Goal: Task Accomplishment & Management: Use online tool/utility

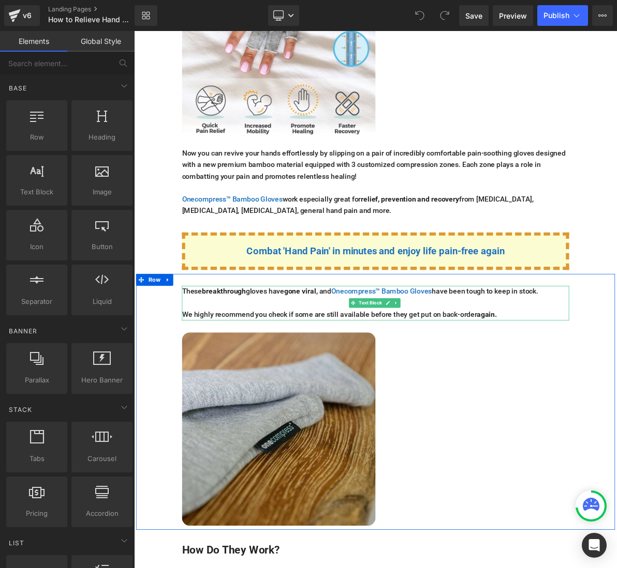
scroll to position [1966, 0]
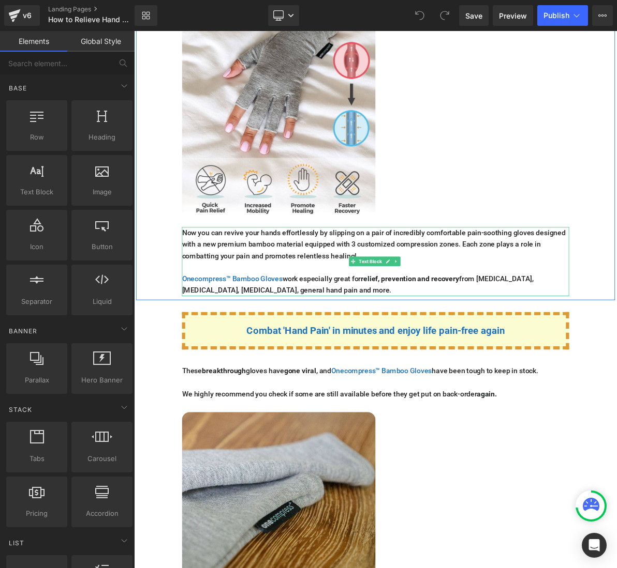
click at [437, 347] on strong "relief, prevention and recovery" at bounding box center [492, 352] width 128 height 11
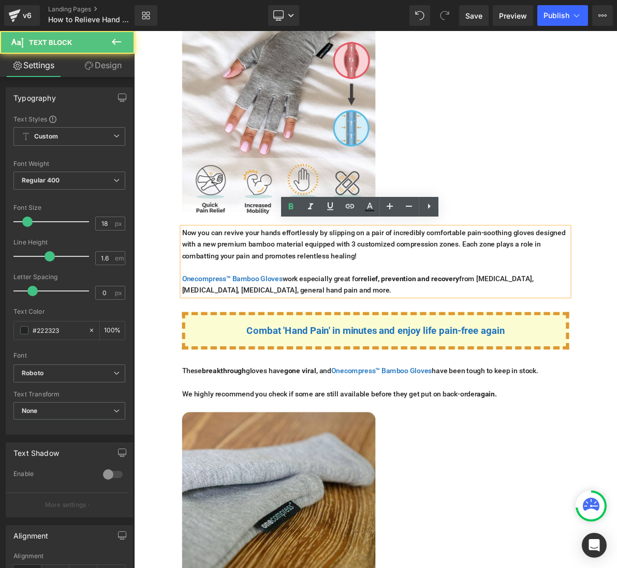
click at [432, 414] on span "Text Block" at bounding box center [441, 420] width 34 height 12
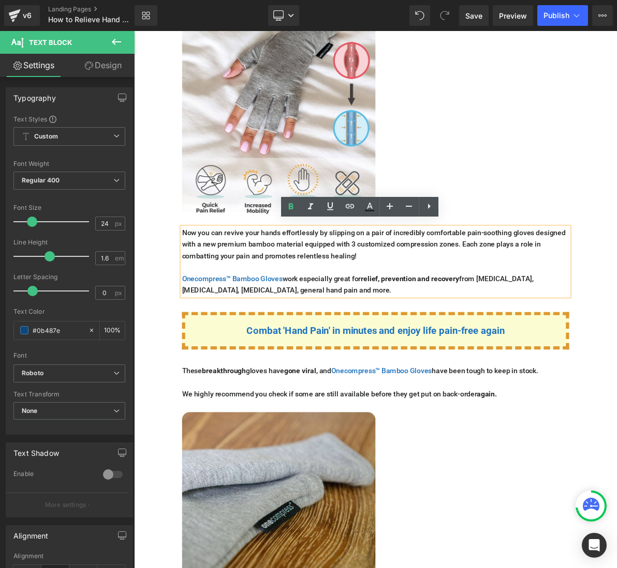
click at [380, 331] on p at bounding box center [447, 337] width 502 height 15
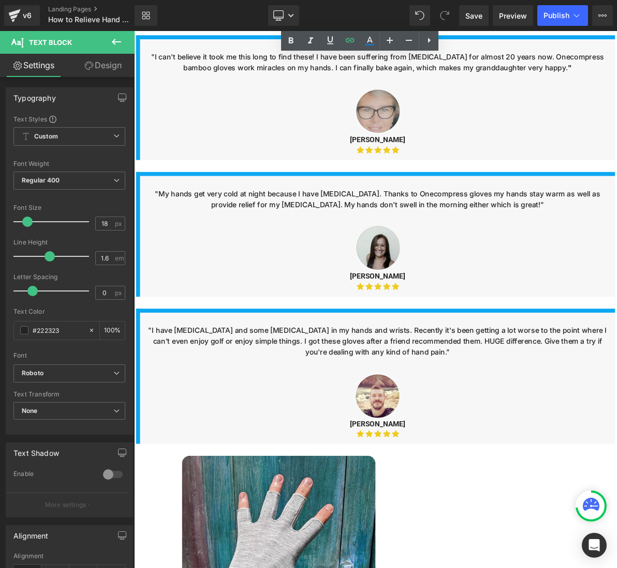
scroll to position [4138, 0]
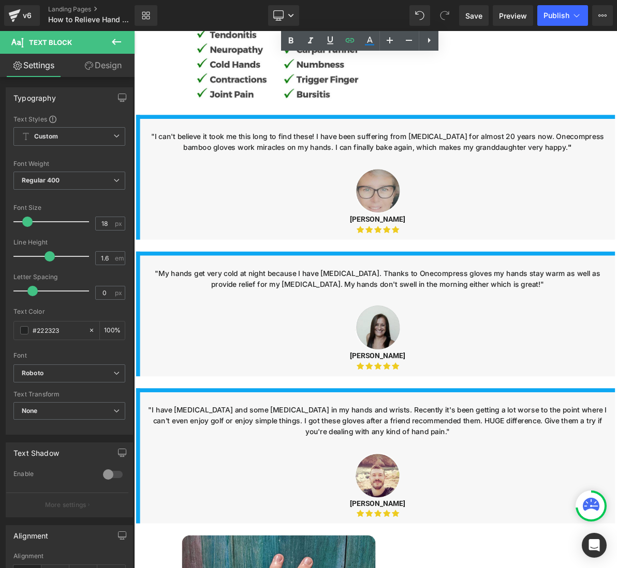
click at [521, 302] on div "Image "I can't believe it took me this long to find these! I have been sufferin…" at bounding box center [447, 221] width 621 height 162
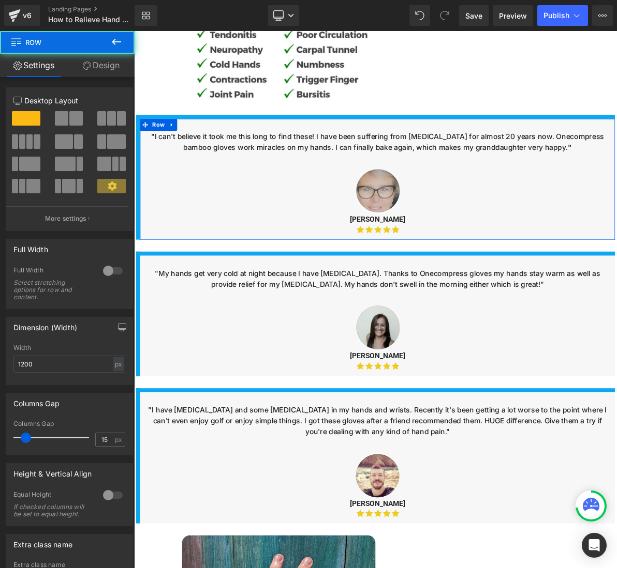
click at [515, 243] on div at bounding box center [449, 239] width 584 height 58
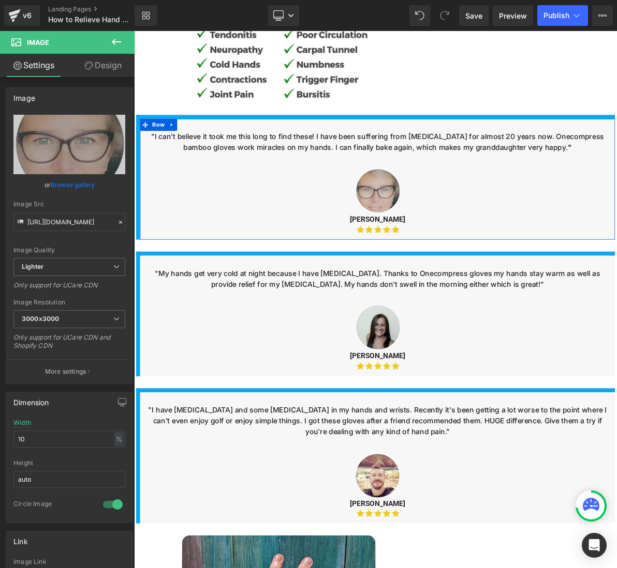
click at [503, 156] on div at bounding box center [449, 150] width 600 height 11
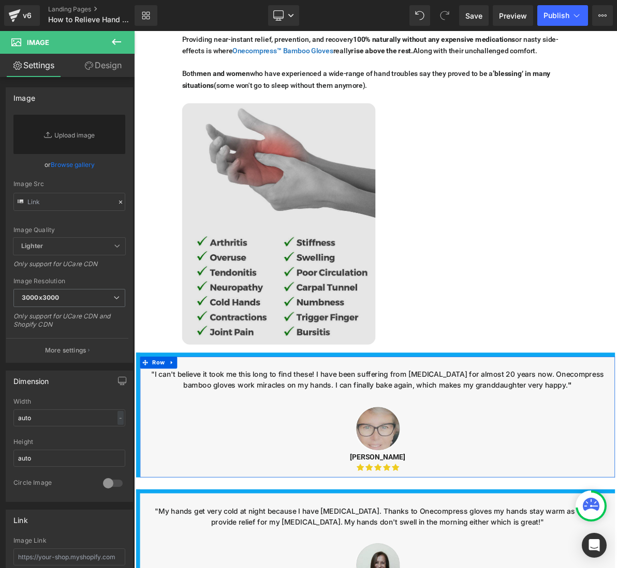
scroll to position [3828, 0]
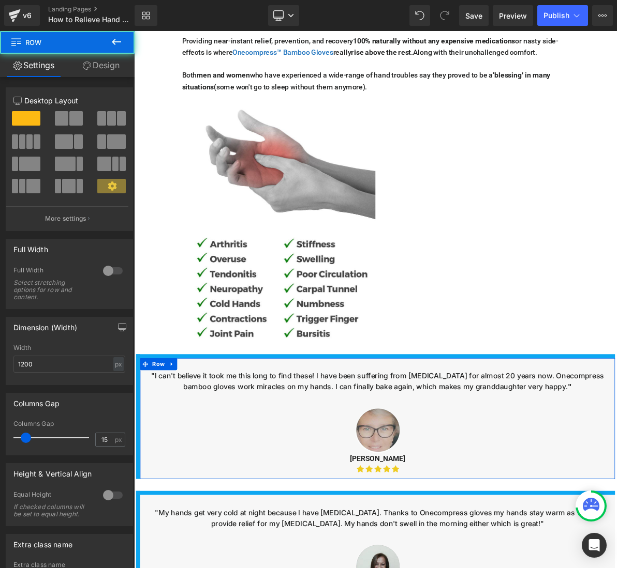
click at [277, 474] on div "Image "I can't believe it took me this long to find these! I have been sufferin…" at bounding box center [447, 532] width 621 height 162
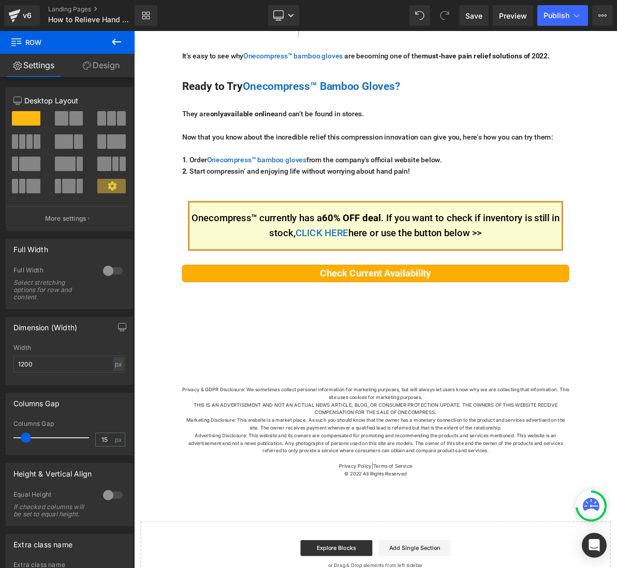
scroll to position [5379, 0]
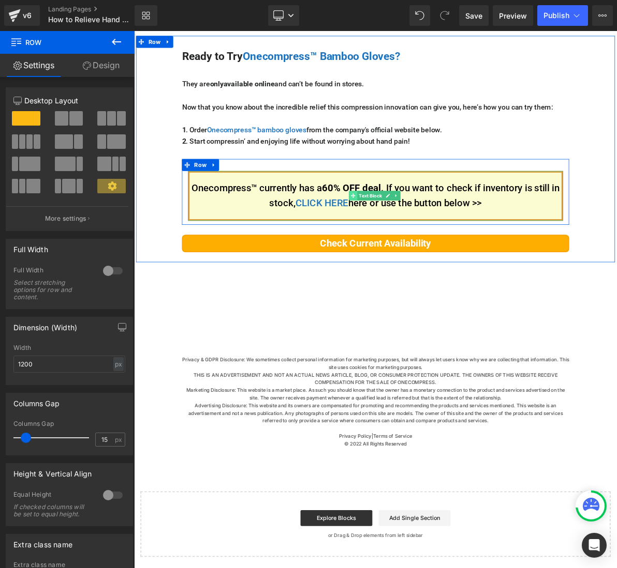
click at [418, 251] on span at bounding box center [417, 244] width 11 height 12
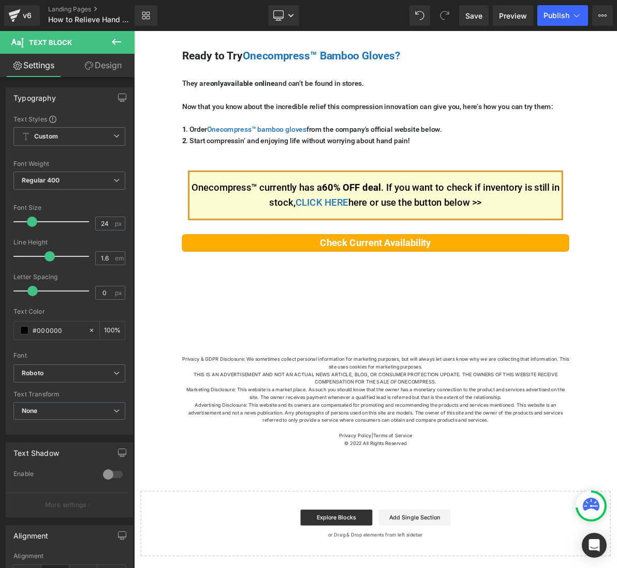
scroll to position [5401, 0]
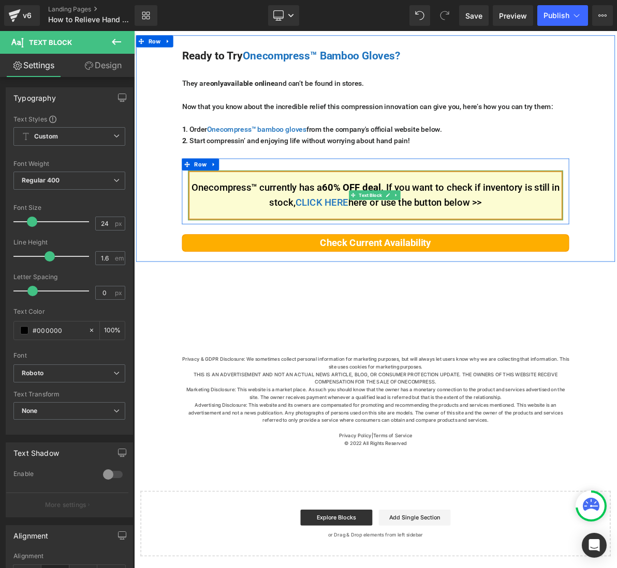
click at [527, 205] on div "Onecompress™ currently has a 60% OFF deal . If you want to check if inventory i…" at bounding box center [447, 239] width 502 height 85
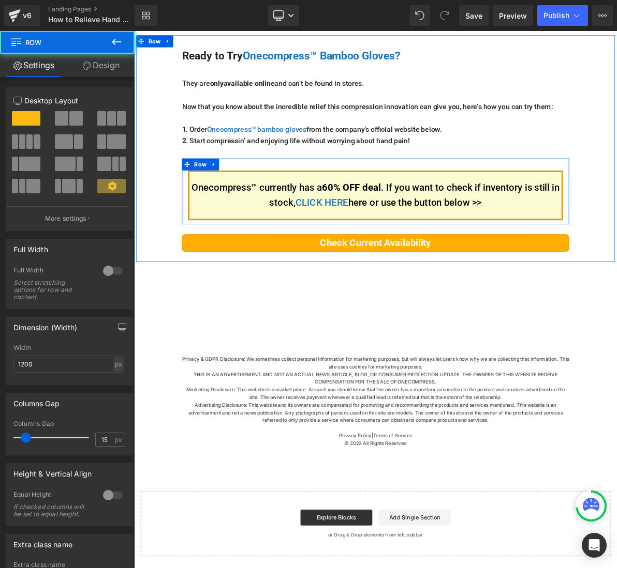
drag, startPoint x: 528, startPoint y: 205, endPoint x: 533, endPoint y: 211, distance: 7.7
click at [529, 205] on div "Onecompress™ currently has a 60% OFF deal . If you want to check if inventory i…" at bounding box center [447, 239] width 502 height 85
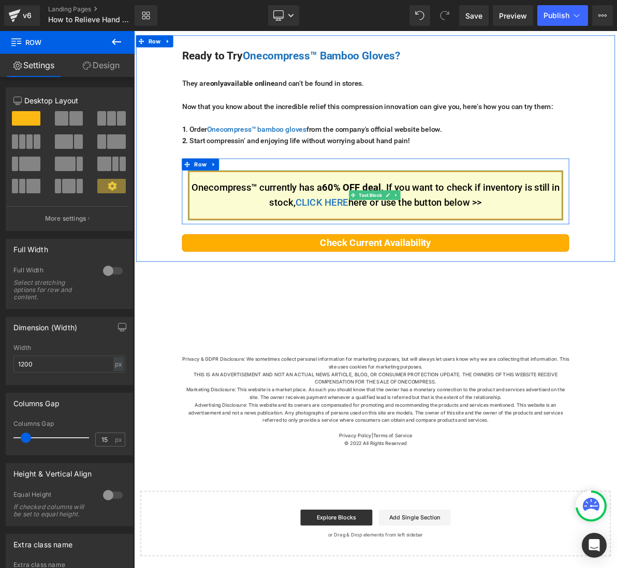
click at [533, 241] on p "Onecompress™ currently has a 60% OFF deal . If you want to check if inventory i…" at bounding box center [447, 244] width 482 height 40
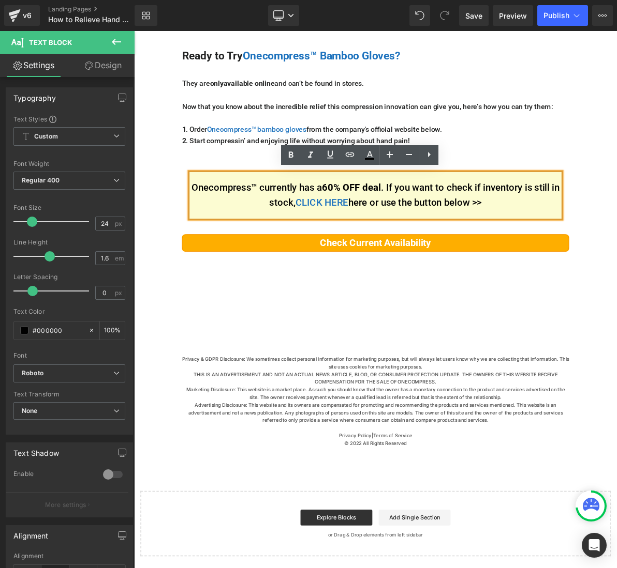
click at [270, 248] on p "Onecompress™ currently has a 60% OFF deal . If you want to check if inventory i…" at bounding box center [447, 244] width 482 height 40
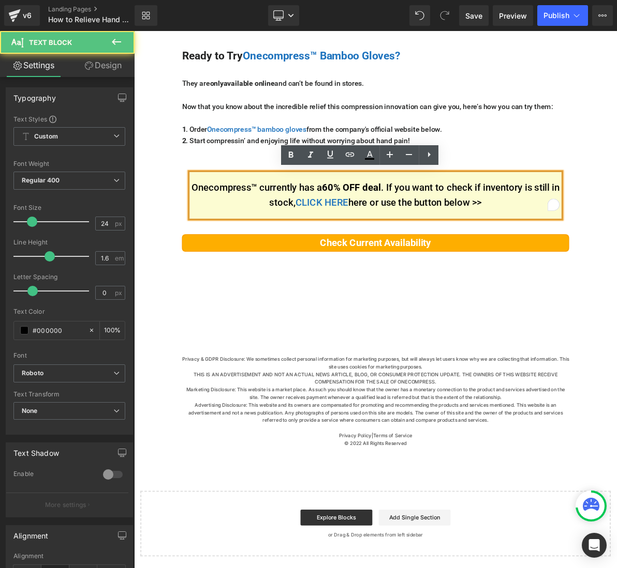
click at [252, 215] on div "Onecompress™ currently has a 60% OFF deal . If you want to check if inventory i…" at bounding box center [447, 244] width 486 height 65
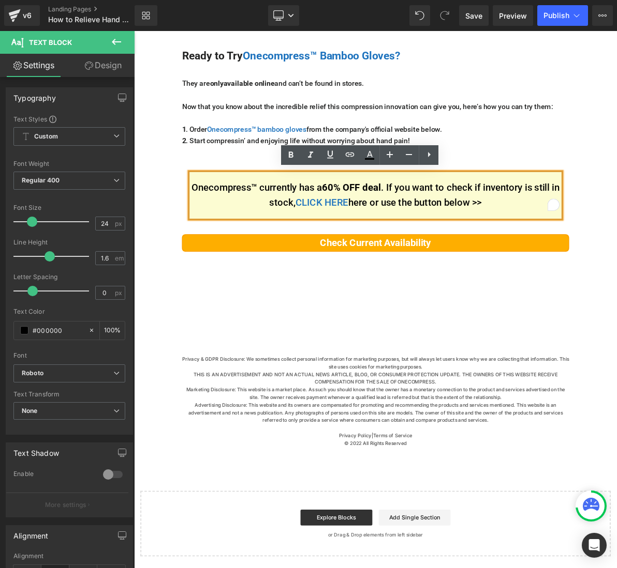
click at [134, 31] on div at bounding box center [134, 31] width 0 height 0
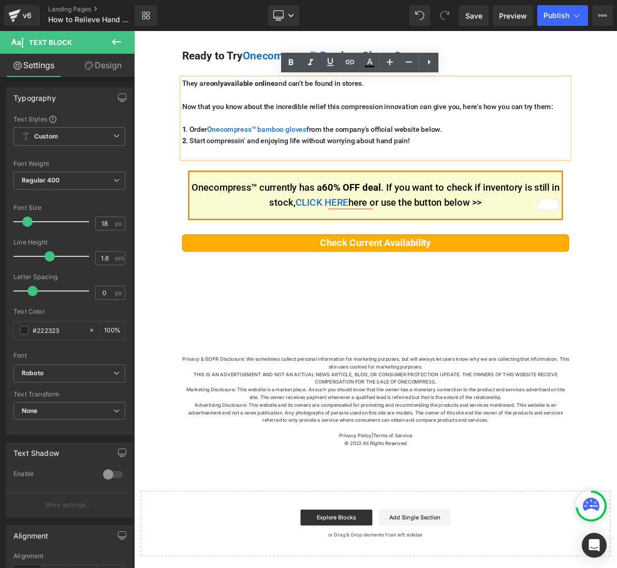
click at [300, 205] on div "Onecompress™ currently has a 60% OFF deal . If you want to check if inventory i…" at bounding box center [447, 239] width 502 height 85
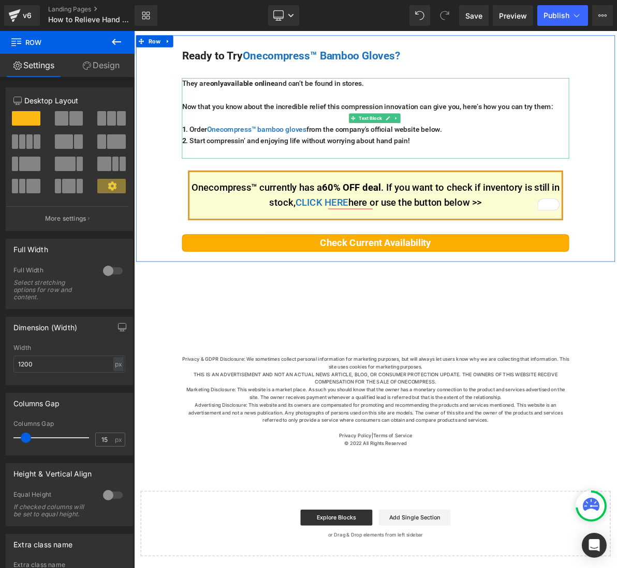
click at [304, 176] on p "2 . Start compressin’ and enjoying life without worrying about hand pain!" at bounding box center [447, 174] width 502 height 15
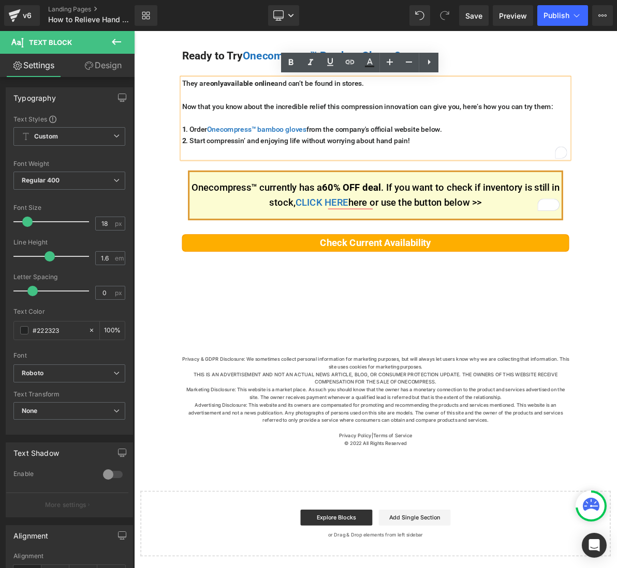
scroll to position [5245, 0]
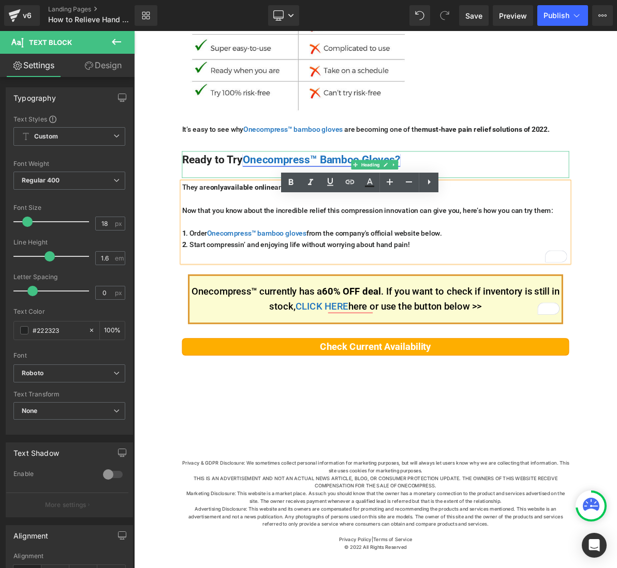
click at [280, 206] on font "Onecompress™ Bamboo Gloves?" at bounding box center [377, 197] width 204 height 17
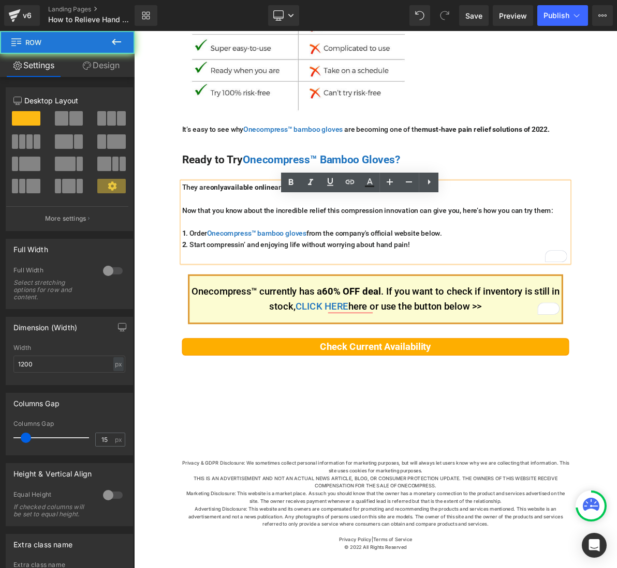
click at [286, 193] on div "Ready to Try Onecompress™ Bamboo Gloves? Heading They are only available online…" at bounding box center [447, 318] width 621 height 294
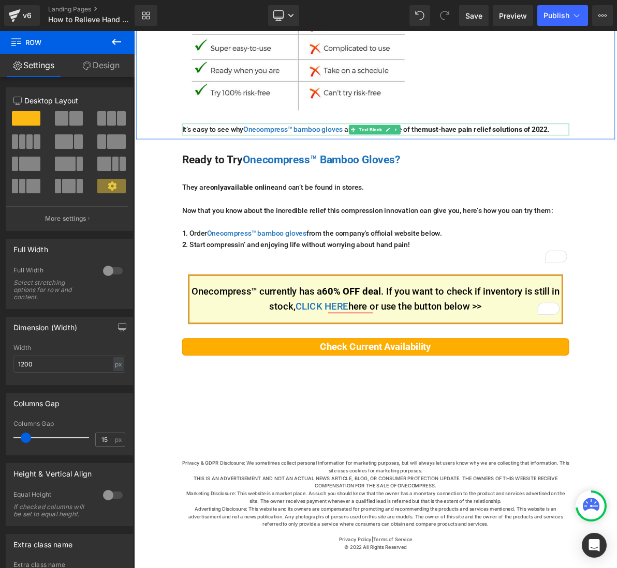
click at [233, 166] on p "It’s easy to see why Onecompress™ bamboo gloves are becoming one of the must-ha…" at bounding box center [447, 158] width 502 height 15
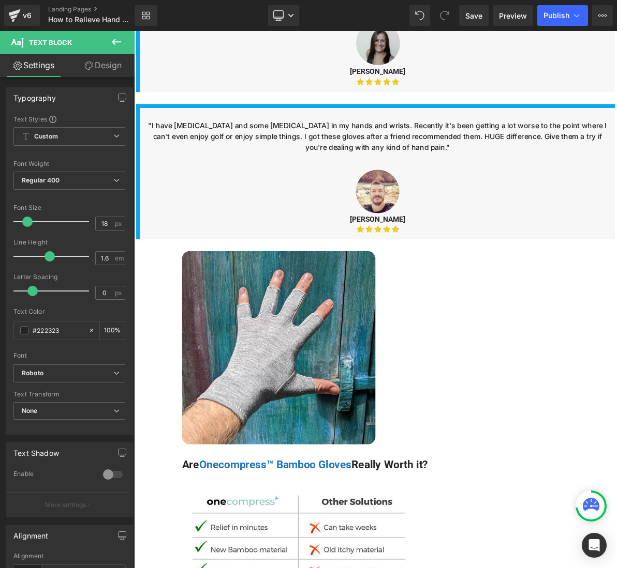
scroll to position [4470, 0]
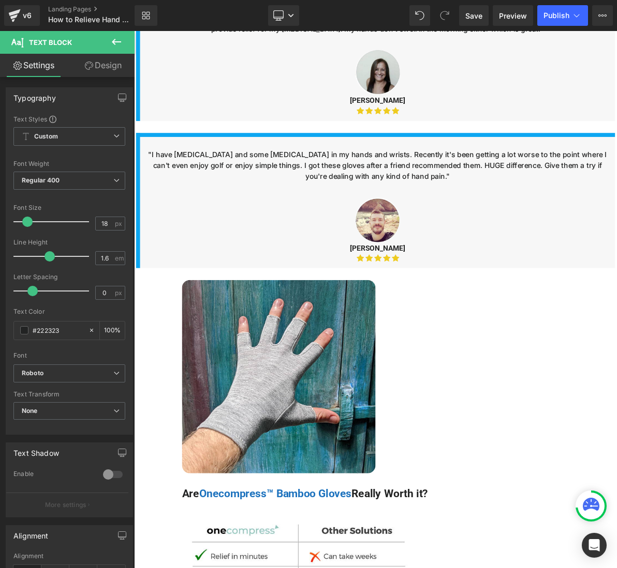
click at [307, 273] on div at bounding box center [449, 276] width 584 height 58
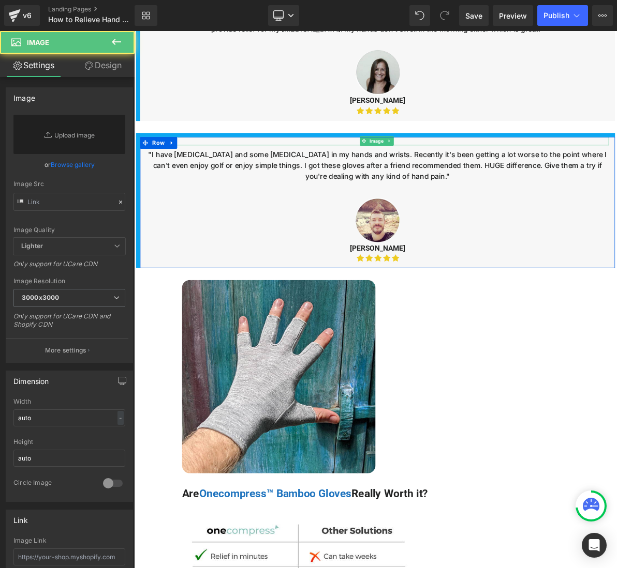
click at [230, 179] on div at bounding box center [449, 174] width 600 height 11
click at [268, 179] on div at bounding box center [449, 174] width 600 height 11
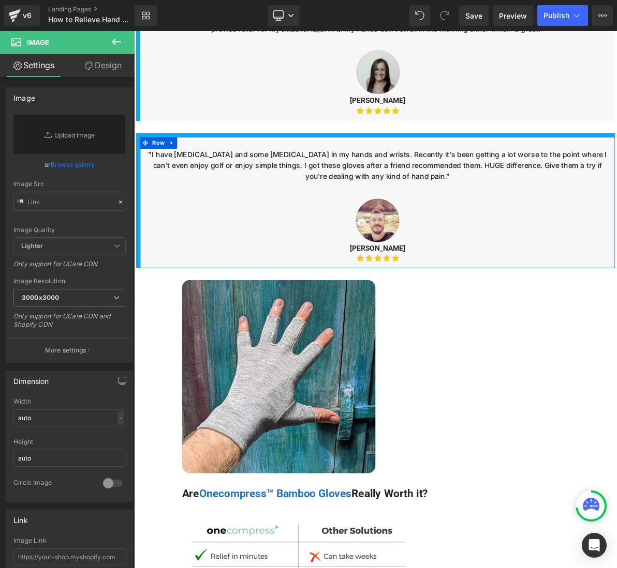
click at [242, 279] on div at bounding box center [449, 276] width 584 height 58
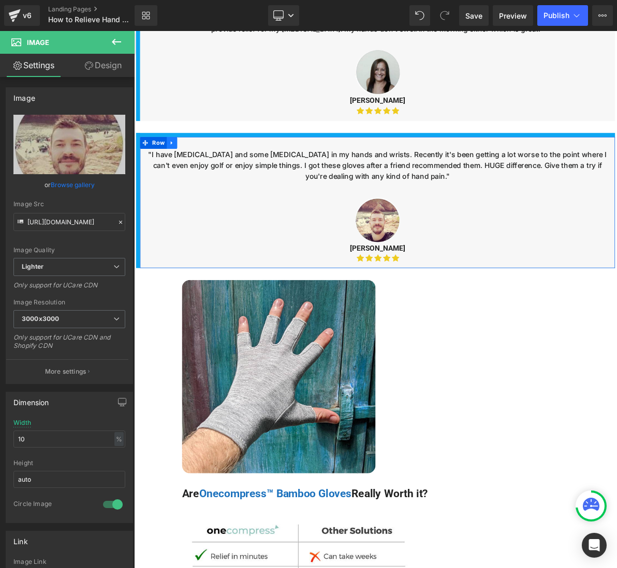
click at [181, 184] on link at bounding box center [182, 177] width 13 height 16
click at [134, 31] on div at bounding box center [134, 31] width 0 height 0
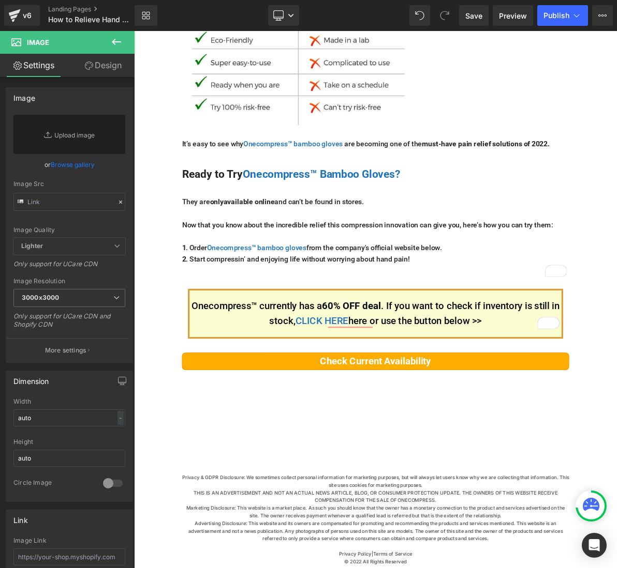
scroll to position [5245, 0]
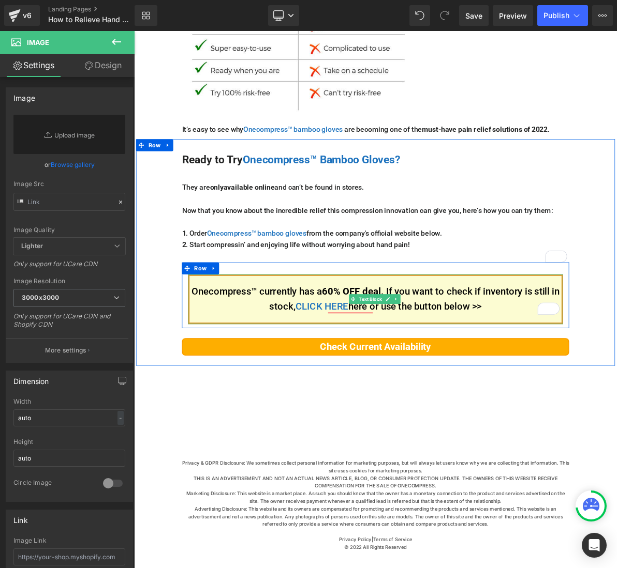
click at [535, 377] on div "Onecompress™ currently has a 60% OFF deal . If you want to check if inventory i…" at bounding box center [447, 379] width 486 height 65
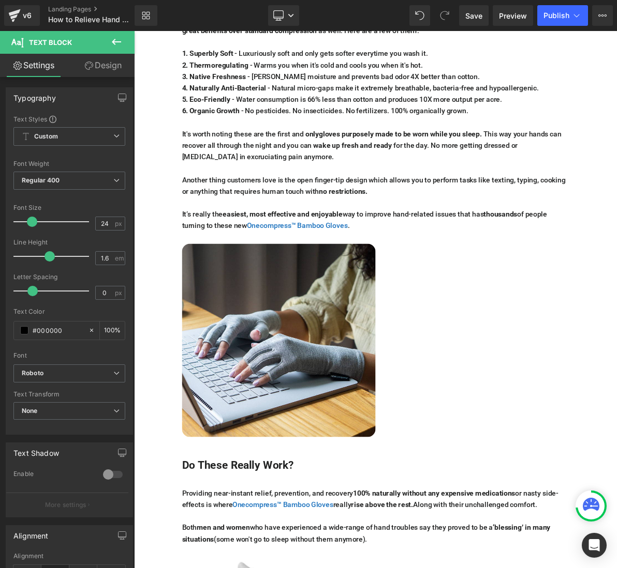
scroll to position [3125, 0]
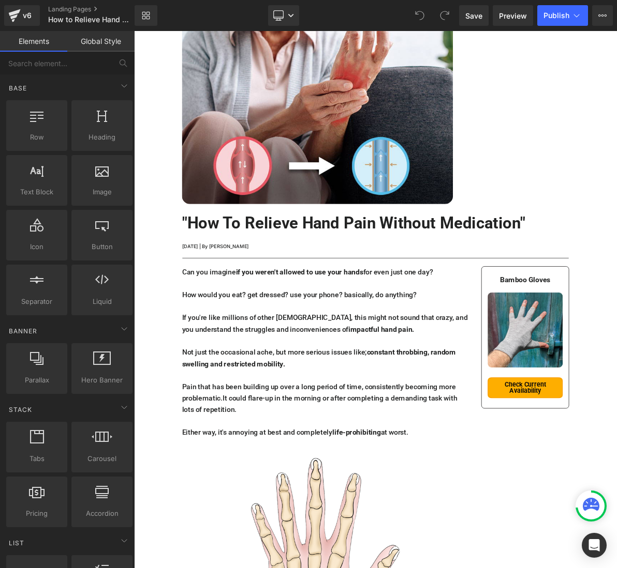
scroll to position [259, 0]
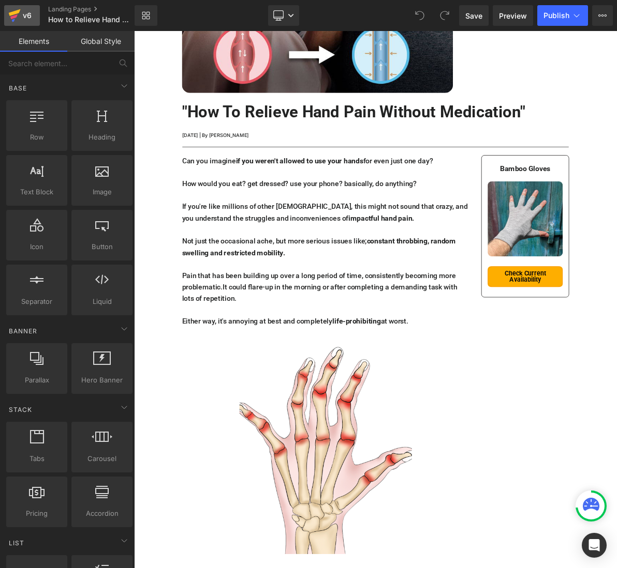
click at [30, 14] on div "v6" at bounding box center [27, 15] width 13 height 13
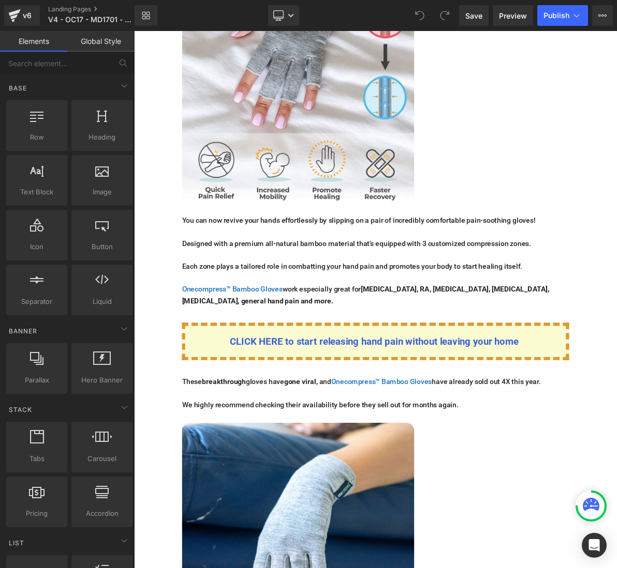
scroll to position [2586, 0]
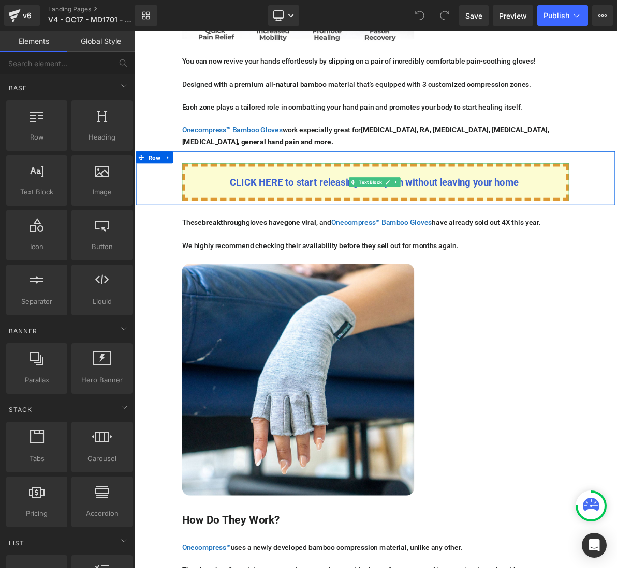
click at [438, 203] on div "CLICK HERE to start releasing hand pain without leaving your home" at bounding box center [447, 227] width 502 height 49
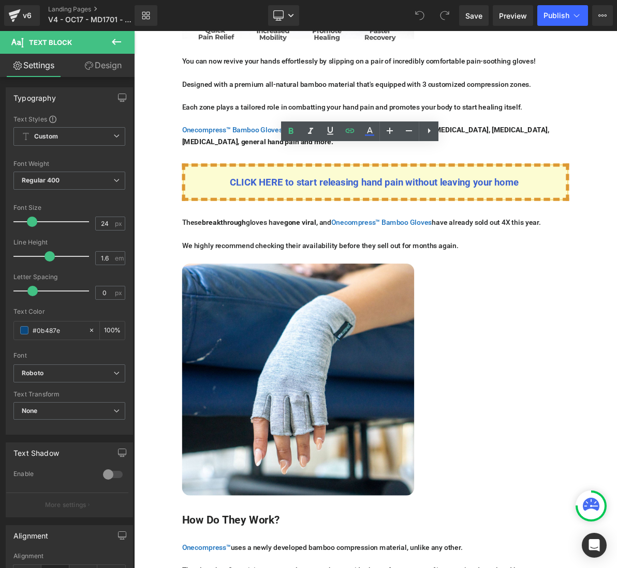
click at [364, 257] on div "These breakthrough gloves have gone viral , and Onecompress™ Bamboo Gloves have…" at bounding box center [447, 448] width 621 height 382
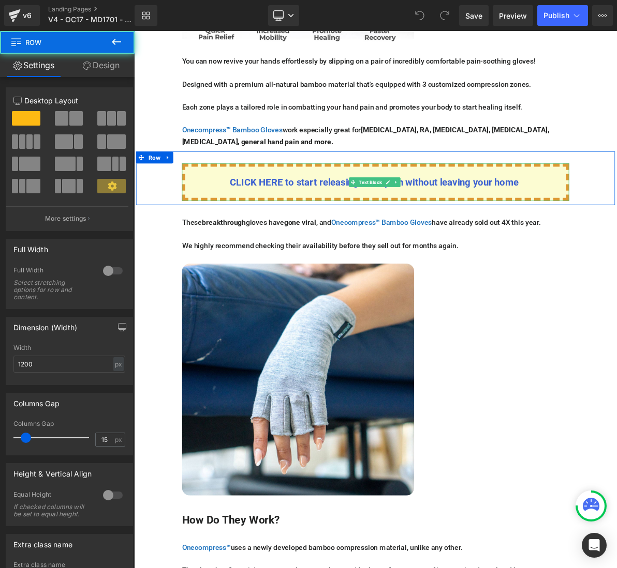
click at [241, 203] on div at bounding box center [447, 204] width 502 height 3
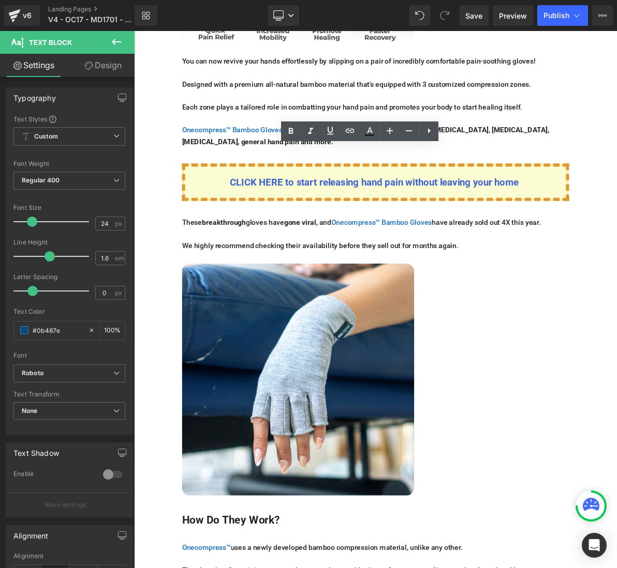
click at [616, 217] on div "CLICK HERE to start releasing hand pain without leaving your home Text Block" at bounding box center [446, 227] width 517 height 49
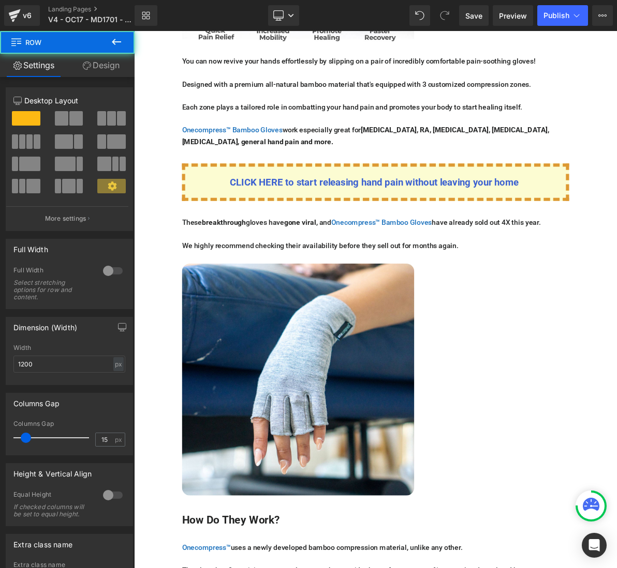
click at [616, 216] on div "CLICK HERE to start releasing hand pain without leaving your home" at bounding box center [447, 227] width 502 height 49
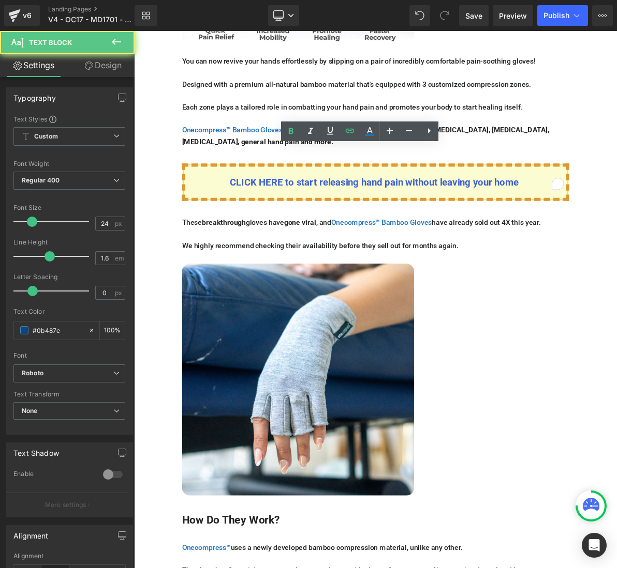
click at [616, 229] on div "CLICK HERE to start releasing hand pain without leaving your home Text Block Row" at bounding box center [447, 221] width 621 height 69
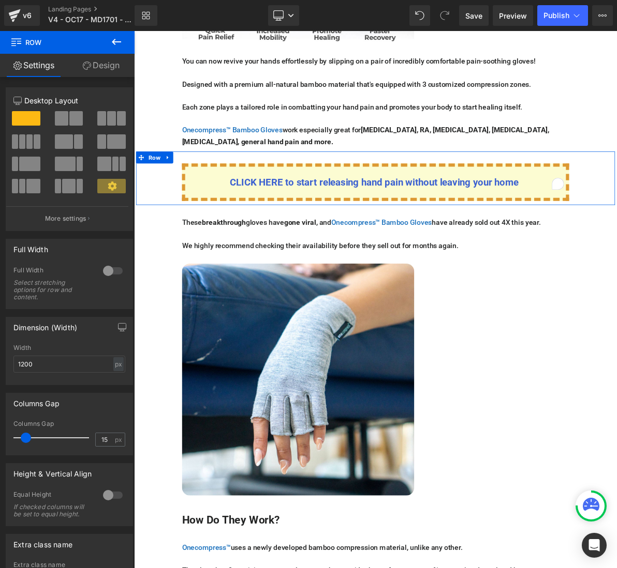
click at [616, 214] on div "CLICK HERE to start releasing hand pain without leaving your home Text Block Row" at bounding box center [447, 221] width 621 height 69
click at [616, 203] on div "CLICK HERE to start releasing hand pain without leaving your home Text Block" at bounding box center [446, 227] width 517 height 49
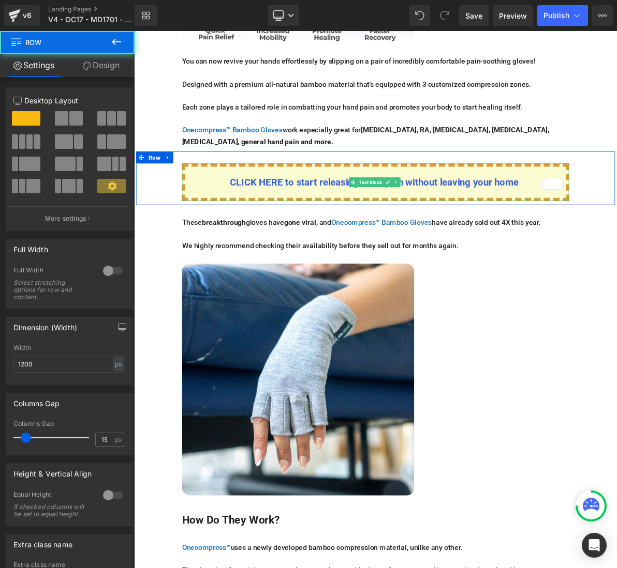
click at [616, 203] on div "CLICK HERE to start releasing hand pain without leaving your home" at bounding box center [447, 227] width 502 height 49
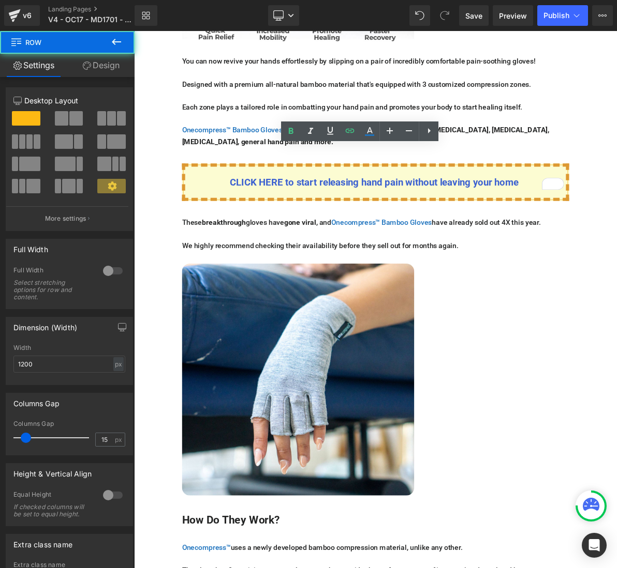
click at [616, 211] on div "CLICK HERE to start releasing hand pain without leaving your home Text Block Row" at bounding box center [447, 221] width 621 height 69
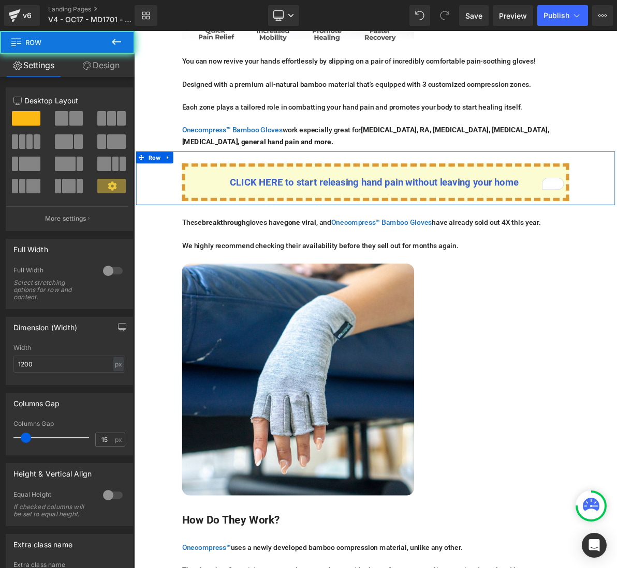
click at [616, 209] on div "CLICK HERE to start releasing hand pain without leaving your home Text Block Row" at bounding box center [447, 221] width 621 height 69
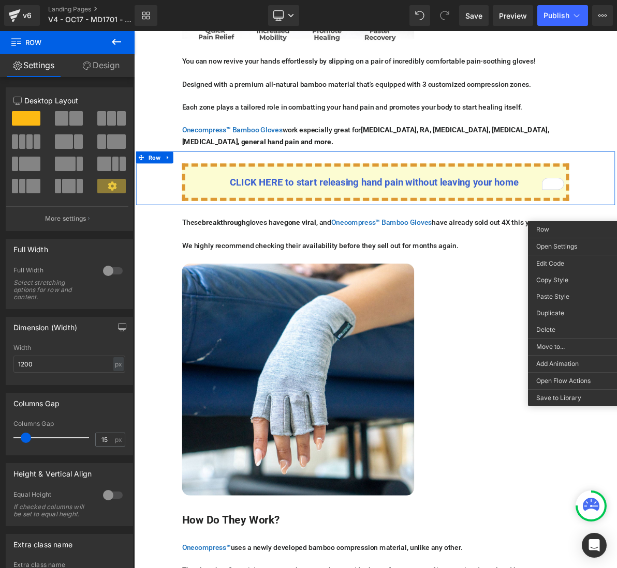
click at [169, 199] on div "CLICK HERE to start releasing hand pain without leaving your home Text Block Row" at bounding box center [447, 221] width 621 height 69
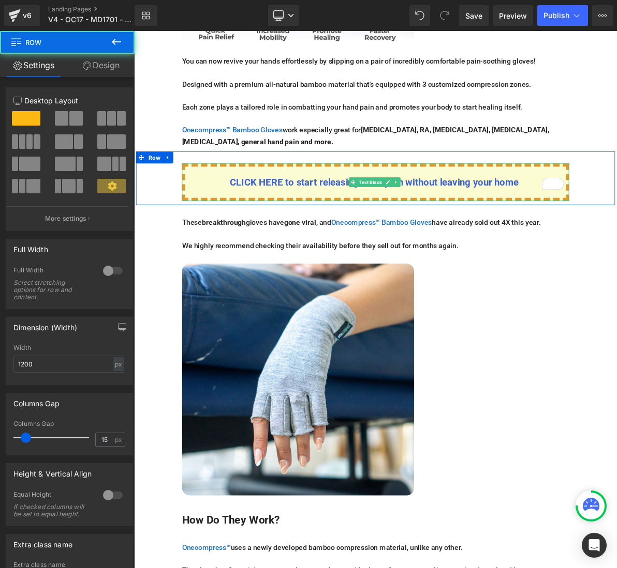
click at [212, 217] on p "CLICK HERE to start releasing hand pain without leaving your home" at bounding box center [446, 227] width 493 height 20
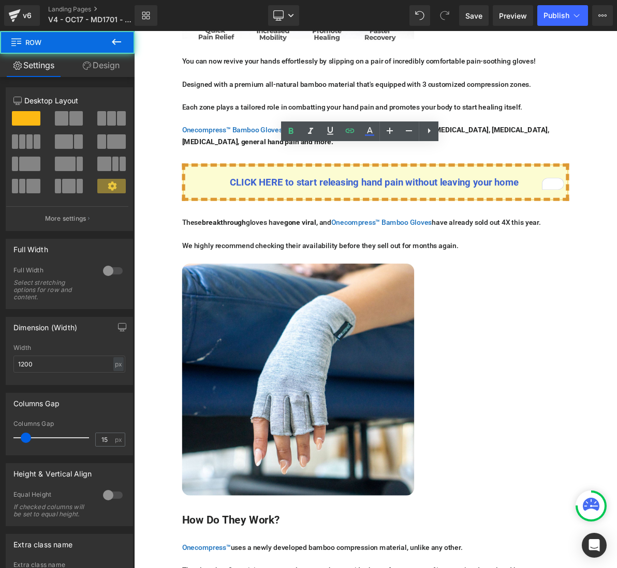
click at [179, 192] on div "CLICK HERE to start releasing hand pain without leaving your home Text Block Row" at bounding box center [447, 221] width 621 height 69
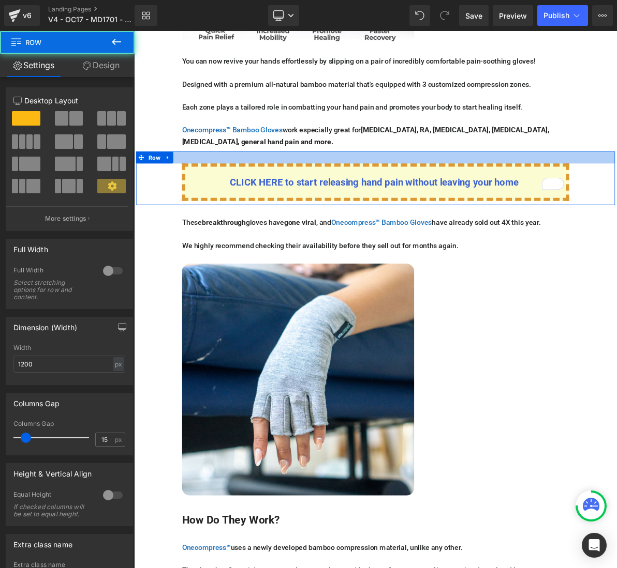
click at [215, 187] on div at bounding box center [447, 195] width 621 height 16
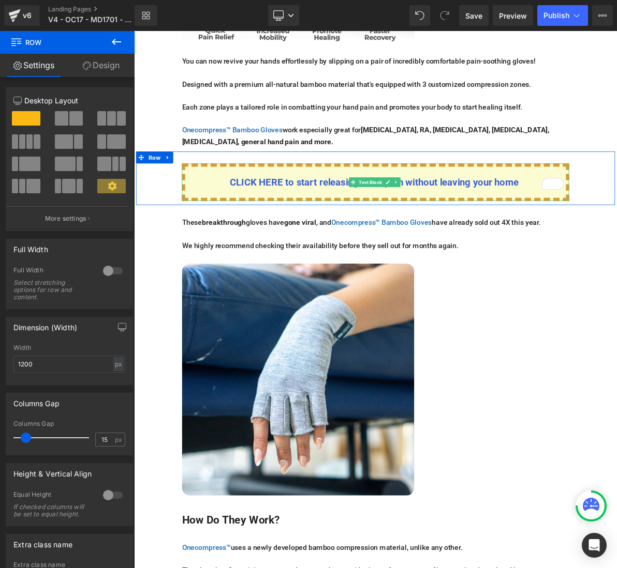
click at [245, 203] on div "CLICK HERE to start releasing hand pain without leaving your home" at bounding box center [447, 227] width 502 height 49
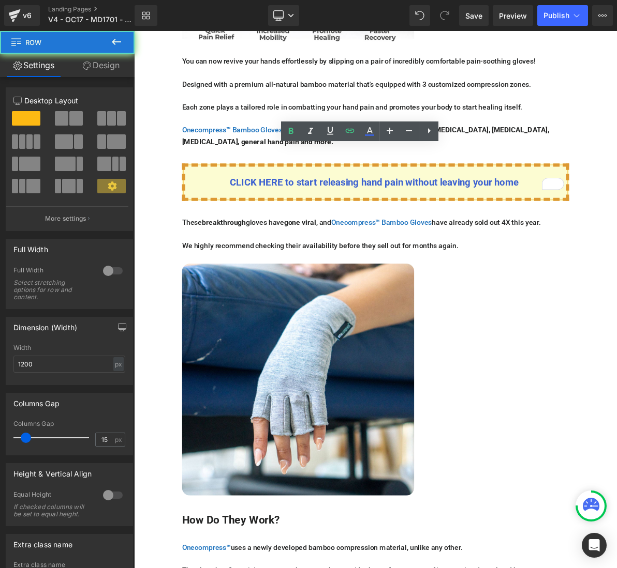
click at [231, 187] on div "CLICK HERE to start releasing hand pain without leaving your home Text Block Row" at bounding box center [447, 221] width 621 height 69
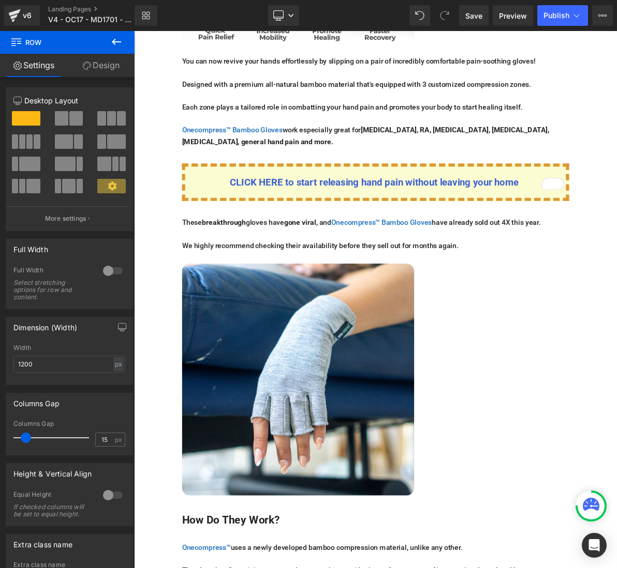
click at [234, 187] on div "CLICK HERE to start releasing hand pain without leaving your home Text Block Row" at bounding box center [447, 221] width 621 height 69
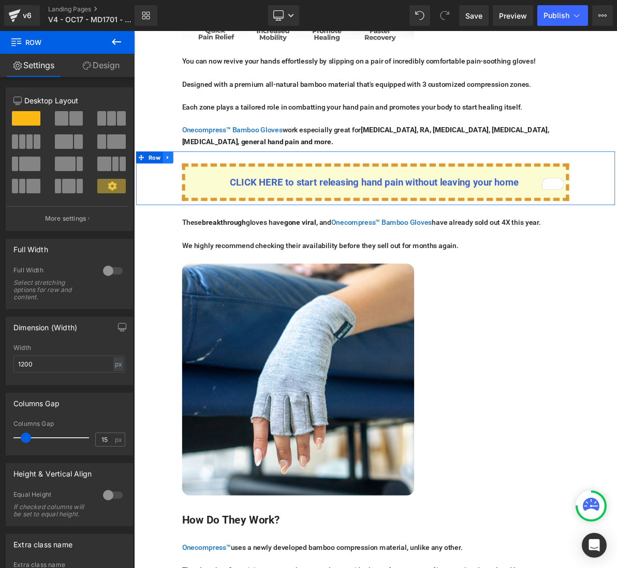
click at [178, 191] on icon at bounding box center [177, 195] width 7 height 8
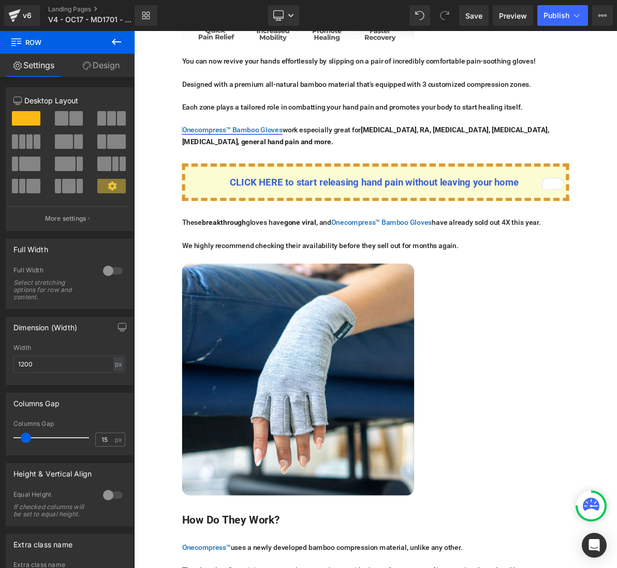
click at [233, 154] on font "Onecompress™ Bamboo Gloves" at bounding box center [261, 159] width 130 height 11
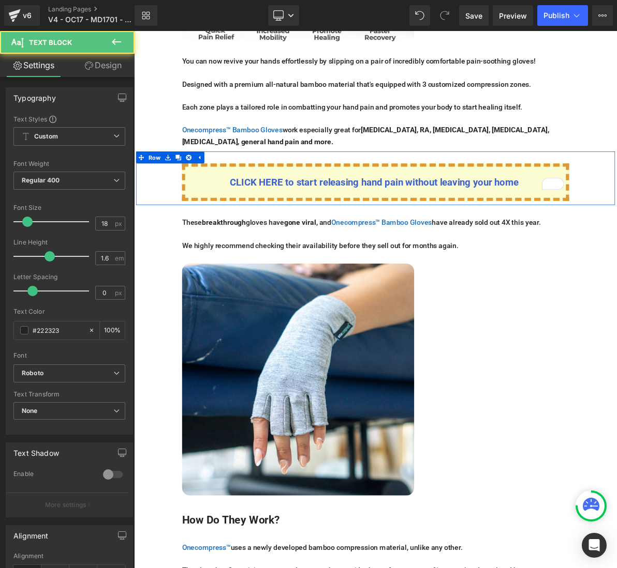
click at [154, 187] on div "CLICK HERE to start releasing hand pain without leaving your home Text Block Row" at bounding box center [447, 221] width 621 height 69
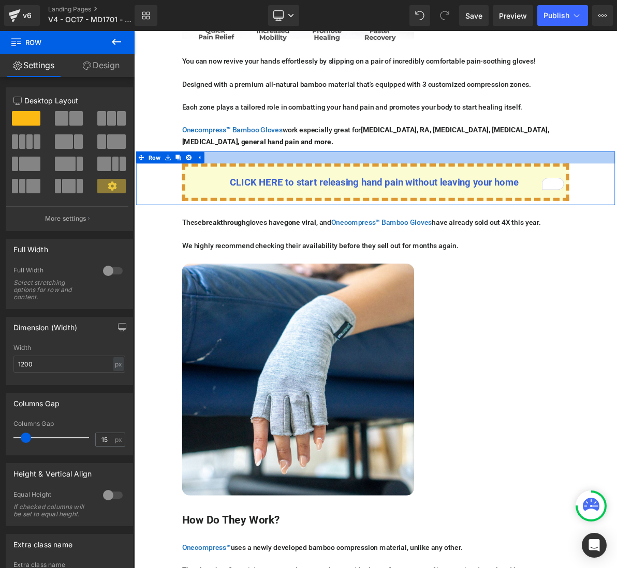
click at [477, 187] on div at bounding box center [447, 195] width 621 height 16
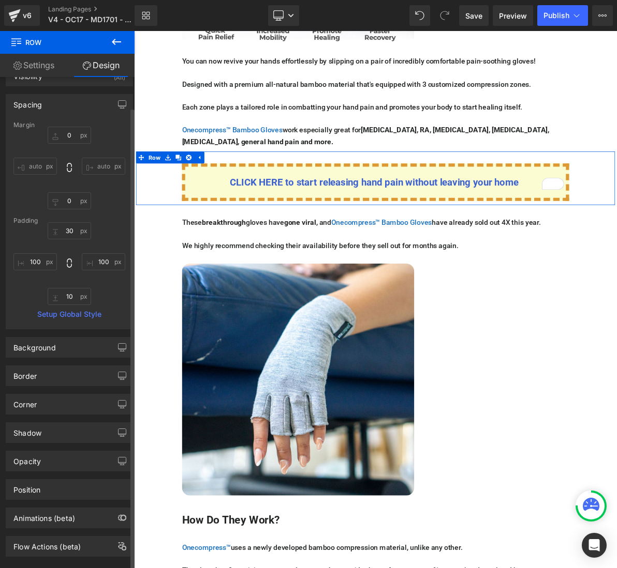
scroll to position [34, 0]
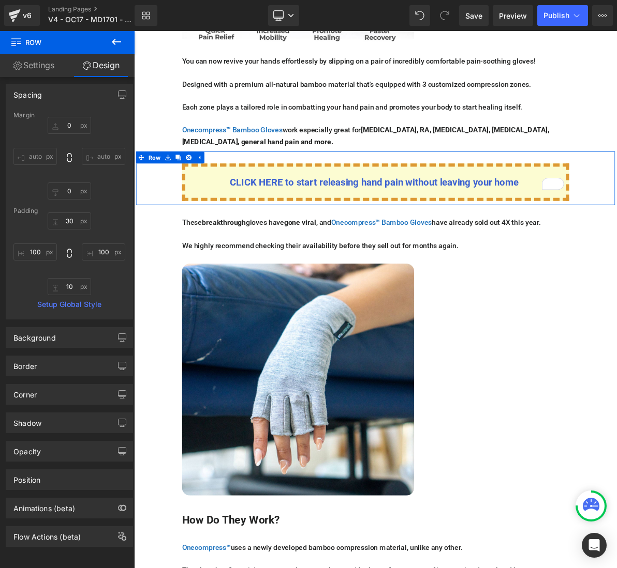
click at [616, 209] on div "CLICK HERE to start releasing hand pain without leaving your home Text Block Row" at bounding box center [447, 221] width 621 height 69
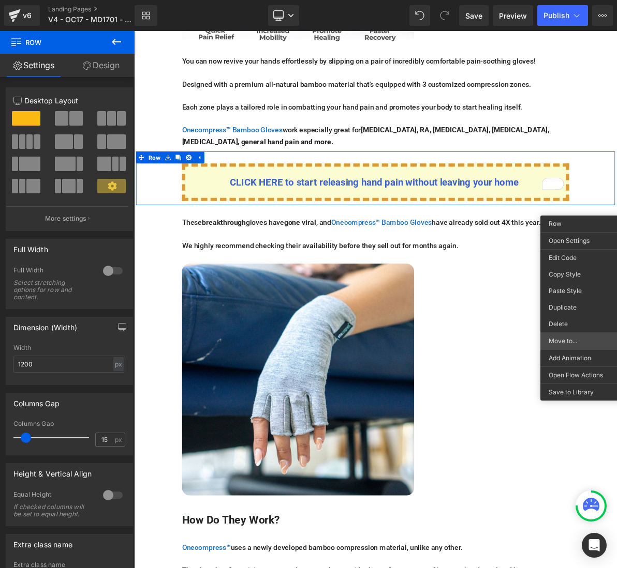
click at [574, 334] on div "Move to... Move Up Move Down Move to Parent" at bounding box center [593, 341] width 107 height 17
click at [564, 347] on div "Move to... Move Up Move Down Move to Parent" at bounding box center [593, 341] width 107 height 17
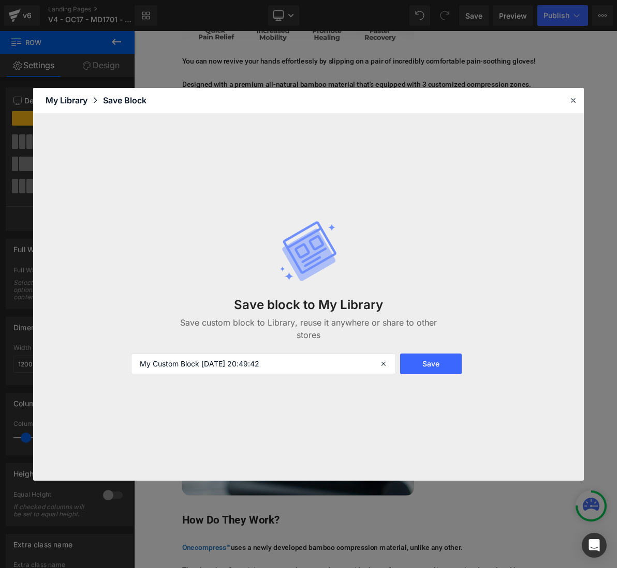
drag, startPoint x: 576, startPoint y: 183, endPoint x: 250, endPoint y: 259, distance: 334.6
click at [250, 259] on div "Save block to My Library Save custom block to Library, reuse it anywhere or sha…" at bounding box center [308, 298] width 367 height 196
click at [291, 369] on input "My Custom Block 2025-10-01 20:49:42" at bounding box center [263, 364] width 265 height 21
click at [432, 371] on button "Save" at bounding box center [430, 364] width 61 height 21
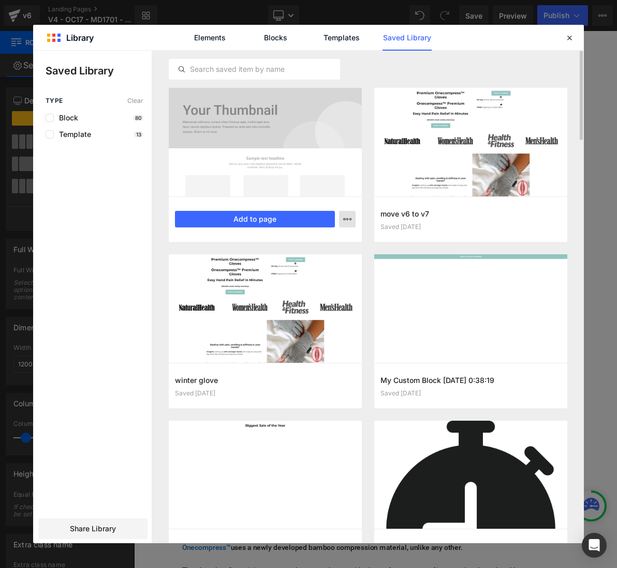
click at [348, 223] on icon "button" at bounding box center [347, 219] width 8 height 8
click at [371, 73] on div at bounding box center [308, 297] width 550 height 493
click at [233, 106] on div at bounding box center [265, 142] width 193 height 109
click at [257, 151] on div at bounding box center [265, 142] width 193 height 109
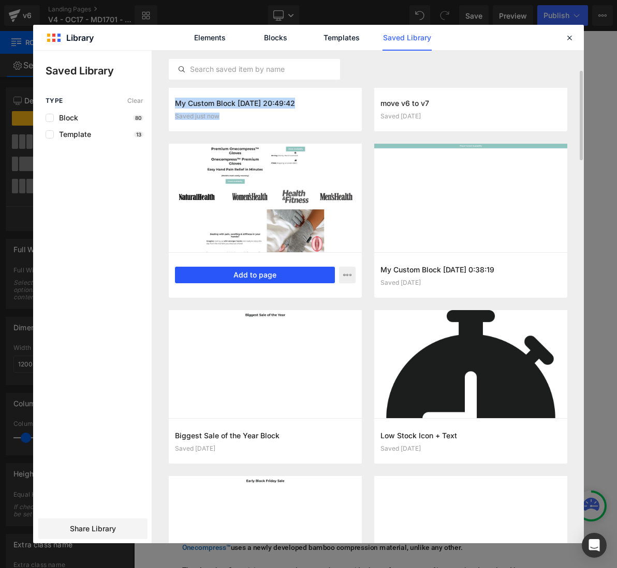
scroll to position [0, 0]
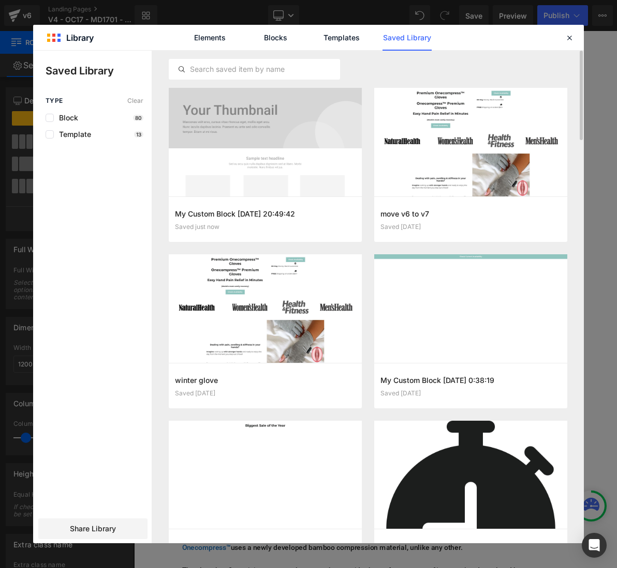
click at [121, 116] on div "Block 80" at bounding box center [95, 118] width 98 height 8
click at [133, 115] on div "Block 80" at bounding box center [95, 118] width 98 height 8
click at [137, 117] on p "80" at bounding box center [138, 118] width 10 height 6
click at [65, 116] on span "Block" at bounding box center [66, 118] width 24 height 8
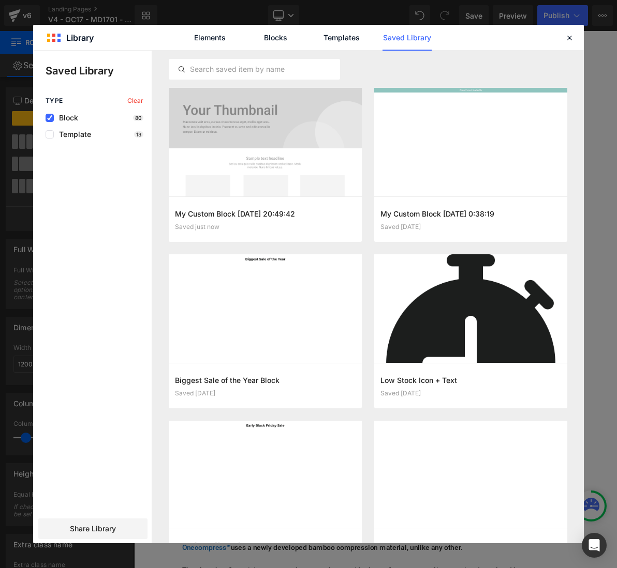
click at [66, 117] on span "Block" at bounding box center [66, 118] width 24 height 8
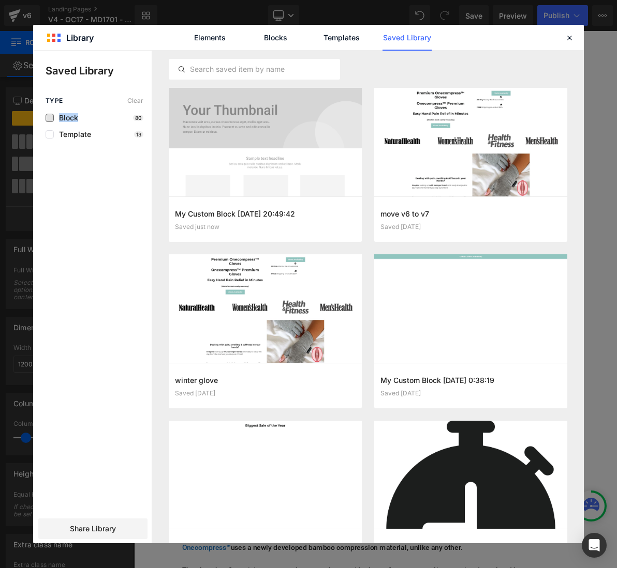
click at [66, 117] on span "Block" at bounding box center [66, 118] width 24 height 8
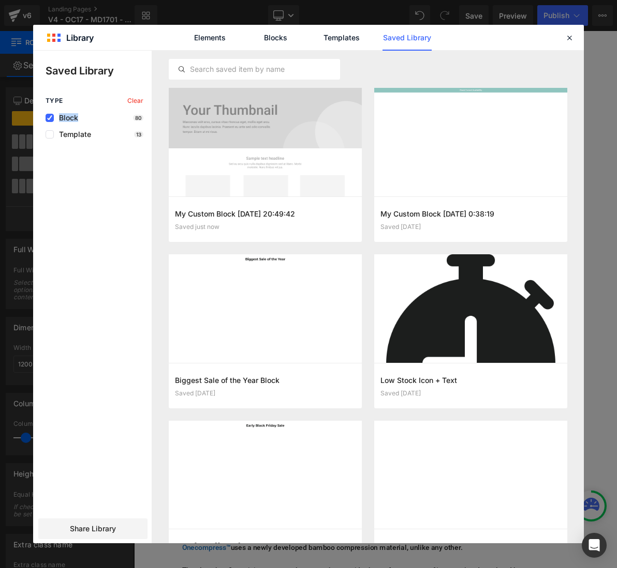
click at [66, 117] on span "Block" at bounding box center [66, 118] width 24 height 8
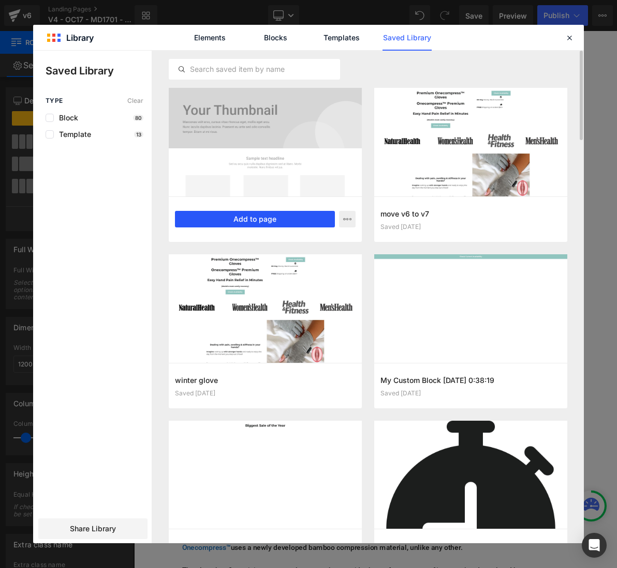
click at [258, 223] on button "Add to page" at bounding box center [255, 219] width 160 height 17
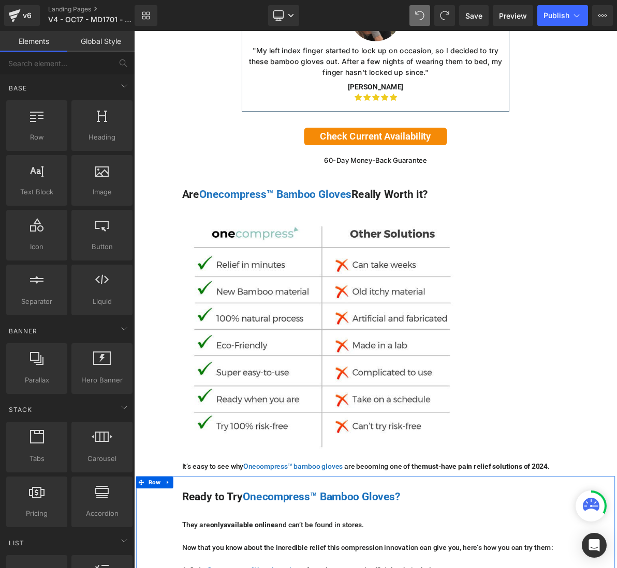
scroll to position [5800, 0]
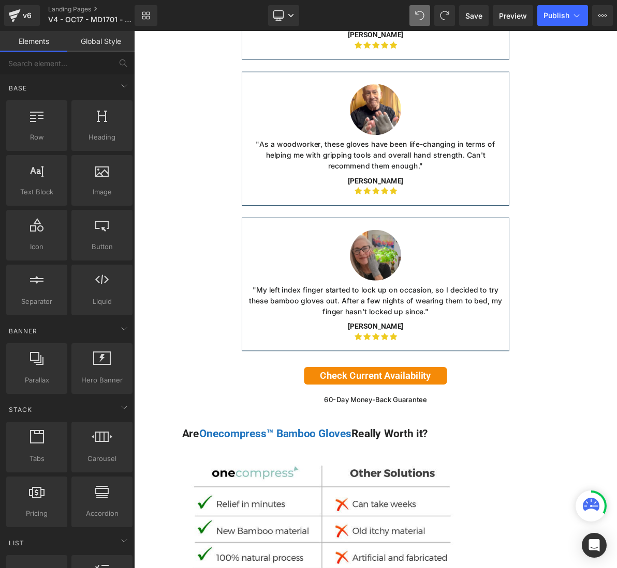
click at [579, 173] on div ""As a woodworker, these gloves have been life-changing in terms of helping me w…" at bounding box center [447, 192] width 330 height 52
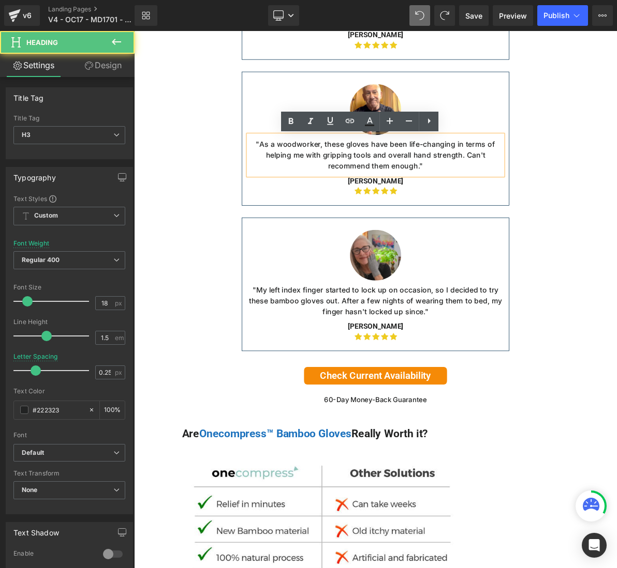
click at [591, 159] on div at bounding box center [447, 133] width 330 height 66
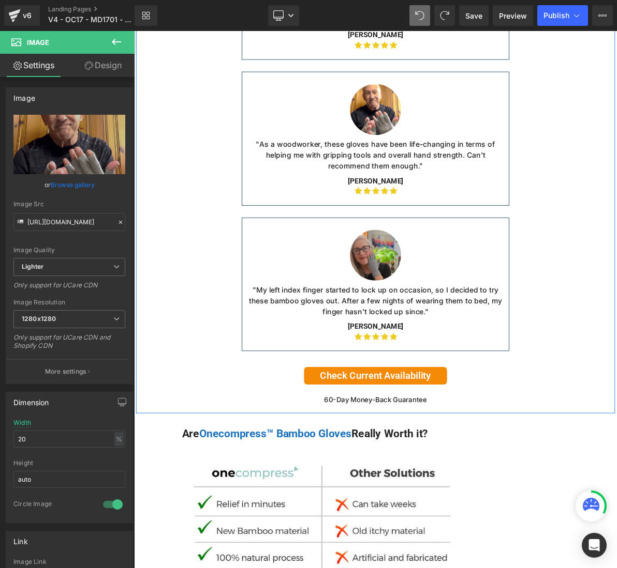
click at [613, 147] on div "Image "As a woodworker, these gloves have been life-changing in terms of helpin…" at bounding box center [447, 170] width 347 height 173
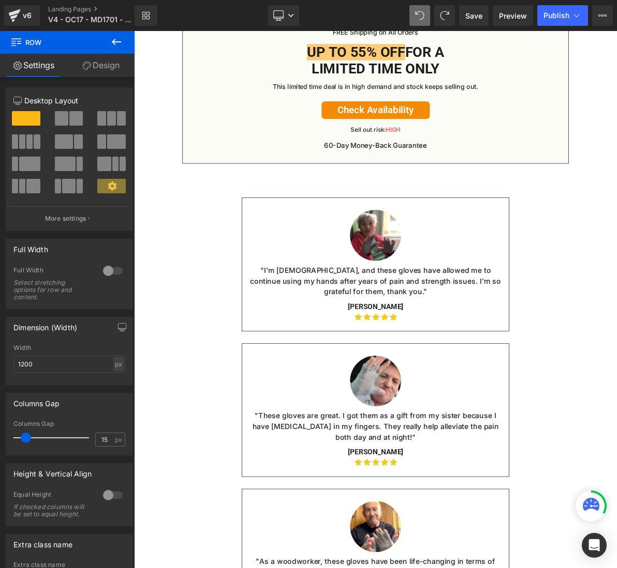
scroll to position [5128, 0]
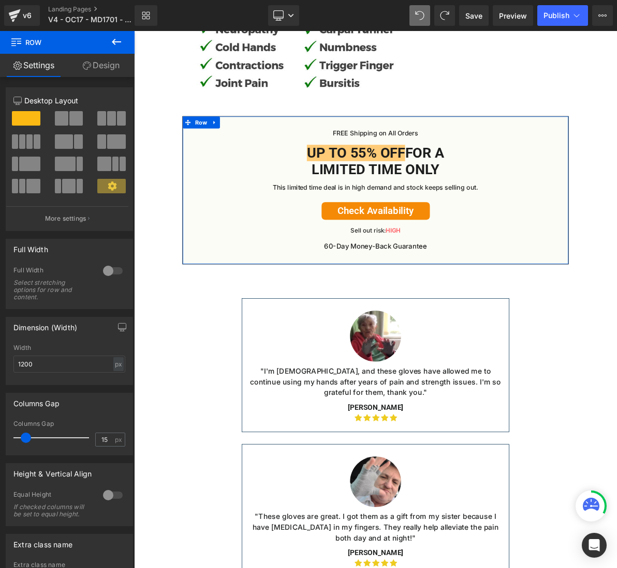
click at [241, 219] on div "Up to 55% OFF For a Limited Time Only" at bounding box center [446, 200] width 479 height 43
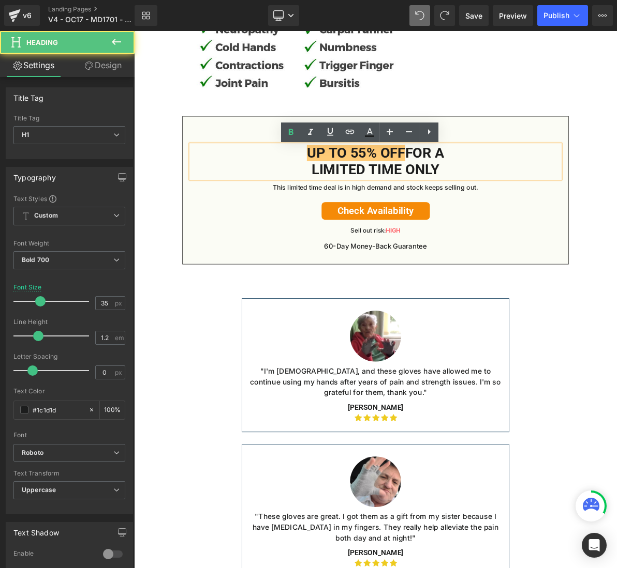
click at [222, 155] on div "FREE Shipping on All Orders Text Block Up to 55% OFF For a Limited Time Only He…" at bounding box center [447, 238] width 501 height 192
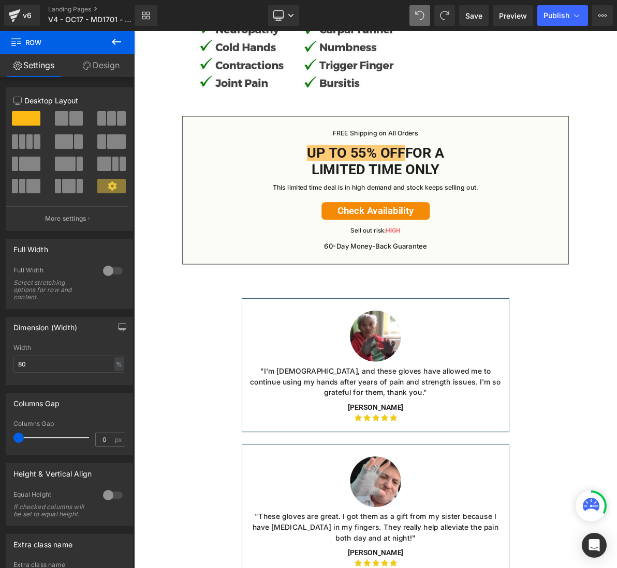
click at [208, 147] on div "FREE Shipping on All Orders Text Block Up to 55% OFF For a Limited Time Only He…" at bounding box center [447, 238] width 501 height 192
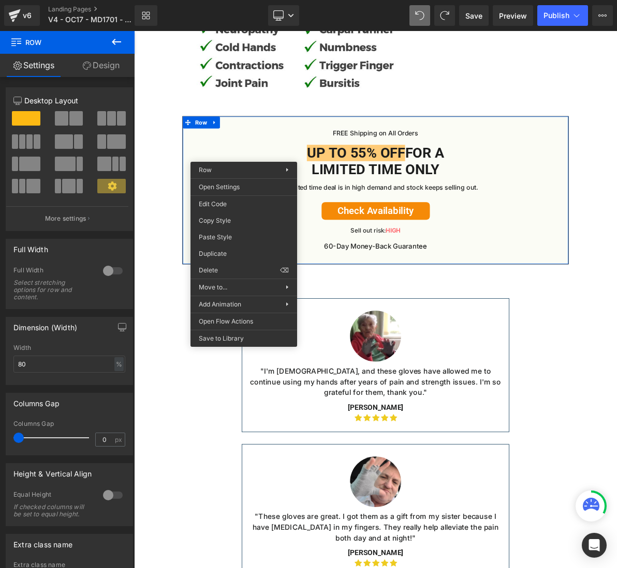
drag, startPoint x: 352, startPoint y: 252, endPoint x: 244, endPoint y: 278, distance: 111.8
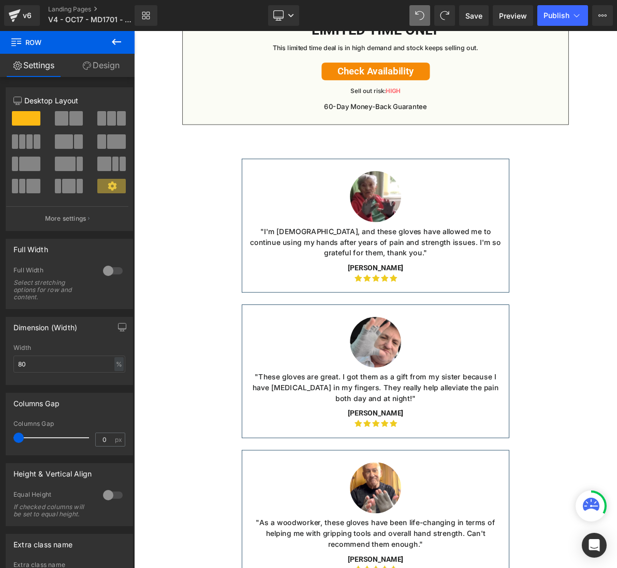
scroll to position [5283, 0]
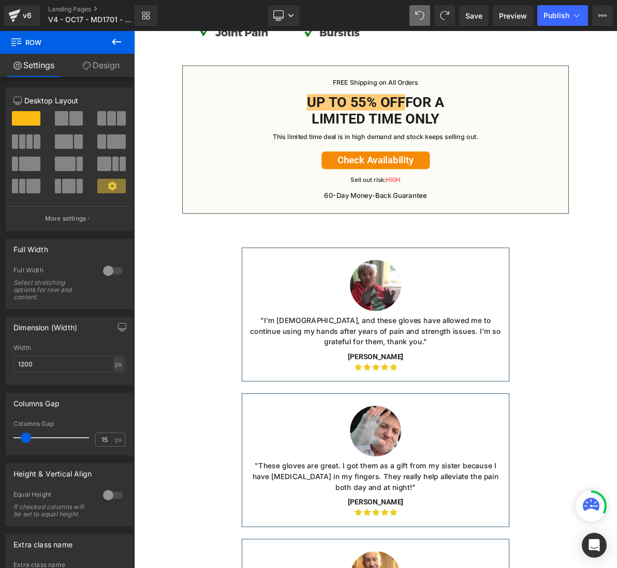
scroll to position [5128, 0]
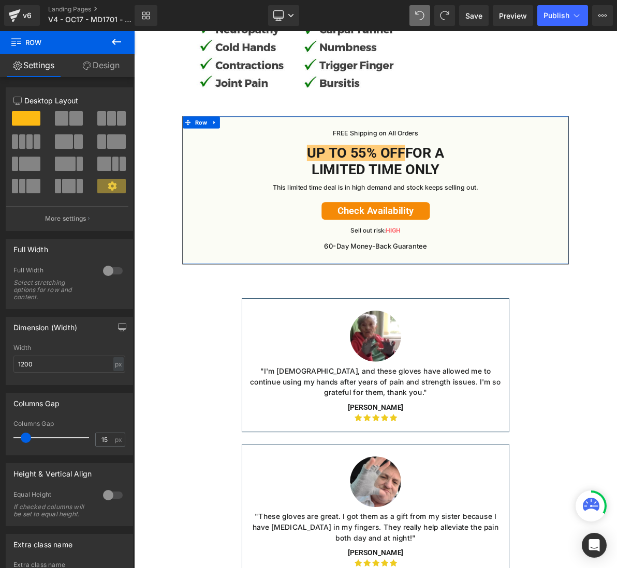
click at [616, 156] on div "FREE Shipping on All Orders Text Block Up to 55% OFF For a Limited Time Only He…" at bounding box center [447, 238] width 501 height 192
click at [102, 69] on link "Design" at bounding box center [100, 65] width 67 height 23
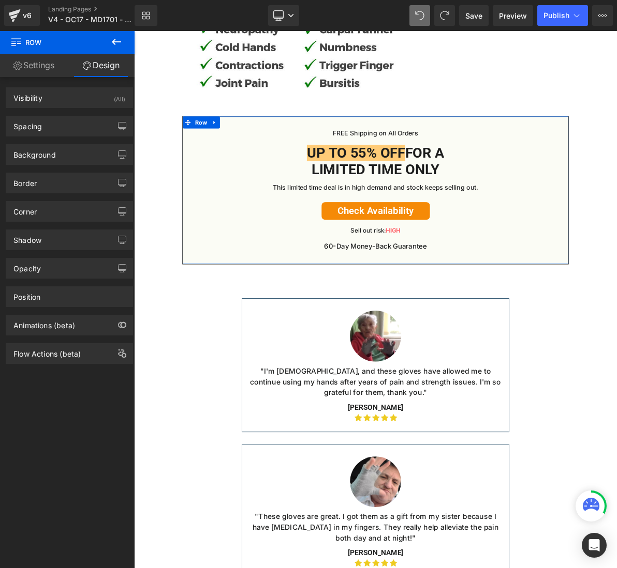
click at [34, 65] on link "Settings" at bounding box center [33, 65] width 67 height 23
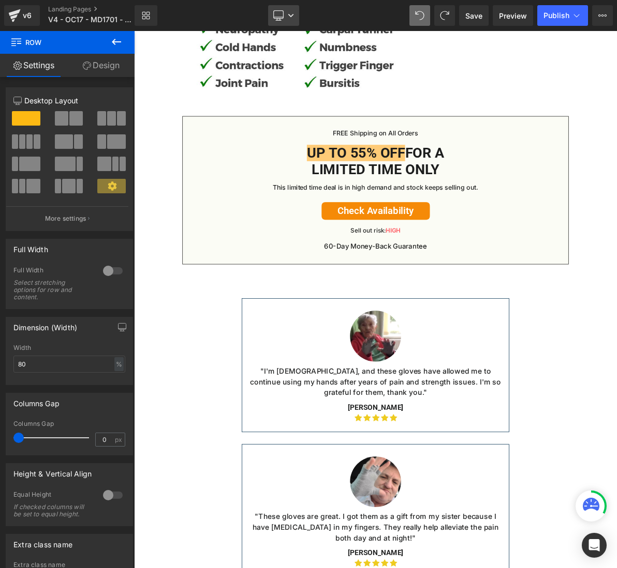
click at [294, 17] on icon at bounding box center [291, 15] width 6 height 6
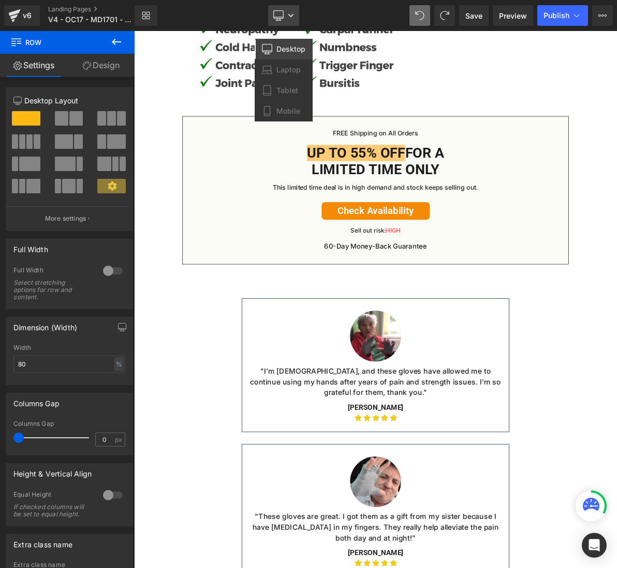
click at [294, 17] on icon at bounding box center [291, 15] width 6 height 6
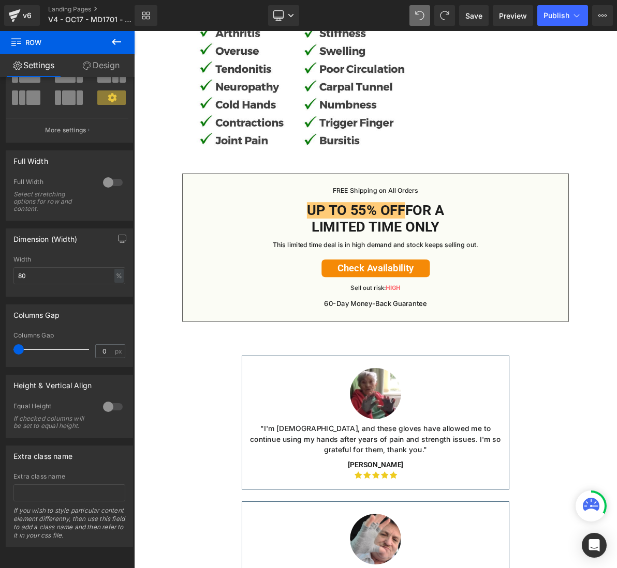
scroll to position [5024, 0]
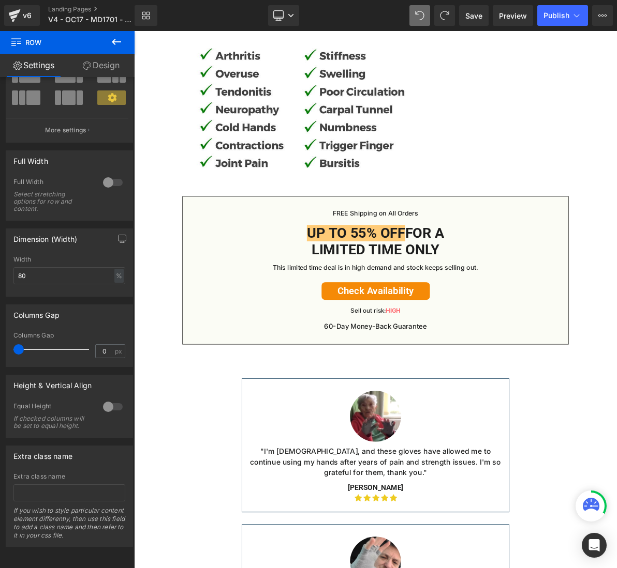
click at [252, 269] on p "FREE Shipping on All Orders" at bounding box center [446, 267] width 479 height 13
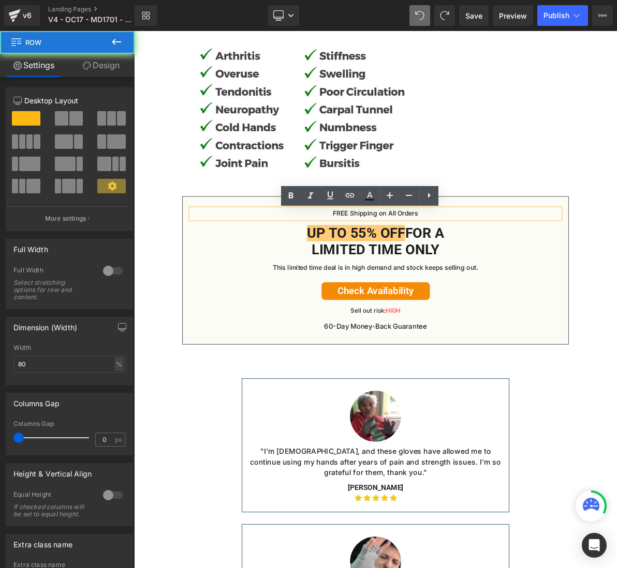
click at [221, 249] on div "FREE Shipping on All Orders Text Block Up to 55% OFF For a Limited Time Only He…" at bounding box center [447, 341] width 501 height 192
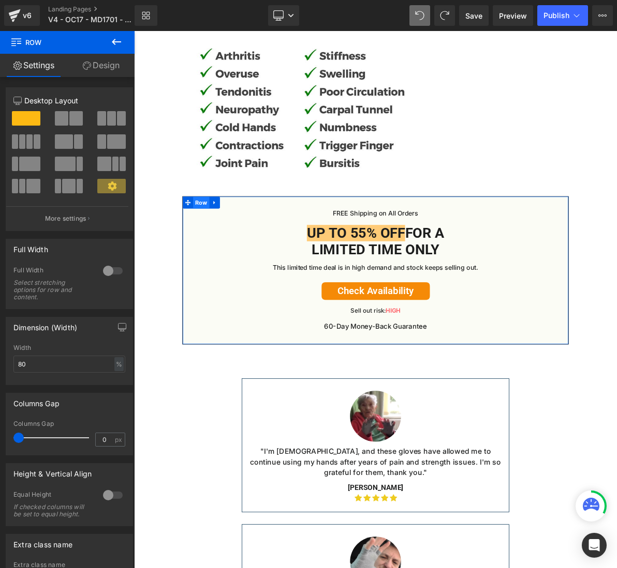
click at [211, 254] on span "Row" at bounding box center [221, 254] width 21 height 16
click at [221, 261] on span "Row" at bounding box center [221, 254] width 21 height 16
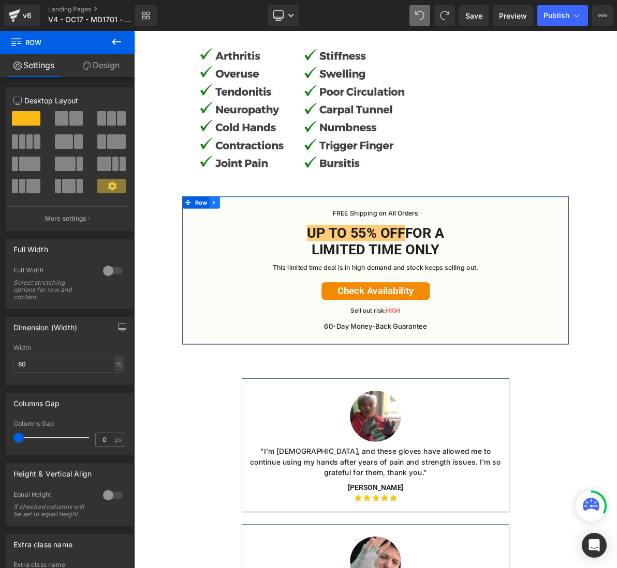
click at [237, 258] on icon at bounding box center [238, 254] width 7 height 8
click at [252, 256] on icon at bounding box center [251, 253] width 7 height 7
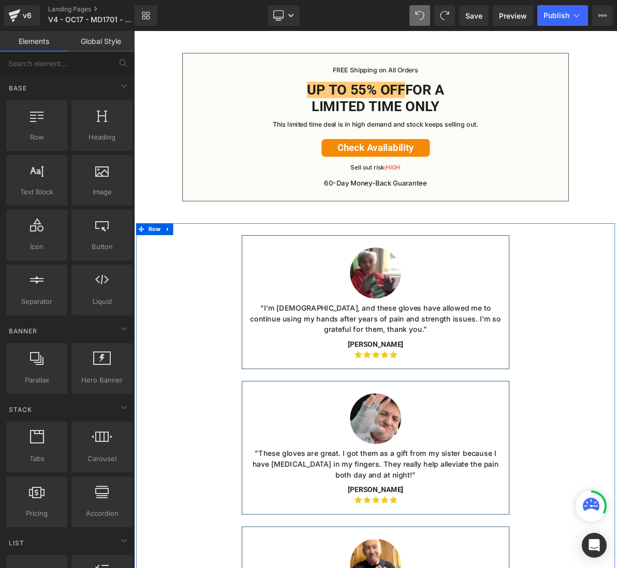
scroll to position [5160, 0]
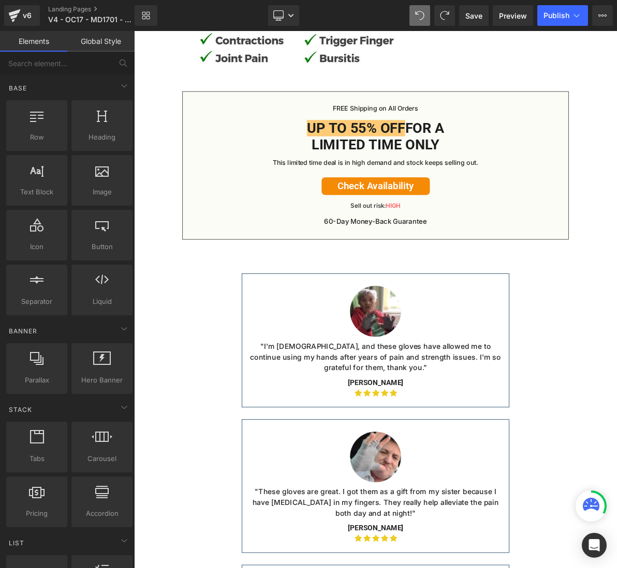
click at [246, 221] on div "FREE Shipping on All Orders Text Block Up to 55% OFF For a Limited Time Only He…" at bounding box center [446, 205] width 479 height 160
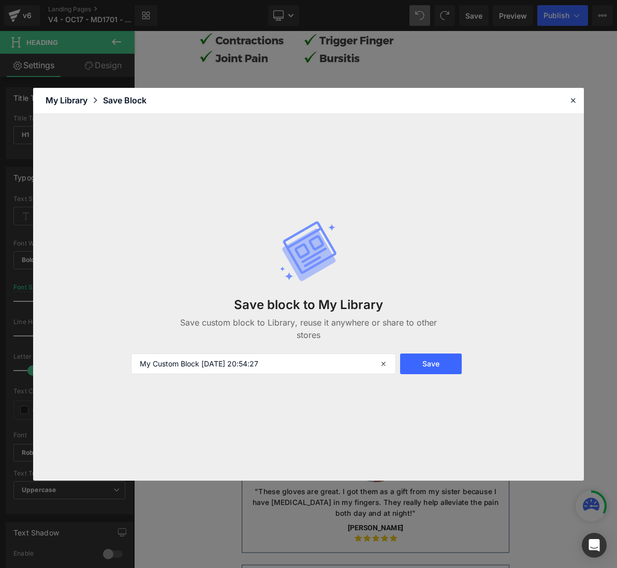
click at [290, 261] on icon at bounding box center [308, 255] width 53 height 52
click at [127, 100] on div "Save Block" at bounding box center [124, 100] width 43 height 12
click at [81, 100] on div "My Library" at bounding box center [74, 100] width 57 height 12
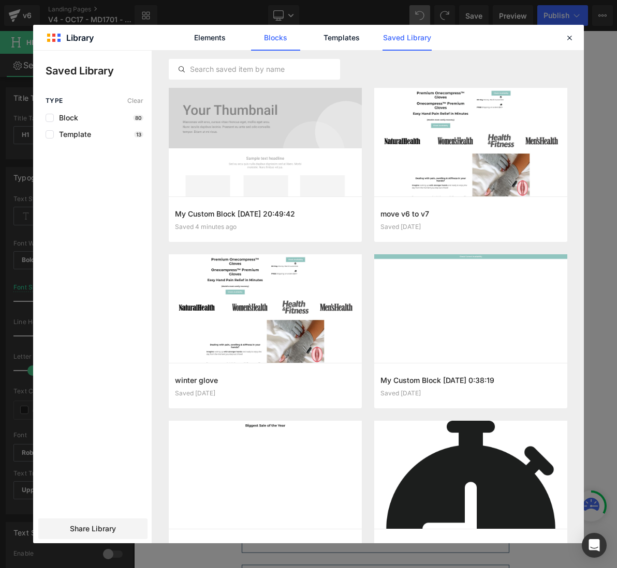
click at [271, 35] on link "Blocks" at bounding box center [275, 38] width 49 height 26
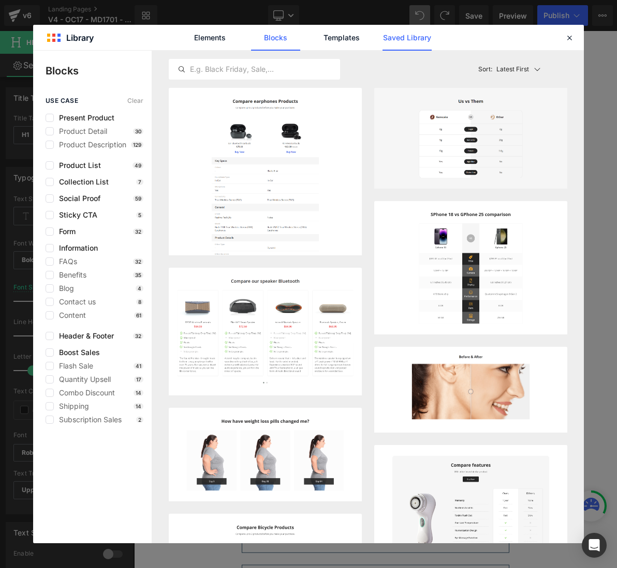
click at [405, 41] on link "Saved Library" at bounding box center [406, 38] width 49 height 26
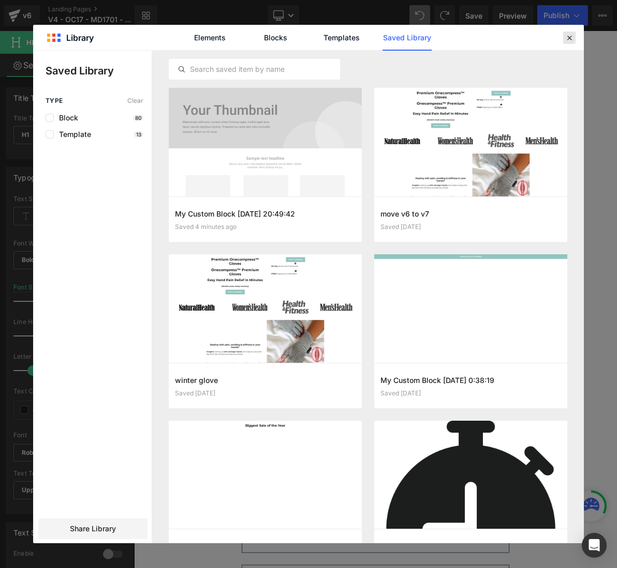
drag, startPoint x: 568, startPoint y: 37, endPoint x: 205, endPoint y: 207, distance: 400.3
click at [568, 37] on icon at bounding box center [568, 37] width 9 height 9
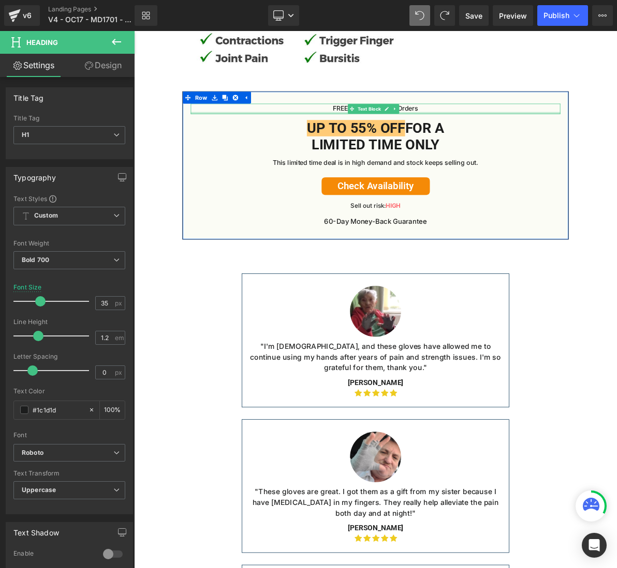
drag, startPoint x: 230, startPoint y: 140, endPoint x: 301, endPoint y: 131, distance: 71.5
click at [230, 139] on div "FREE Shipping on All Orders Text Block" at bounding box center [446, 131] width 479 height 13
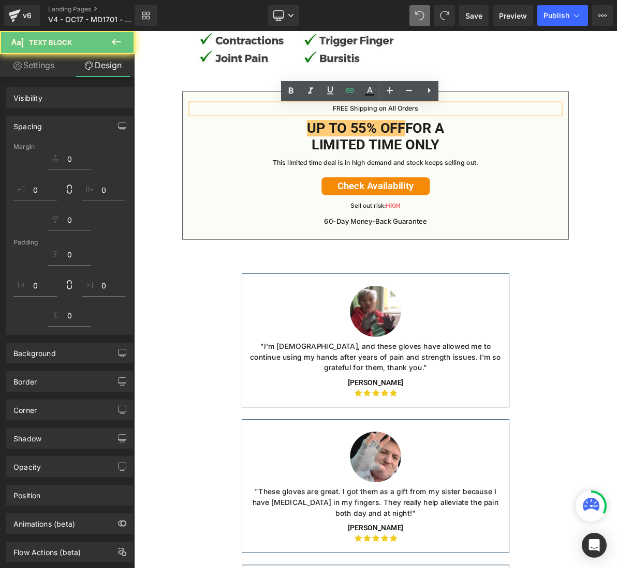
click at [311, 118] on div "FREE Shipping on All Orders Text Block Up to 55% OFF For a Limited Time Only He…" at bounding box center [447, 205] width 501 height 192
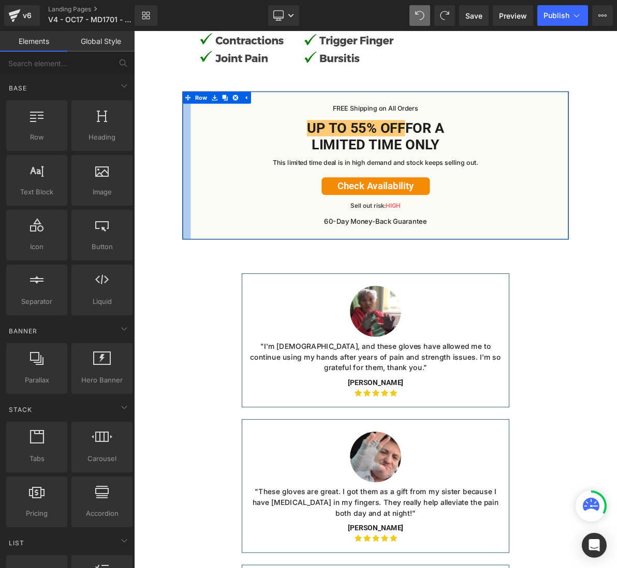
click at [198, 185] on div at bounding box center [202, 205] width 10 height 191
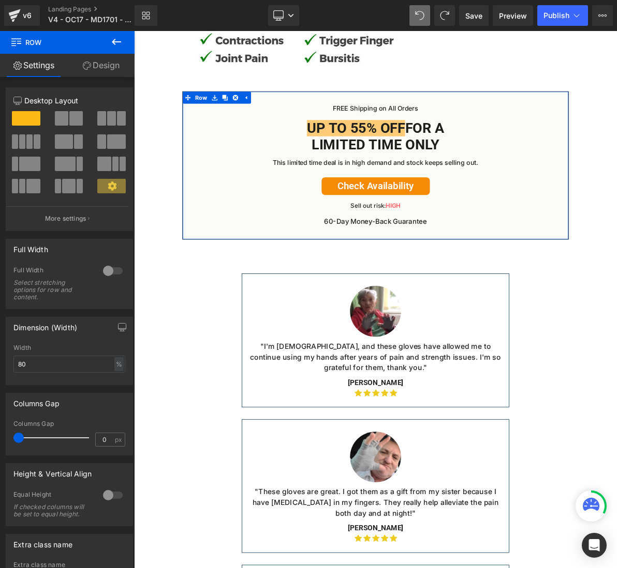
click at [207, 139] on div "FREE Shipping on All Orders Text Block" at bounding box center [446, 131] width 479 height 13
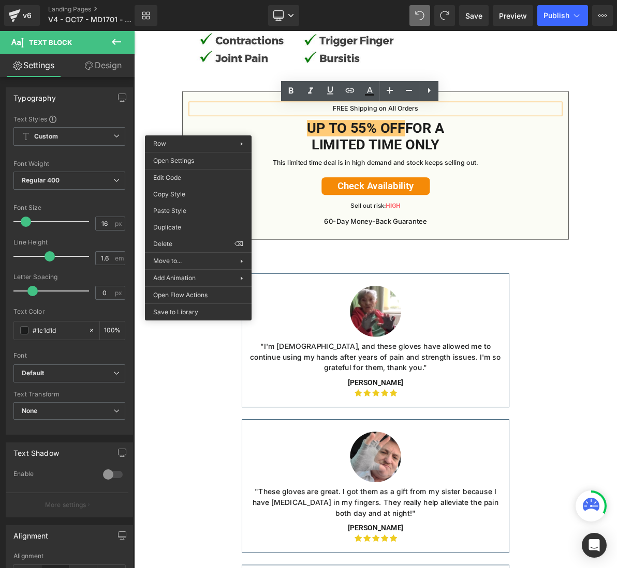
click at [206, 119] on div "FREE Shipping on All Orders Text Block Up to 55% OFF For a Limited Time Only He…" at bounding box center [447, 205] width 501 height 192
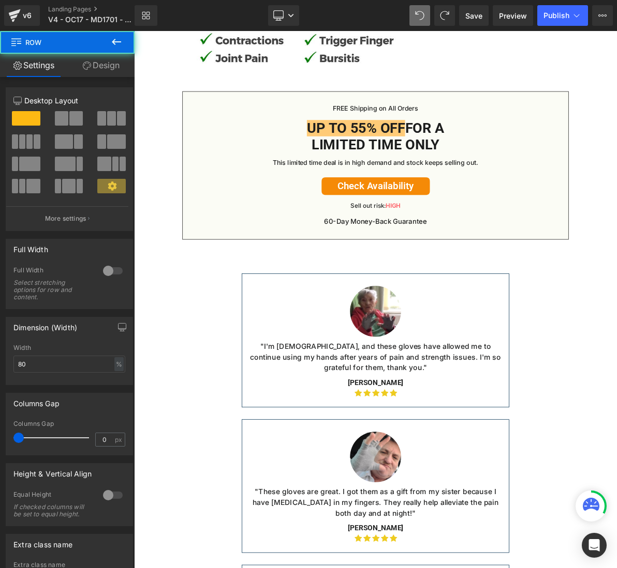
click at [202, 118] on div "FREE Shipping on All Orders Text Block Up to 55% OFF For a Limited Time Only He…" at bounding box center [447, 205] width 501 height 192
drag, startPoint x: 206, startPoint y: 123, endPoint x: 214, endPoint y: 130, distance: 10.3
click at [207, 124] on span at bounding box center [211, 117] width 11 height 12
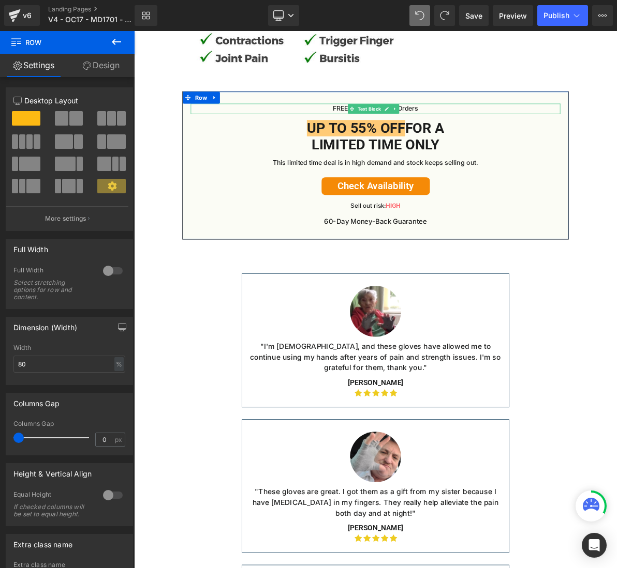
click at [260, 133] on p "FREE Shipping on All Orders" at bounding box center [446, 131] width 479 height 13
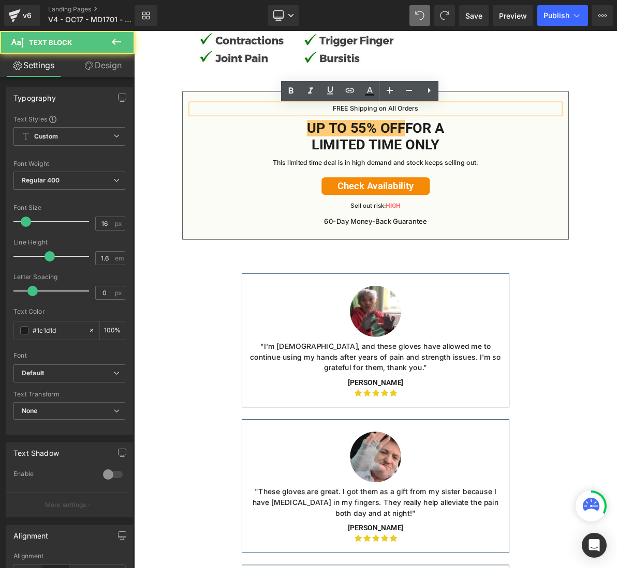
click at [238, 214] on div "FREE Shipping on All Orders Text Block Up to 55% OFF For a Limited Time Only He…" at bounding box center [446, 205] width 479 height 160
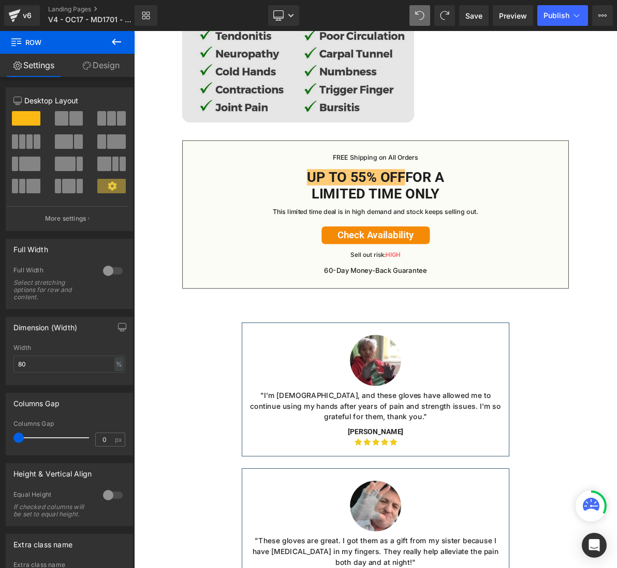
scroll to position [5212, 0]
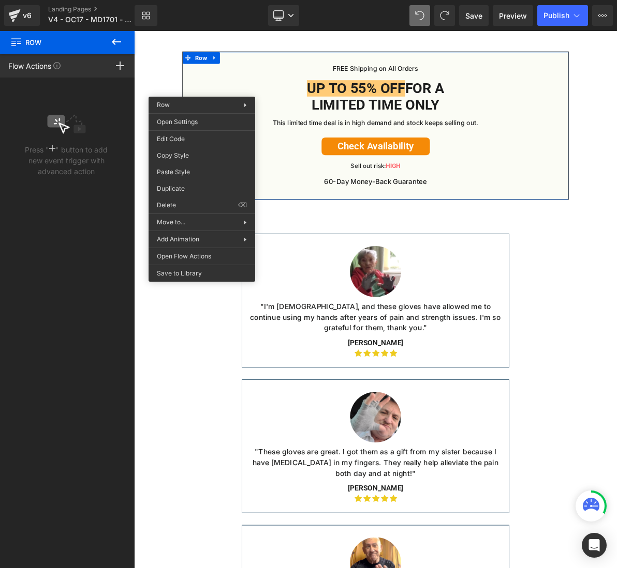
click at [111, 38] on icon at bounding box center [116, 42] width 12 height 12
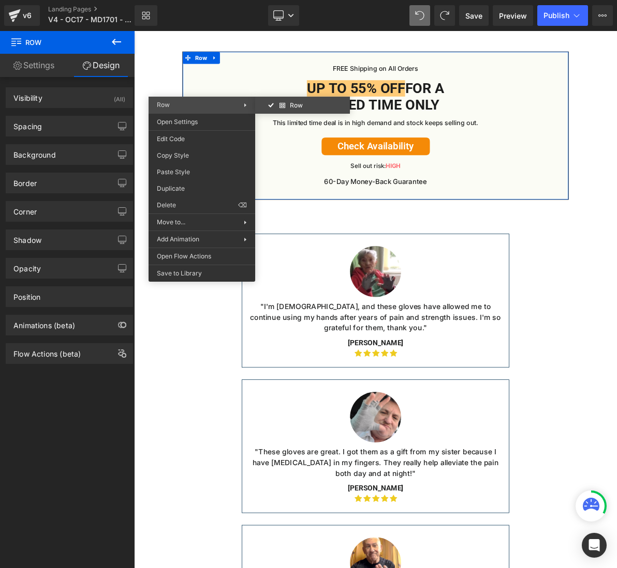
drag, startPoint x: 434, startPoint y: 140, endPoint x: 350, endPoint y: 132, distance: 84.7
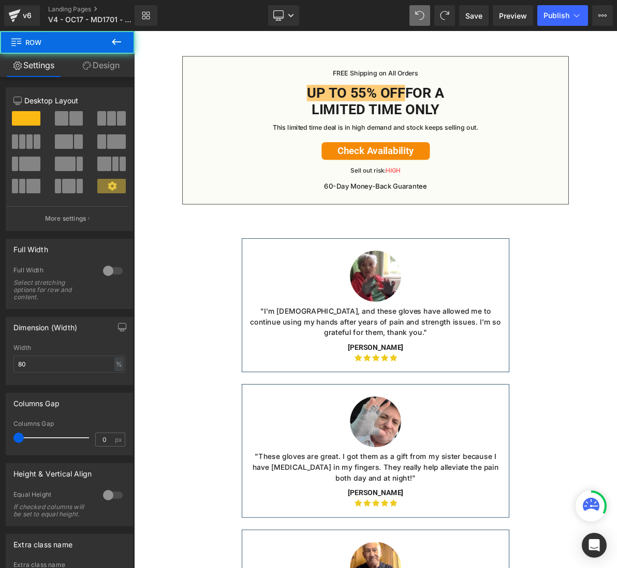
scroll to position [5201, 0]
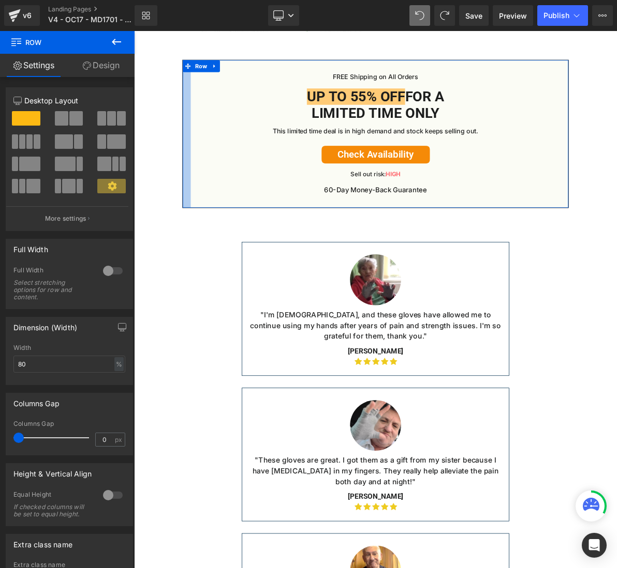
click at [204, 100] on div at bounding box center [202, 164] width 10 height 191
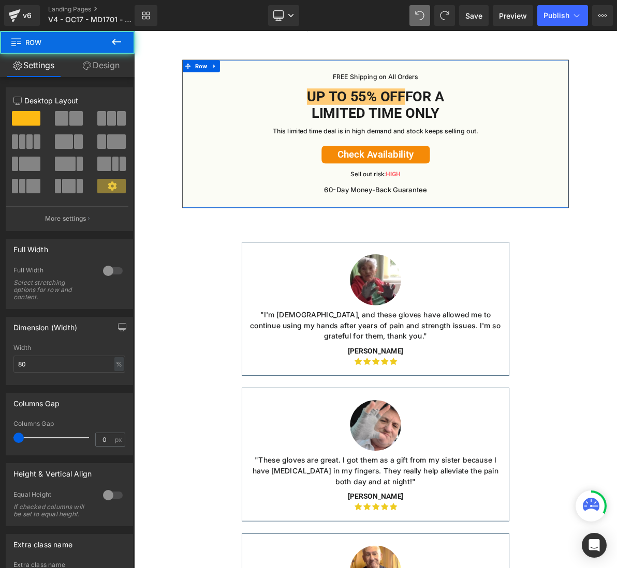
click at [211, 102] on div "FREE Shipping on All Orders Text Block Up to 55% OFF For a Limited Time Only He…" at bounding box center [446, 164] width 479 height 160
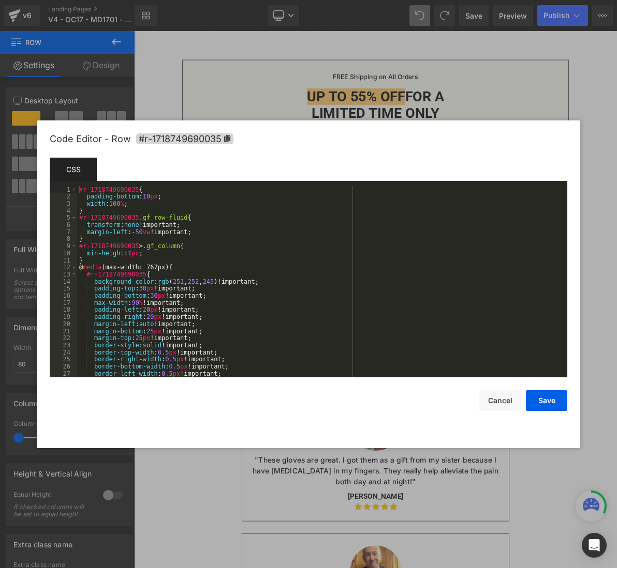
click at [203, 0] on div "Row You are previewing how the will restyle your page. You can not edit Element…" at bounding box center [308, 0] width 617 height 0
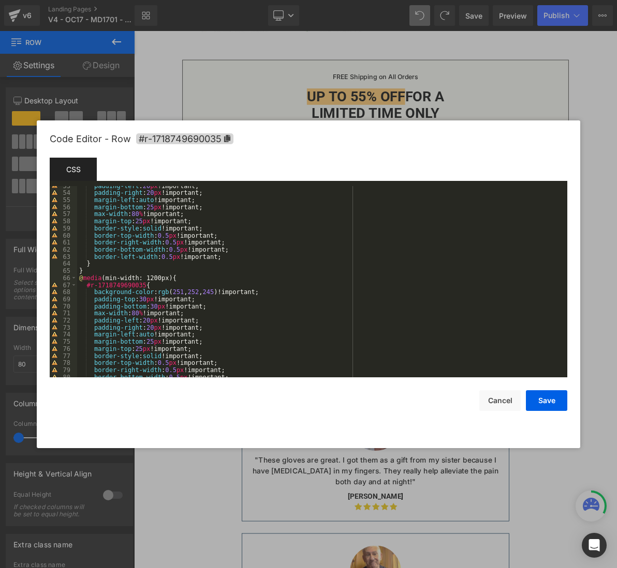
scroll to position [528, 0]
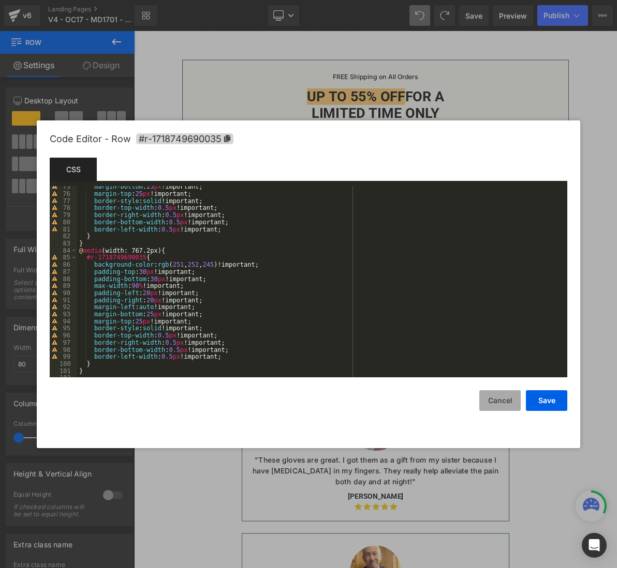
click at [503, 402] on button "Cancel" at bounding box center [499, 401] width 41 height 21
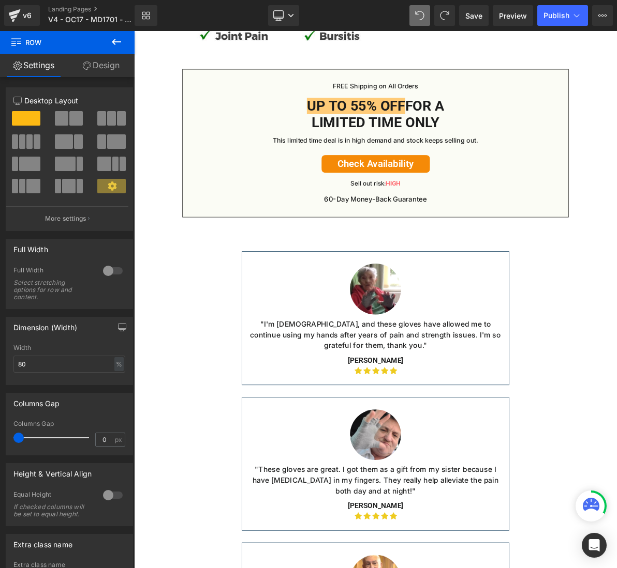
scroll to position [5098, 0]
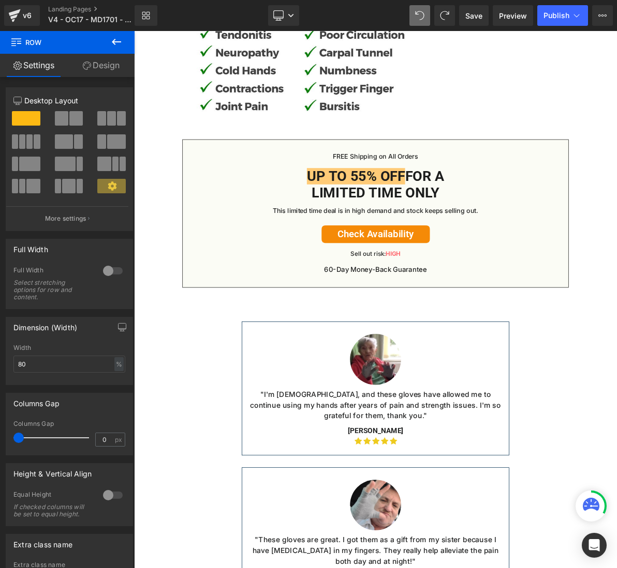
click at [277, 232] on div "Up to 55% OFF For a Limited Time Only" at bounding box center [446, 230] width 479 height 43
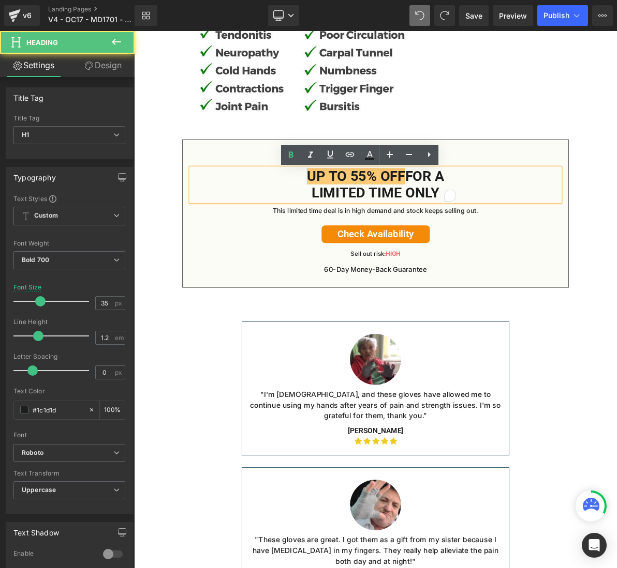
click at [229, 190] on div "FREE Shipping on All Orders Text Block Up to 55% OFF For a Limited Time Only He…" at bounding box center [447, 268] width 501 height 192
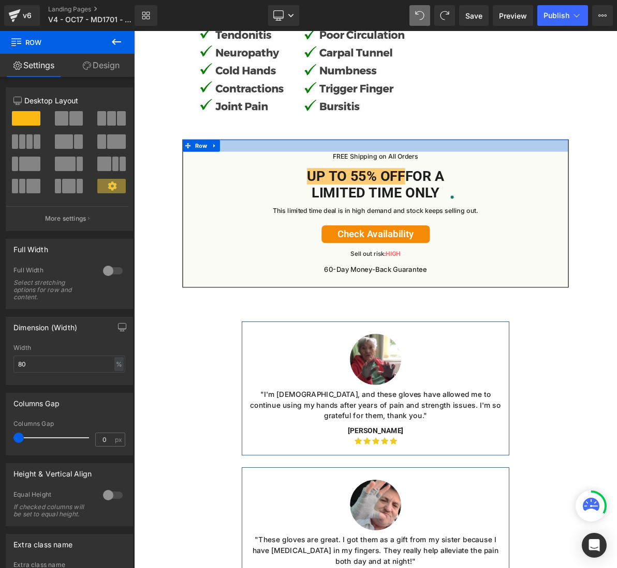
click at [397, 186] on div at bounding box center [447, 180] width 500 height 16
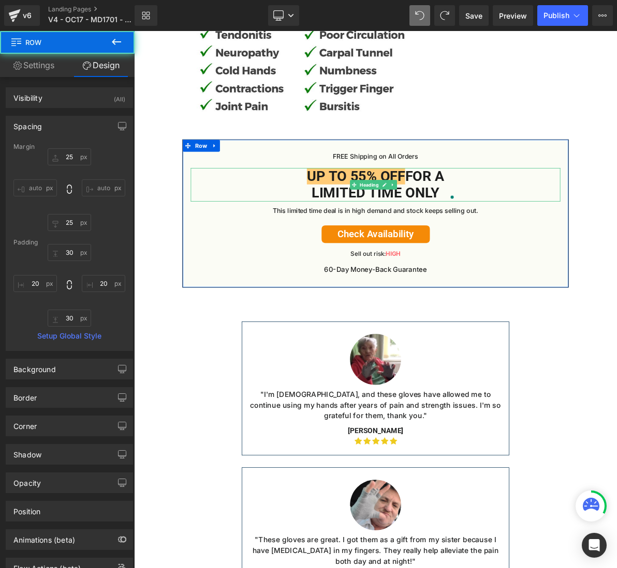
click at [342, 226] on h1 "Up to 55% OFF For a Limited Time Only" at bounding box center [447, 230] width 220 height 43
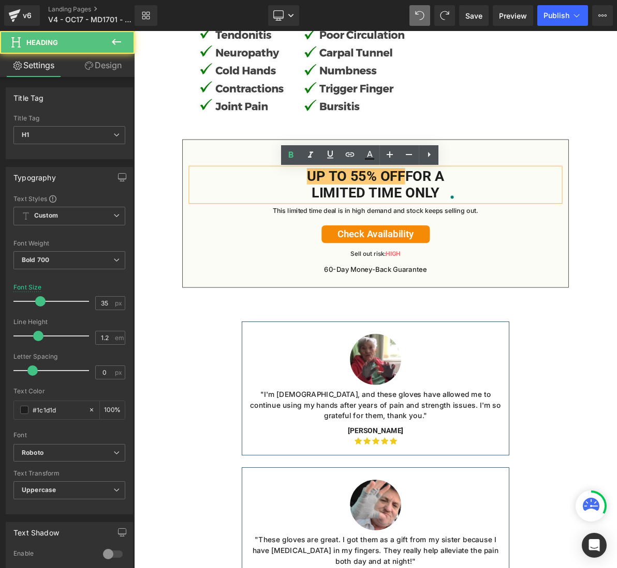
click at [231, 177] on div "FREE Shipping on All Orders Text Block Up to 55% OFF For a Limited Time Only He…" at bounding box center [447, 268] width 501 height 192
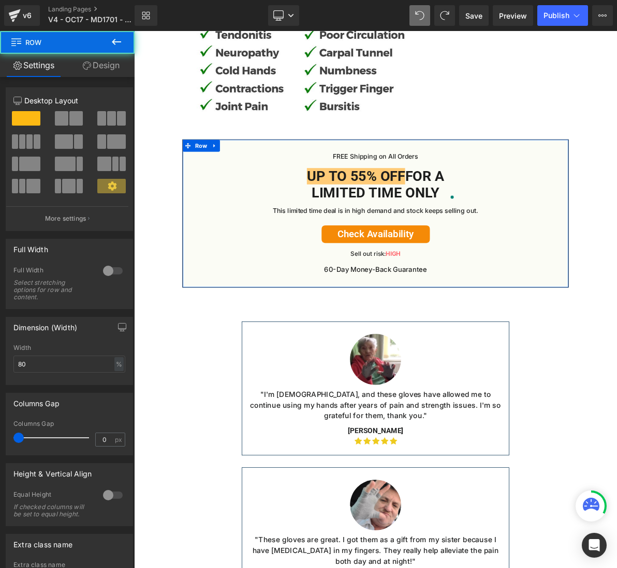
click at [207, 181] on div "FREE Shipping on All Orders Text Block Up to 55% OFF For a Limited Time Only He…" at bounding box center [447, 268] width 501 height 192
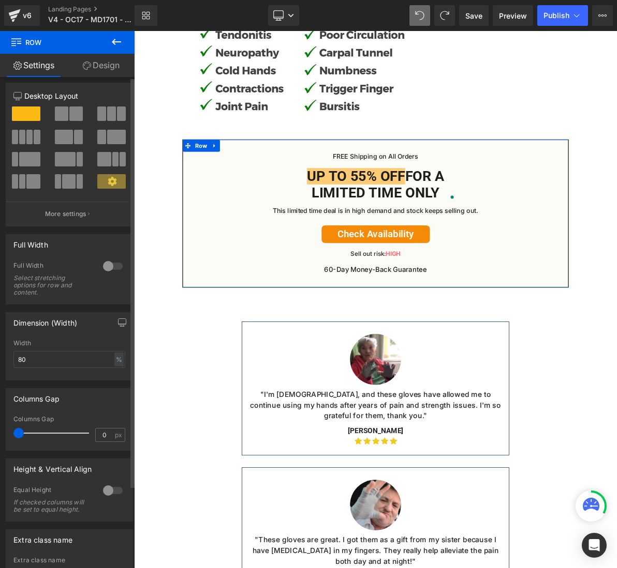
scroll to position [0, 0]
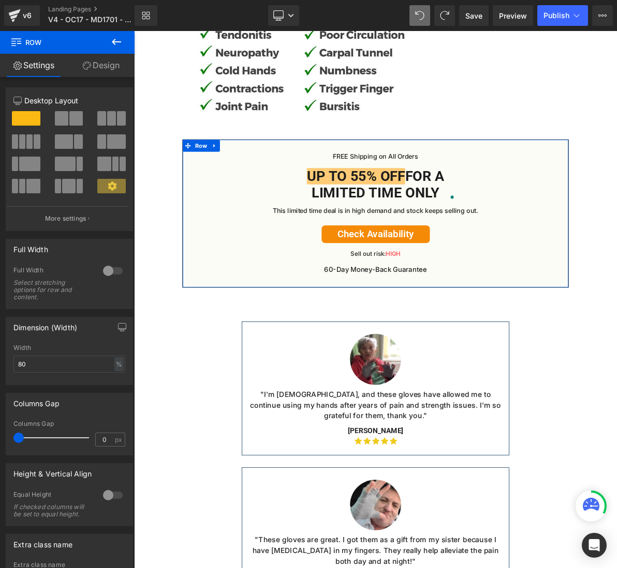
click at [97, 64] on link "Design" at bounding box center [100, 65] width 67 height 23
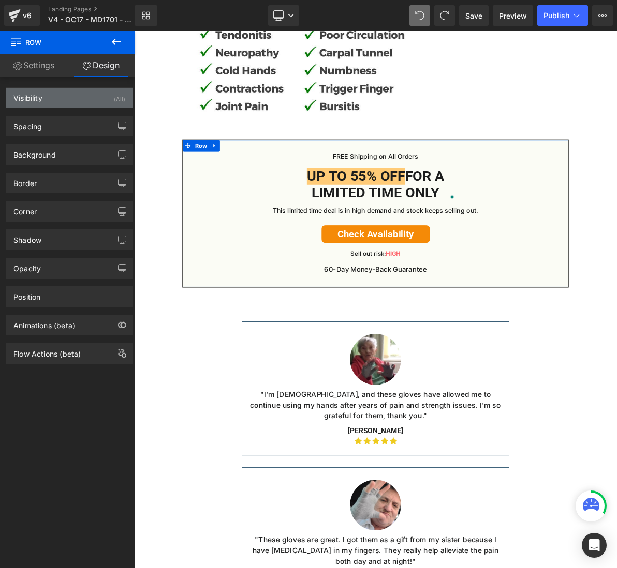
click at [77, 92] on div "Visibility (All)" at bounding box center [69, 98] width 126 height 20
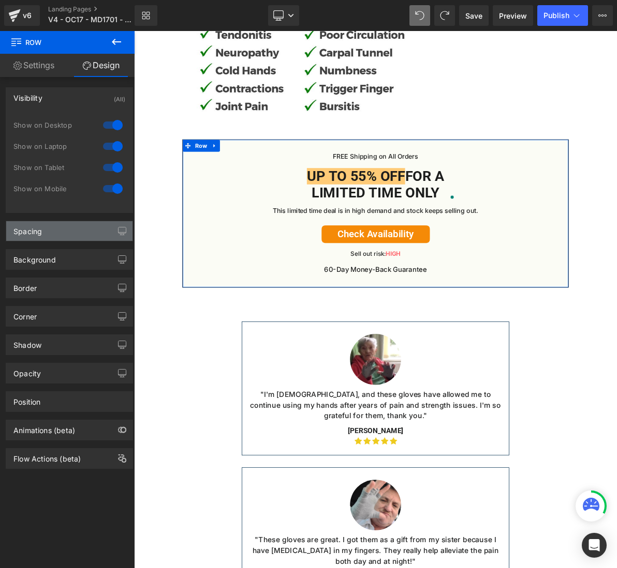
click at [48, 233] on div "Spacing" at bounding box center [69, 231] width 126 height 20
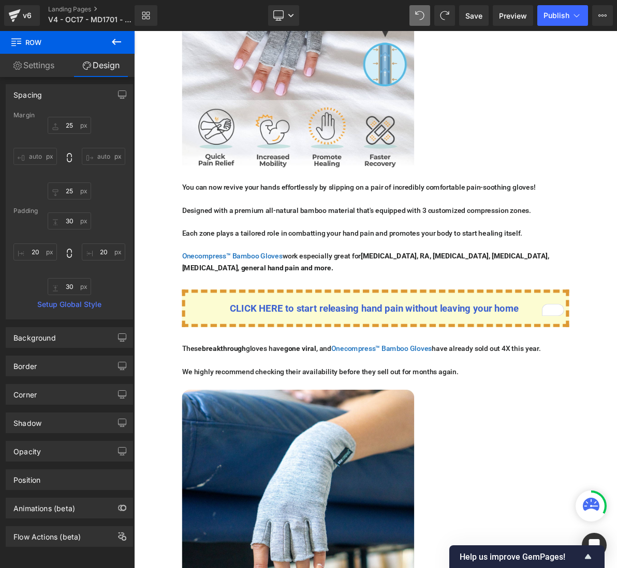
scroll to position [2356, 0]
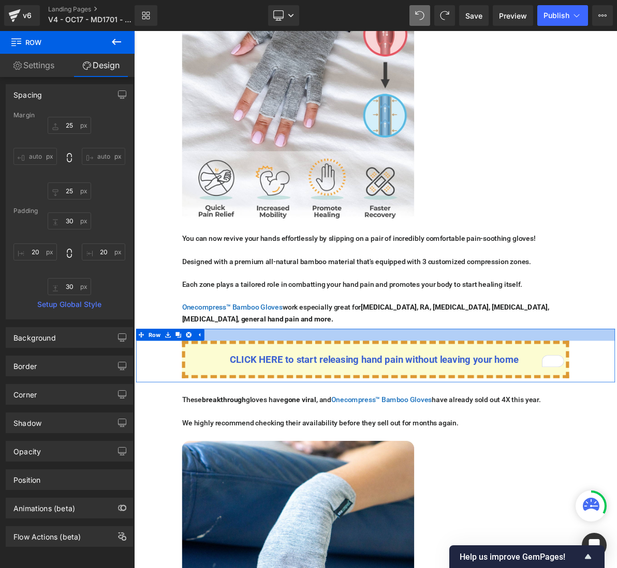
click at [256, 417] on div at bounding box center [447, 425] width 621 height 16
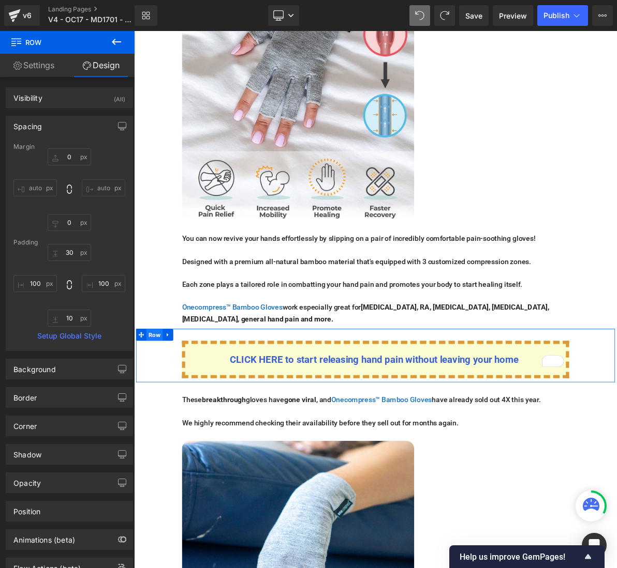
click at [152, 417] on span "Row" at bounding box center [160, 425] width 21 height 16
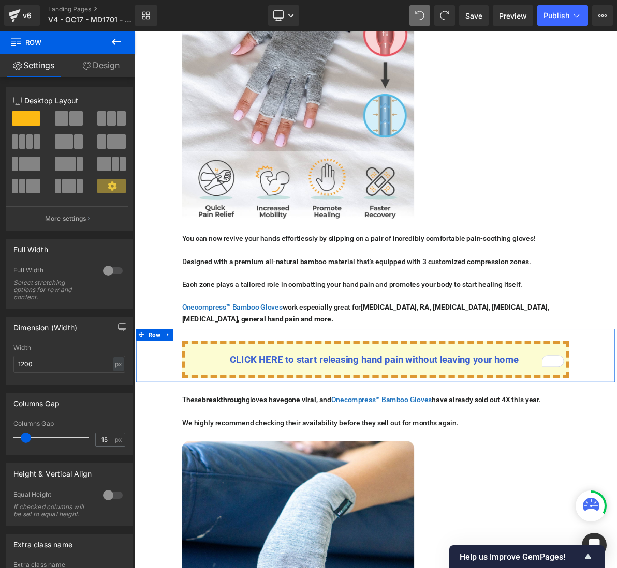
click at [100, 65] on link "Design" at bounding box center [100, 65] width 67 height 23
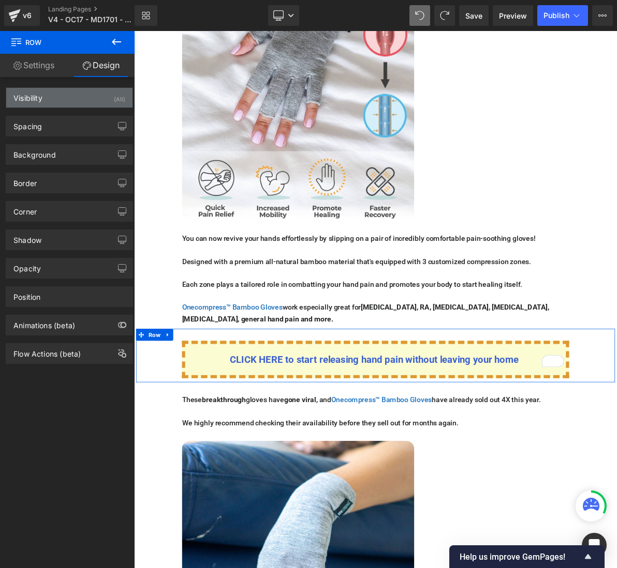
click at [50, 93] on div "Visibility (All)" at bounding box center [69, 98] width 126 height 20
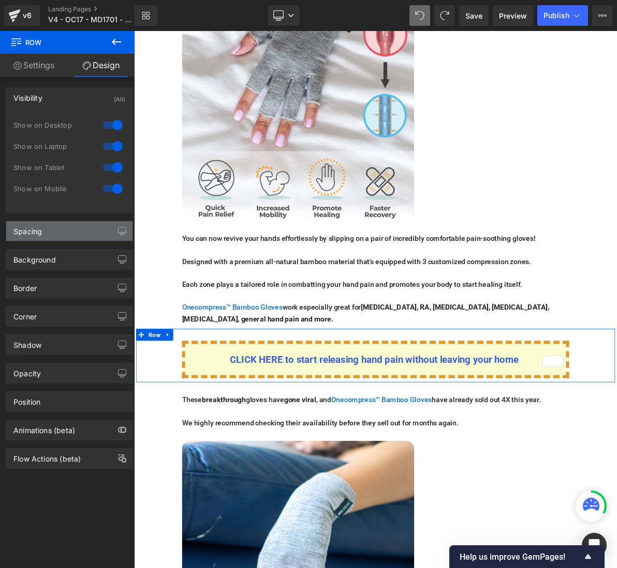
click at [53, 231] on div "Spacing" at bounding box center [69, 231] width 126 height 20
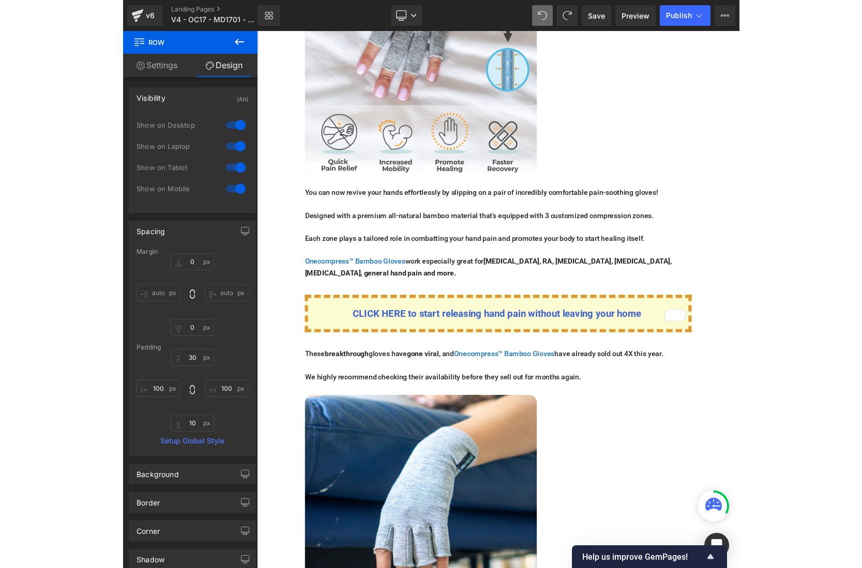
scroll to position [2511, 0]
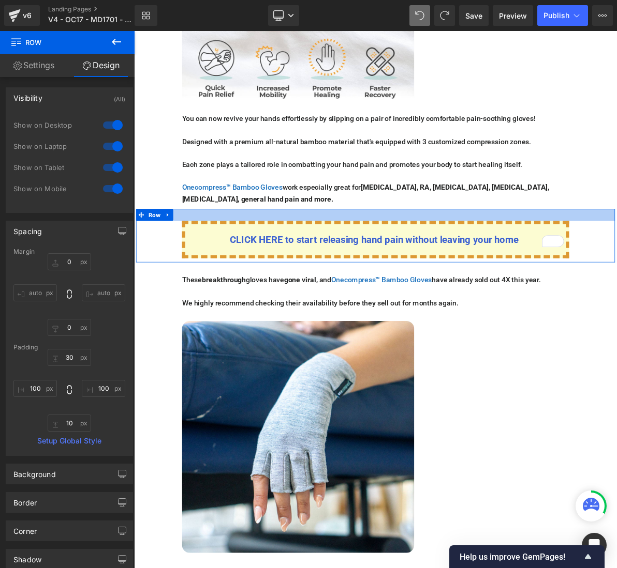
click at [134, 31] on div at bounding box center [134, 31] width 0 height 0
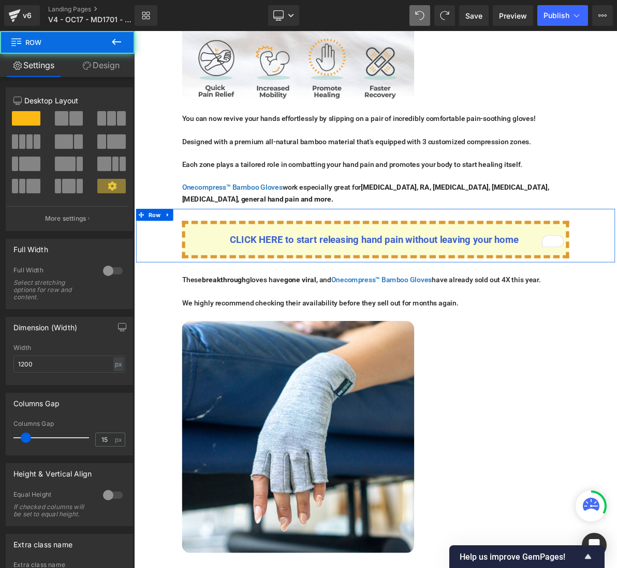
click at [347, 262] on div at bounding box center [447, 270] width 621 height 16
click at [249, 292] on p "CLICK HERE to start releasing hand pain without leaving your home" at bounding box center [446, 302] width 493 height 20
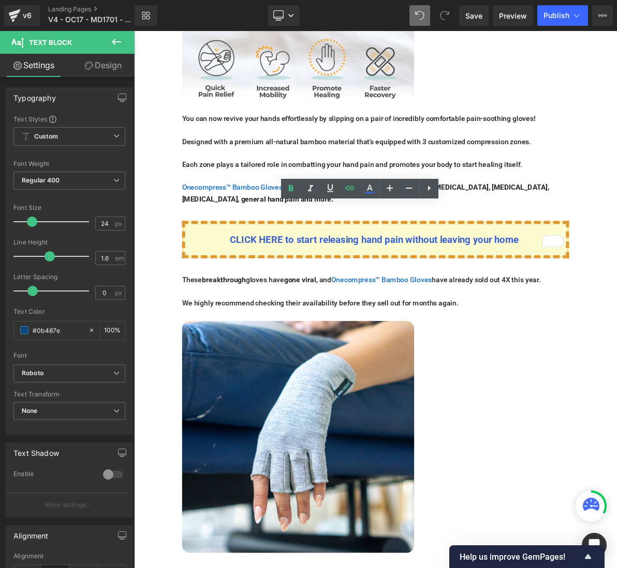
click at [179, 275] on div "CLICK HERE to start releasing hand pain without leaving your home Text Block Row" at bounding box center [447, 296] width 621 height 69
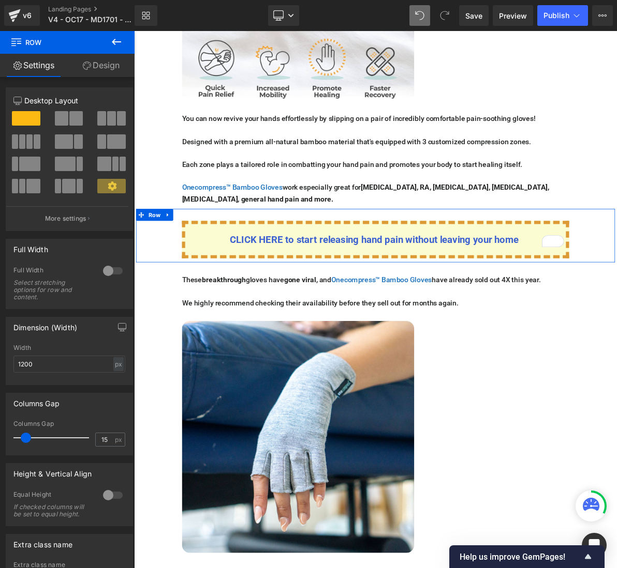
click at [106, 68] on link "Design" at bounding box center [100, 65] width 67 height 23
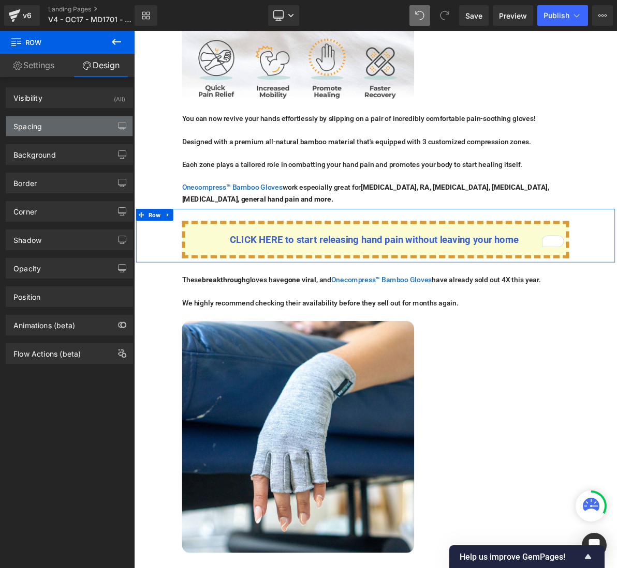
click at [54, 128] on div "Spacing" at bounding box center [69, 126] width 126 height 20
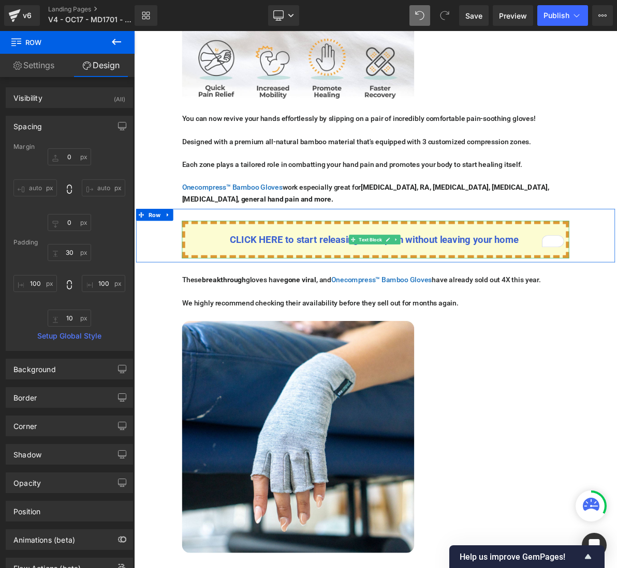
click at [219, 278] on div "CLICK HERE to start releasing hand pain without leaving your home" at bounding box center [447, 302] width 502 height 49
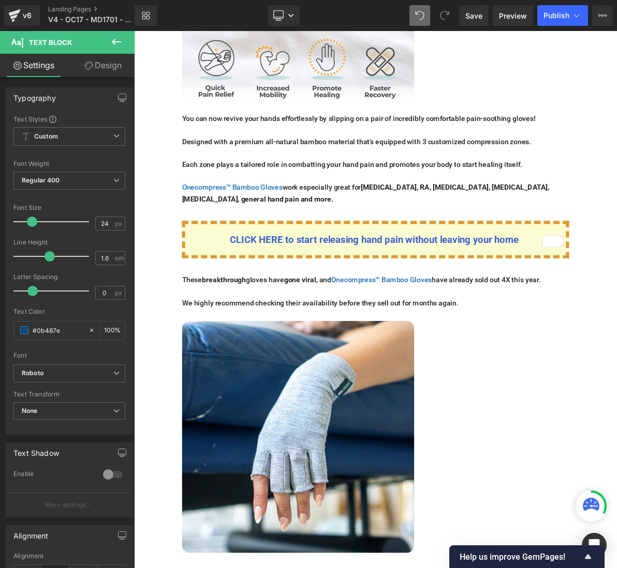
click at [107, 67] on link "Design" at bounding box center [102, 65] width 67 height 23
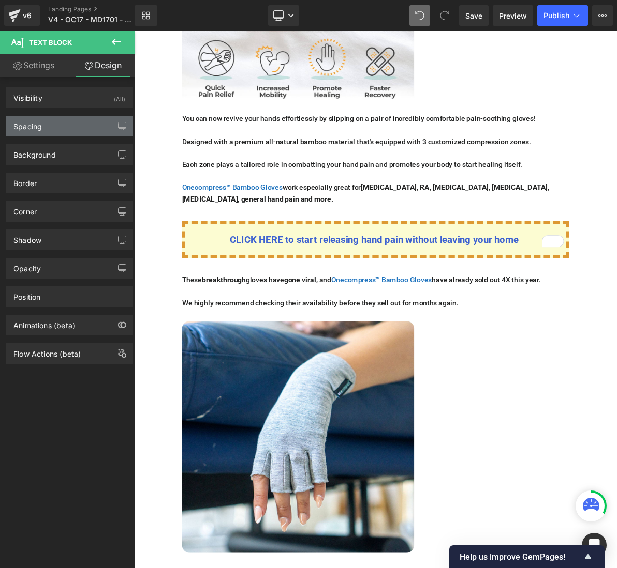
click at [51, 132] on div "Spacing" at bounding box center [69, 126] width 126 height 20
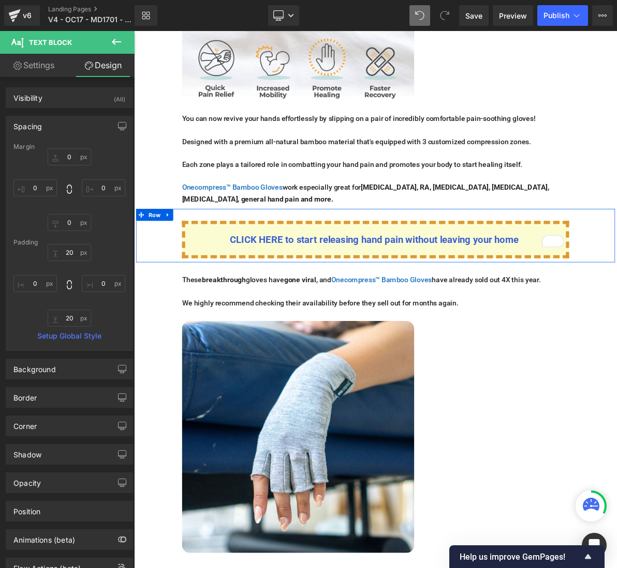
click at [162, 268] on div "CLICK HERE to start releasing hand pain without leaving your home Text Block Row" at bounding box center [447, 296] width 621 height 69
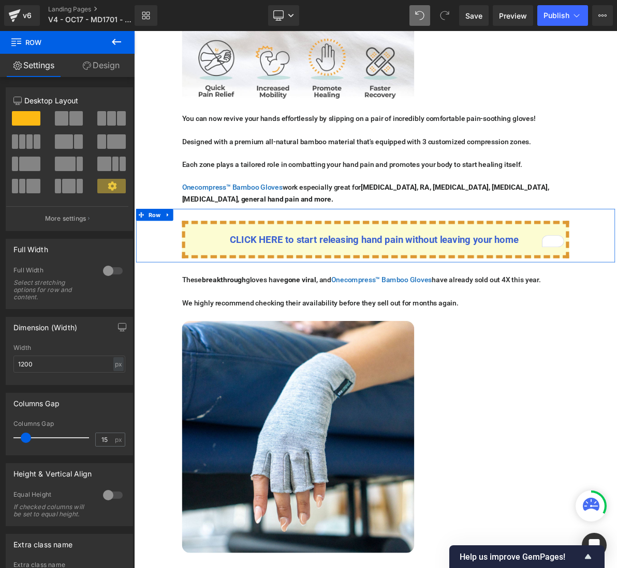
click at [107, 65] on link "Design" at bounding box center [100, 65] width 67 height 23
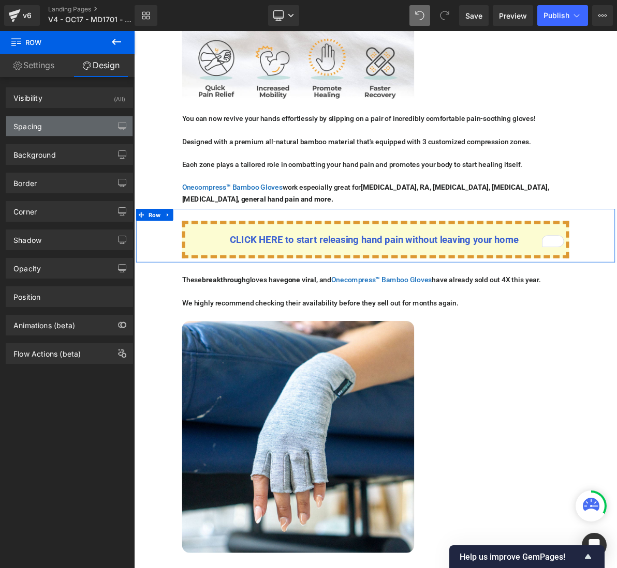
click at [51, 123] on div "Spacing" at bounding box center [69, 126] width 126 height 20
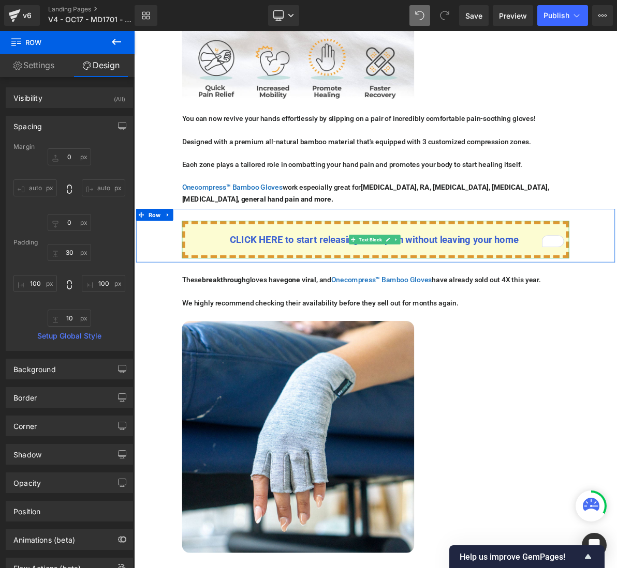
click at [221, 292] on p "CLICK HERE to start releasing hand pain without leaving your home" at bounding box center [446, 302] width 493 height 20
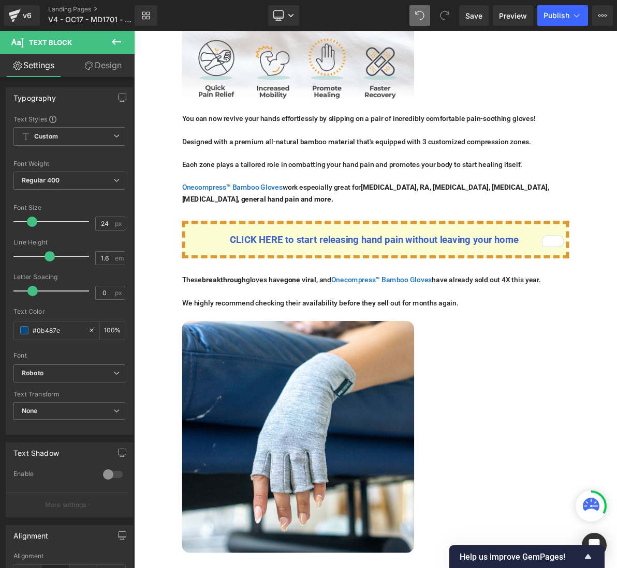
click at [108, 65] on link "Design" at bounding box center [102, 65] width 67 height 23
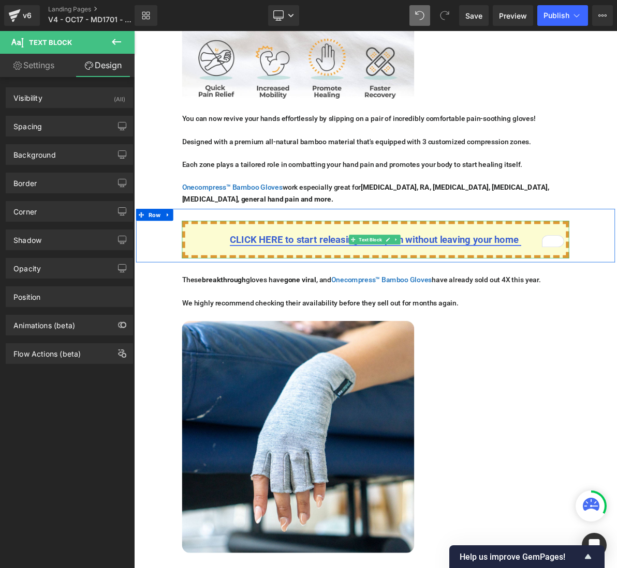
click at [305, 295] on span "CLICK HERE to start releasing hand pain without leaving your home" at bounding box center [445, 302] width 374 height 14
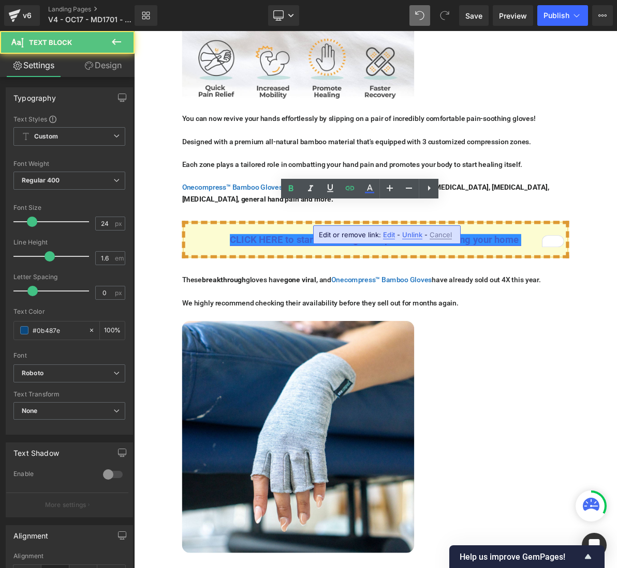
click at [307, 295] on span "CLICK HERE to start releasing hand pain without leaving your home" at bounding box center [445, 302] width 374 height 14
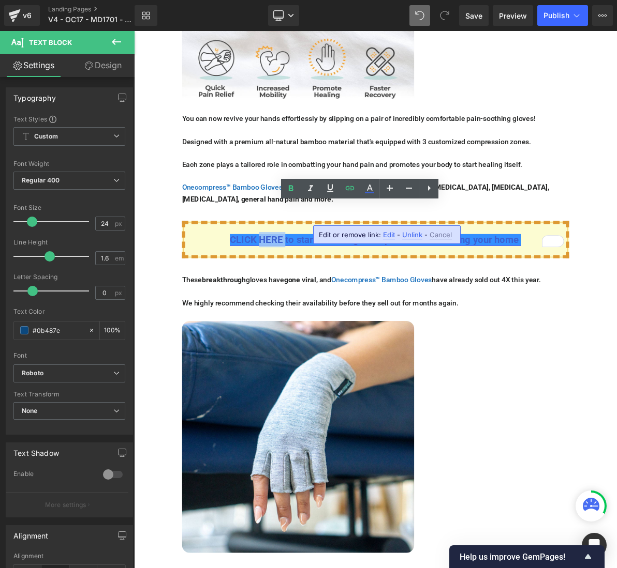
click at [307, 295] on span "CLICK HERE to start releasing hand pain without leaving your home" at bounding box center [445, 302] width 374 height 14
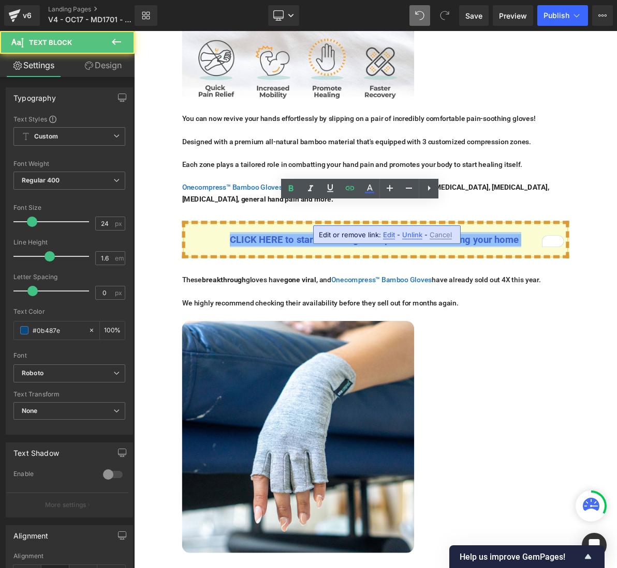
click at [307, 295] on span "CLICK HERE to start releasing hand pain without leaving your home" at bounding box center [445, 302] width 374 height 14
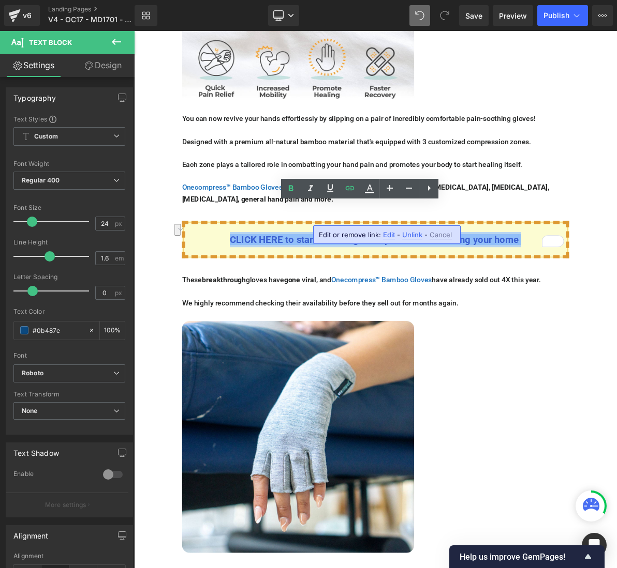
click at [245, 292] on p "CLICK HERE to start releasing hand pain without leaving your home" at bounding box center [446, 302] width 493 height 20
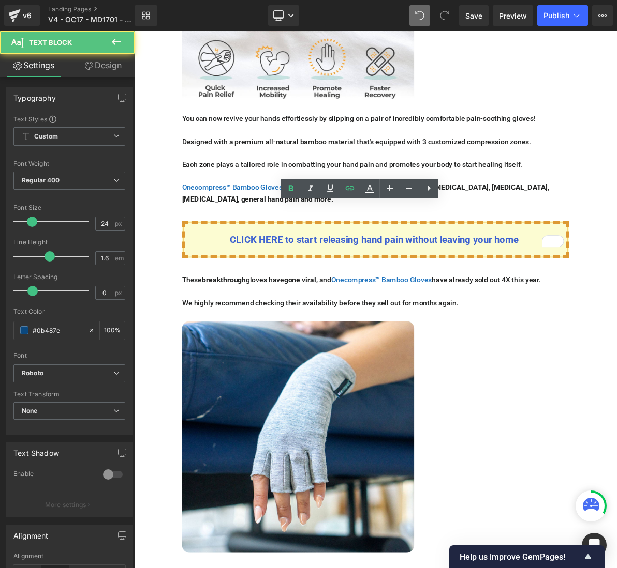
click at [134, 31] on div at bounding box center [134, 31] width 0 height 0
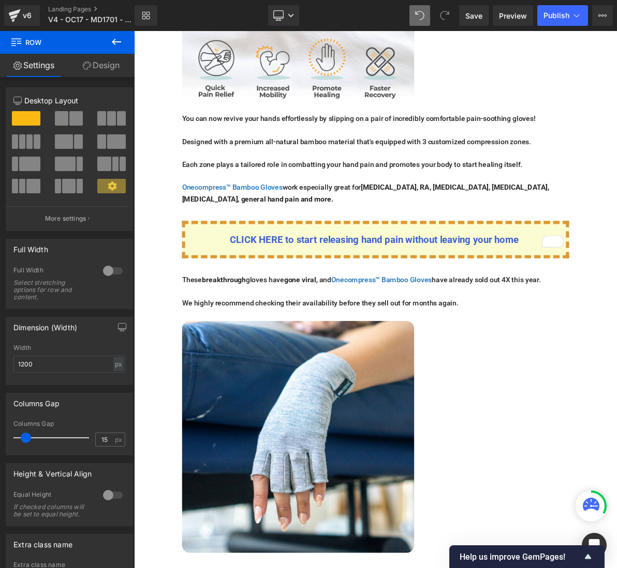
click at [247, 278] on div "CLICK HERE to start releasing hand pain without leaving your home" at bounding box center [447, 302] width 502 height 49
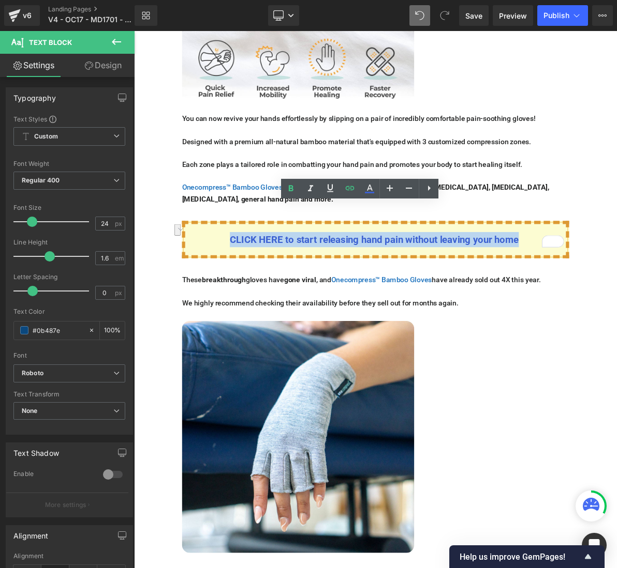
drag, startPoint x: 253, startPoint y: 281, endPoint x: 630, endPoint y: 292, distance: 376.7
click at [616, 292] on div "CLICK HERE to start releasing hand pain without leaving your home" at bounding box center [447, 302] width 502 height 49
copy span "CLICK HERE to start releasing hand pain without leaving your home"
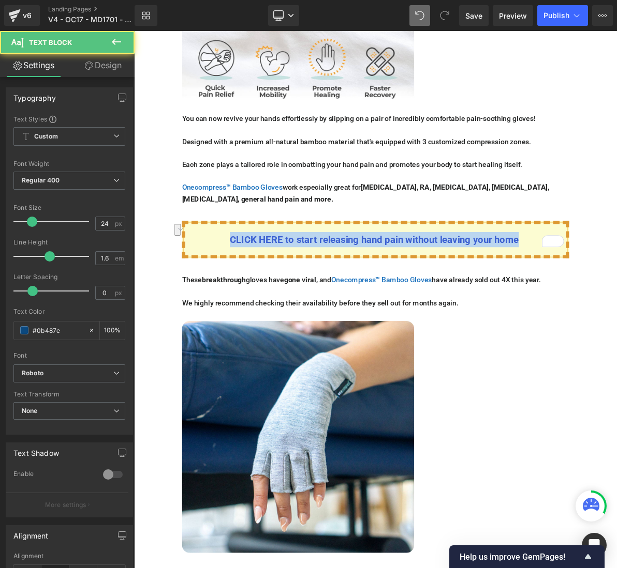
click at [234, 292] on p "CLICK HERE to start releasing hand pain without leaving your home" at bounding box center [446, 302] width 493 height 20
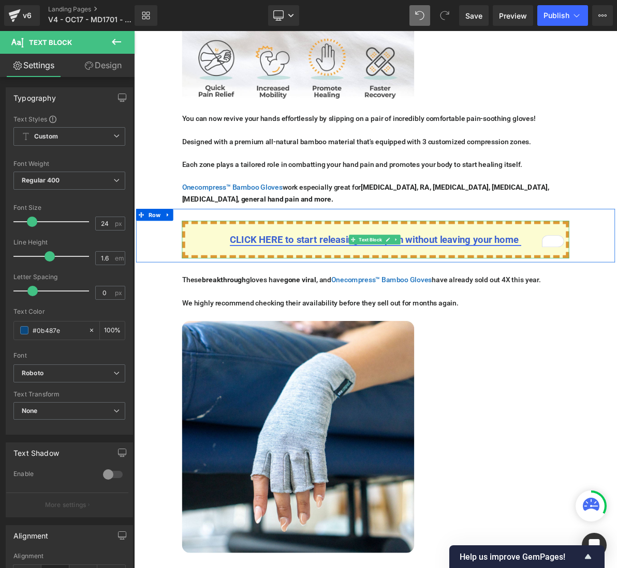
click at [326, 295] on span "CLICK HERE to start releasing hand pain without leaving your home" at bounding box center [445, 302] width 374 height 14
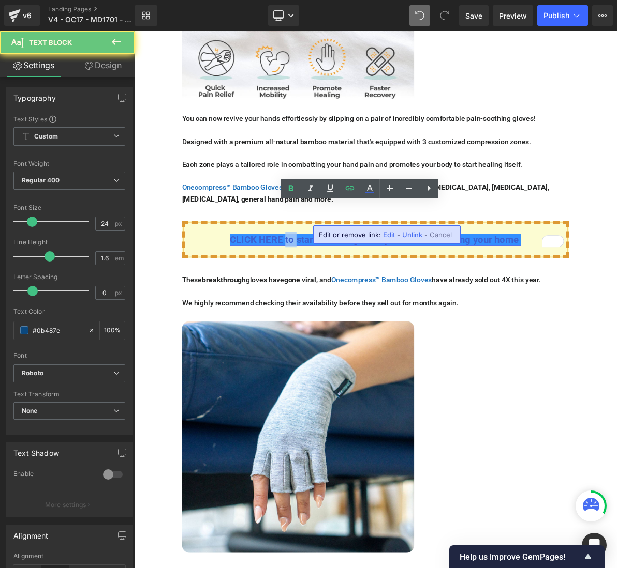
click at [326, 295] on span "CLICK HERE to start releasing hand pain without leaving your home" at bounding box center [445, 302] width 374 height 14
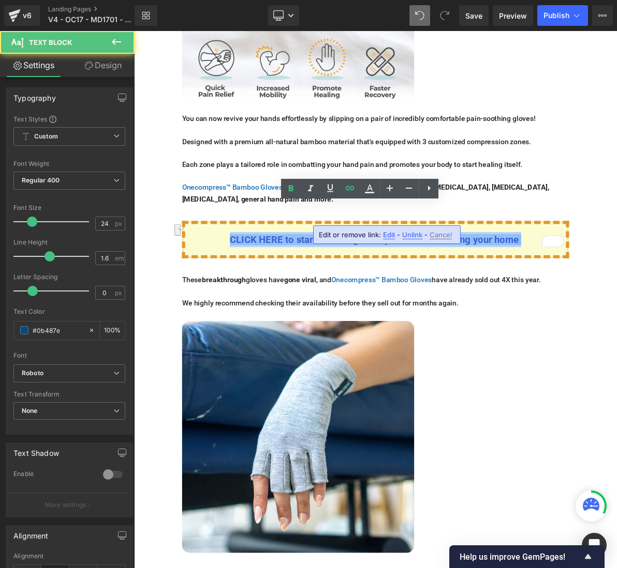
click at [252, 292] on p "CLICK HERE to start releasing hand pain without leaving your home" at bounding box center [446, 302] width 493 height 20
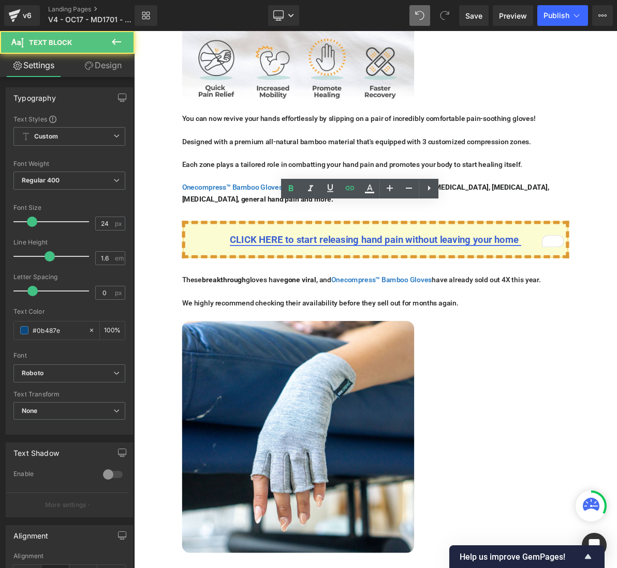
click at [316, 295] on span "CLICK HERE to start releasing hand pain without leaving your home" at bounding box center [445, 302] width 374 height 14
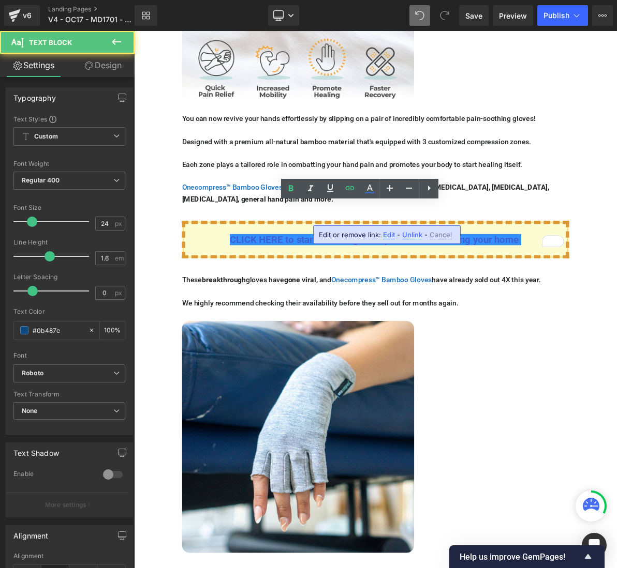
click at [210, 292] on p "CLICK HERE to start releasing hand pain without leaving your home" at bounding box center [446, 302] width 493 height 20
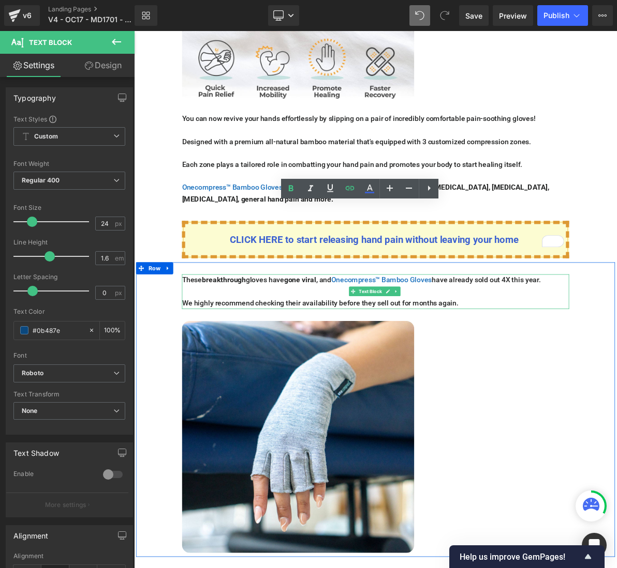
click at [211, 347] on p "These breakthrough gloves have gone viral , and Onecompress™ Bamboo Gloves have…" at bounding box center [447, 354] width 502 height 15
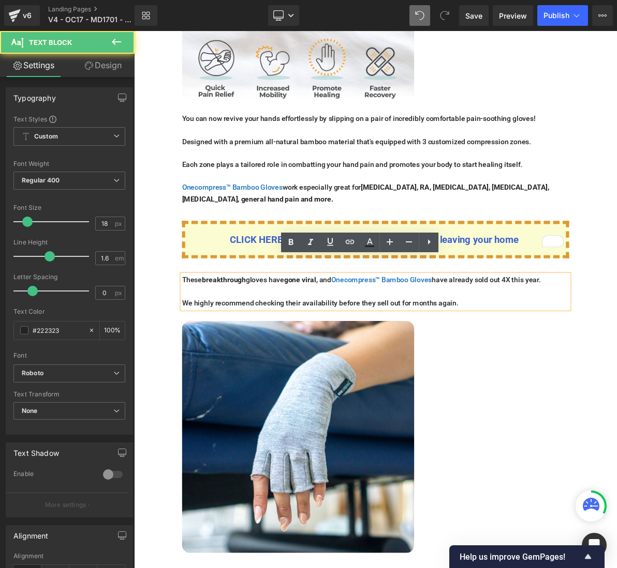
click at [219, 292] on p "CLICK HERE to start releasing hand pain without leaving your home" at bounding box center [446, 302] width 493 height 20
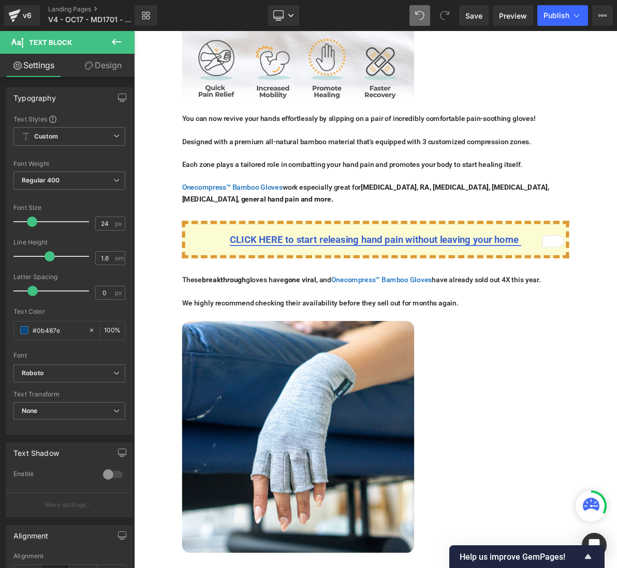
click at [370, 212] on p at bounding box center [447, 219] width 502 height 15
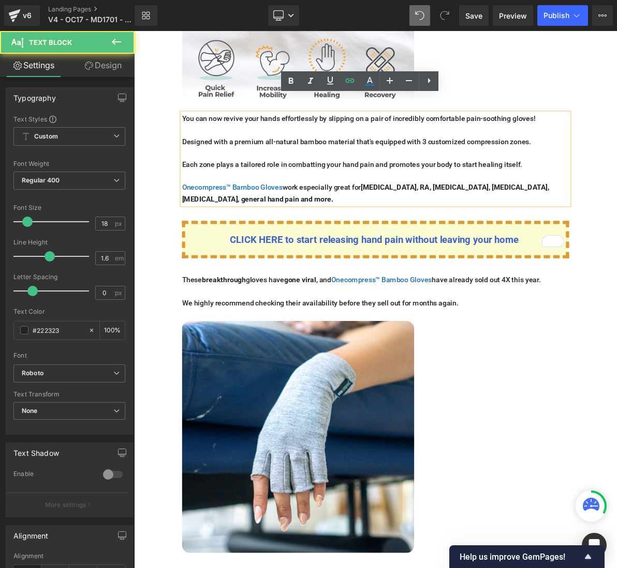
click at [332, 278] on div "CLICK HERE to start releasing hand pain without leaving your home" at bounding box center [447, 302] width 502 height 49
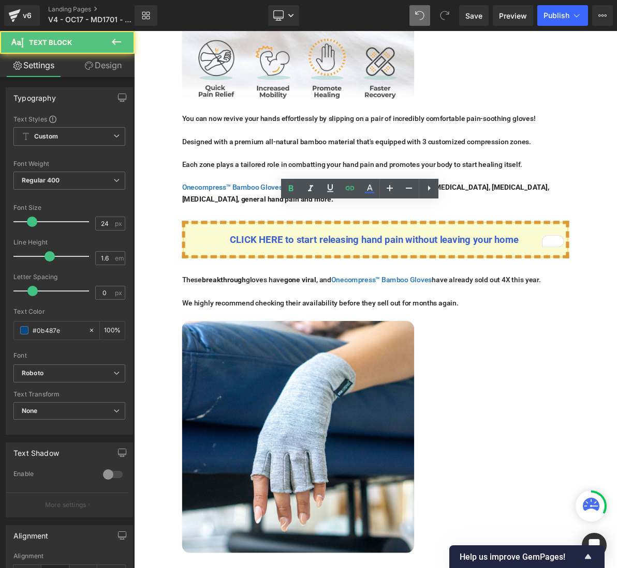
click at [227, 278] on div "CLICK HERE to start releasing hand pain without leaving your home" at bounding box center [447, 302] width 502 height 49
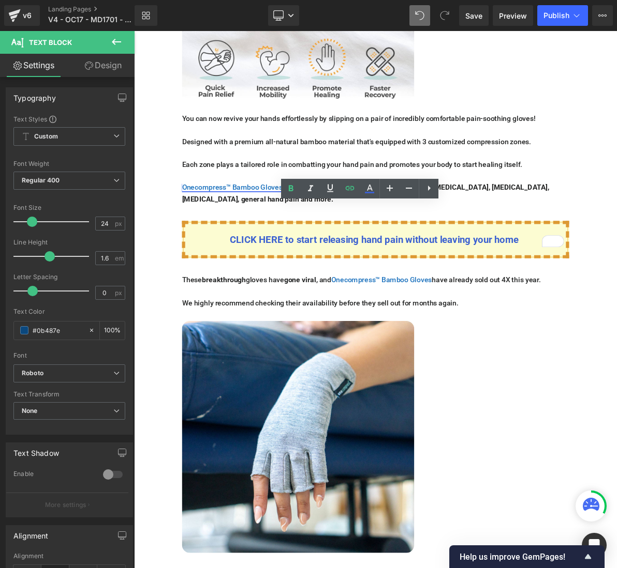
click at [134, 31] on div at bounding box center [134, 31] width 0 height 0
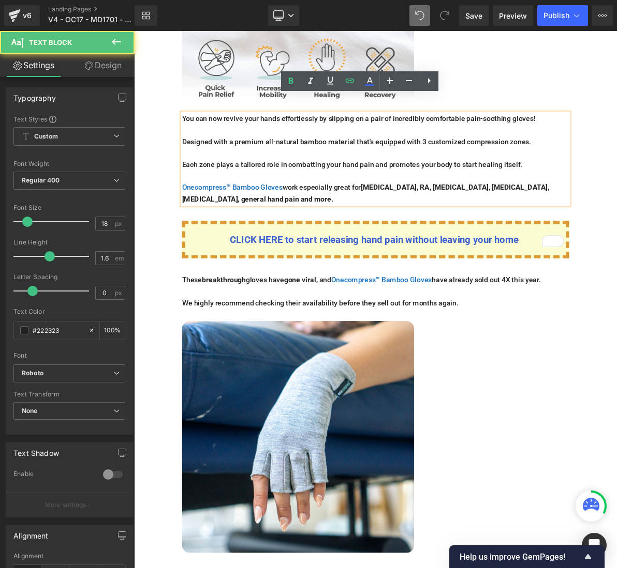
click at [206, 292] on p "CLICK HERE to start releasing hand pain without leaving your home" at bounding box center [446, 302] width 493 height 20
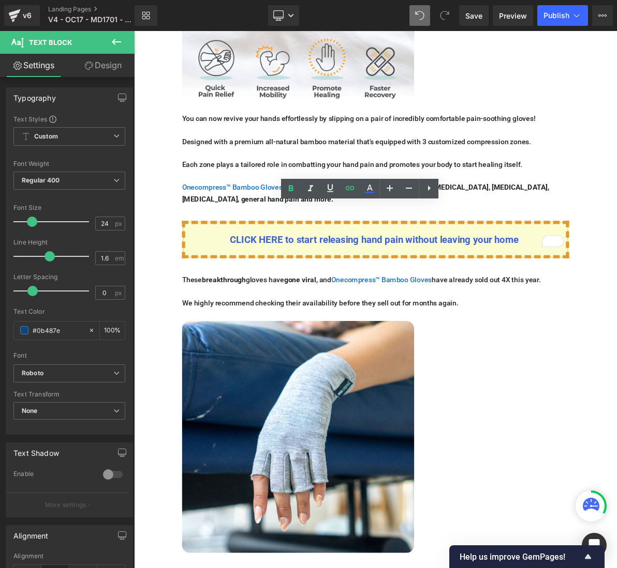
click at [184, 262] on div "CLICK HERE to start releasing hand pain without leaving your home Text Block Row" at bounding box center [447, 296] width 621 height 69
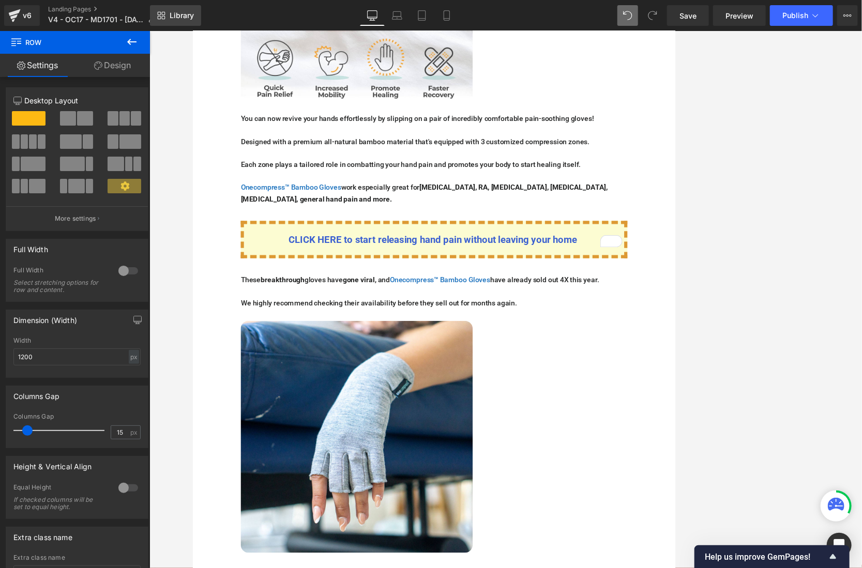
click at [185, 11] on span "Library" at bounding box center [182, 15] width 24 height 9
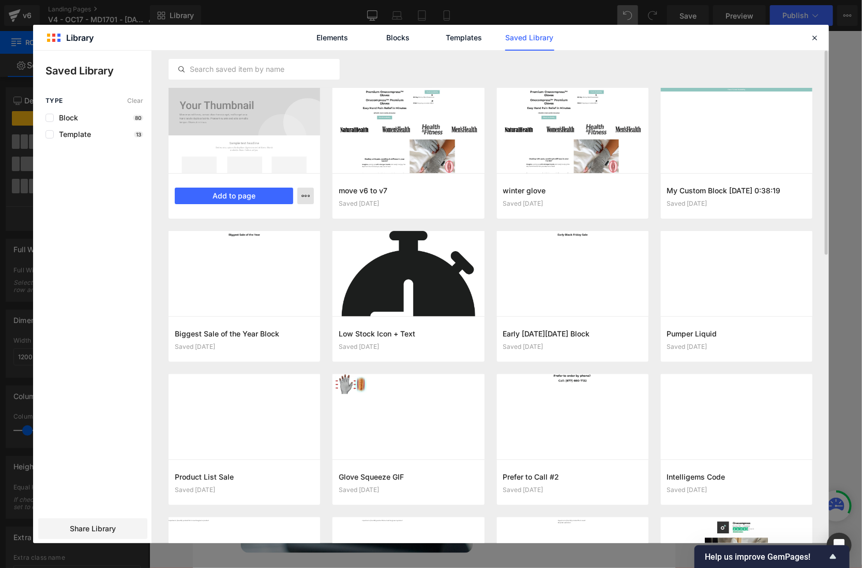
click at [302, 195] on icon "button" at bounding box center [306, 196] width 8 height 8
click at [255, 222] on div "Rename" at bounding box center [255, 219] width 118 height 22
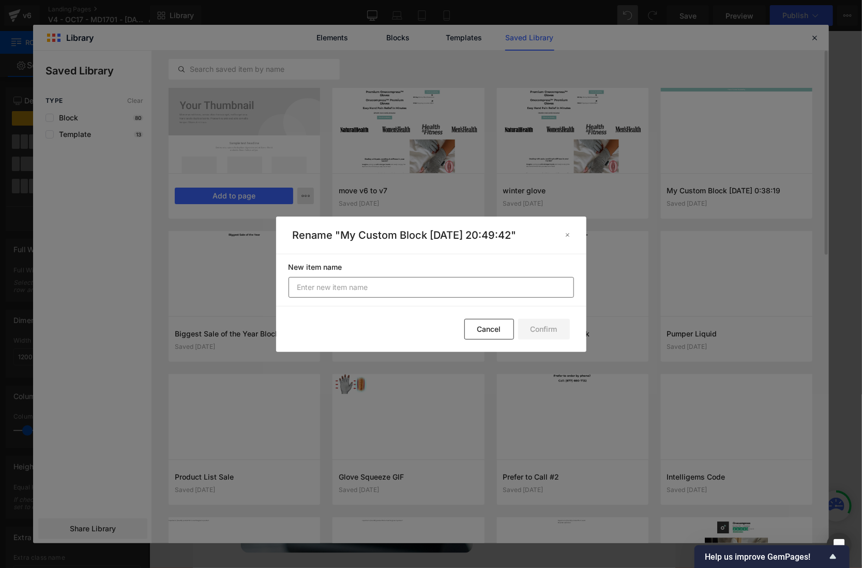
click at [397, 289] on input "text" at bounding box center [432, 287] width 286 height 21
drag, startPoint x: 343, startPoint y: 236, endPoint x: 534, endPoint y: 233, distance: 190.4
click at [534, 233] on p "Rename "My Custom Block 2025-10-01 20:49:42"" at bounding box center [425, 235] width 265 height 12
copy p "My Custom Block 2025-10-01 20:49:42"
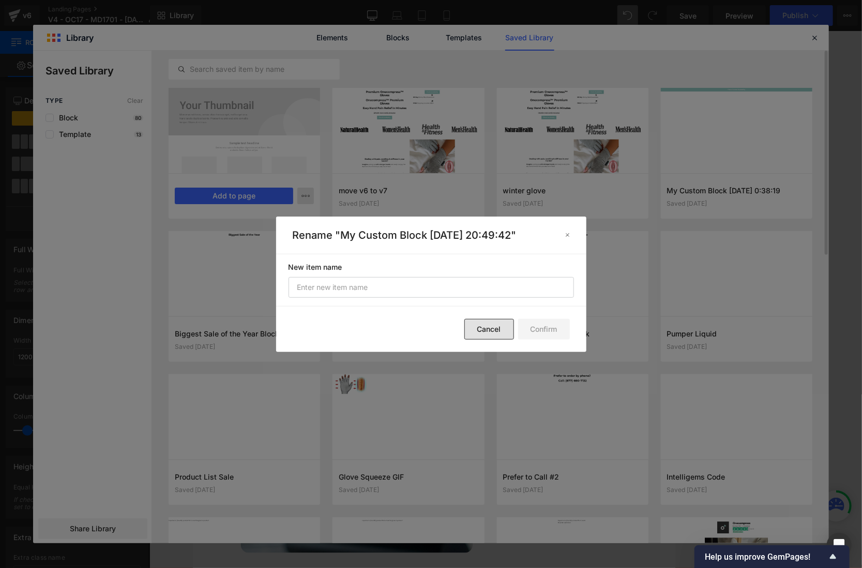
click at [473, 324] on button "Cancel" at bounding box center [489, 329] width 50 height 21
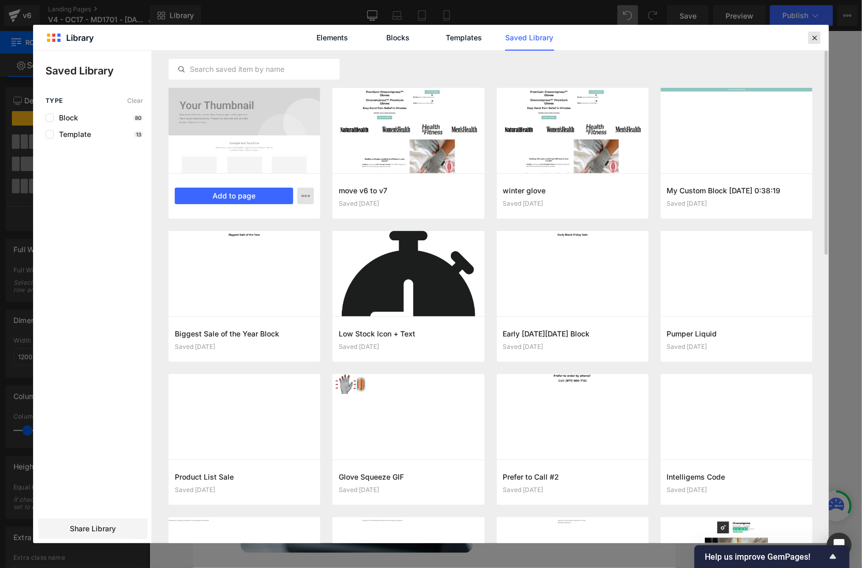
click at [616, 37] on icon at bounding box center [814, 37] width 9 height 9
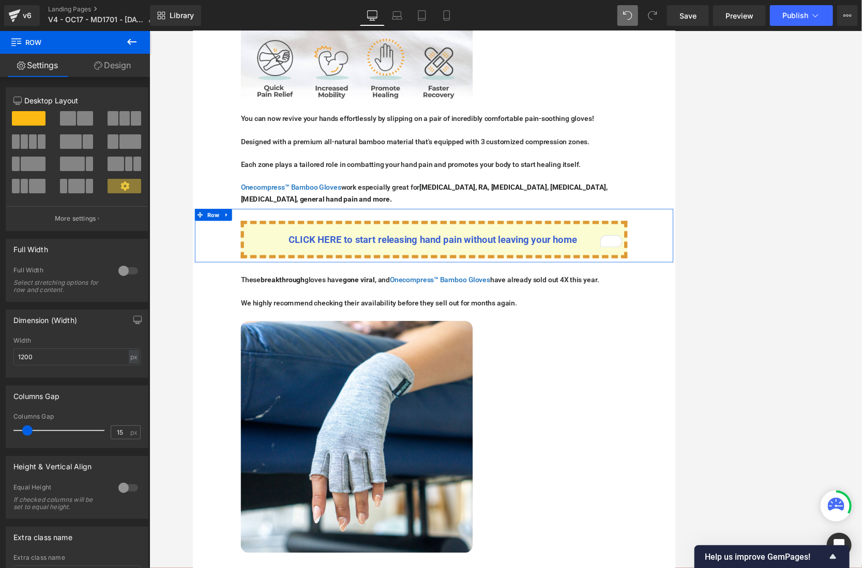
click at [616, 280] on div "CLICK HERE to start releasing hand pain without leaving your home Text Block Row" at bounding box center [505, 296] width 621 height 69
click at [105, 64] on link "Design" at bounding box center [112, 65] width 75 height 23
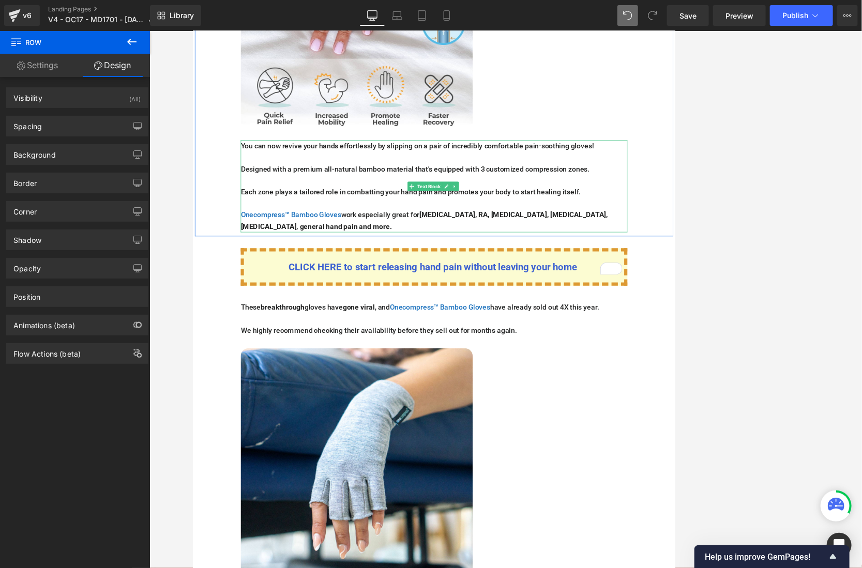
scroll to position [2408, 0]
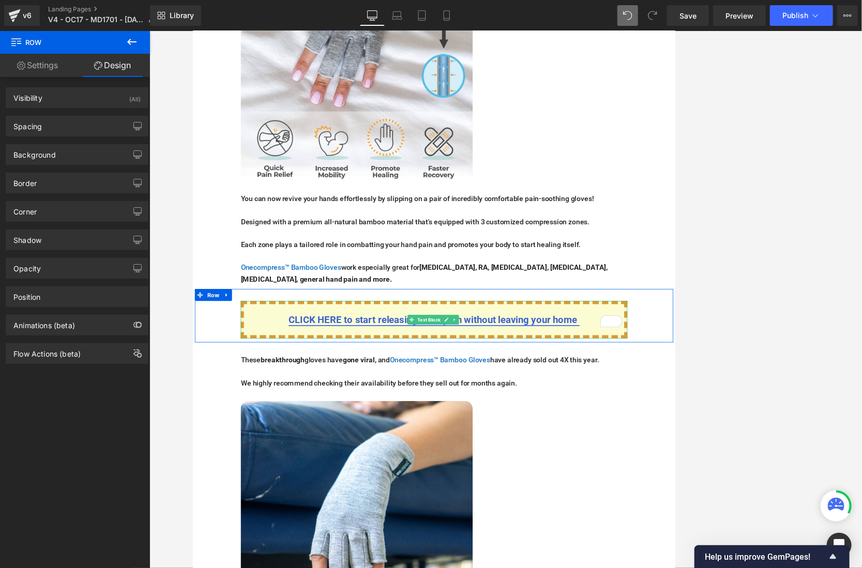
click at [413, 398] on span "CLICK HERE to start releasing hand pain without leaving your home" at bounding box center [504, 405] width 374 height 14
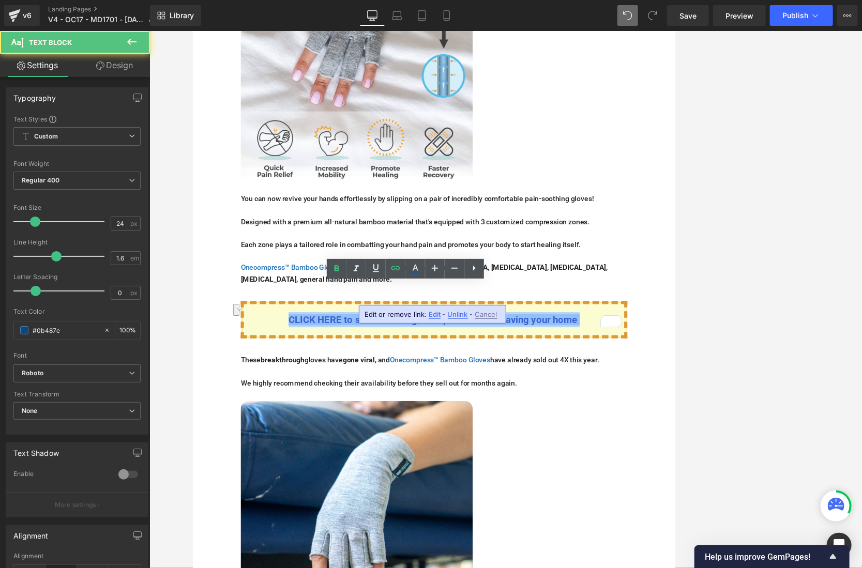
click at [339, 395] on p "CLICK HERE to start releasing hand pain without leaving your home" at bounding box center [505, 405] width 493 height 20
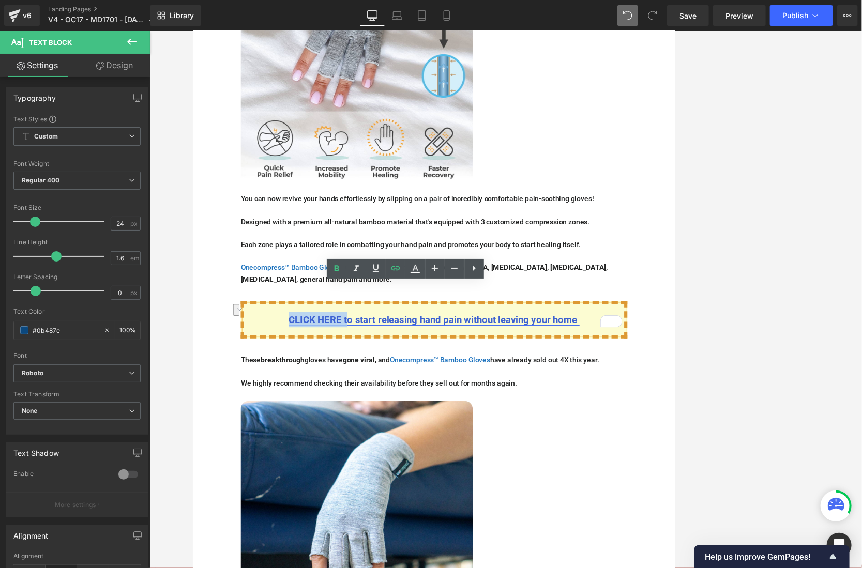
drag, startPoint x: 316, startPoint y: 380, endPoint x: 386, endPoint y: 381, distance: 70.9
click at [386, 398] on span "CLICK HERE to start releasing hand pain without leaving your home" at bounding box center [504, 405] width 374 height 14
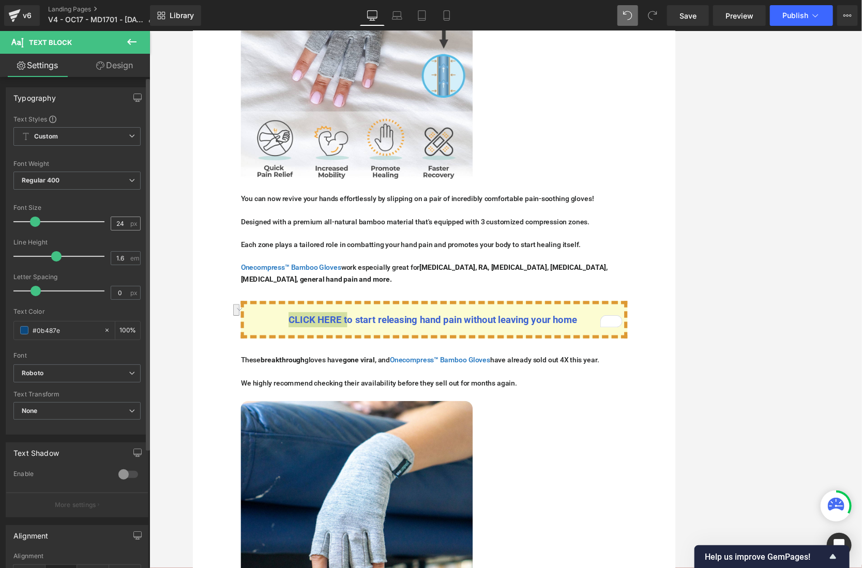
click at [133, 223] on span "px" at bounding box center [134, 223] width 9 height 7
click at [130, 224] on span "px" at bounding box center [134, 223] width 9 height 7
click at [130, 225] on span "px" at bounding box center [134, 223] width 9 height 7
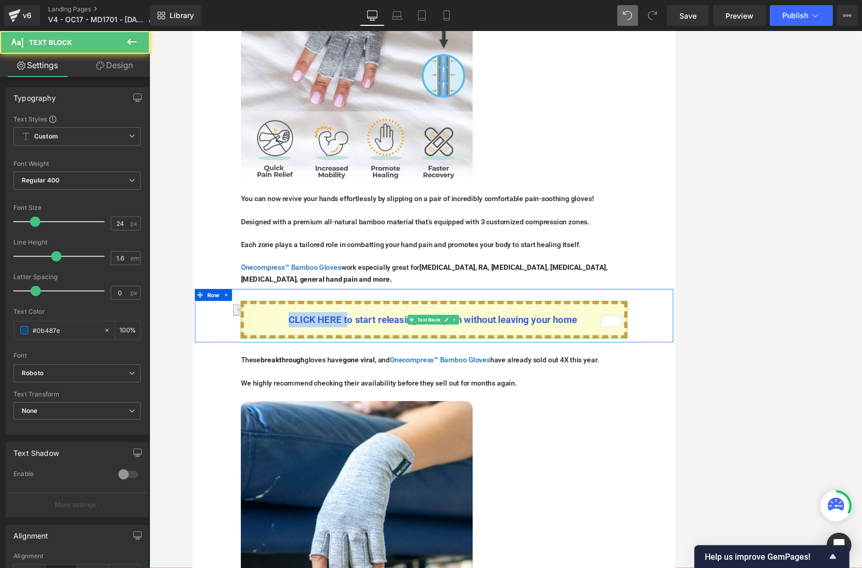
click at [276, 381] on div "CLICK HERE to start releasing hand pain without leaving your home" at bounding box center [505, 405] width 502 height 49
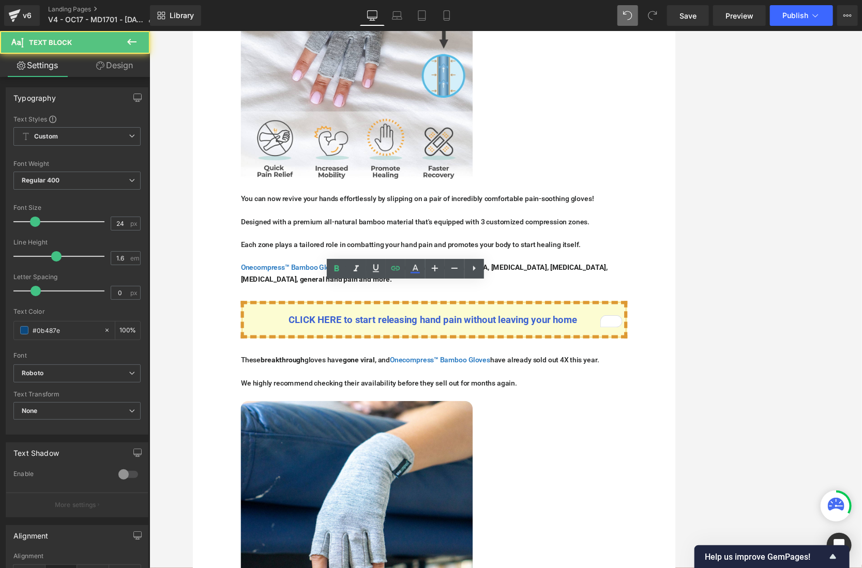
click at [218, 375] on div "CLICK HERE to start releasing hand pain without leaving your home Text Block Row" at bounding box center [505, 399] width 621 height 69
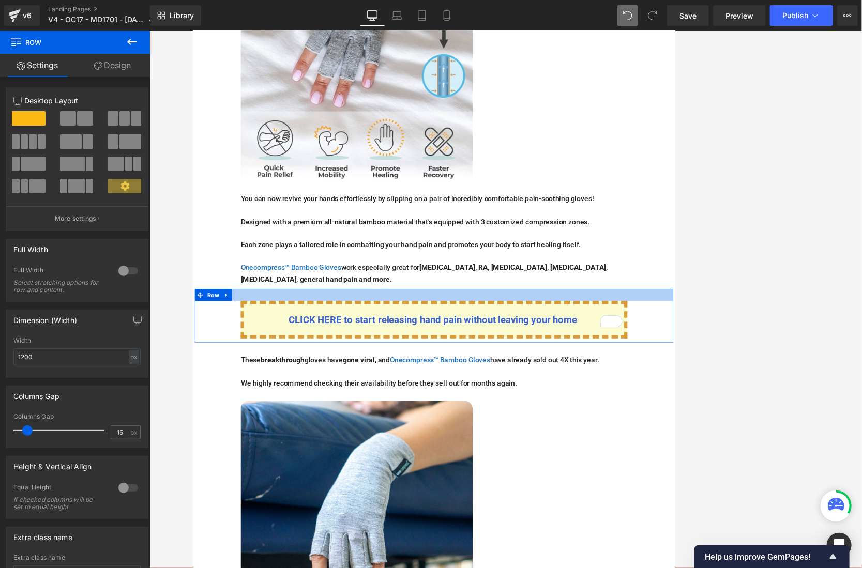
click at [378, 365] on div at bounding box center [505, 373] width 621 height 16
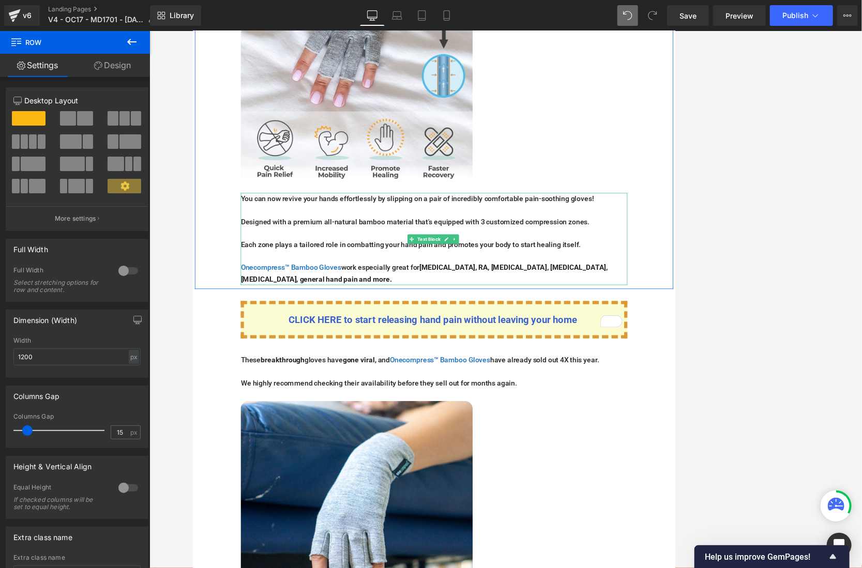
click at [447, 315] on p at bounding box center [505, 322] width 502 height 15
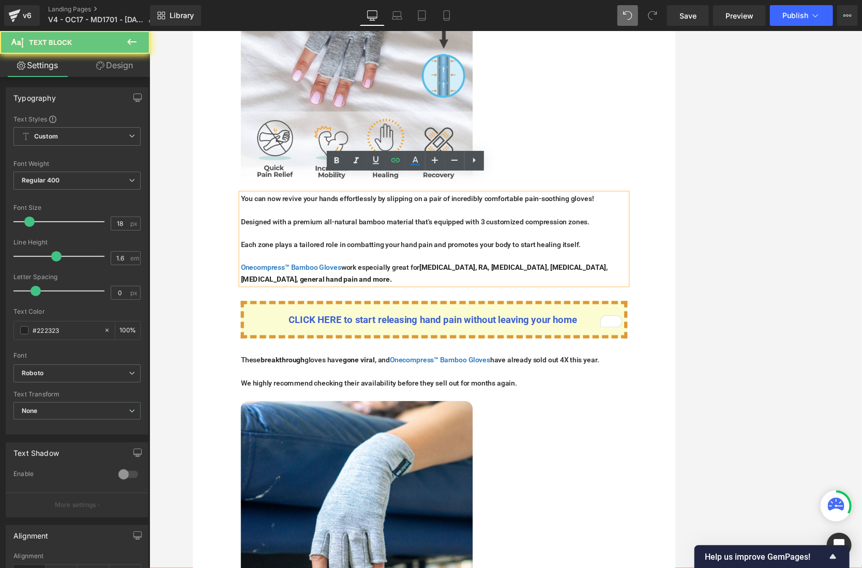
click at [437, 301] on p "Each zone plays a tailored role in combatting your hand pain and promotes your …" at bounding box center [505, 308] width 502 height 15
drag, startPoint x: 421, startPoint y: 284, endPoint x: 351, endPoint y: 284, distance: 69.8
click at [351, 301] on p "Each zone plays a tailored role in combatting your hand pain and promotes your …" at bounding box center [505, 308] width 502 height 15
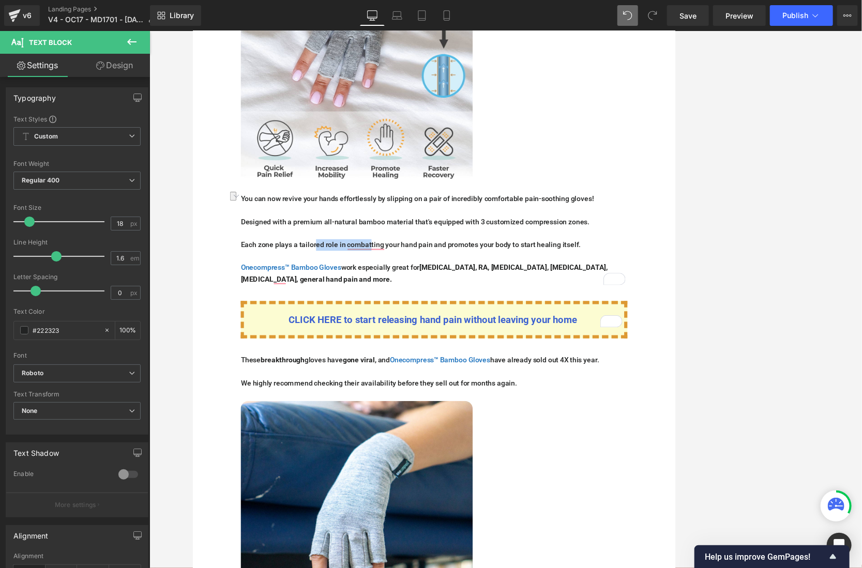
click at [533, 381] on div "CLICK HERE to start releasing hand pain without leaving your home" at bounding box center [505, 405] width 502 height 49
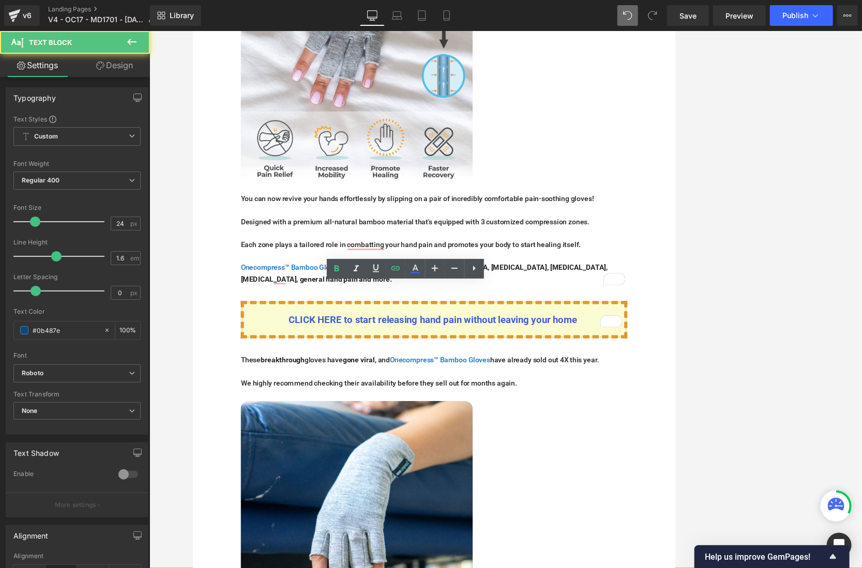
click at [574, 381] on div "CLICK HERE to start releasing hand pain without leaving your home" at bounding box center [505, 405] width 502 height 49
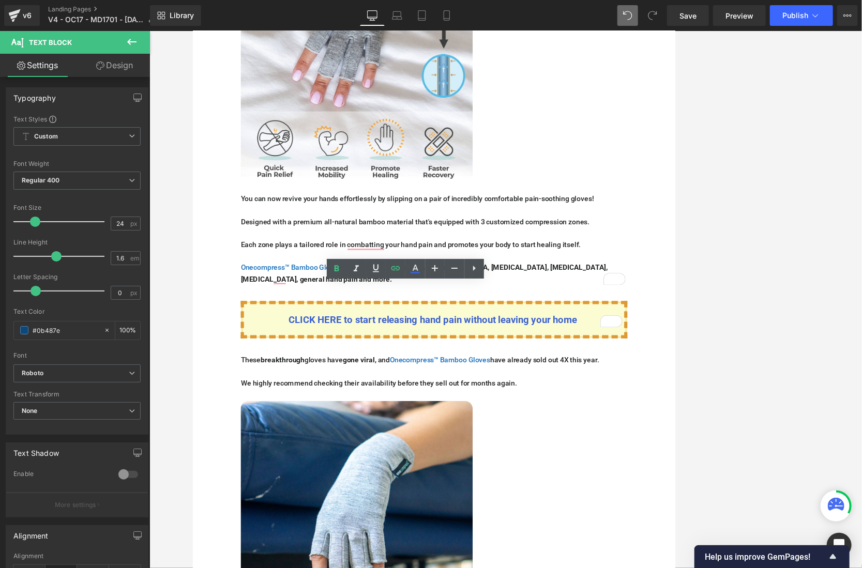
click at [192, 31] on div at bounding box center [192, 31] width 0 height 0
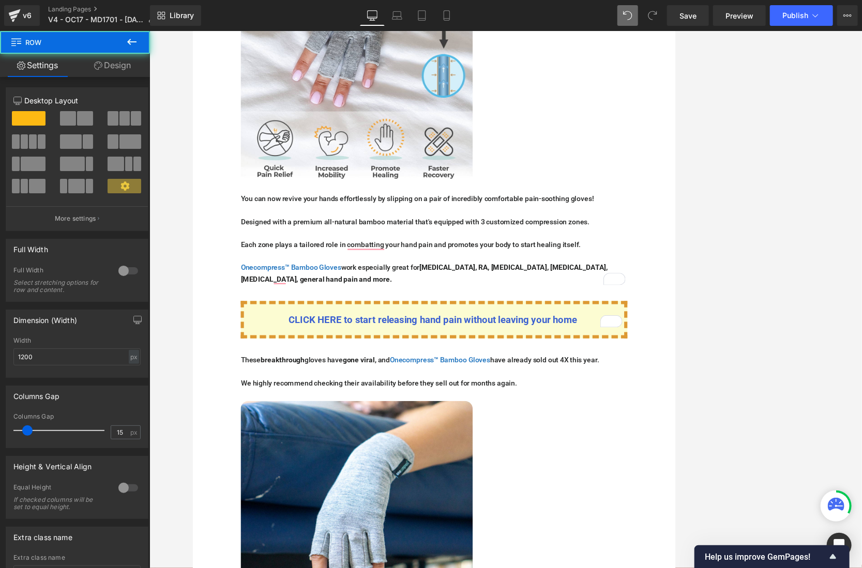
click at [616, 395] on div "CLICK HERE to start releasing hand pain without leaving your home" at bounding box center [505, 405] width 502 height 49
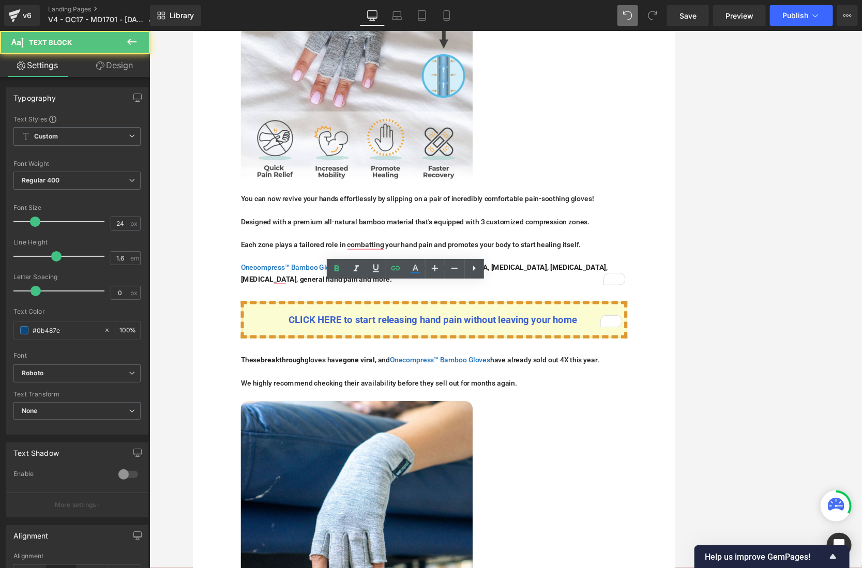
click at [616, 395] on p "CLICK HERE to start releasing hand pain without leaving your home" at bounding box center [505, 405] width 493 height 20
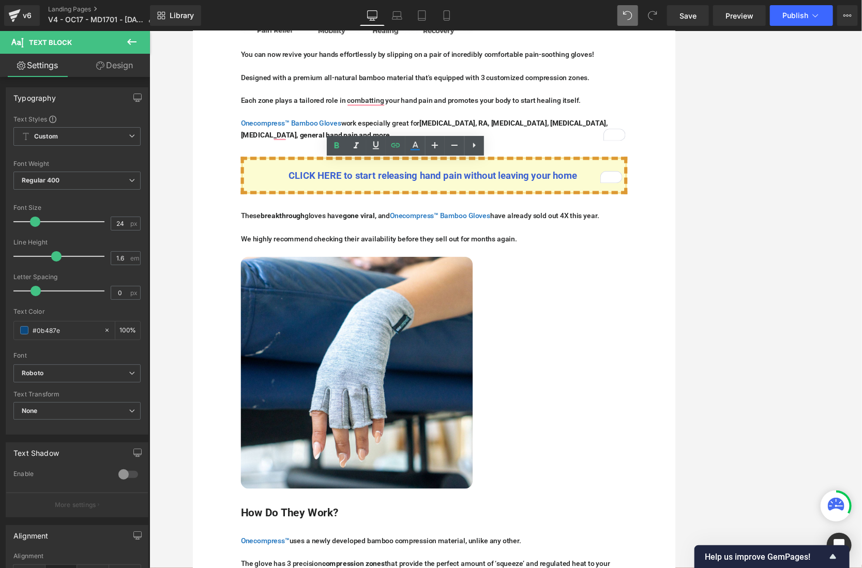
scroll to position [2552, 0]
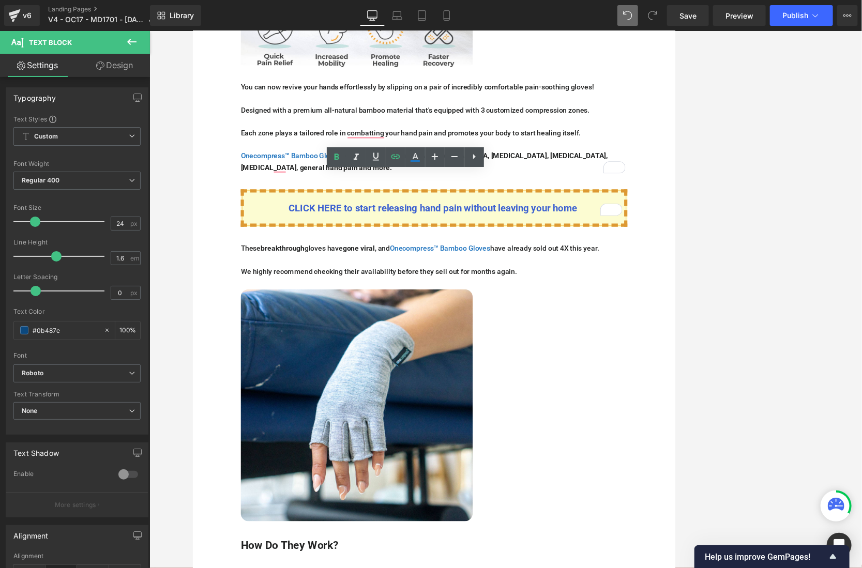
click at [616, 265] on div "CLICK HERE to start releasing hand pain without leaving your home Text Block Row" at bounding box center [505, 255] width 621 height 69
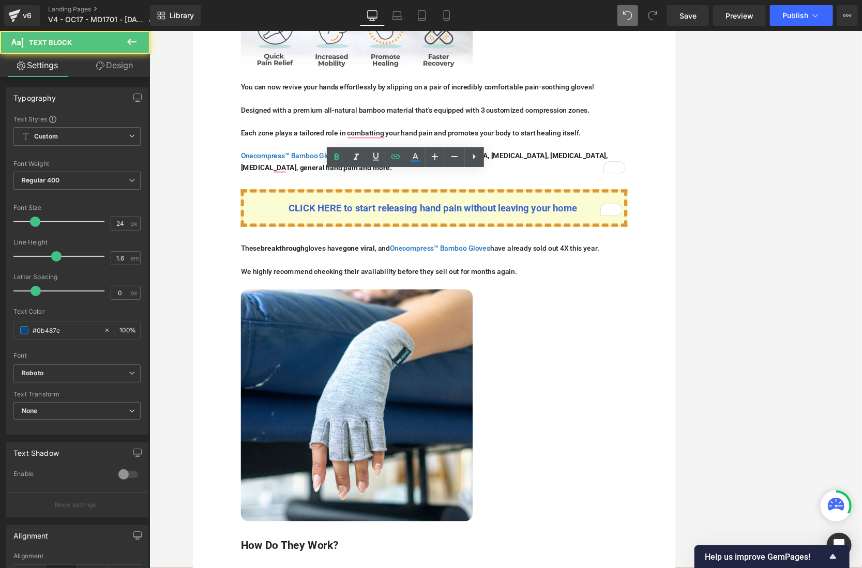
click at [299, 236] on div "CLICK HERE to start releasing hand pain without leaving your home" at bounding box center [505, 260] width 502 height 49
click at [278, 221] on div "CLICK HERE to start releasing hand pain without leaving your home Text Block Row" at bounding box center [505, 255] width 621 height 69
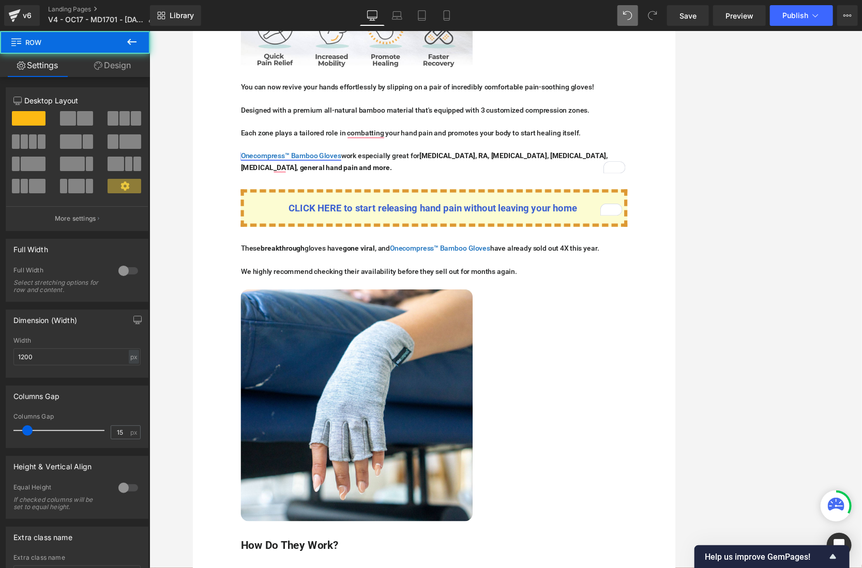
click at [301, 187] on font "Onecompress™ Bamboo Gloves" at bounding box center [319, 192] width 130 height 11
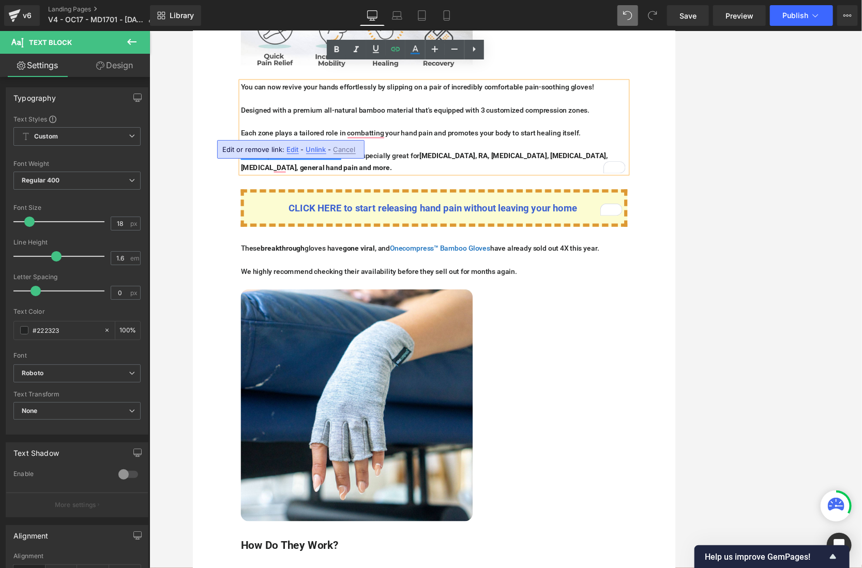
click at [251, 236] on div "CLICK HERE to start releasing hand pain without leaving your home Text Block" at bounding box center [505, 260] width 517 height 49
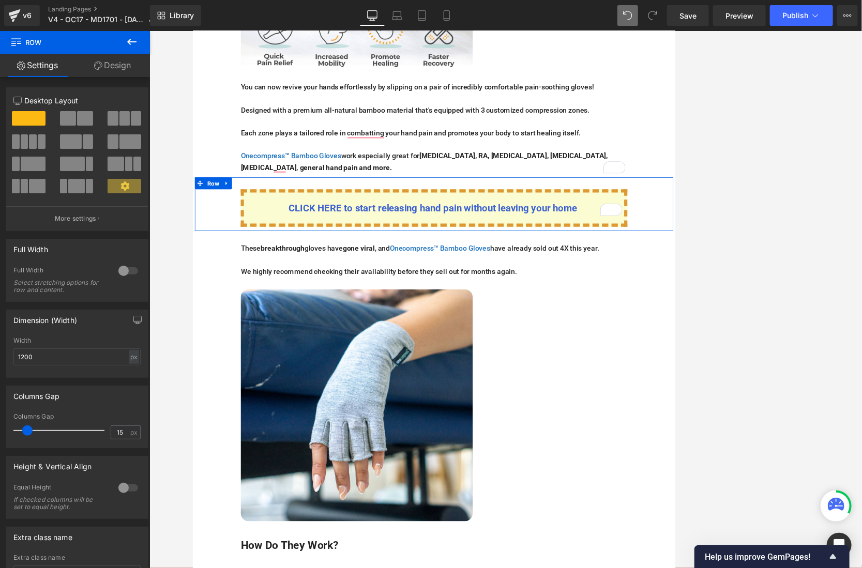
click at [266, 236] on div "CLICK HERE to start releasing hand pain without leaving your home" at bounding box center [505, 260] width 502 height 49
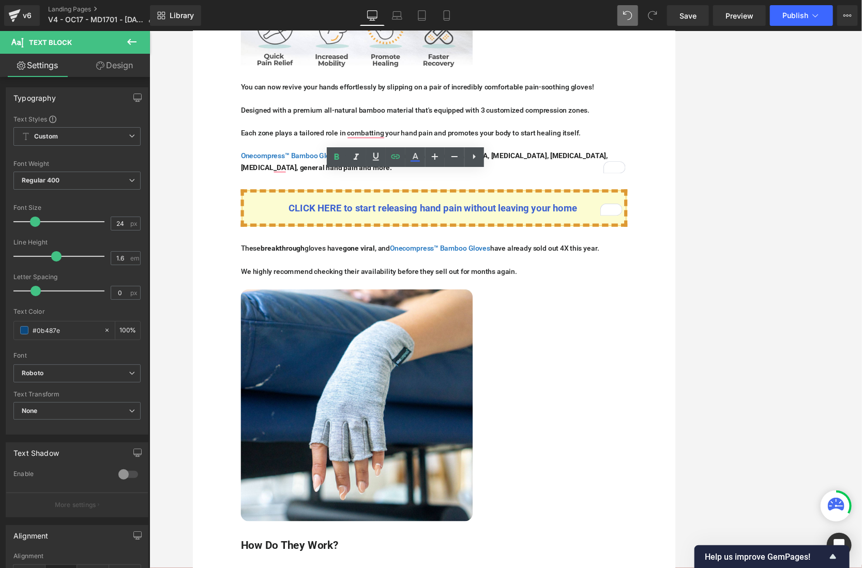
click at [226, 240] on div "CLICK HERE to start releasing hand pain without leaving your home Text Block Row" at bounding box center [505, 255] width 621 height 69
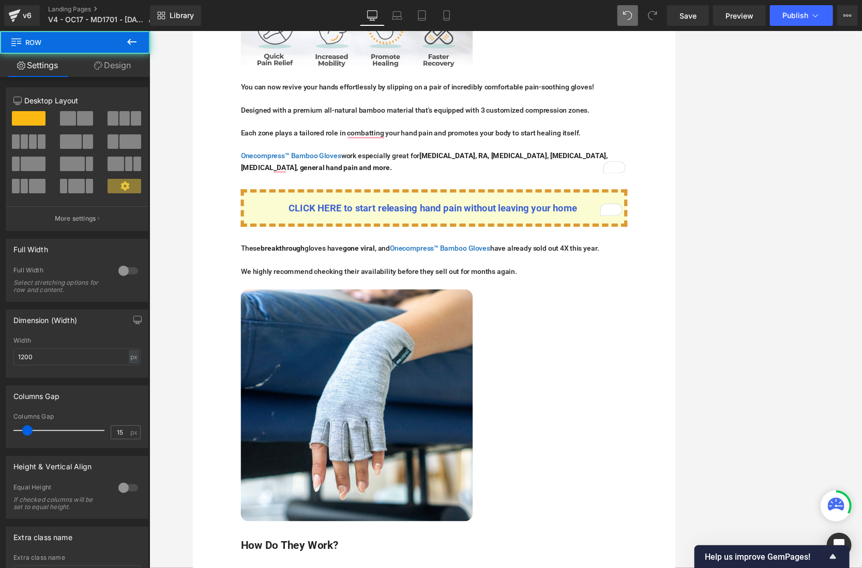
click at [264, 251] on p "CLICK HERE to start releasing hand pain without leaving your home" at bounding box center [505, 261] width 493 height 20
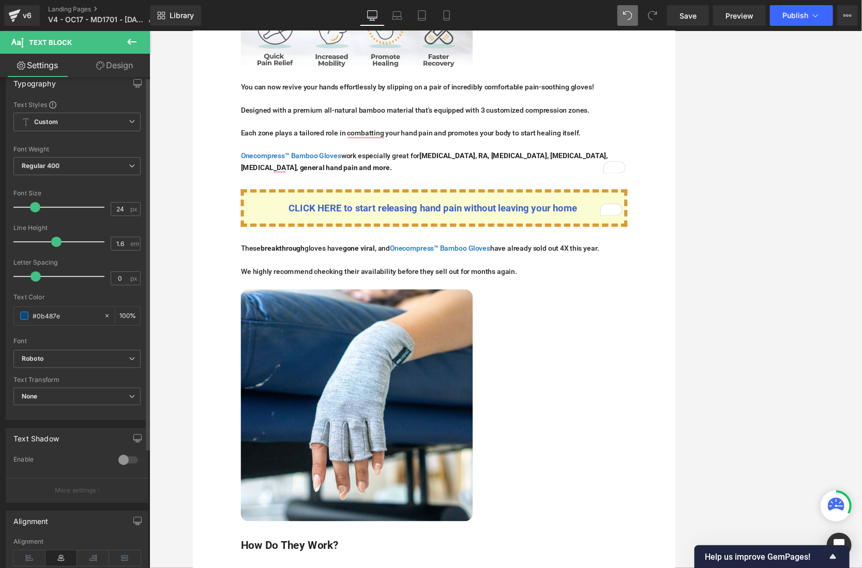
scroll to position [0, 0]
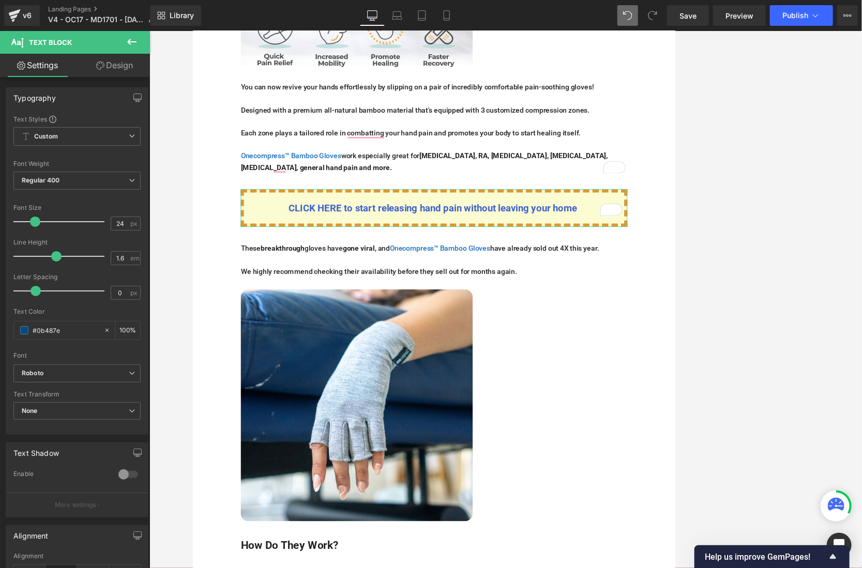
click at [104, 63] on link "Design" at bounding box center [114, 65] width 75 height 23
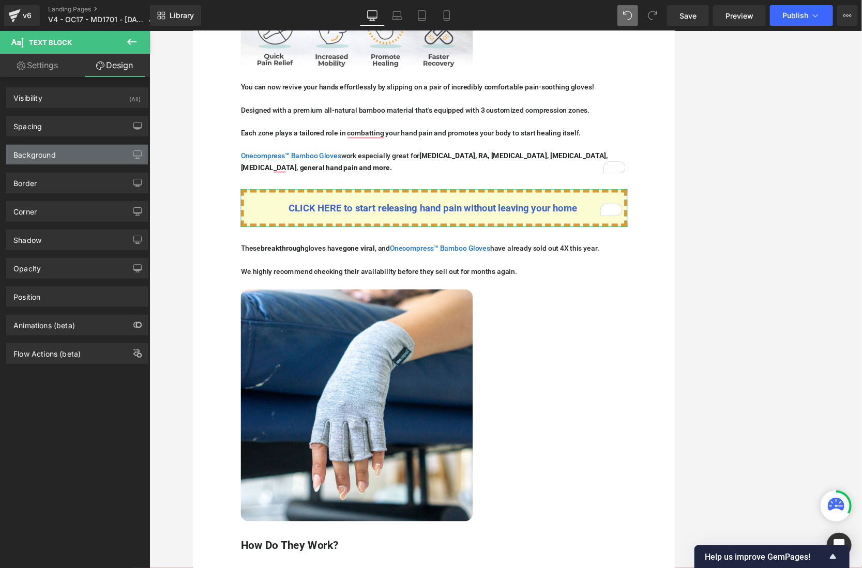
type input "0"
type input "20"
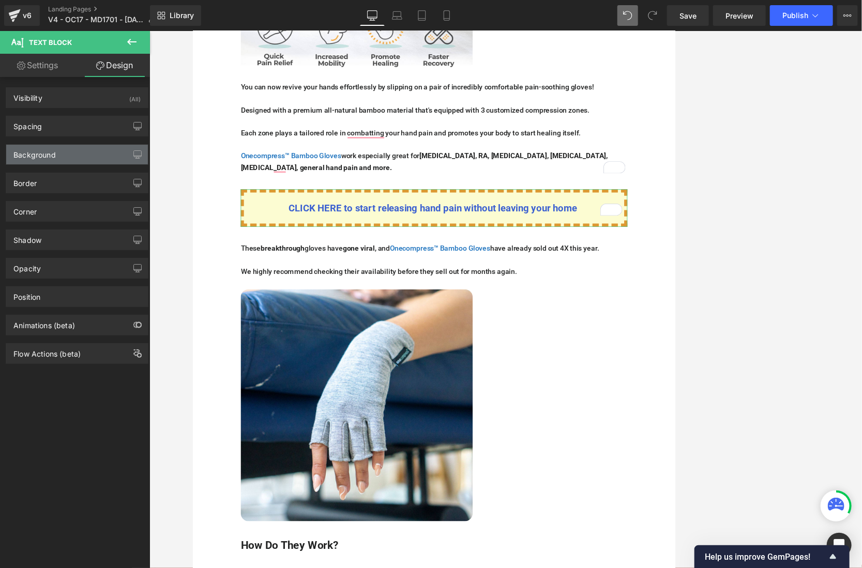
type input "0"
type input "20"
type input "0"
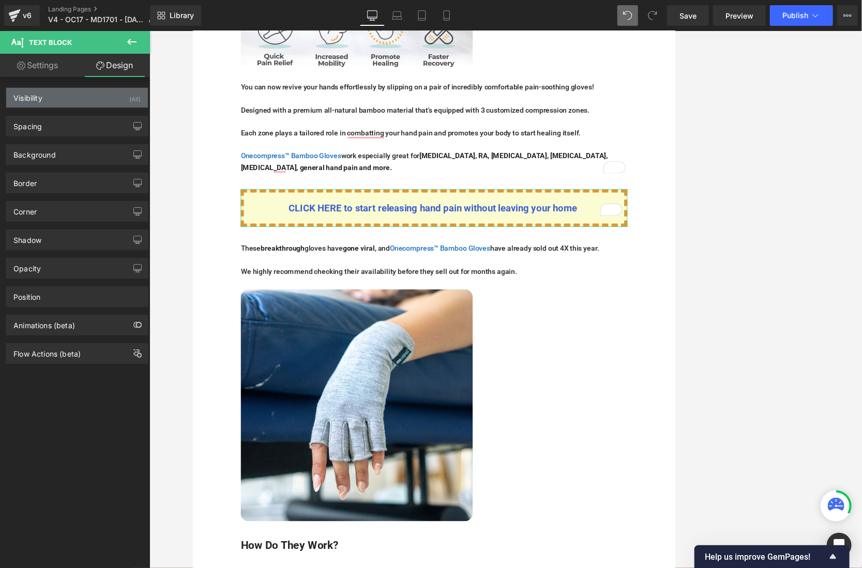
click at [82, 94] on div "Visibility (All)" at bounding box center [77, 98] width 142 height 20
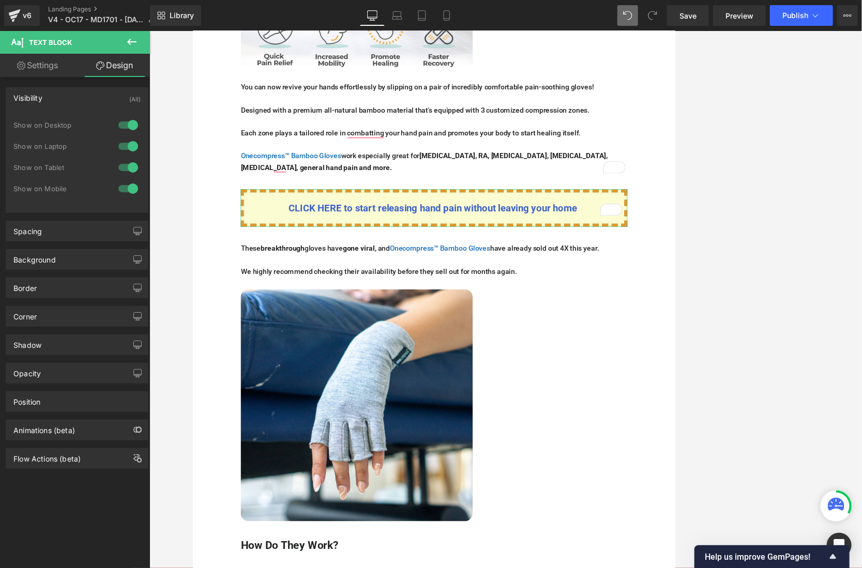
click at [82, 94] on div "Visibility (All)" at bounding box center [77, 98] width 142 height 20
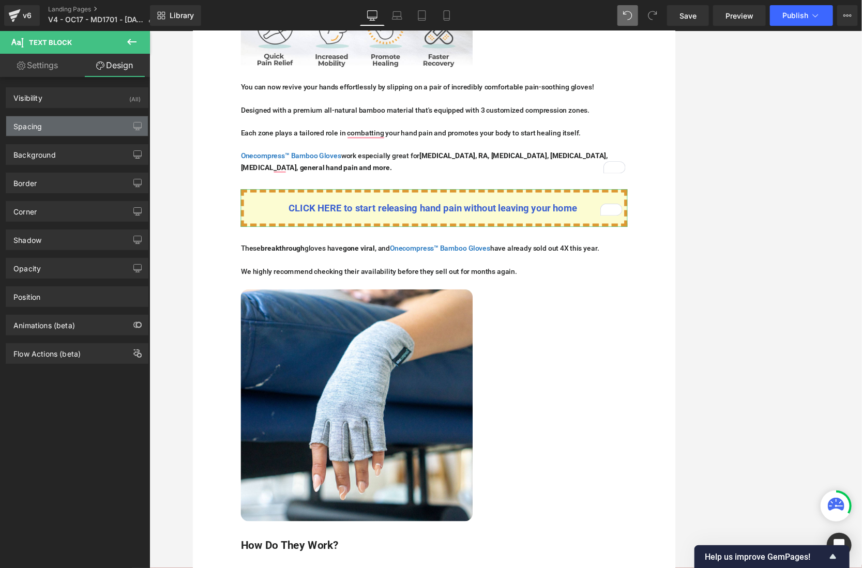
click at [66, 130] on div "Spacing" at bounding box center [77, 126] width 142 height 20
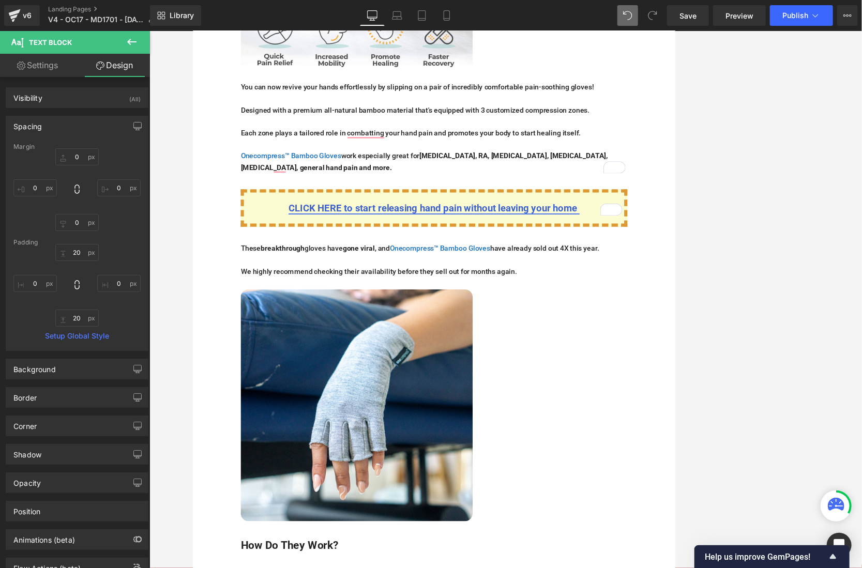
click at [332, 253] on span "CLICK HERE to start releasing hand pain without leaving your home" at bounding box center [504, 260] width 374 height 14
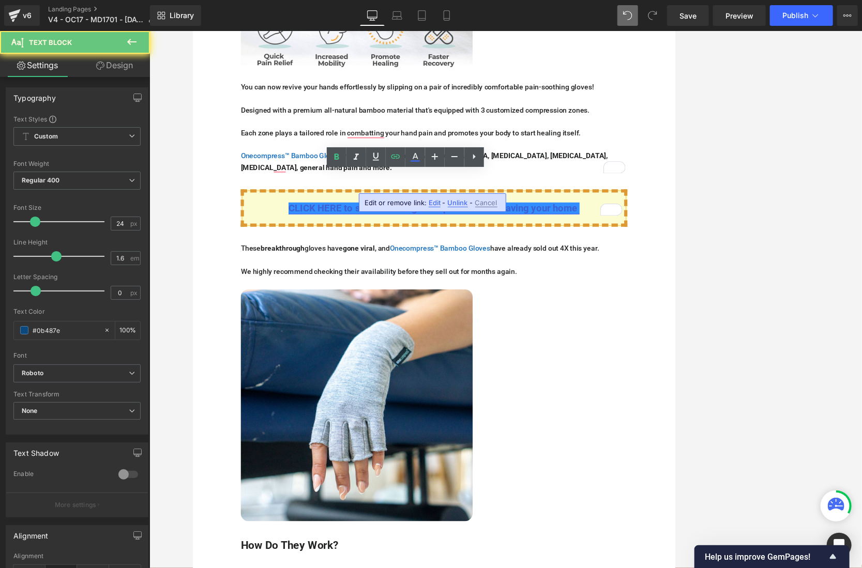
click at [332, 253] on span "CLICK HERE to start releasing hand pain without leaving your home" at bounding box center [504, 260] width 374 height 14
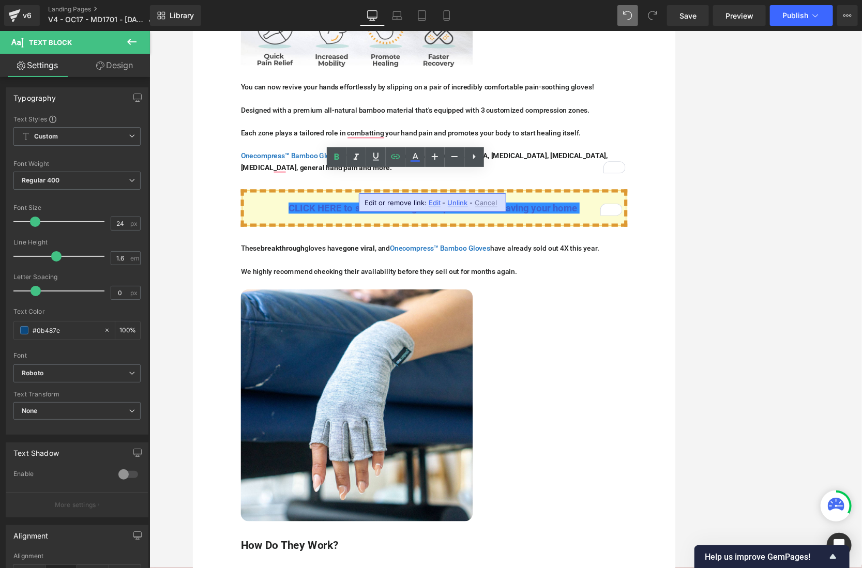
click at [288, 251] on p "CLICK HERE to start releasing hand pain without leaving your home" at bounding box center [505, 261] width 493 height 20
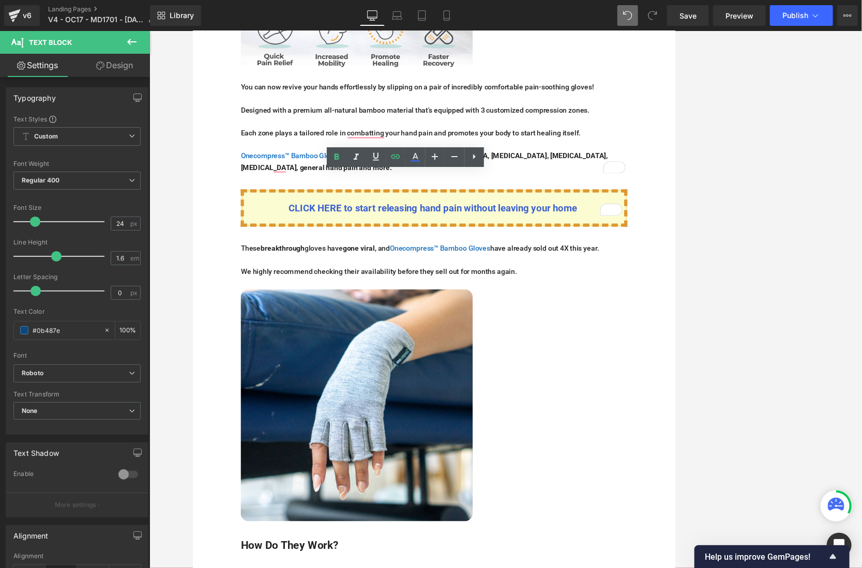
click at [581, 249] on div "CLICK HERE to start releasing hand pain without leaving your home" at bounding box center [505, 260] width 502 height 49
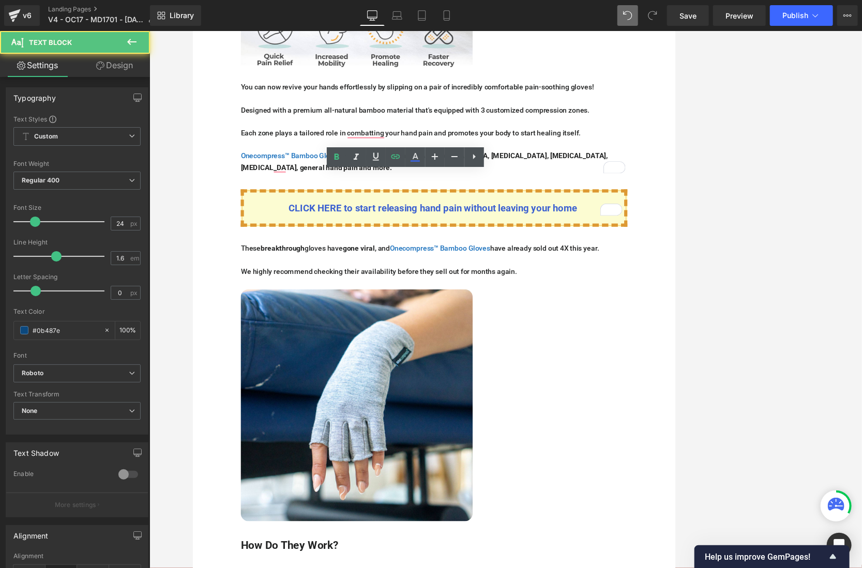
click at [616, 257] on div "CLICK HERE to start releasing hand pain without leaving your home" at bounding box center [505, 260] width 502 height 49
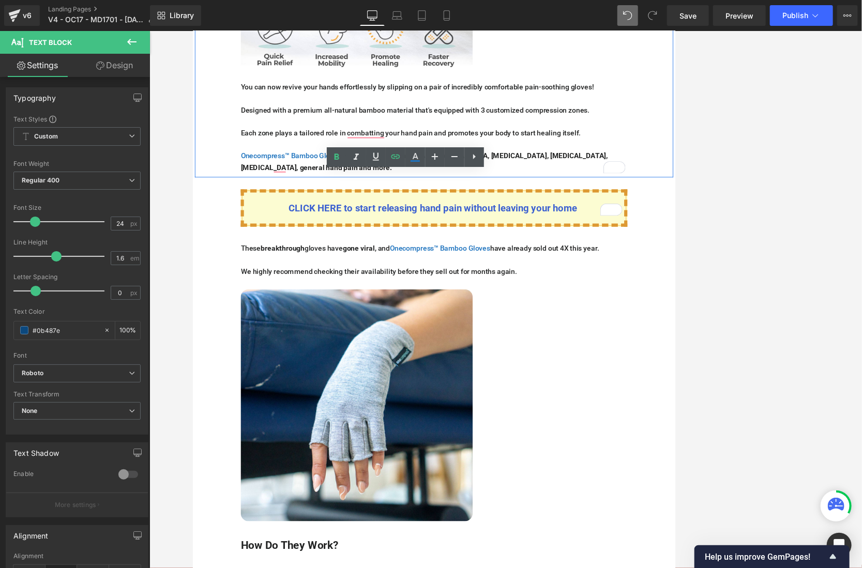
drag, startPoint x: 232, startPoint y: 209, endPoint x: 241, endPoint y: 223, distance: 16.8
click at [232, 221] on div "CLICK HERE to start releasing hand pain without leaving your home Text Block Row" at bounding box center [505, 255] width 621 height 69
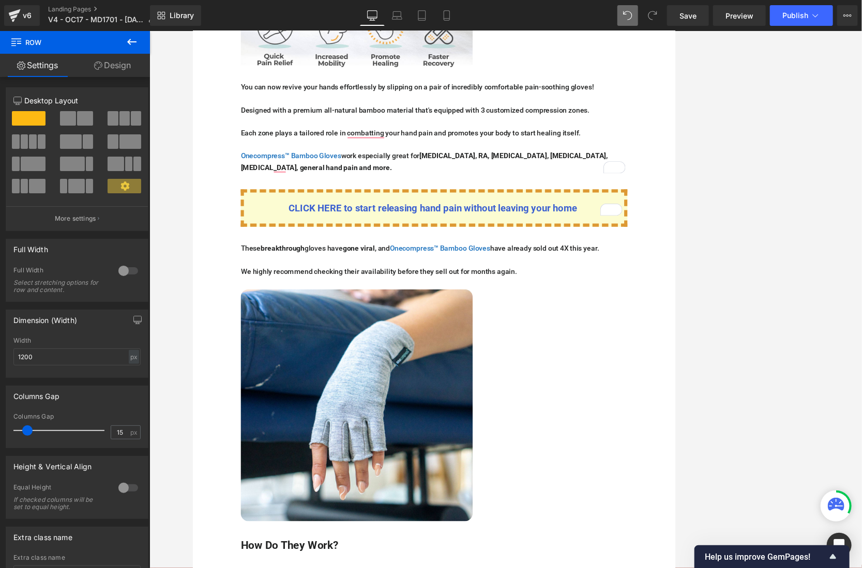
click at [247, 236] on div "CLICK HERE to start releasing hand pain without leaving your home Text Block" at bounding box center [505, 260] width 517 height 49
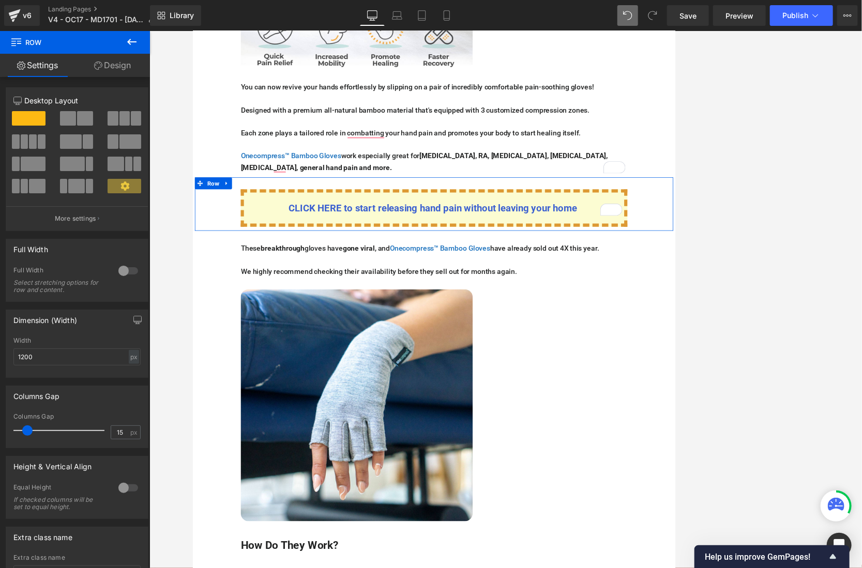
click at [259, 251] on p "CLICK HERE to start releasing hand pain without leaving your home" at bounding box center [505, 261] width 493 height 20
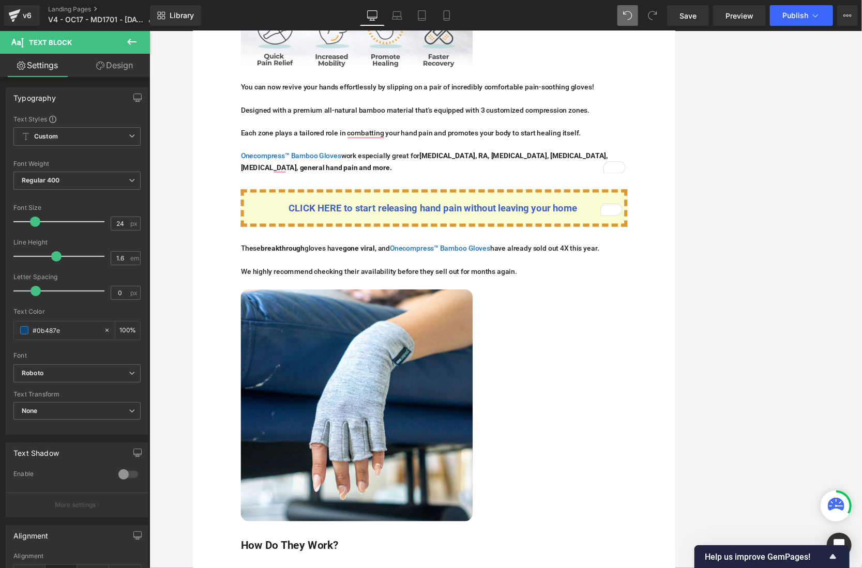
click at [111, 71] on link "Design" at bounding box center [114, 65] width 75 height 23
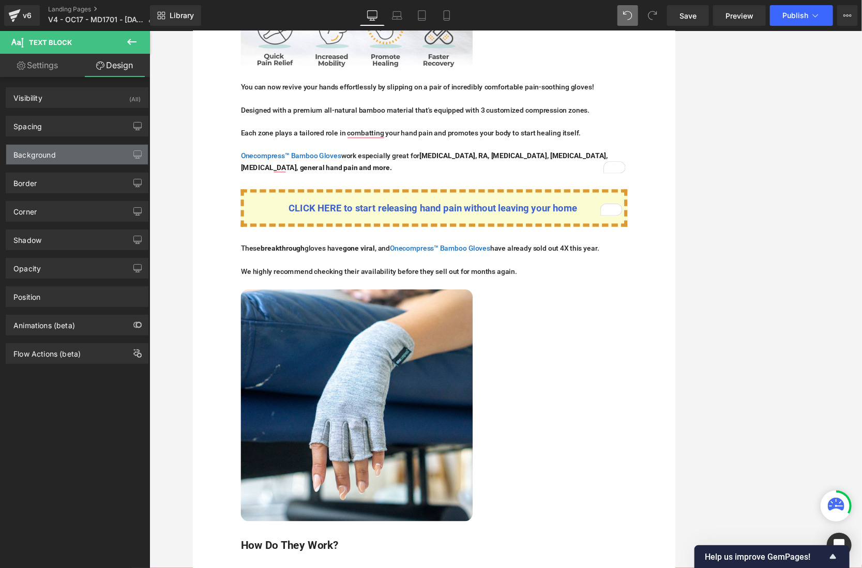
type input "0"
type input "20"
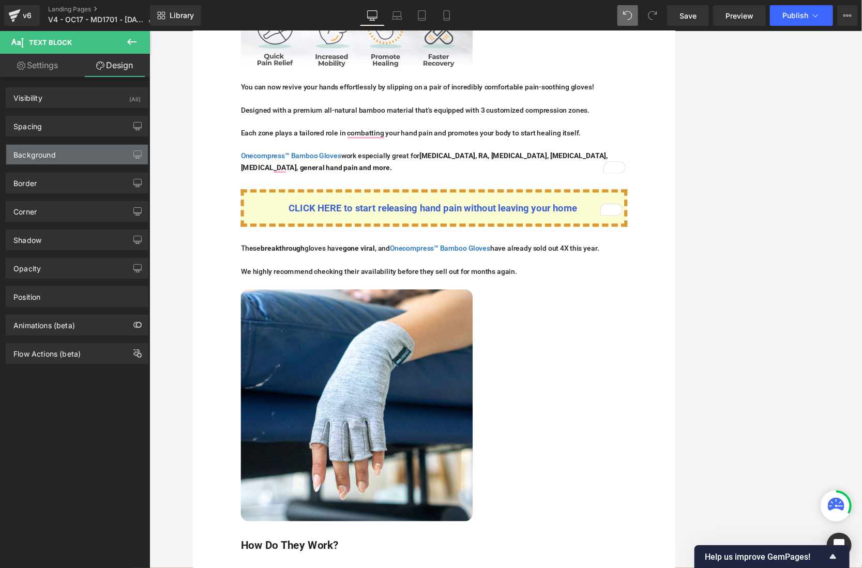
type input "0"
type input "20"
type input "0"
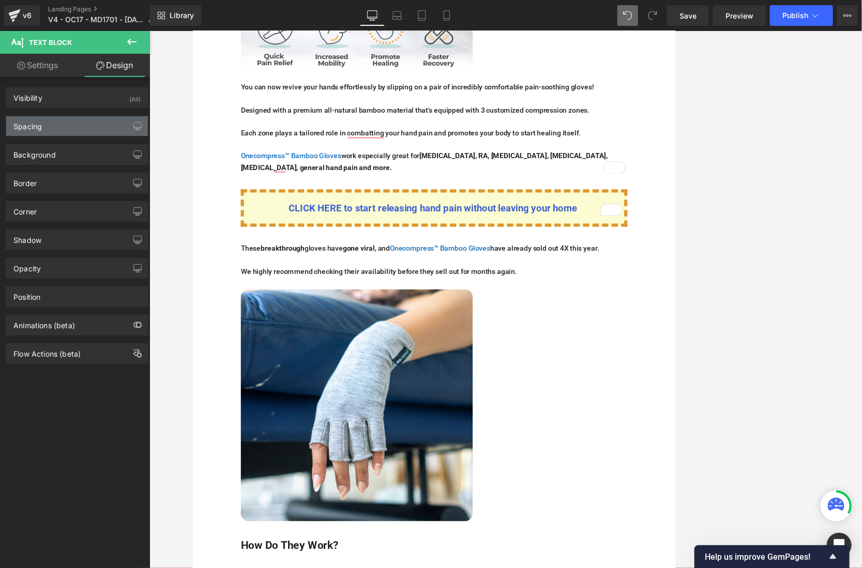
click at [80, 126] on div "Spacing" at bounding box center [77, 126] width 142 height 20
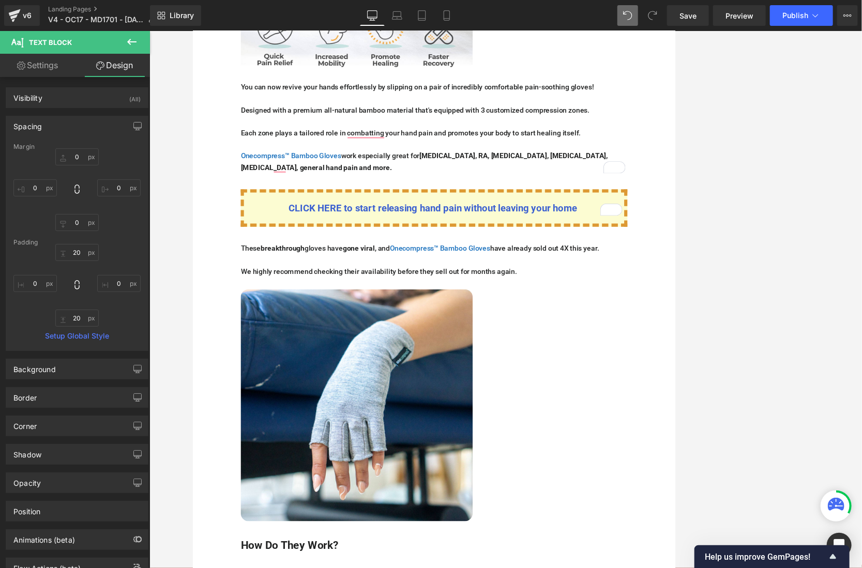
click at [243, 247] on div "CLICK HERE to start releasing hand pain without leaving your home Text Block Row" at bounding box center [505, 255] width 621 height 69
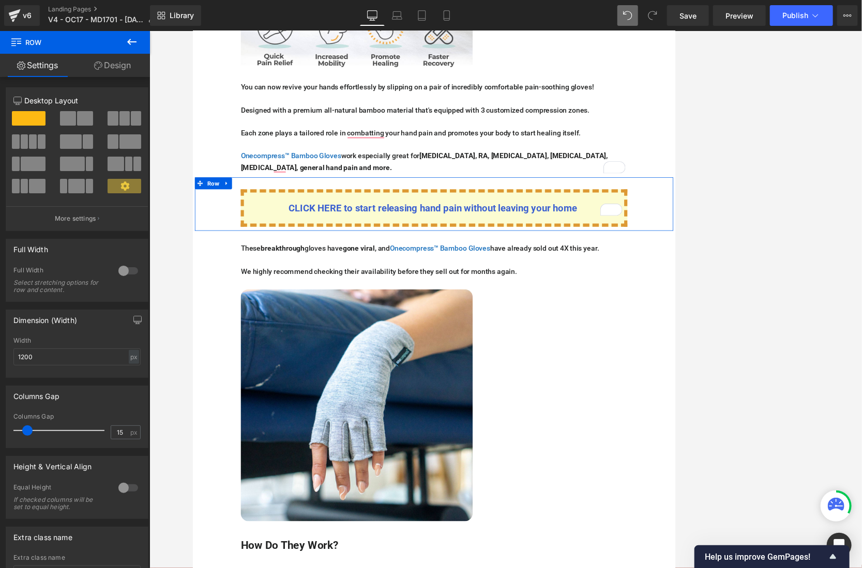
click at [115, 69] on link "Design" at bounding box center [112, 65] width 75 height 23
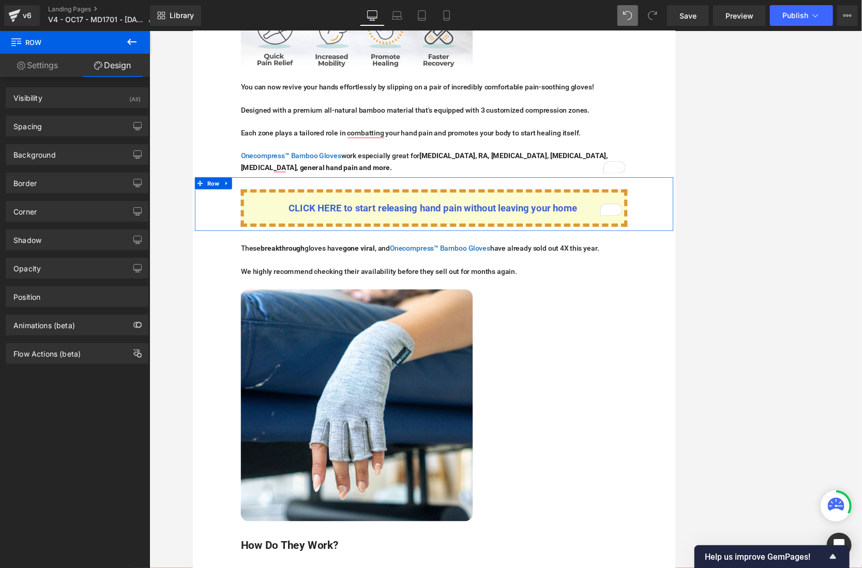
type input "0"
type input "30"
type input "100"
type input "10"
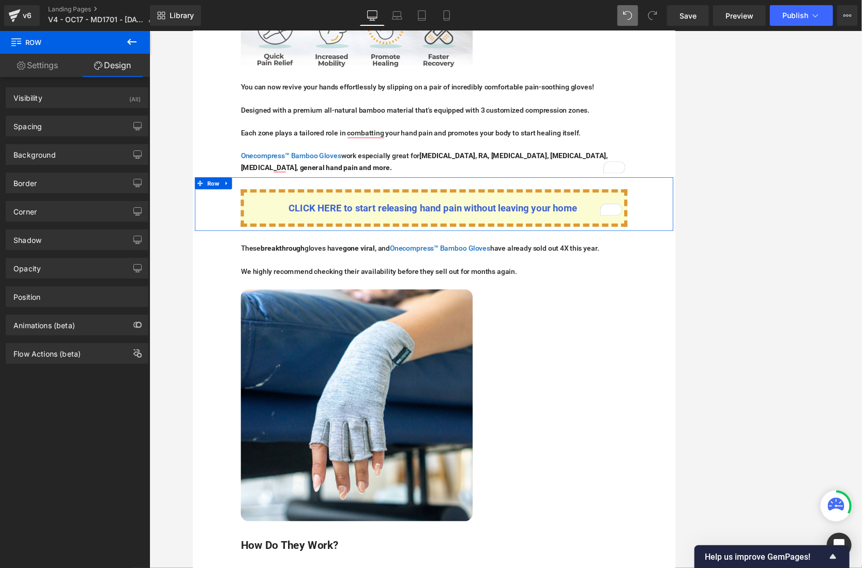
type input "100"
click at [63, 132] on div "Spacing" at bounding box center [77, 126] width 142 height 20
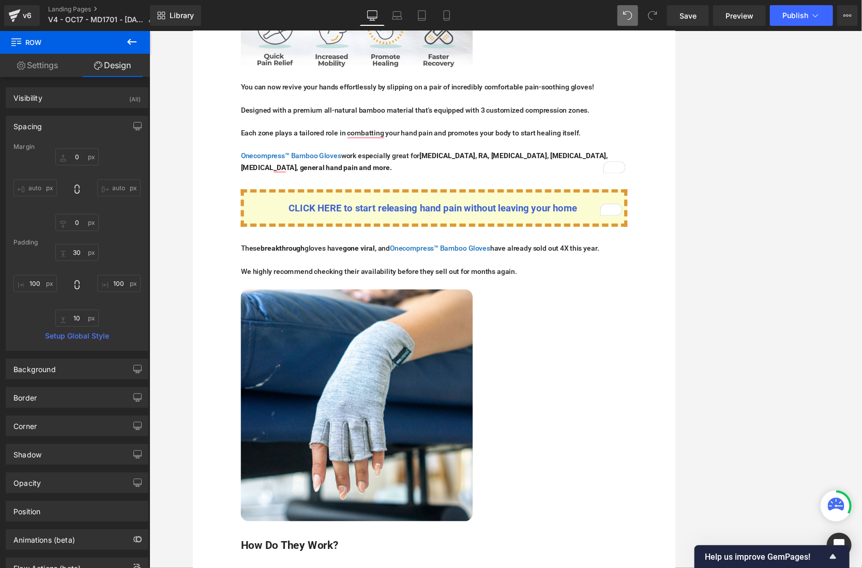
click at [181, 127] on div at bounding box center [505, 299] width 713 height 537
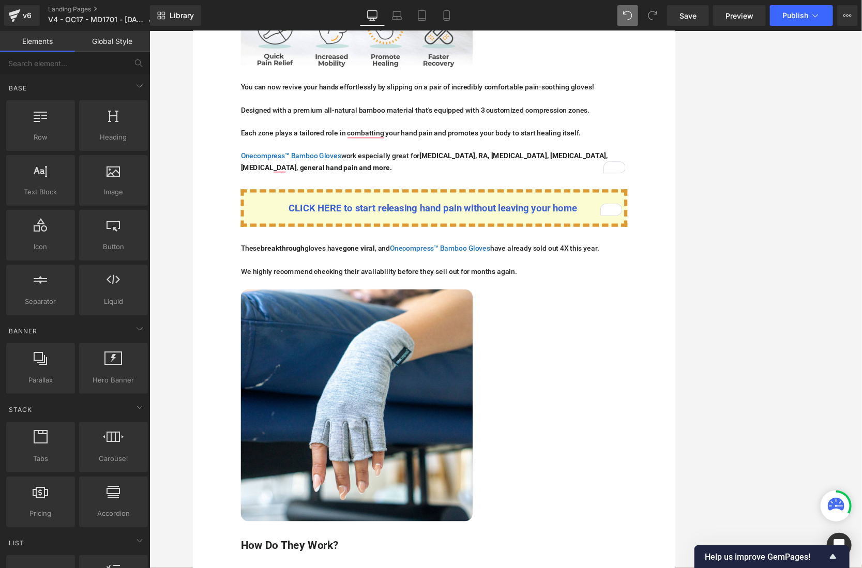
click at [278, 251] on p "CLICK HERE to start releasing hand pain without leaving your home" at bounding box center [505, 261] width 493 height 20
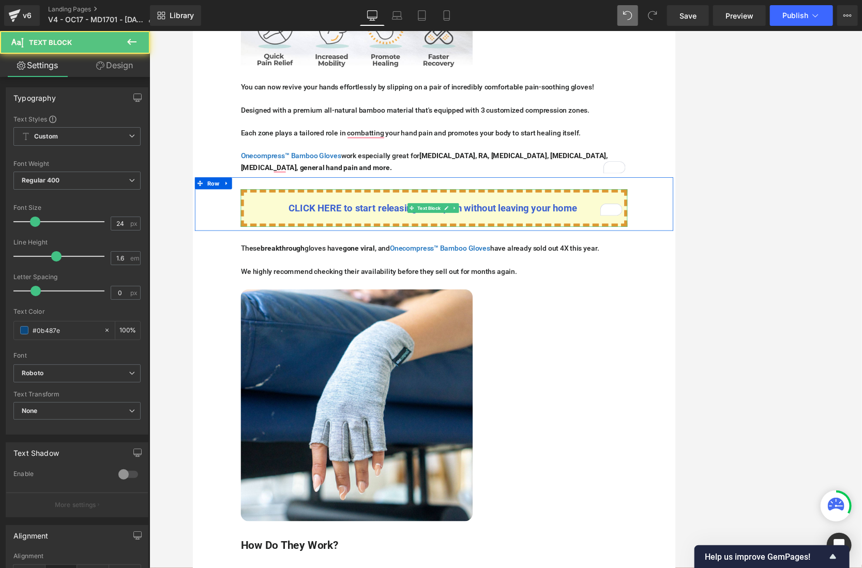
click at [279, 251] on p "CLICK HERE to start releasing hand pain without leaving your home" at bounding box center [505, 261] width 493 height 20
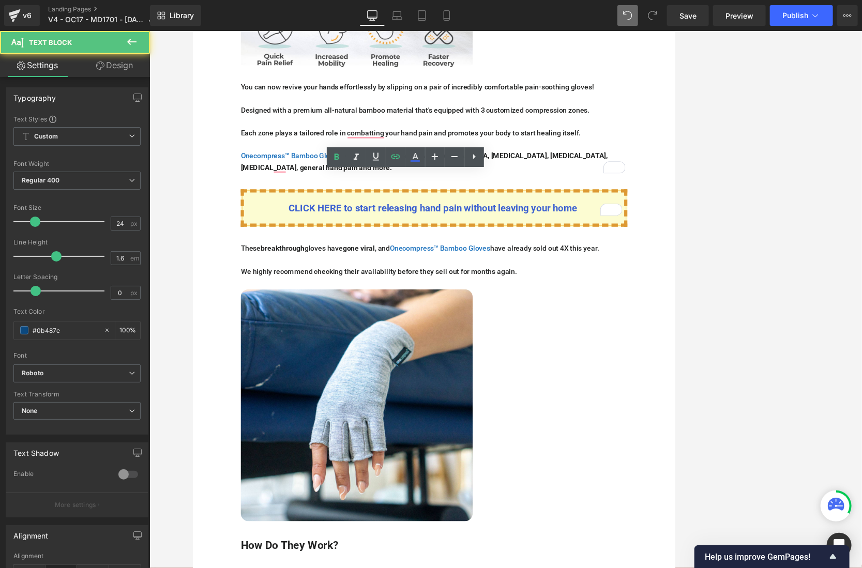
click at [296, 251] on p "CLICK HERE to start releasing hand pain without leaving your home" at bounding box center [505, 261] width 493 height 20
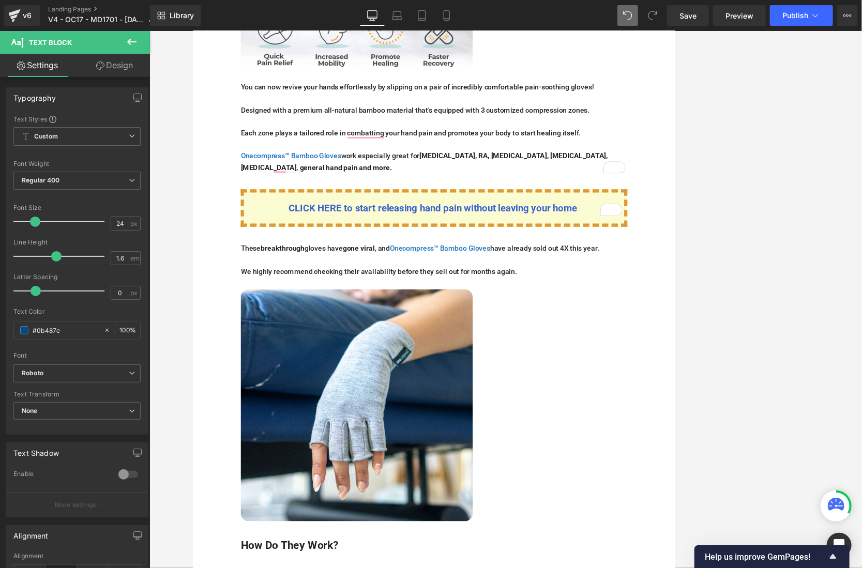
click at [100, 64] on icon at bounding box center [100, 66] width 8 height 8
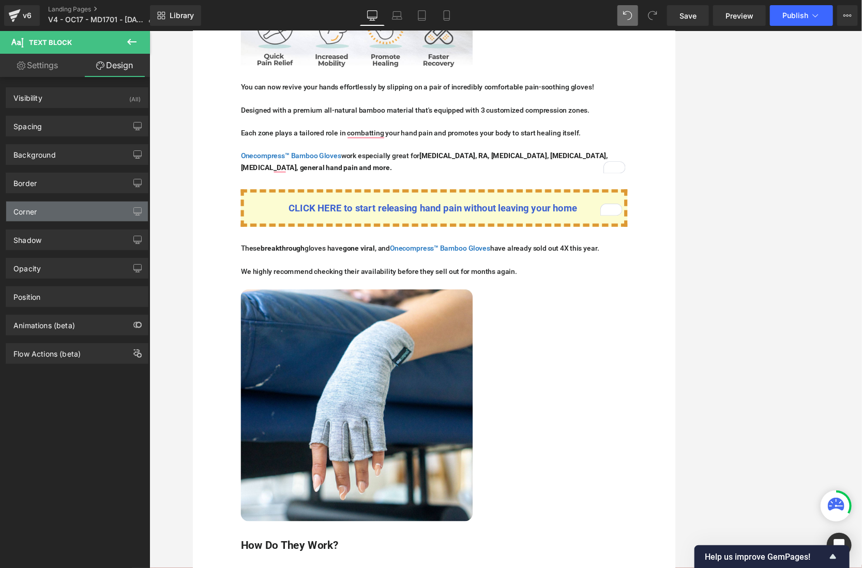
type input "#dd9933"
type input "100"
type input "8"
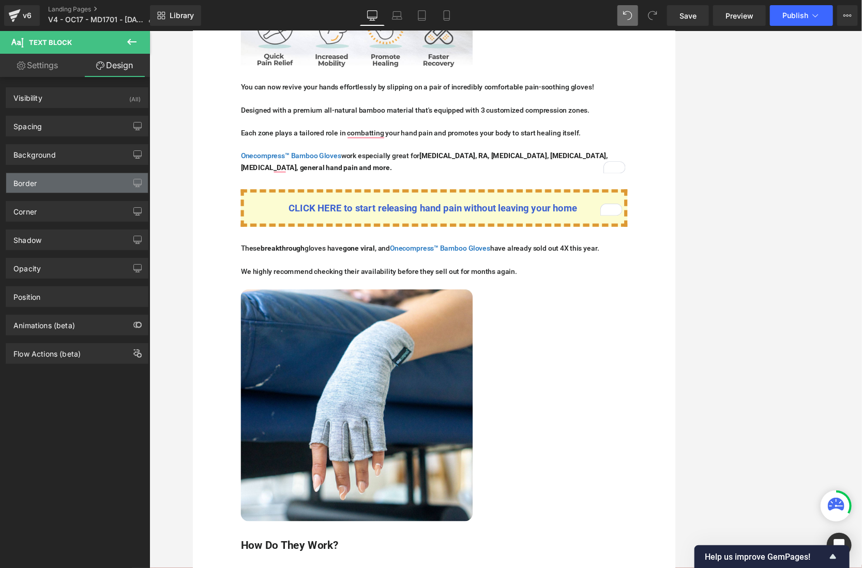
click at [42, 180] on div "Border" at bounding box center [77, 183] width 142 height 20
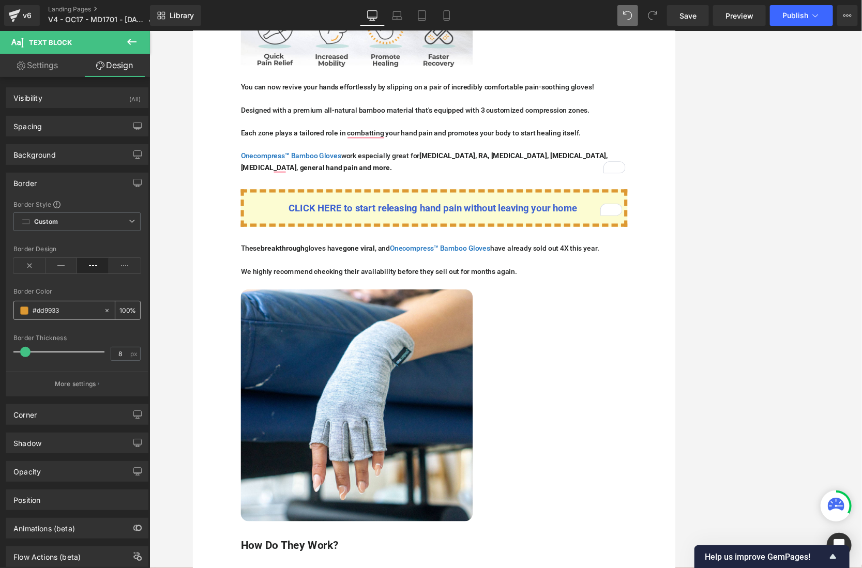
click at [56, 305] on input "#dd9933" at bounding box center [66, 310] width 66 height 11
click at [48, 154] on div "Background" at bounding box center [34, 152] width 42 height 14
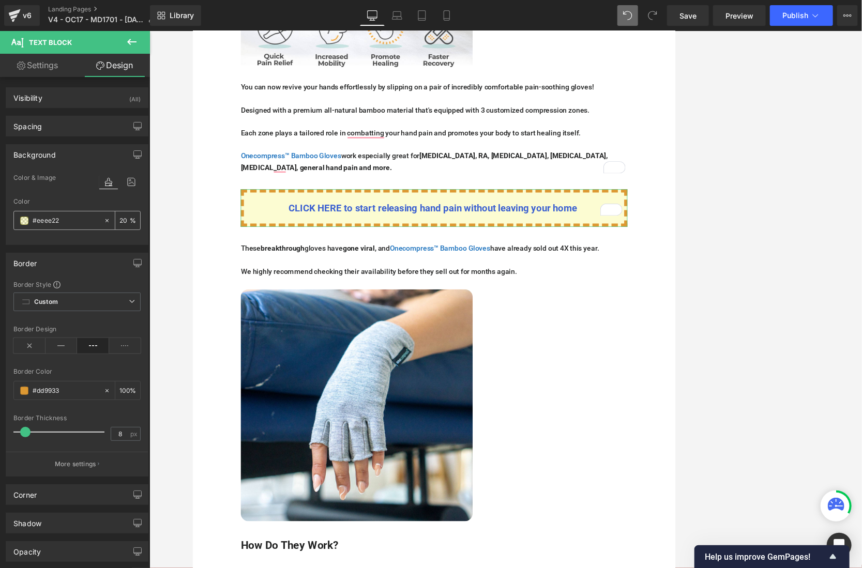
click at [52, 218] on input "#eeee22" at bounding box center [66, 220] width 66 height 11
click at [192, 31] on div at bounding box center [192, 31] width 0 height 0
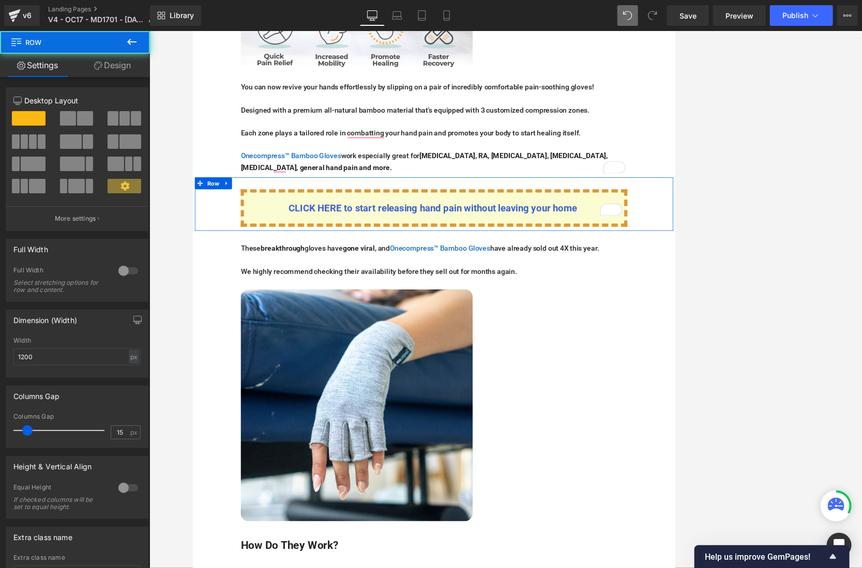
click at [262, 236] on div "CLICK HERE to start releasing hand pain without leaving your home" at bounding box center [505, 260] width 502 height 49
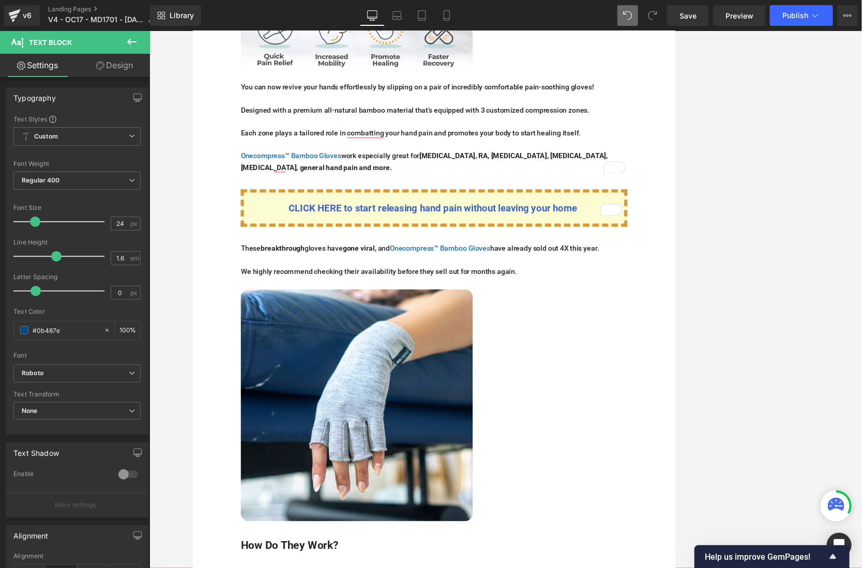
click at [122, 58] on link "Design" at bounding box center [114, 65] width 75 height 23
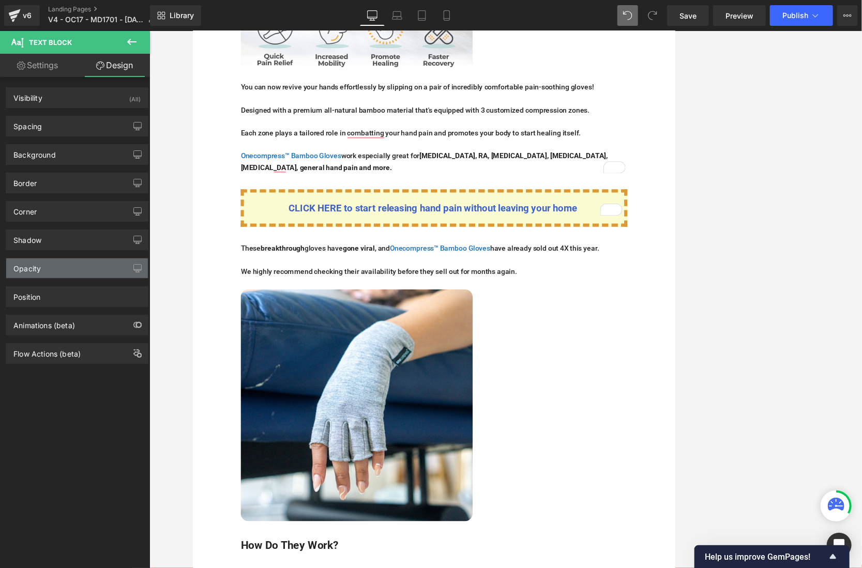
type input "0"
type input "#333333"
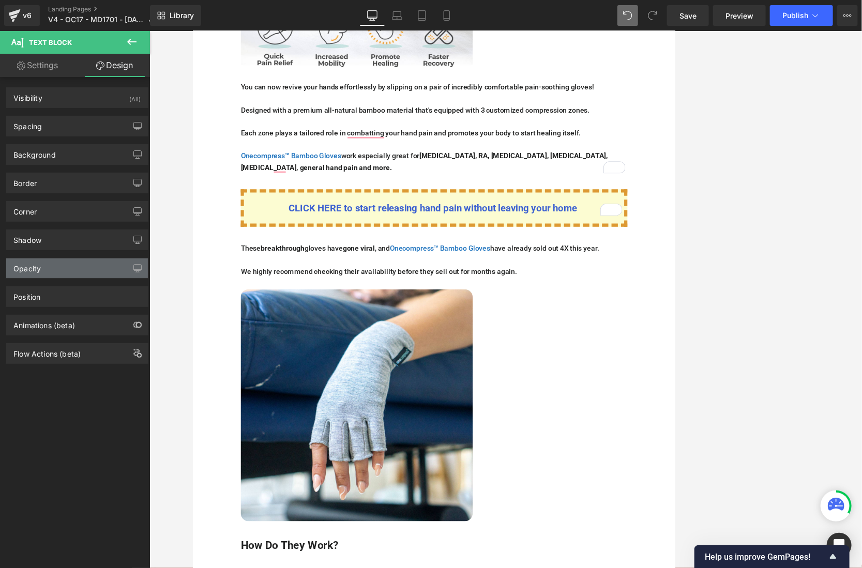
type input "100"
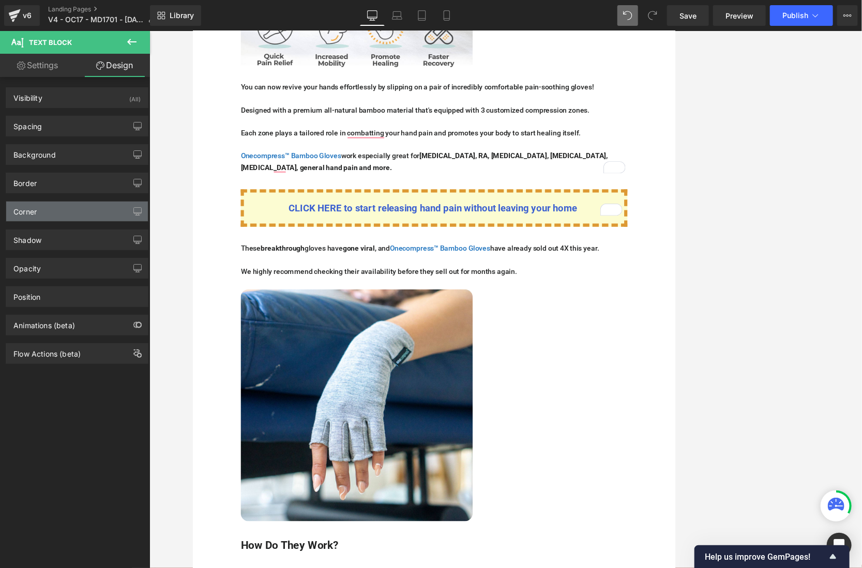
click at [56, 214] on div "Corner" at bounding box center [77, 212] width 142 height 20
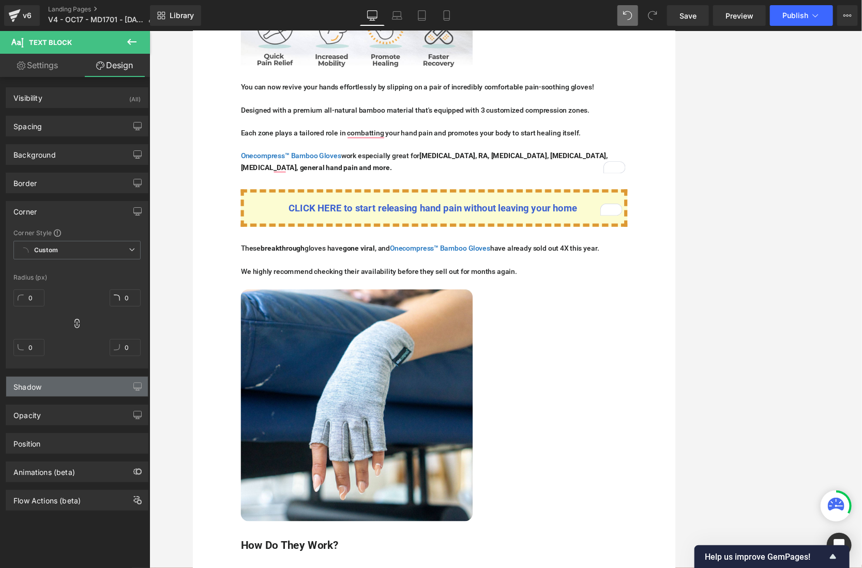
click at [63, 387] on div "Shadow" at bounding box center [77, 387] width 142 height 20
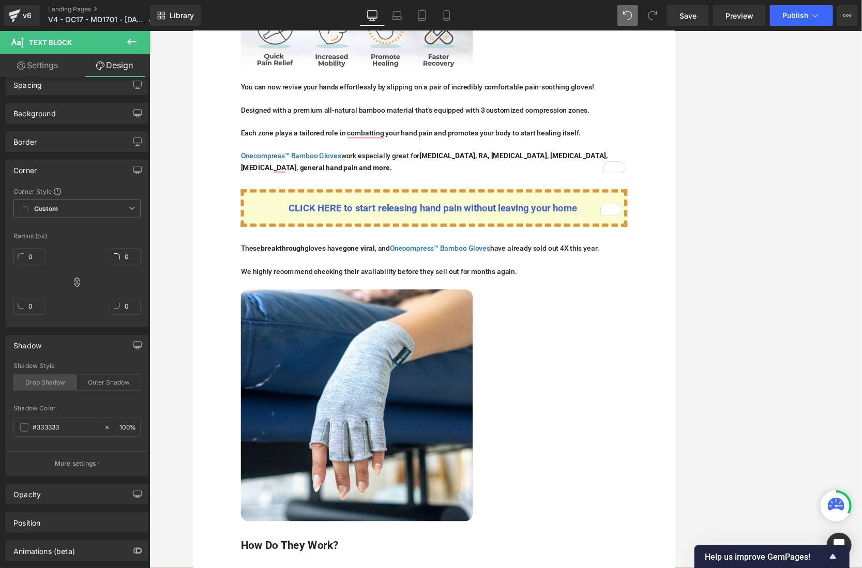
scroll to position [86, 0]
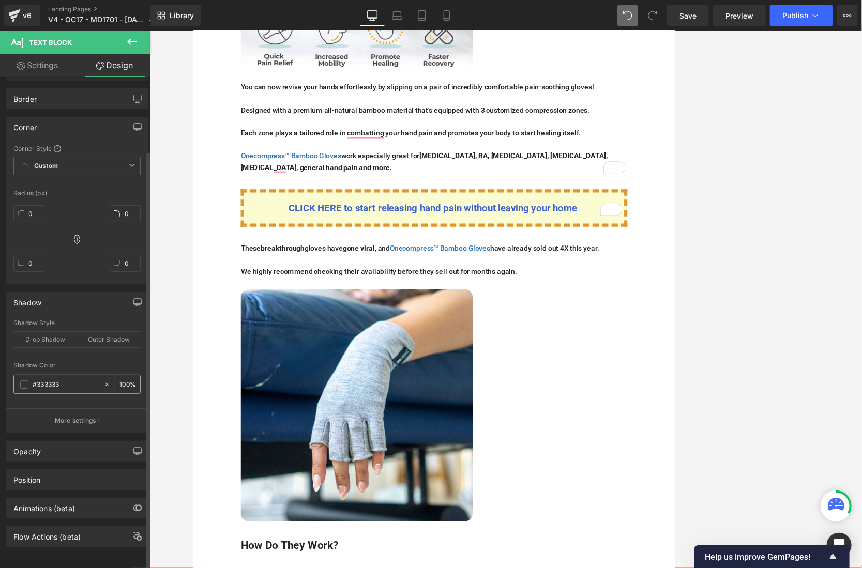
click at [64, 380] on input "#333333" at bounding box center [66, 384] width 66 height 11
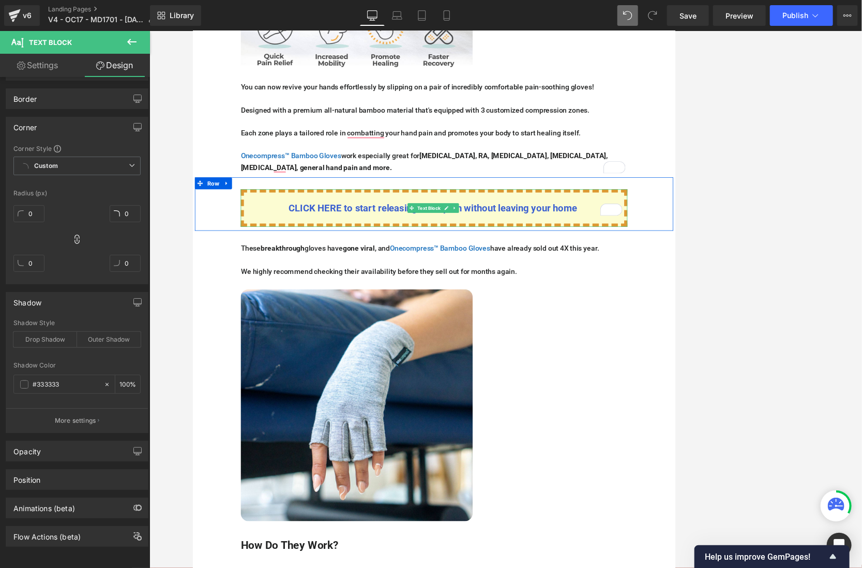
click at [616, 251] on p "CLICK HERE to start releasing hand pain without leaving your home" at bounding box center [505, 261] width 493 height 20
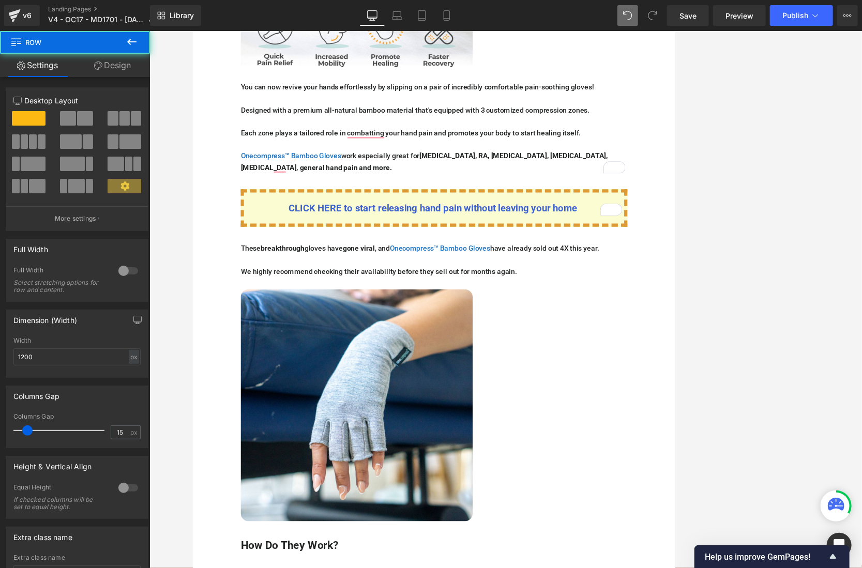
click at [237, 231] on div "CLICK HERE to start releasing hand pain without leaving your home Text Block Row" at bounding box center [505, 255] width 621 height 69
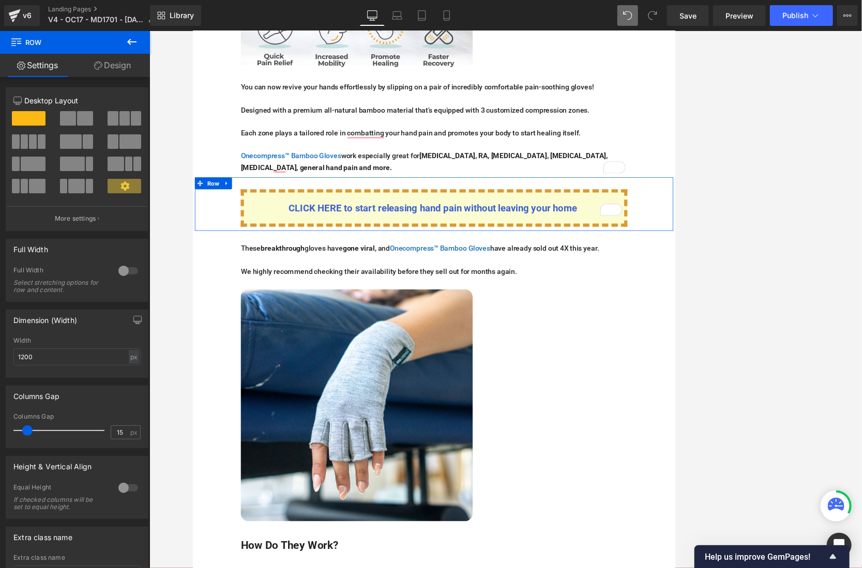
click at [229, 241] on div "CLICK HERE to start releasing hand pain without leaving your home Text Block Row" at bounding box center [505, 255] width 621 height 69
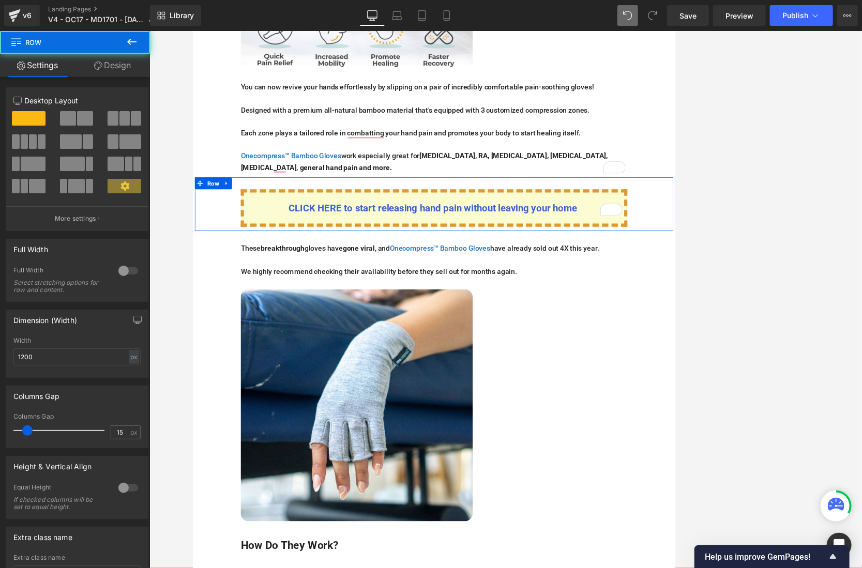
click at [108, 67] on link "Design" at bounding box center [112, 65] width 75 height 23
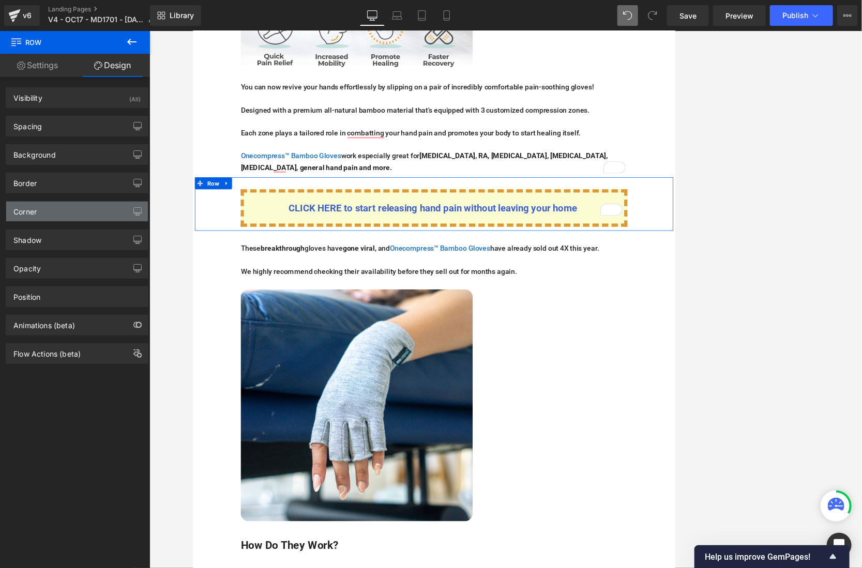
click at [68, 208] on div "Corner" at bounding box center [77, 212] width 142 height 20
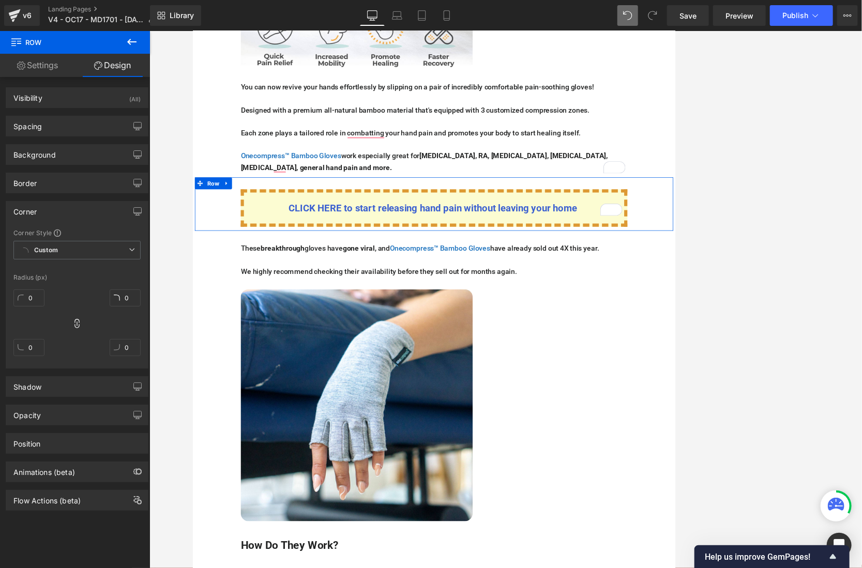
click at [68, 208] on div "Corner" at bounding box center [77, 212] width 142 height 20
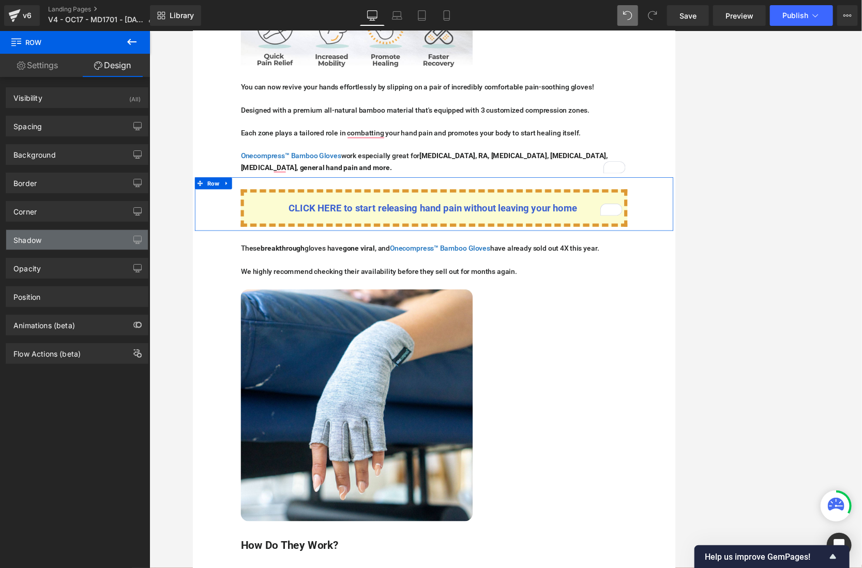
click at [91, 246] on div "Shadow" at bounding box center [77, 240] width 142 height 20
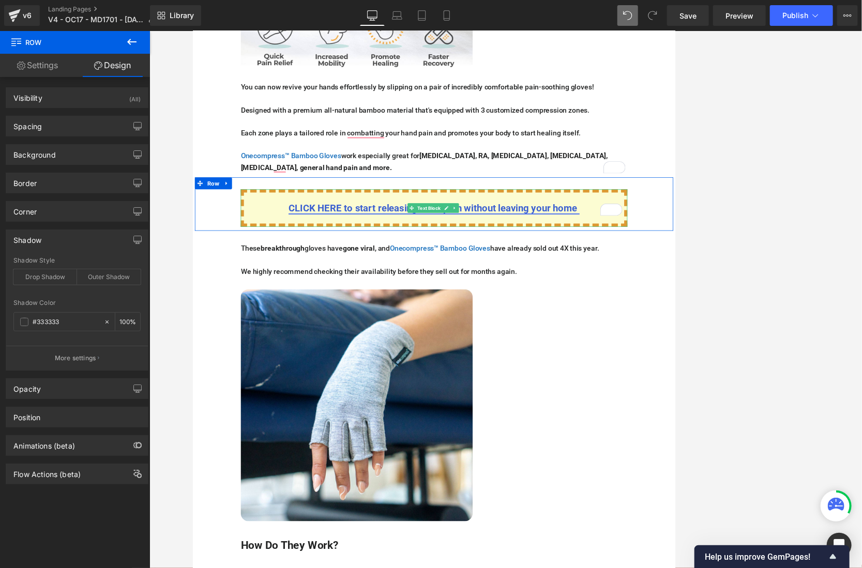
click at [425, 253] on span "CLICK HERE to start releasing hand pain without leaving your home" at bounding box center [504, 260] width 374 height 14
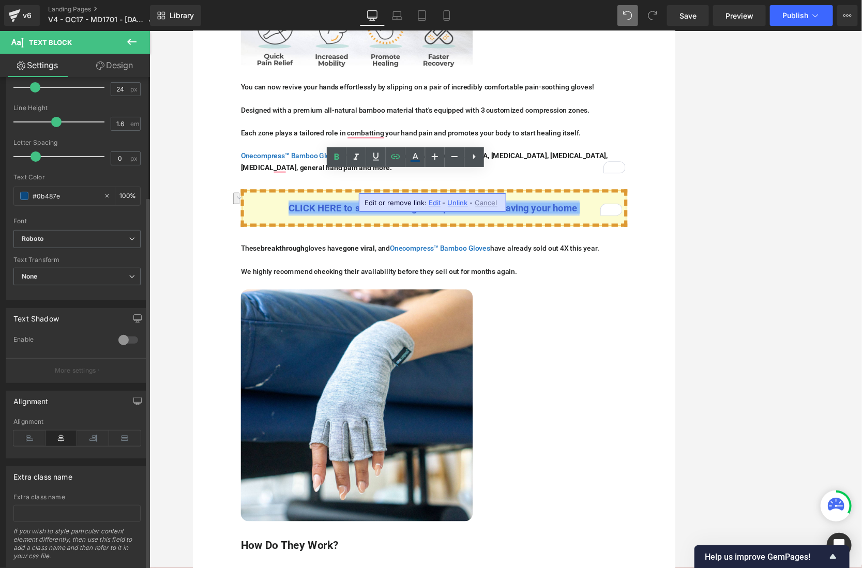
scroll to position [158, 0]
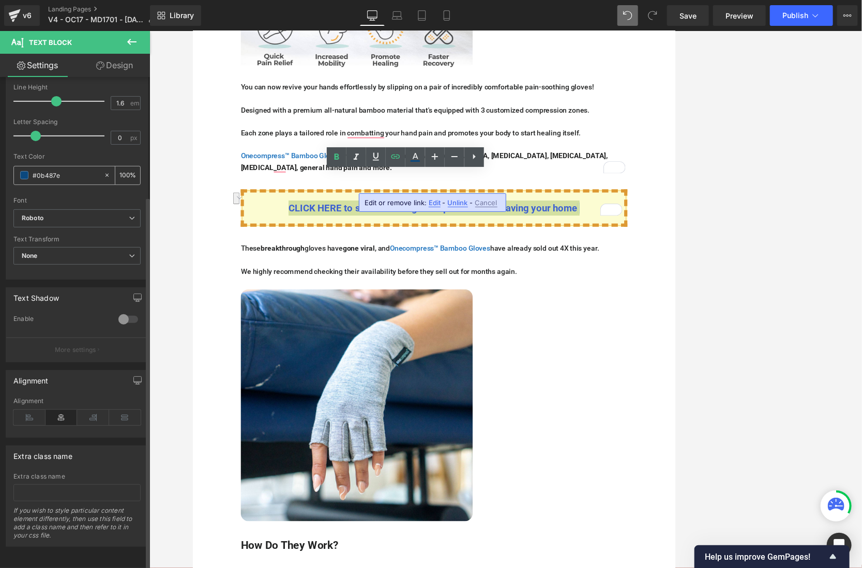
click at [58, 172] on input "#0b487e" at bounding box center [66, 175] width 66 height 11
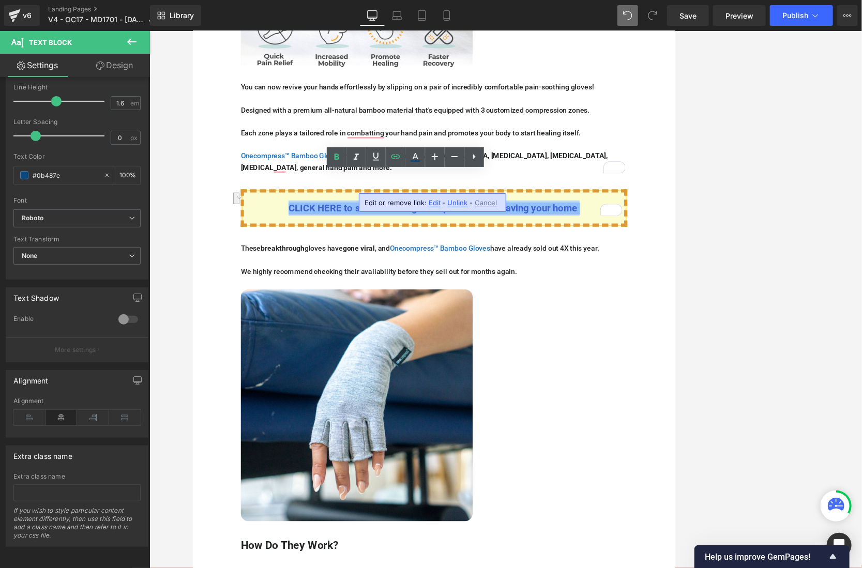
click at [335, 253] on span "CLICK HERE to start releasing hand pain without leaving your home" at bounding box center [504, 260] width 374 height 14
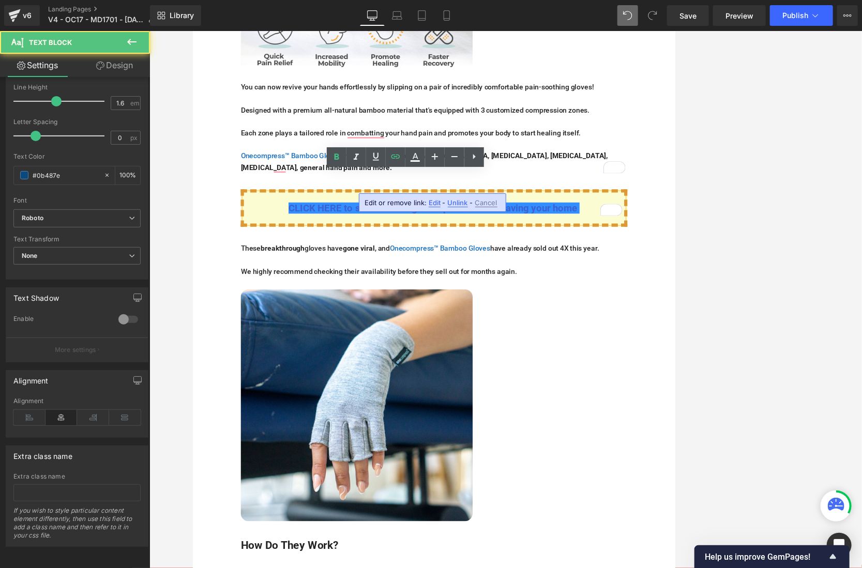
click at [312, 251] on p "CLICK HERE to start releasing hand pain without leaving your home" at bounding box center [505, 261] width 493 height 20
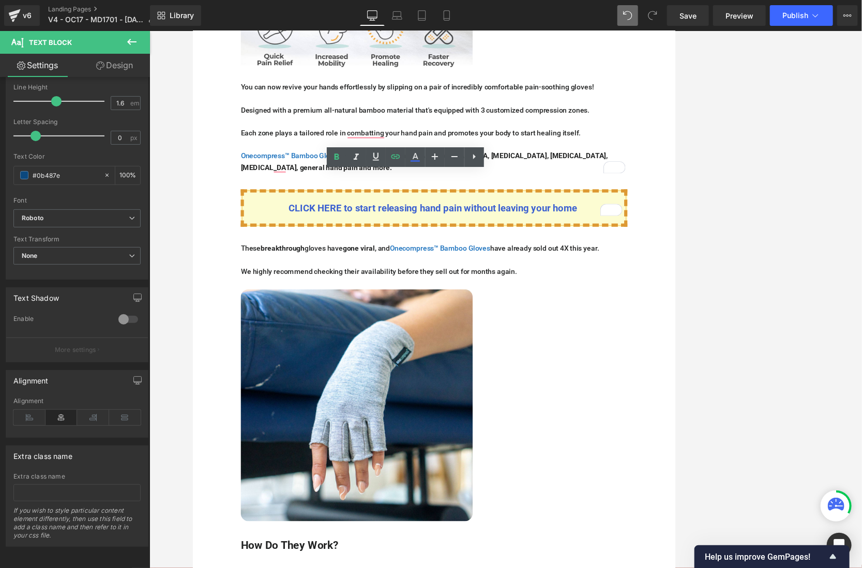
click at [282, 251] on p "CLICK HERE to start releasing hand pain without leaving your home" at bounding box center [505, 261] width 493 height 20
drag, startPoint x: 337, startPoint y: 241, endPoint x: 315, endPoint y: 241, distance: 21.7
click at [337, 253] on span "CLICK HERE to start releasing hand pain without leaving your home" at bounding box center [504, 260] width 374 height 14
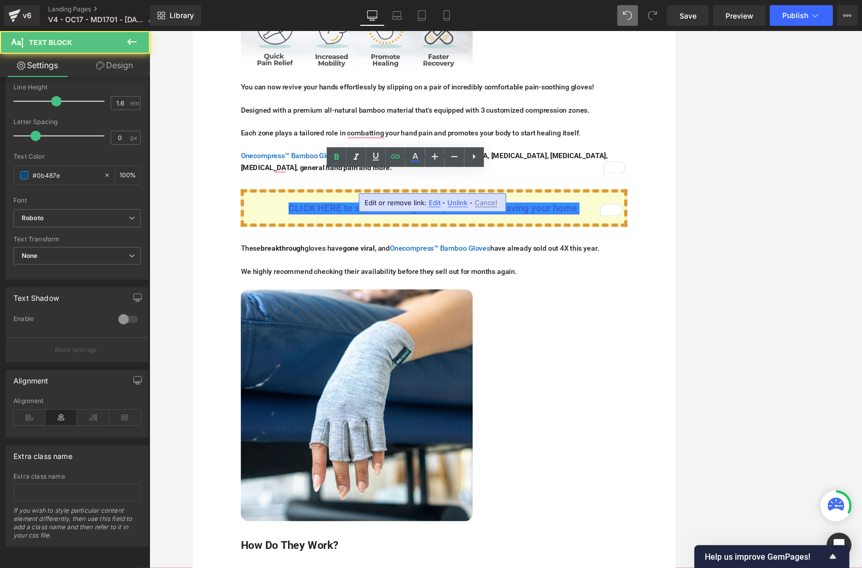
click at [404, 253] on span "CLICK HERE to start releasing hand pain without leaving your home" at bounding box center [504, 260] width 374 height 14
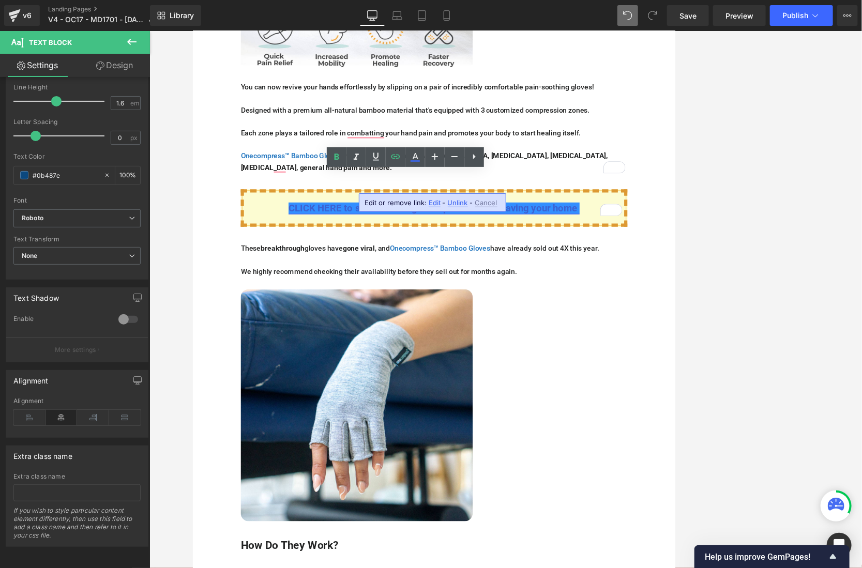
click at [367, 253] on span "CLICK HERE to start releasing hand pain without leaving your home" at bounding box center [504, 260] width 374 height 14
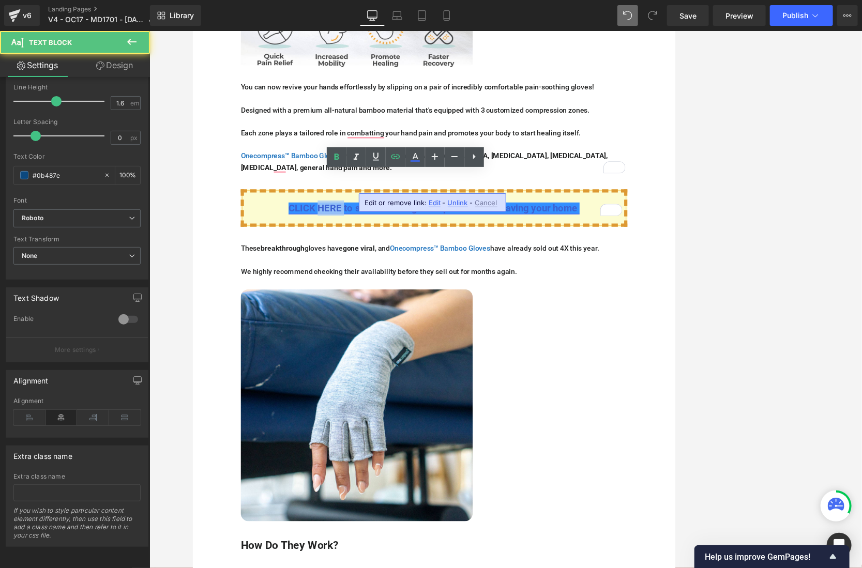
click at [367, 253] on span "CLICK HERE to start releasing hand pain without leaving your home" at bounding box center [504, 260] width 374 height 14
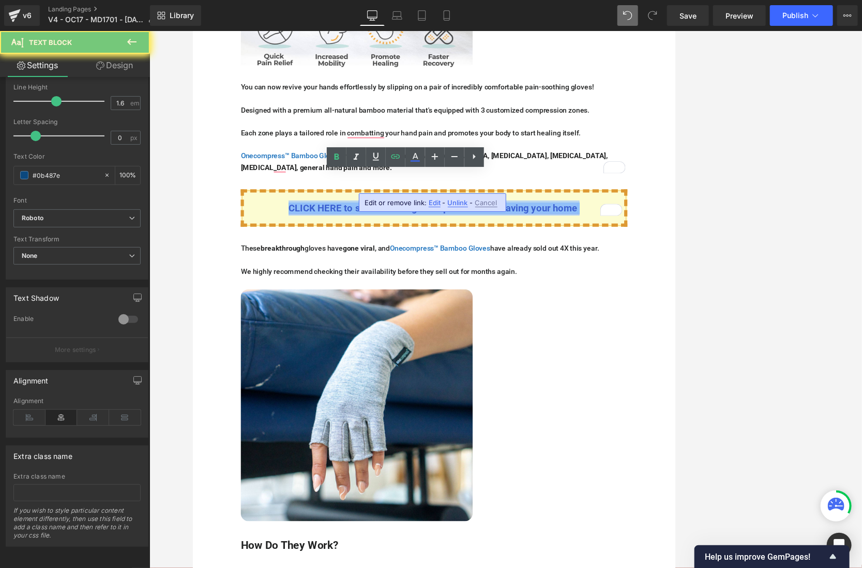
click at [367, 253] on span "CLICK HERE to start releasing hand pain without leaving your home" at bounding box center [504, 260] width 374 height 14
click at [347, 253] on span "CLICK HERE to start releasing hand pain without leaving your home" at bounding box center [504, 260] width 374 height 14
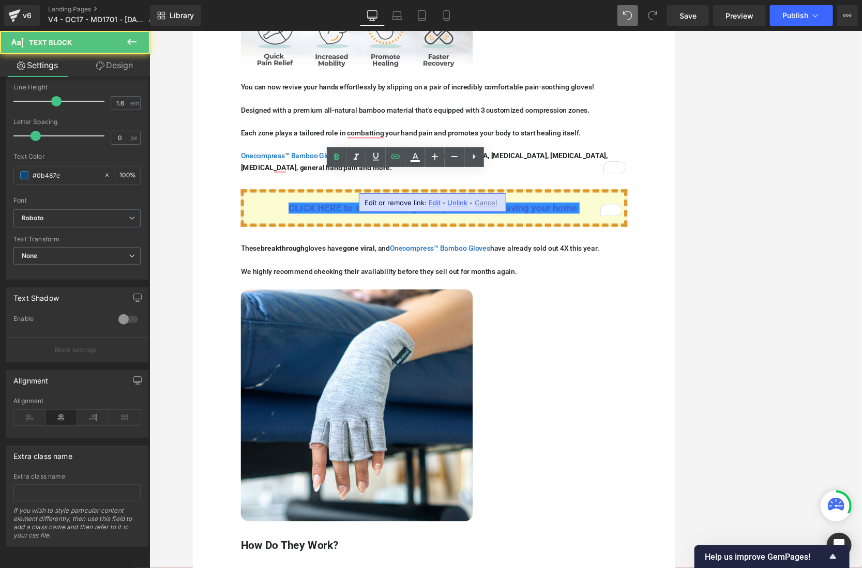
click at [302, 290] on div "These breakthrough gloves have gone viral , and Onecompress™ Bamboo Gloves have…" at bounding box center [505, 481] width 621 height 382
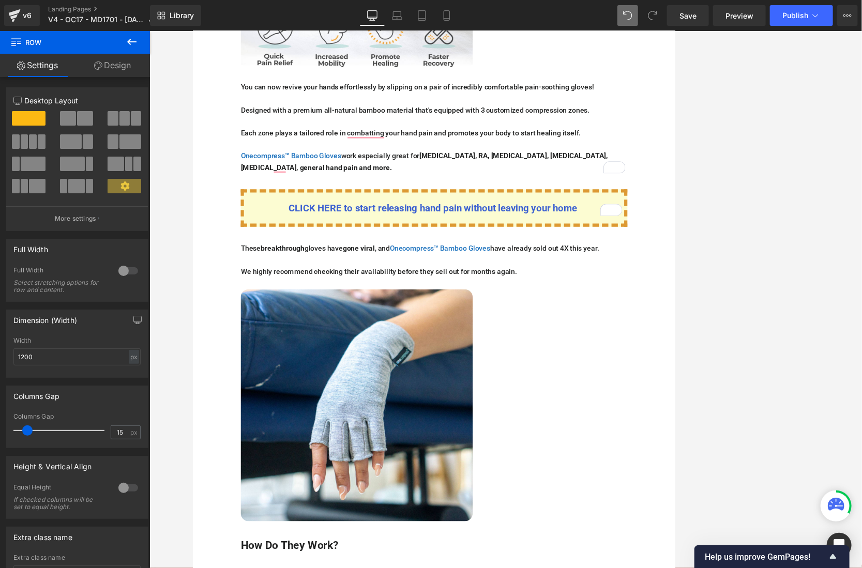
click at [616, 259] on div at bounding box center [505, 299] width 713 height 537
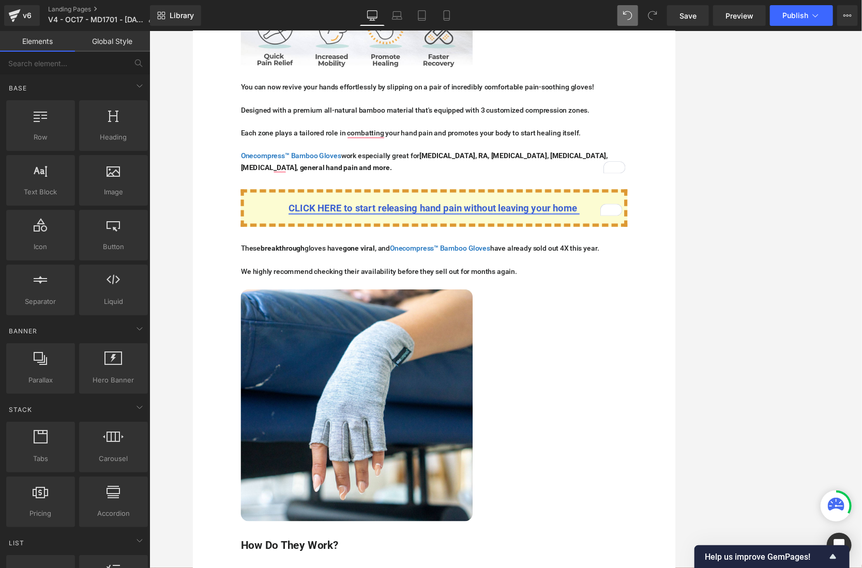
click at [616, 253] on span "CLICK HERE to start releasing hand pain without leaving your home" at bounding box center [504, 260] width 374 height 14
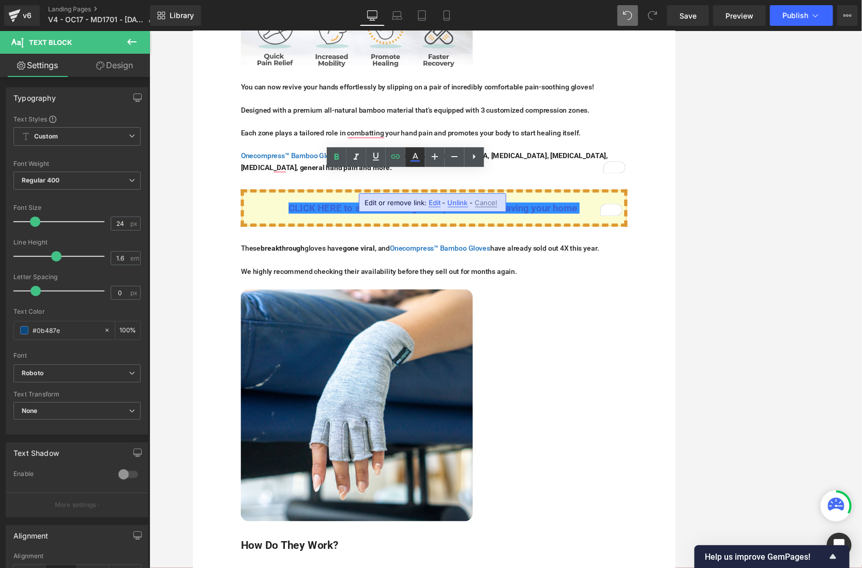
click at [414, 157] on icon at bounding box center [416, 156] width 6 height 6
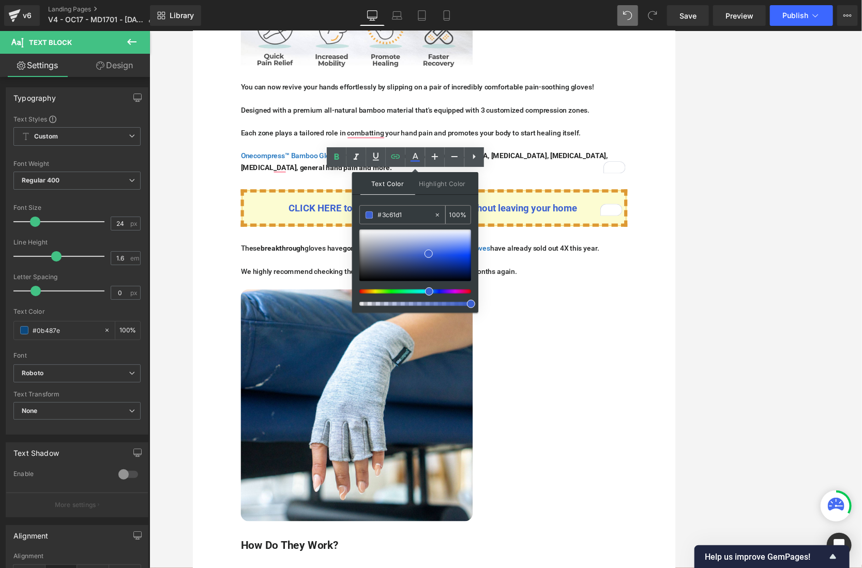
click at [397, 216] on input "#3c61d1" at bounding box center [406, 214] width 56 height 11
click at [616, 221] on div "CLICK HERE to start releasing hand pain without leaving your home Text Block Row" at bounding box center [505, 255] width 621 height 69
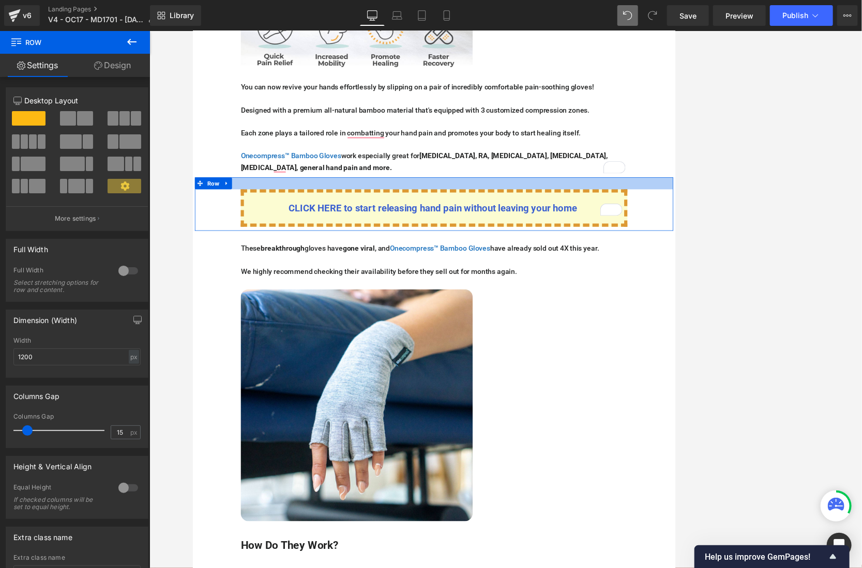
click at [385, 221] on div at bounding box center [505, 229] width 621 height 16
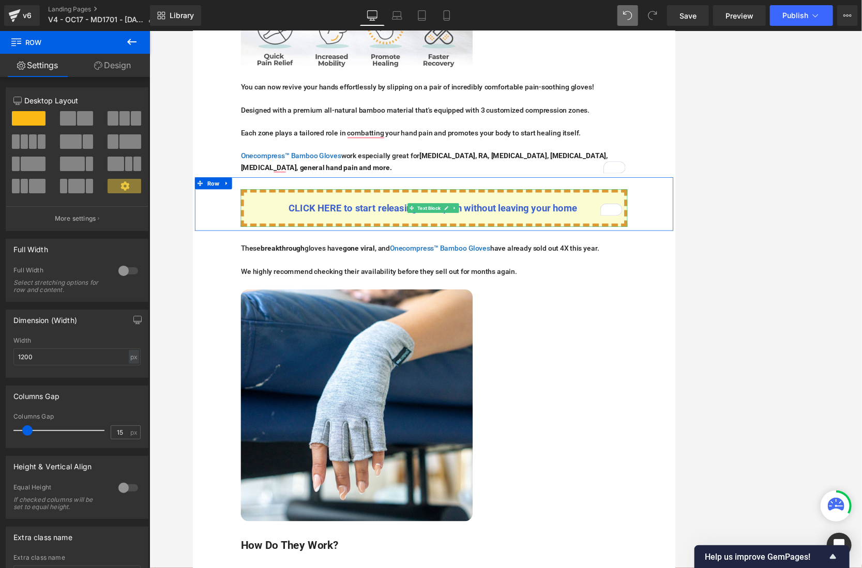
click at [229, 238] on div "CLICK HERE to start releasing hand pain without leaving your home Text Block Row" at bounding box center [505, 255] width 621 height 69
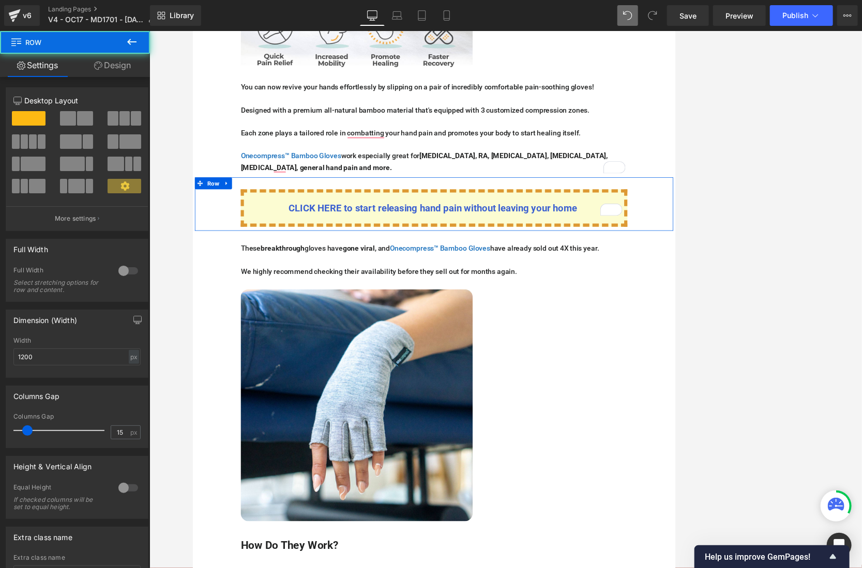
click at [104, 77] on link "Design" at bounding box center [112, 65] width 75 height 23
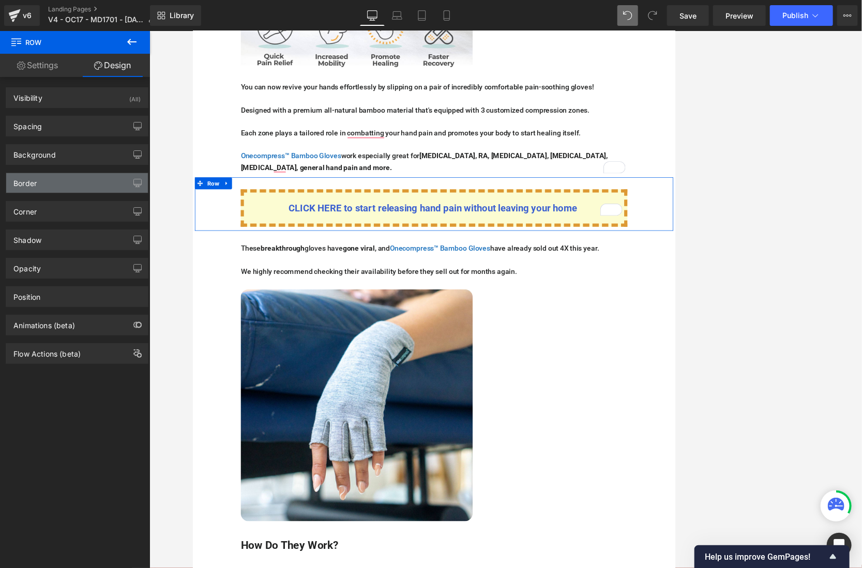
click at [57, 187] on div "Border" at bounding box center [77, 183] width 142 height 20
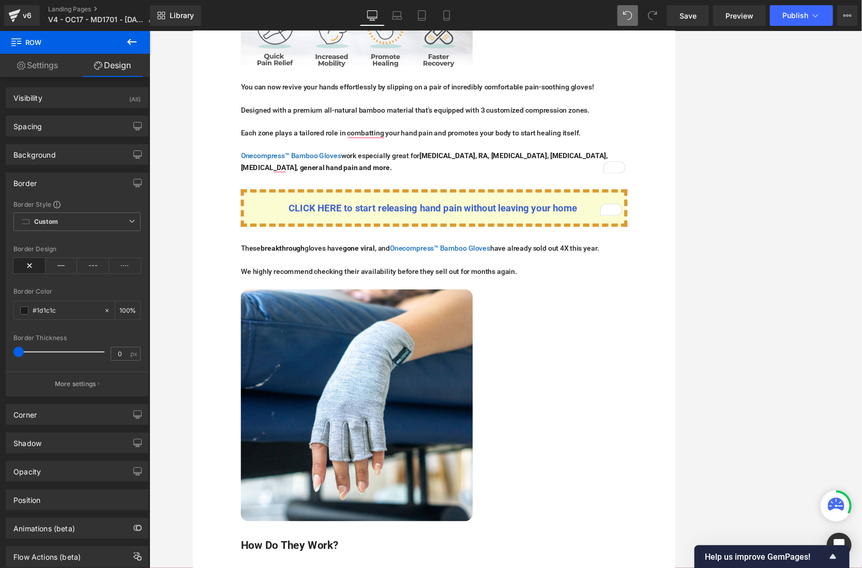
click at [332, 262] on div "CLICK HERE to start releasing hand pain without leaving your home Text Block" at bounding box center [505, 260] width 502 height 49
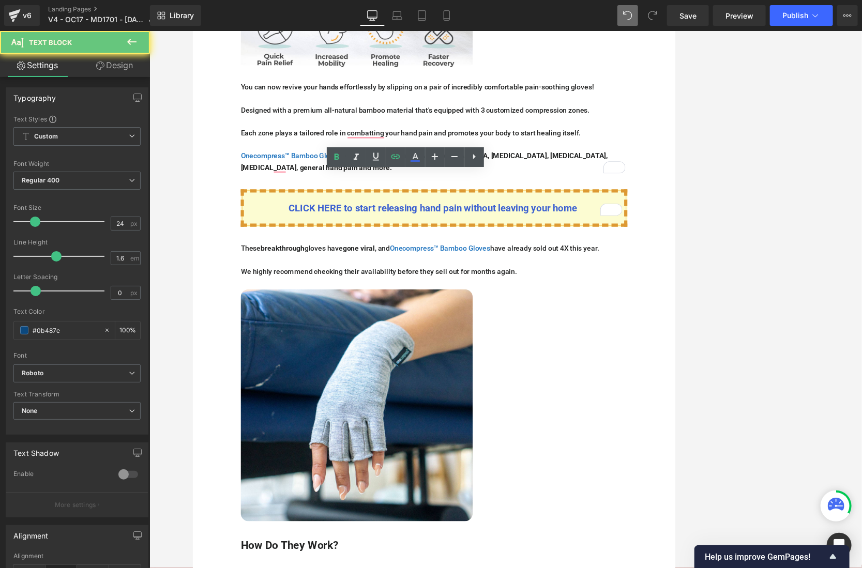
click at [298, 250] on div "CLICK HERE to start releasing hand pain without leaving your home" at bounding box center [505, 260] width 502 height 49
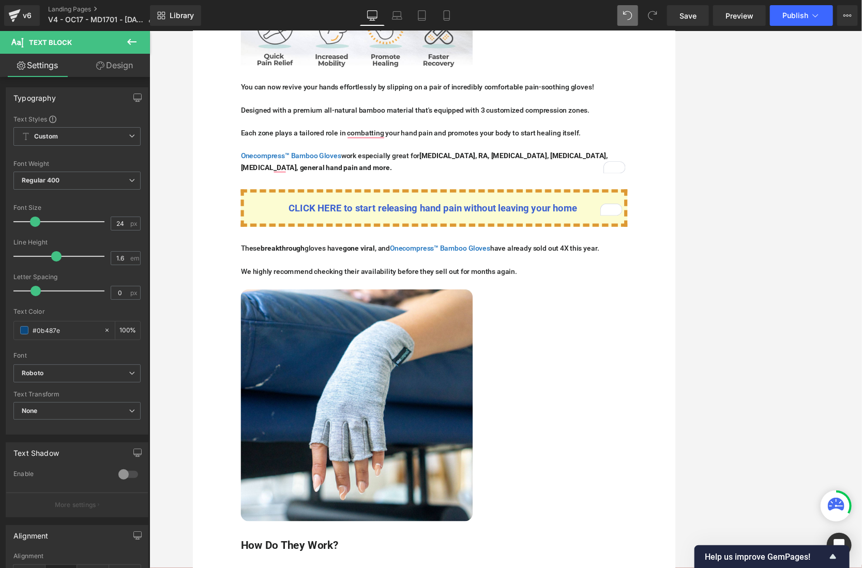
click at [116, 65] on link "Design" at bounding box center [114, 65] width 75 height 23
click at [0, 0] on div "Border" at bounding box center [0, 0] width 0 height 0
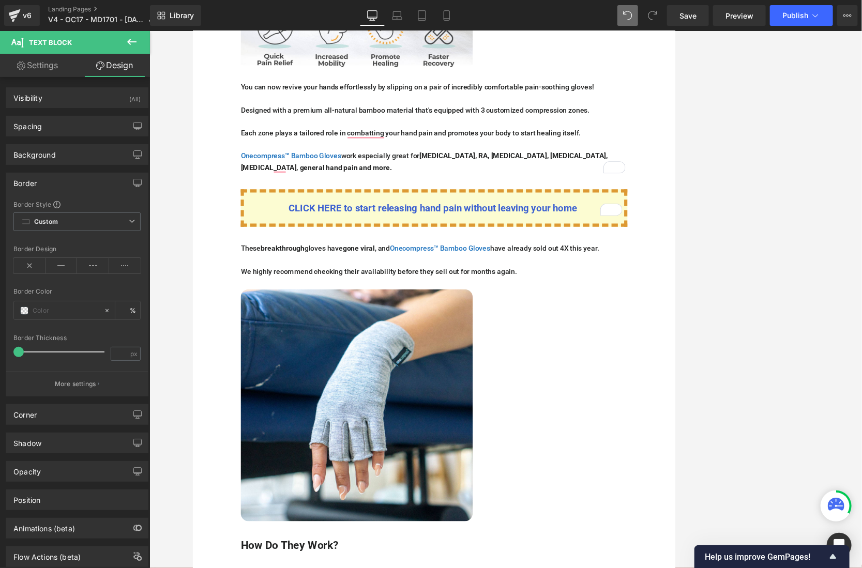
type input "#dd9933"
type input "100"
type input "8"
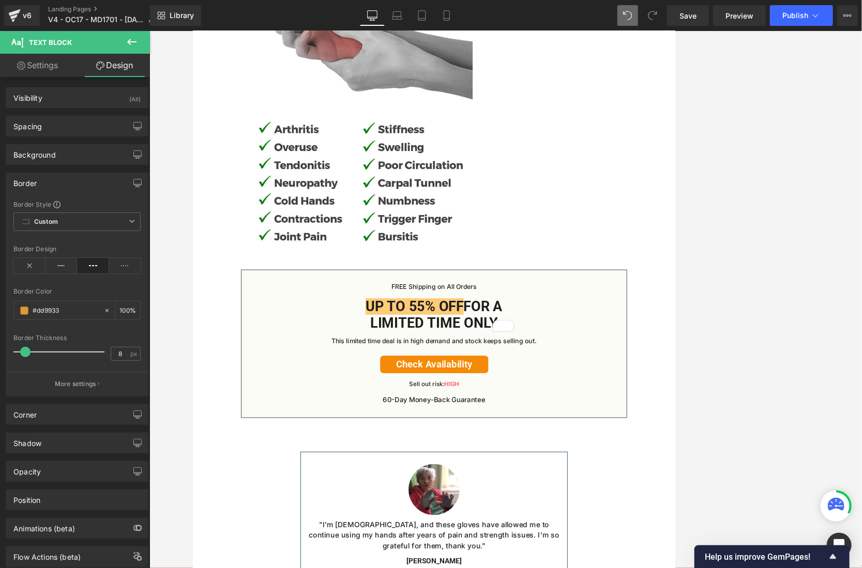
scroll to position [5035, 0]
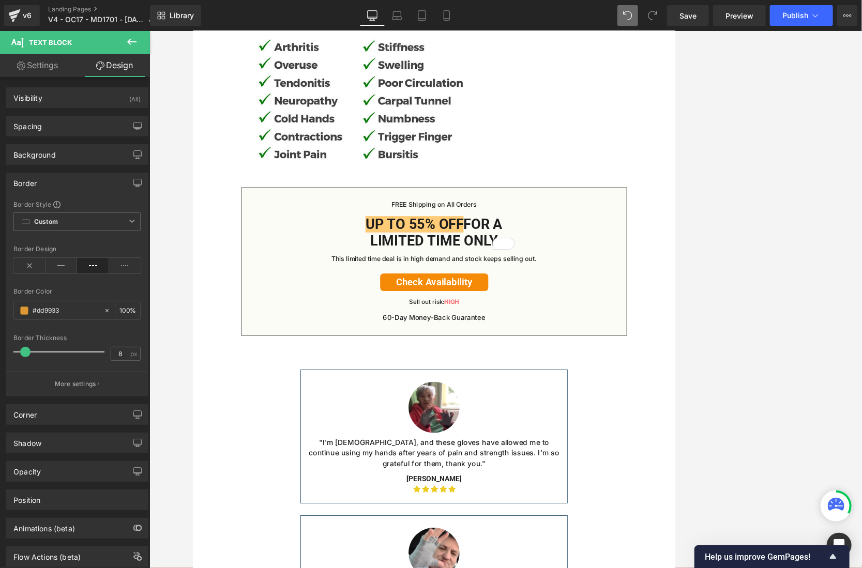
click at [535, 273] on div "FREE Shipping on All Orders Text Block Up to 55% OFF For a Limited Time Only He…" at bounding box center [505, 330] width 479 height 160
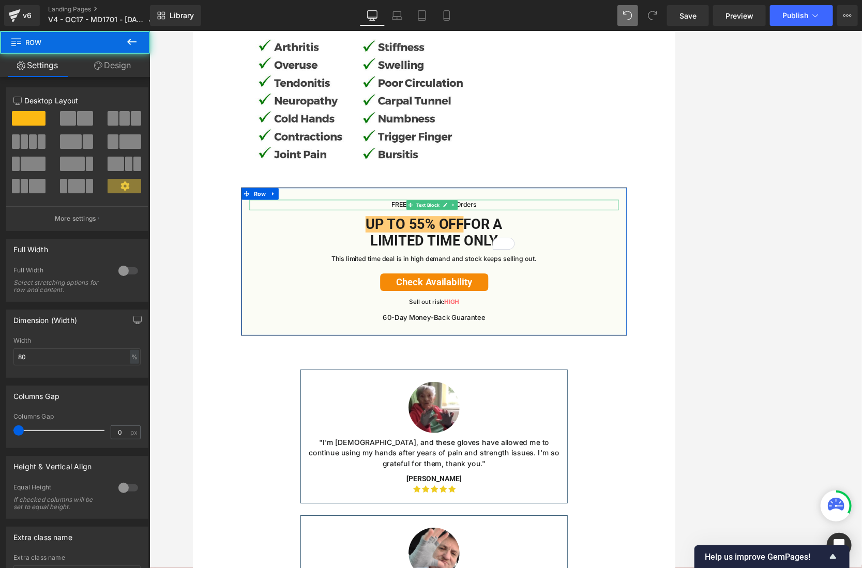
click at [562, 260] on p "FREE Shipping on All Orders" at bounding box center [505, 256] width 479 height 13
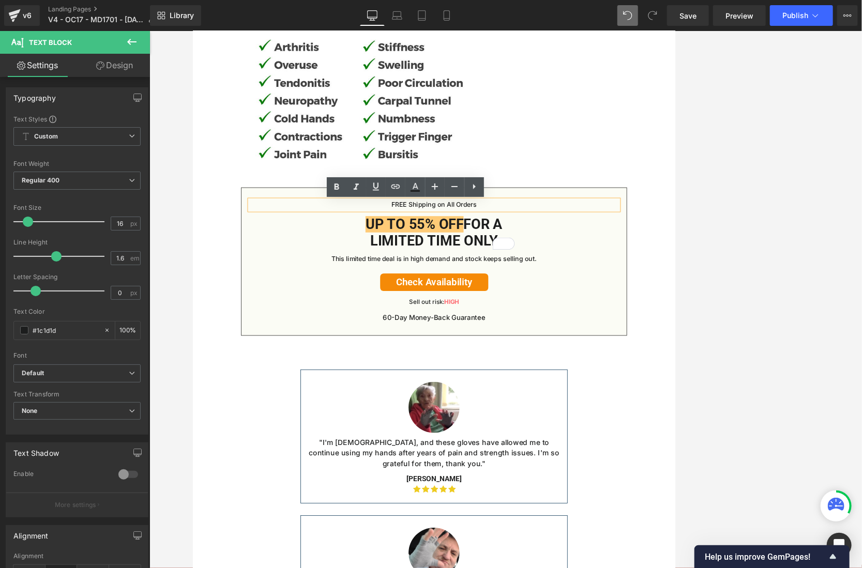
click at [539, 259] on p "FREE Shipping on All Orders" at bounding box center [505, 256] width 479 height 13
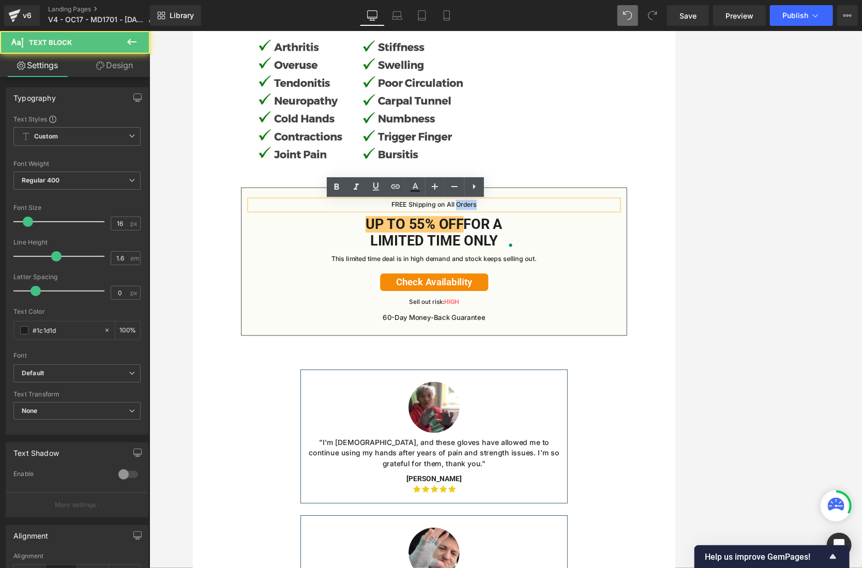
click at [539, 259] on p "FREE Shipping on All Orders" at bounding box center [505, 256] width 479 height 13
click at [541, 259] on p "FREE Shipping on All Orders" at bounding box center [505, 256] width 479 height 13
click at [596, 261] on p "FREE Shipping on All Orders" at bounding box center [505, 256] width 479 height 13
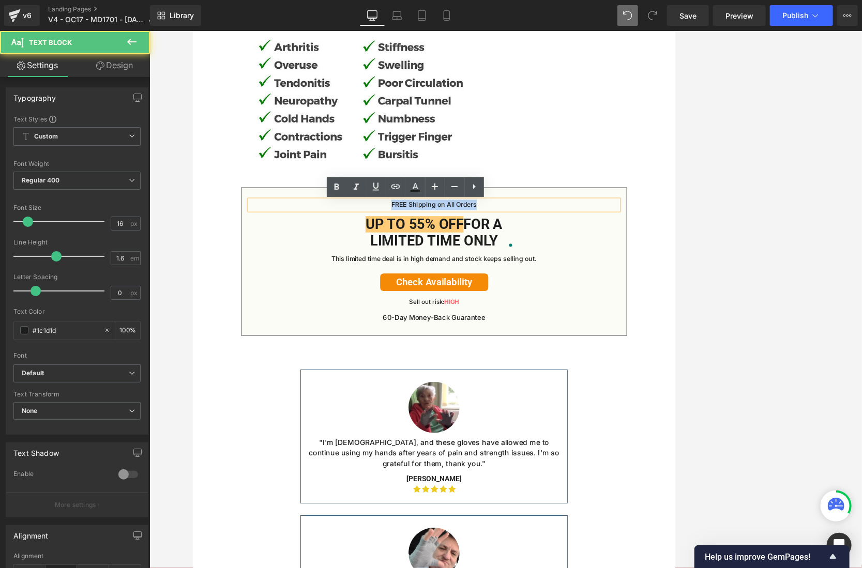
drag, startPoint x: 561, startPoint y: 259, endPoint x: 424, endPoint y: 256, distance: 137.1
click at [424, 256] on p "FREE Shipping on All Orders" at bounding box center [505, 256] width 479 height 13
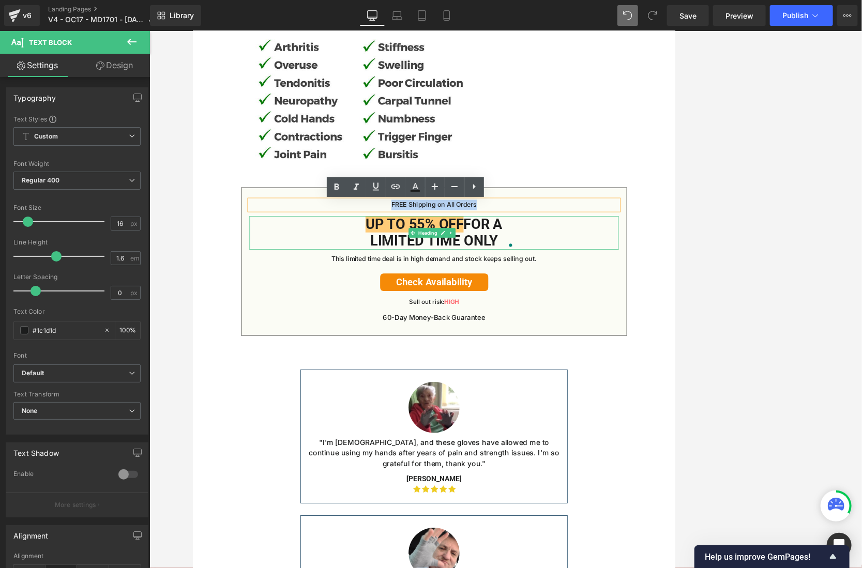
drag, startPoint x: 475, startPoint y: 292, endPoint x: 406, endPoint y: 283, distance: 69.3
click at [475, 292] on span at bounding box center [477, 293] width 11 height 12
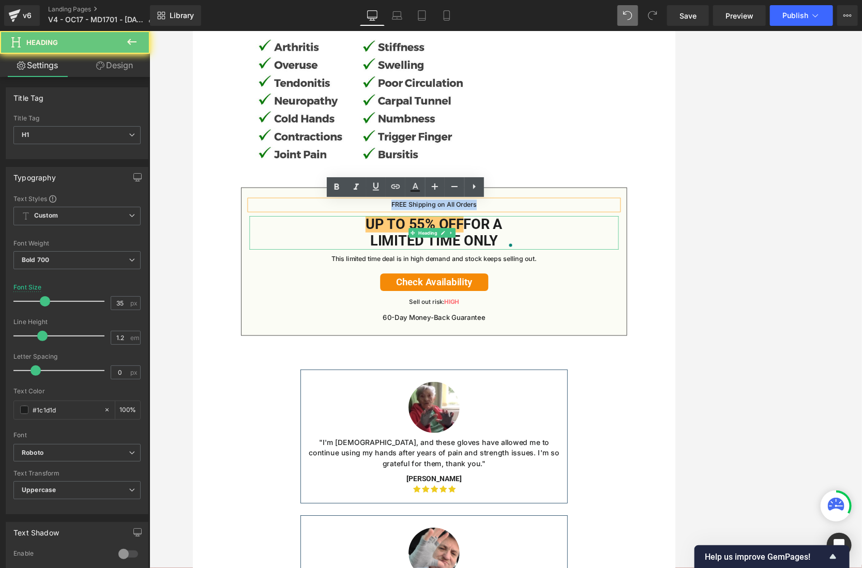
click at [406, 283] on h1 "Up to 55% OFF For a Limited Time Only" at bounding box center [505, 292] width 220 height 43
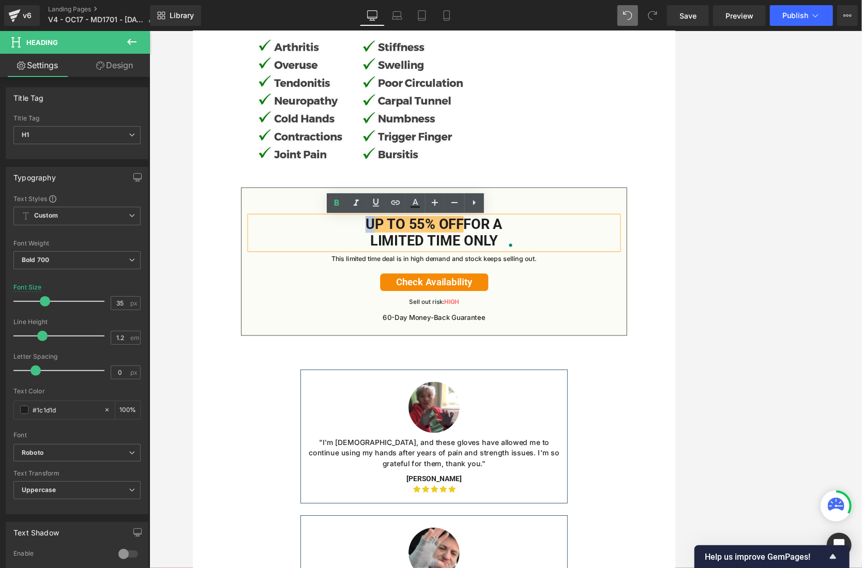
click at [406, 283] on h1 "Up to 55% OFF For a Limited Time Only" at bounding box center [505, 292] width 220 height 43
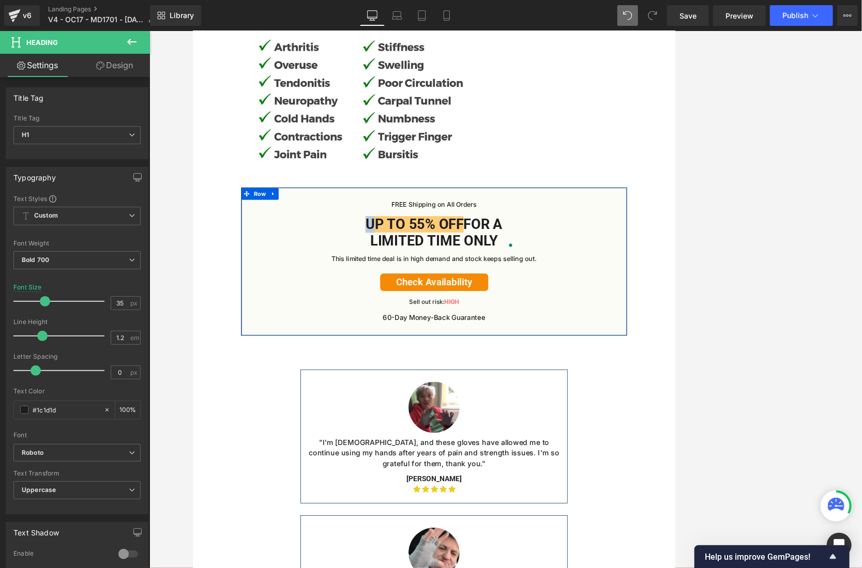
click at [447, 304] on h1 "Up to 55% OFF For a Limited Time Only" at bounding box center [505, 292] width 220 height 43
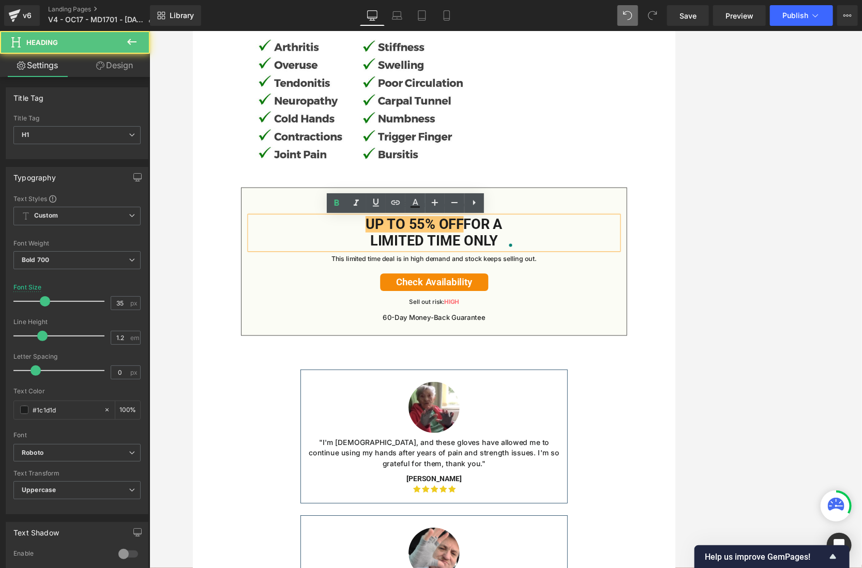
click at [580, 309] on h1 "Up to 55% OFF For a Limited Time Only" at bounding box center [505, 292] width 220 height 43
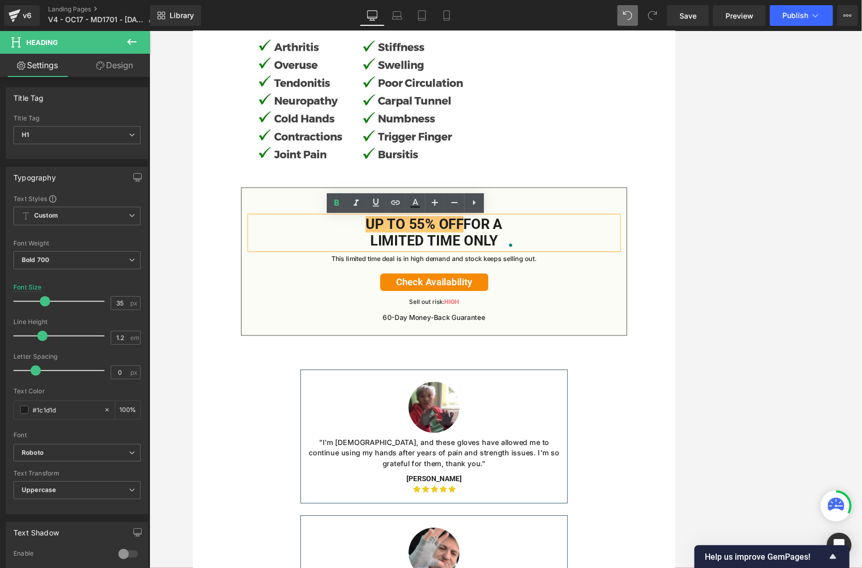
drag, startPoint x: 585, startPoint y: 310, endPoint x: 407, endPoint y: 280, distance: 180.4
click at [407, 280] on h1 "Up to 55% OFF For a Limited Time Only" at bounding box center [505, 292] width 220 height 43
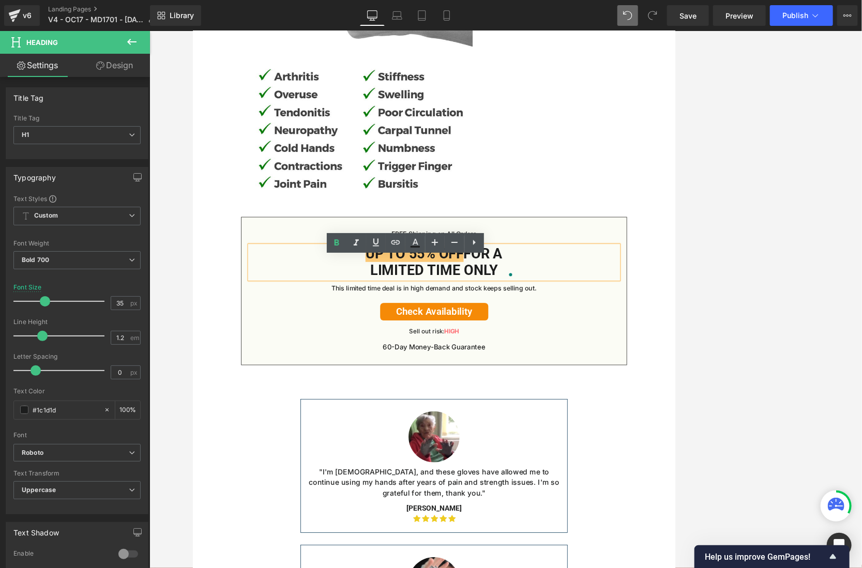
scroll to position [4983, 0]
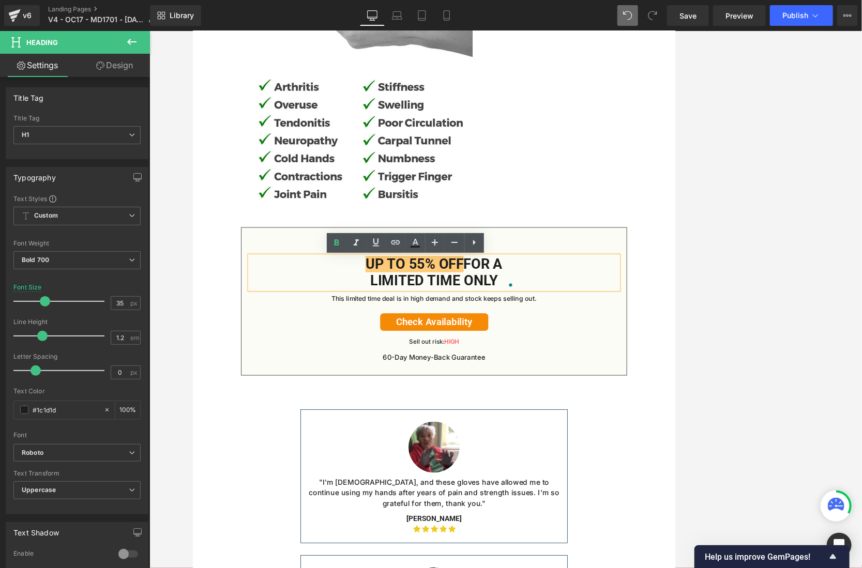
click at [616, 320] on div "FREE Shipping on All Orders Text Block Up to 55% OFF For a Limited Time Only He…" at bounding box center [505, 382] width 479 height 160
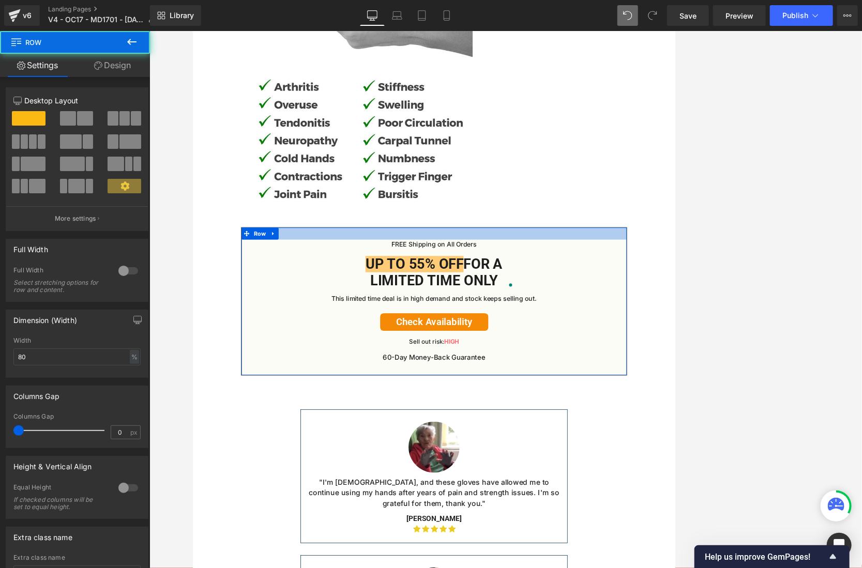
click at [612, 240] on link at bounding box center [505, 74] width 502 height 377
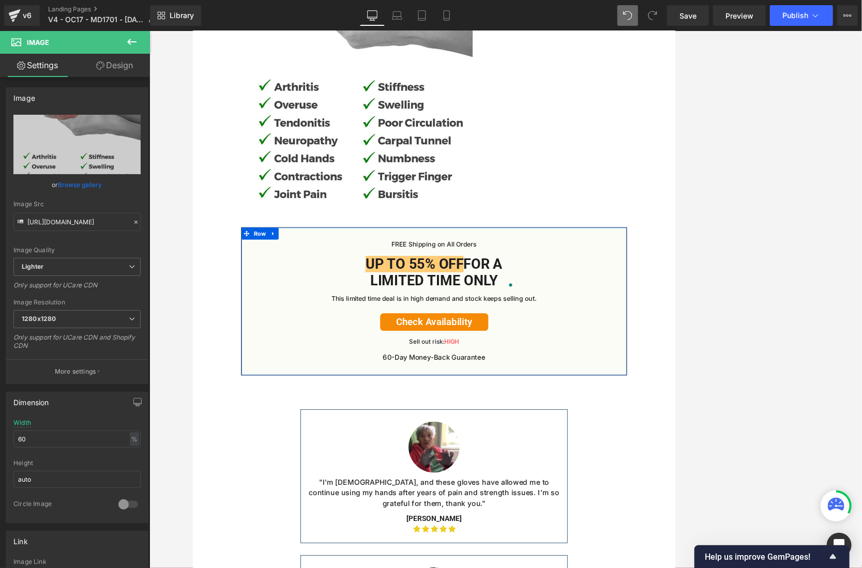
click at [528, 309] on icon at bounding box center [531, 308] width 6 height 6
click at [574, 314] on p "FREE Shipping on All Orders" at bounding box center [505, 308] width 479 height 13
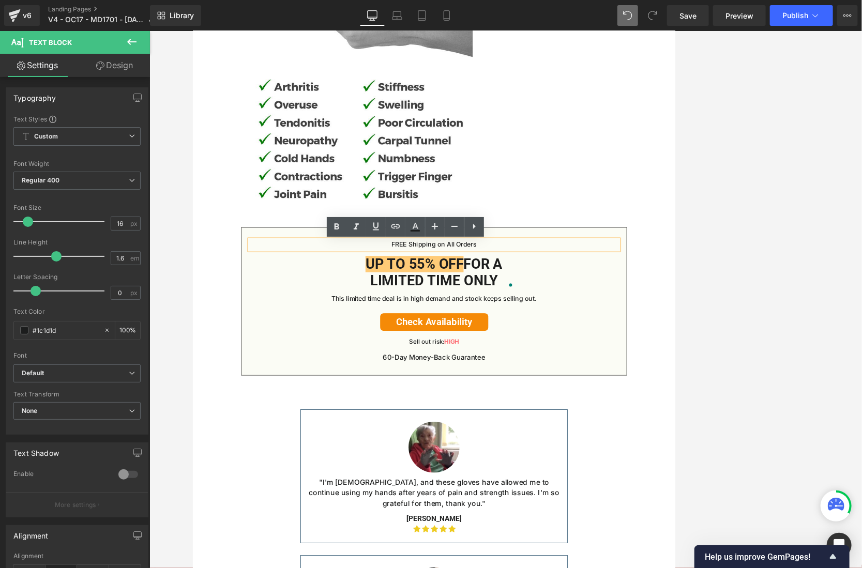
click at [602, 337] on h1 "Up to 55% OFF For a Limited Time Only" at bounding box center [505, 344] width 220 height 43
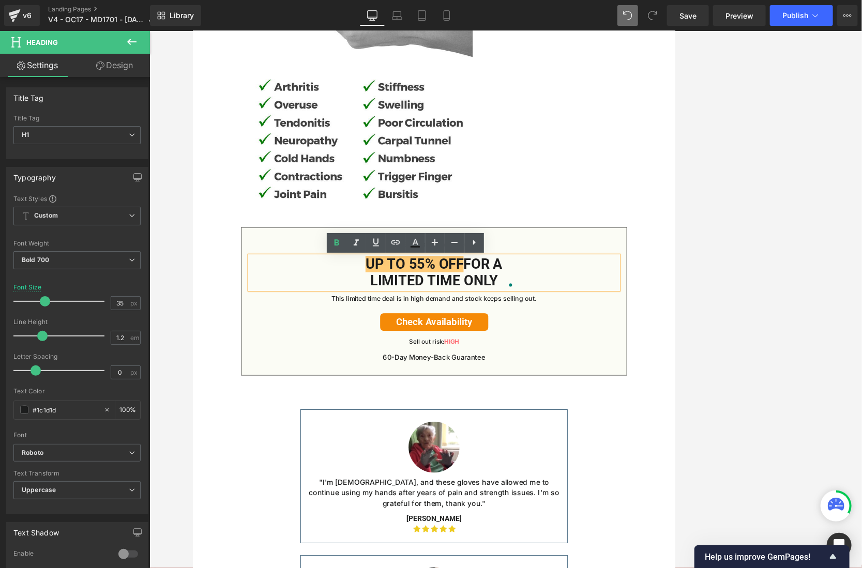
click at [608, 315] on p "FREE Shipping on All Orders" at bounding box center [505, 308] width 479 height 13
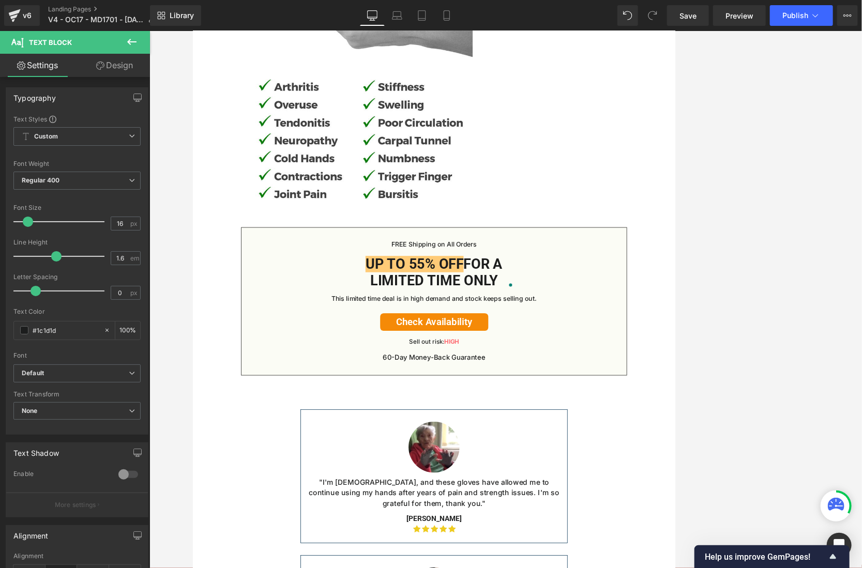
click at [112, 67] on link "Design" at bounding box center [114, 65] width 75 height 23
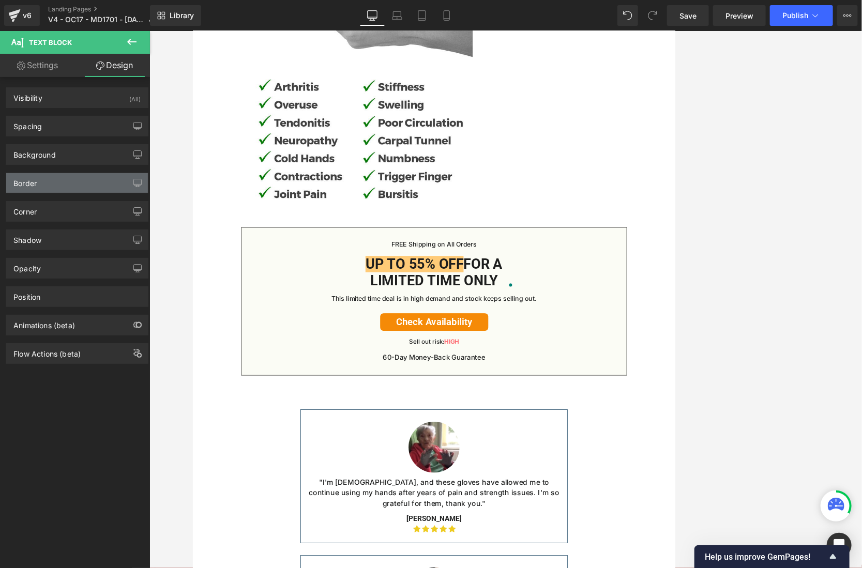
click at [67, 176] on div "Border" at bounding box center [77, 183] width 142 height 20
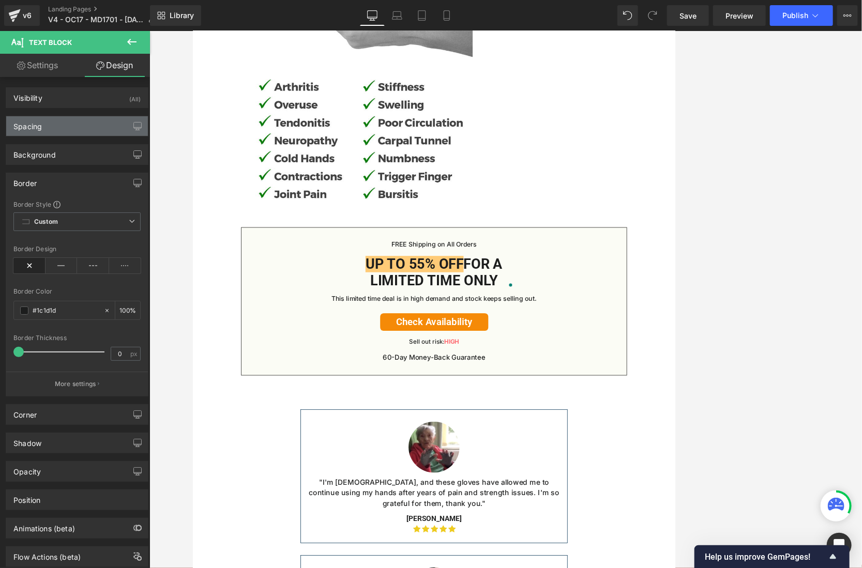
click at [72, 123] on div "Spacing" at bounding box center [77, 126] width 142 height 20
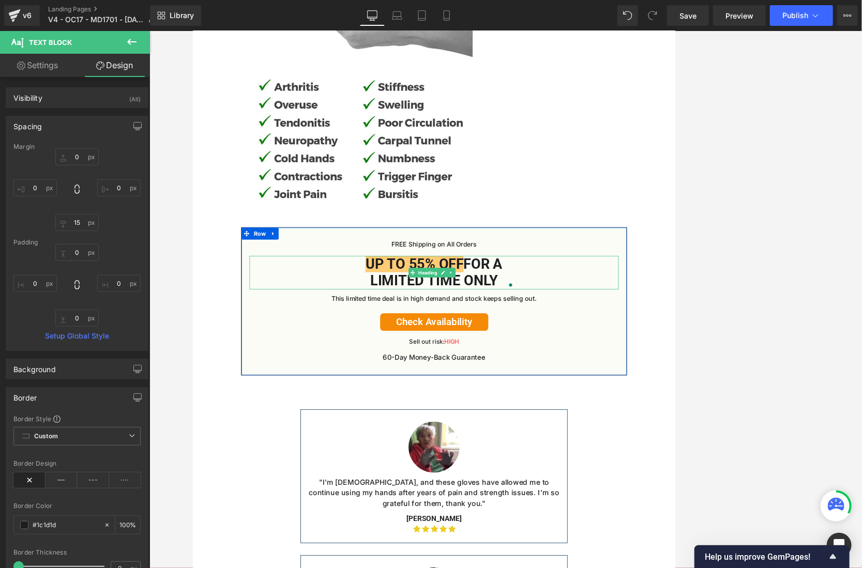
click at [605, 350] on h1 "Up to 55% OFF For a Limited Time Only" at bounding box center [505, 344] width 220 height 43
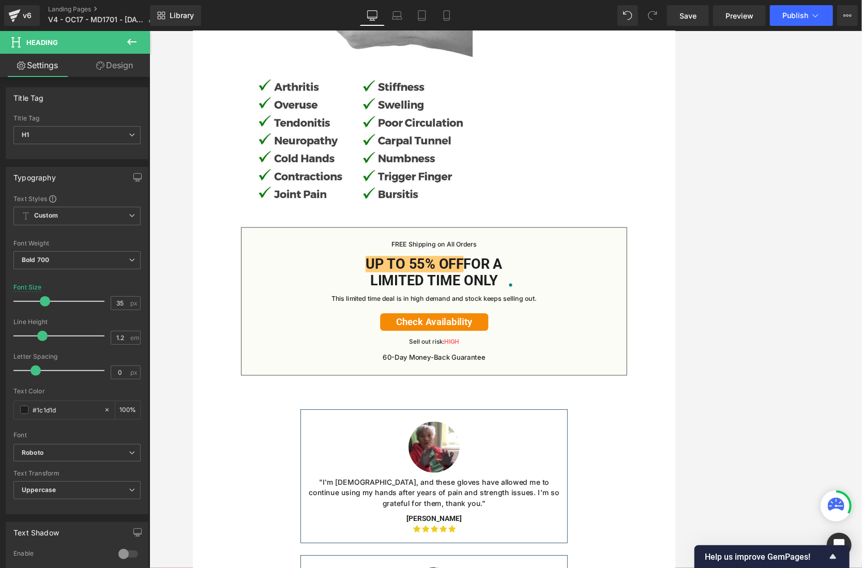
click at [108, 69] on link "Design" at bounding box center [114, 65] width 75 height 23
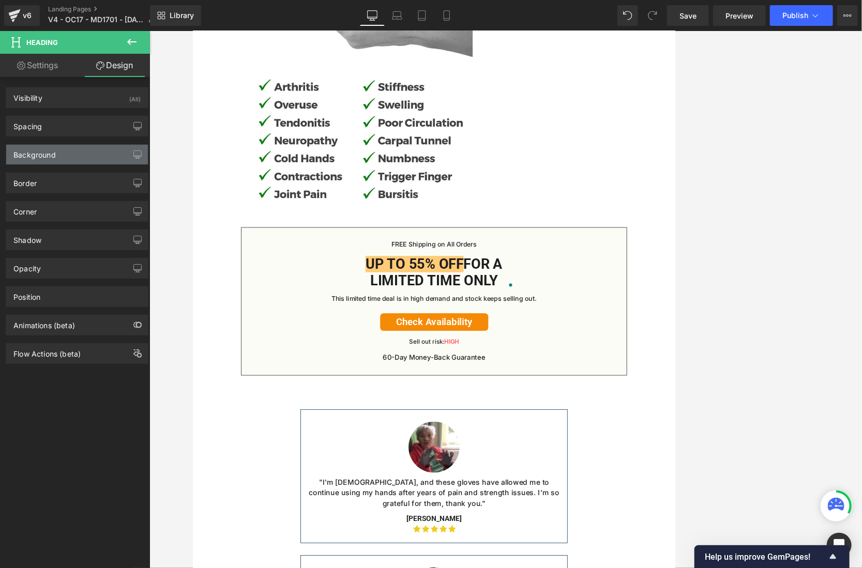
type input "0"
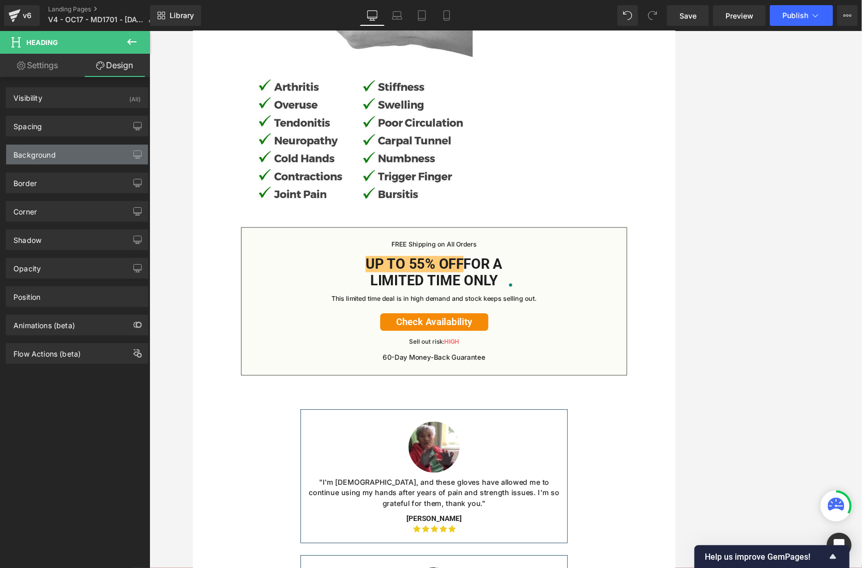
type input "250"
type input "0"
type input "250"
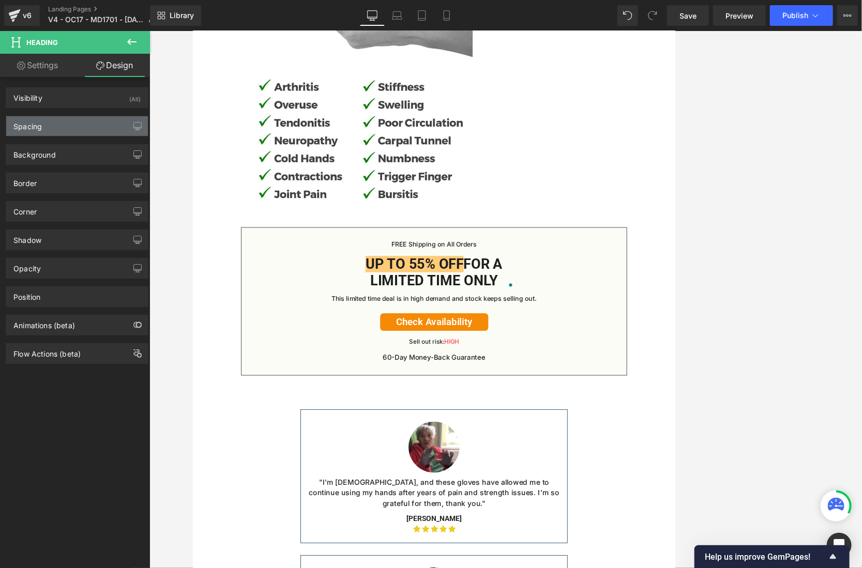
click at [79, 132] on div "Spacing" at bounding box center [77, 126] width 142 height 20
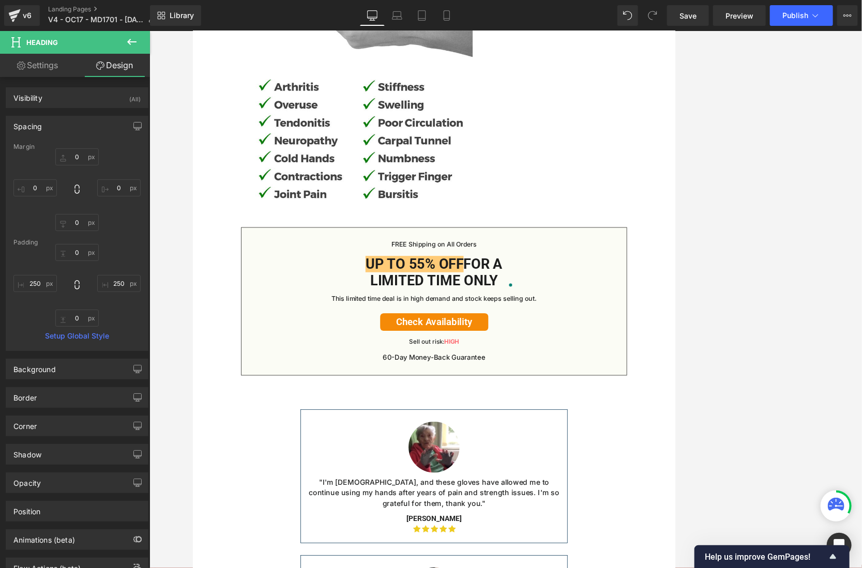
click at [311, 360] on div "Up to 55% OFF For a Limited Time Only" at bounding box center [505, 344] width 479 height 43
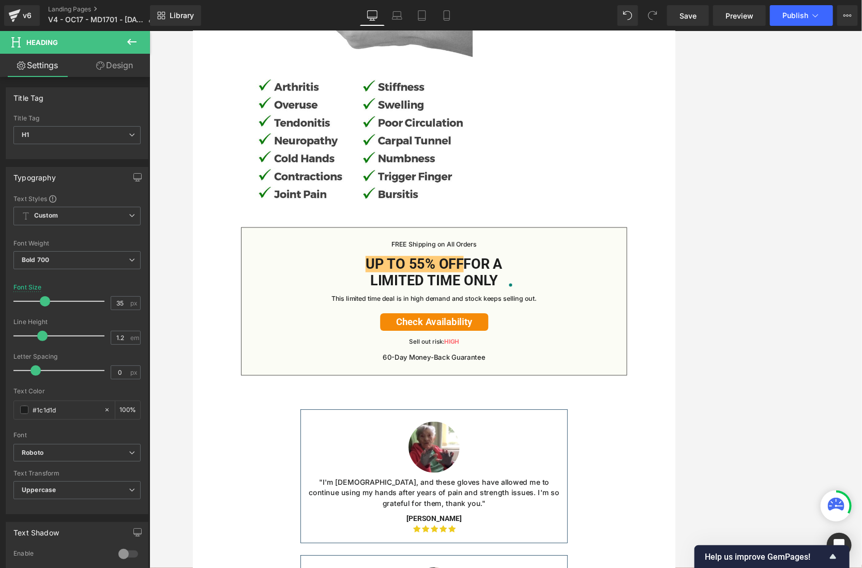
click at [111, 67] on link "Design" at bounding box center [114, 65] width 75 height 23
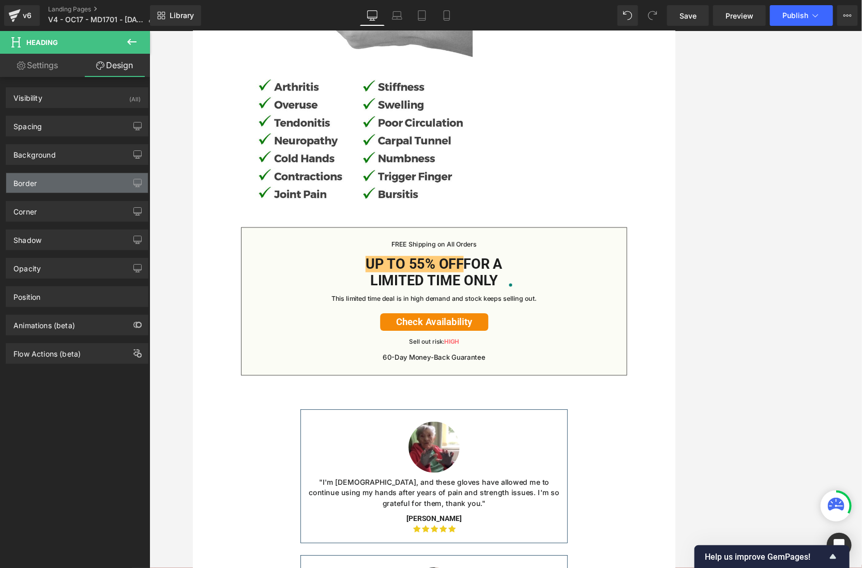
type input "transparent"
type input "0"
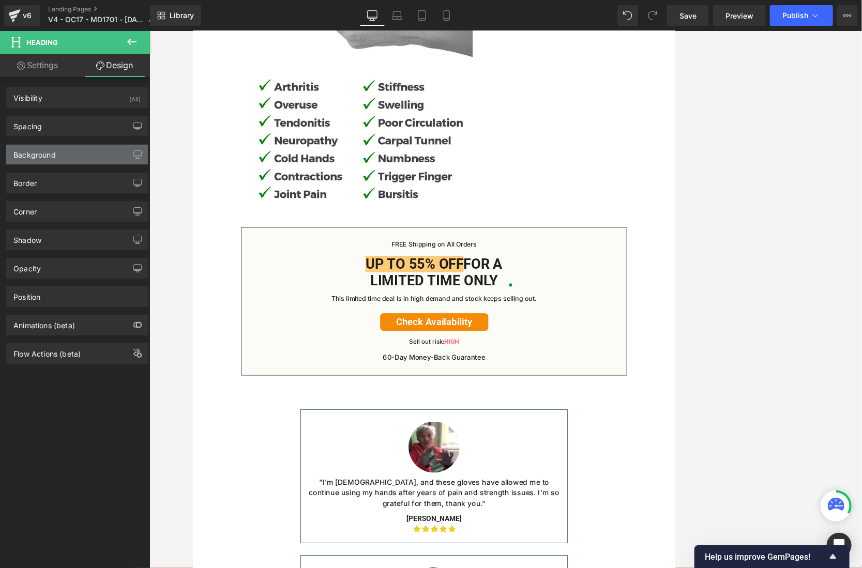
click at [71, 151] on div "Background" at bounding box center [77, 155] width 142 height 20
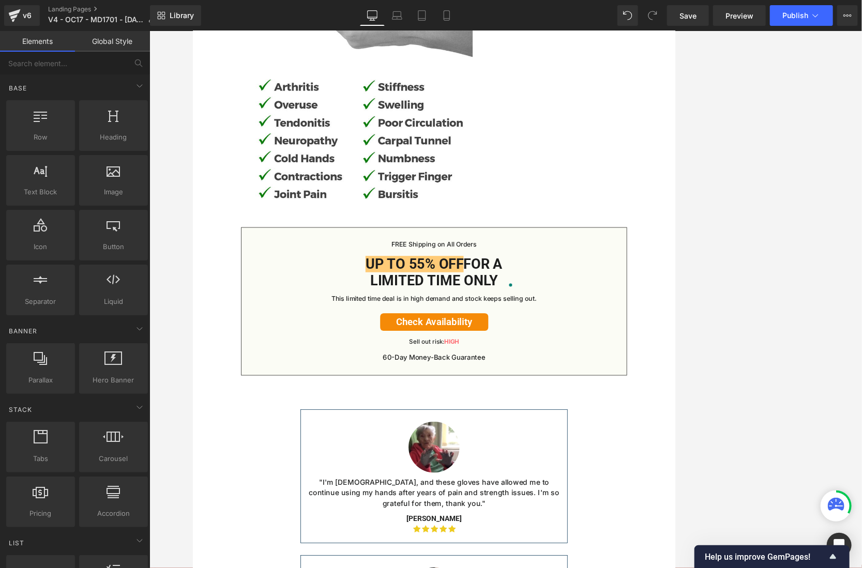
click at [711, 366] on div "Up to 55% OFF For a Limited Time Only" at bounding box center [505, 344] width 479 height 43
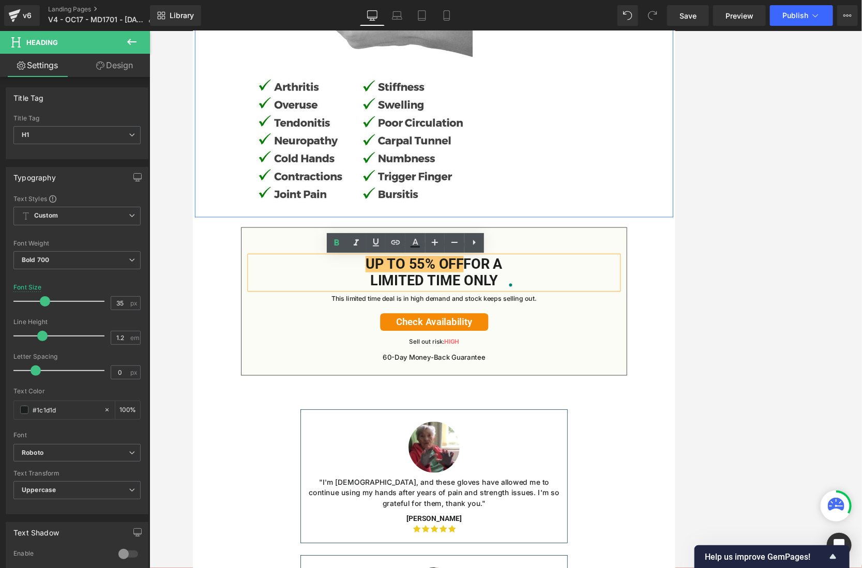
click at [274, 295] on div "FREE Shipping on All Orders Text Block Up to 55% OFF For a Limited Time Only He…" at bounding box center [505, 382] width 501 height 192
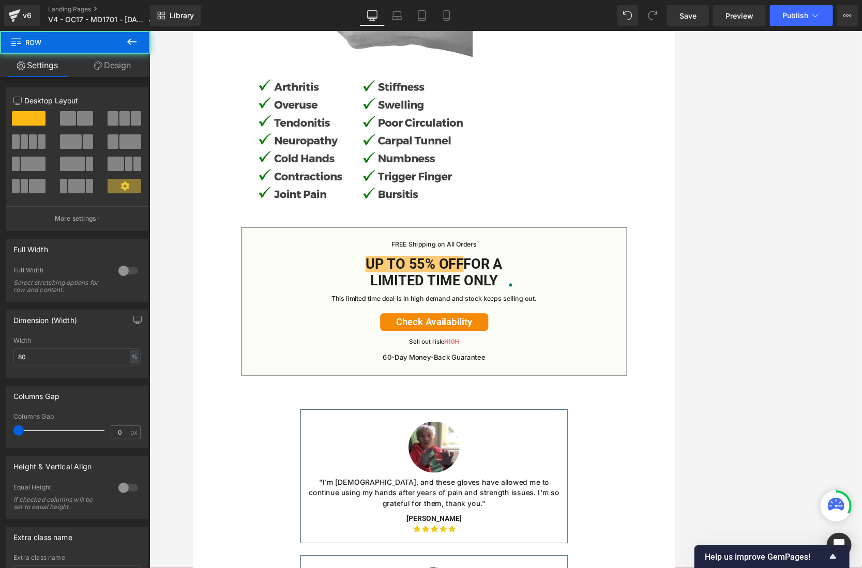
click at [263, 303] on div "FREE Shipping on All Orders Text Block Up to 55% OFF For a Limited Time Only He…" at bounding box center [505, 382] width 501 height 192
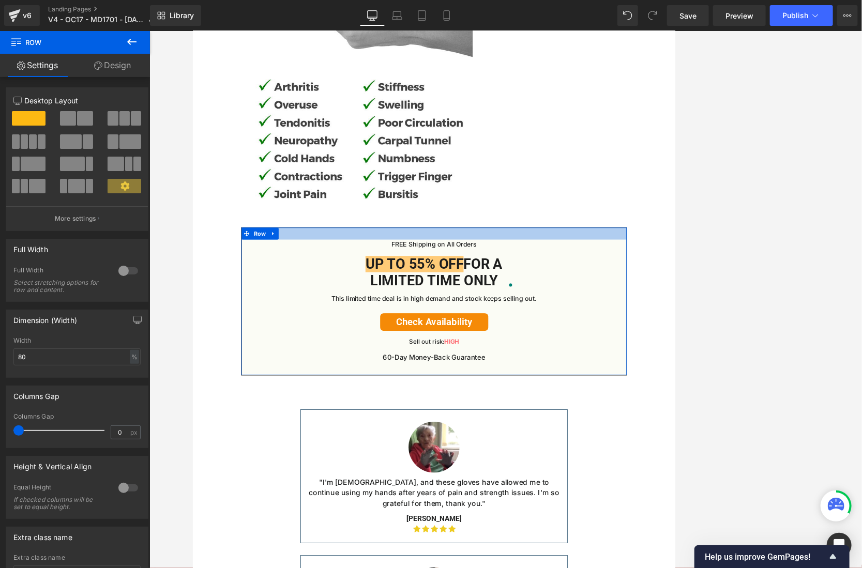
click at [319, 302] on div at bounding box center [506, 294] width 500 height 16
click at [106, 62] on link "Design" at bounding box center [112, 65] width 75 height 23
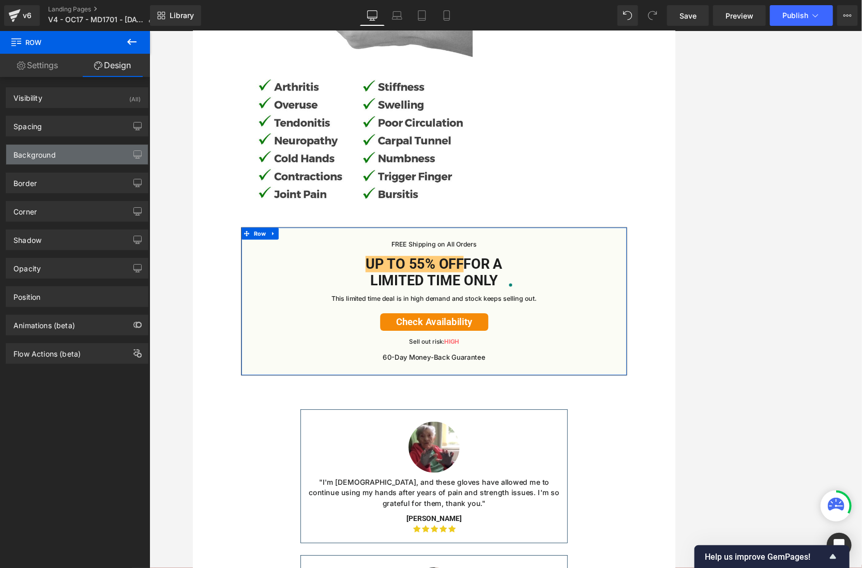
click at [55, 161] on div "Background" at bounding box center [77, 155] width 142 height 20
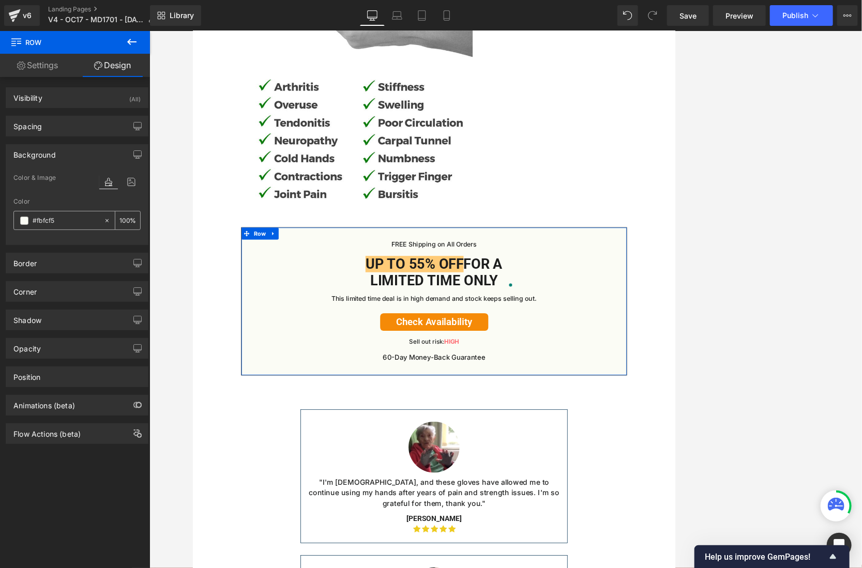
click at [57, 223] on input "#fbfcf5" at bounding box center [66, 220] width 66 height 11
drag, startPoint x: 554, startPoint y: 435, endPoint x: 532, endPoint y: 439, distance: 22.6
click at [554, 435] on p "Sell out risk: HIGH" at bounding box center [505, 434] width 479 height 12
click at [532, 439] on strong "HIGH" at bounding box center [528, 434] width 19 height 10
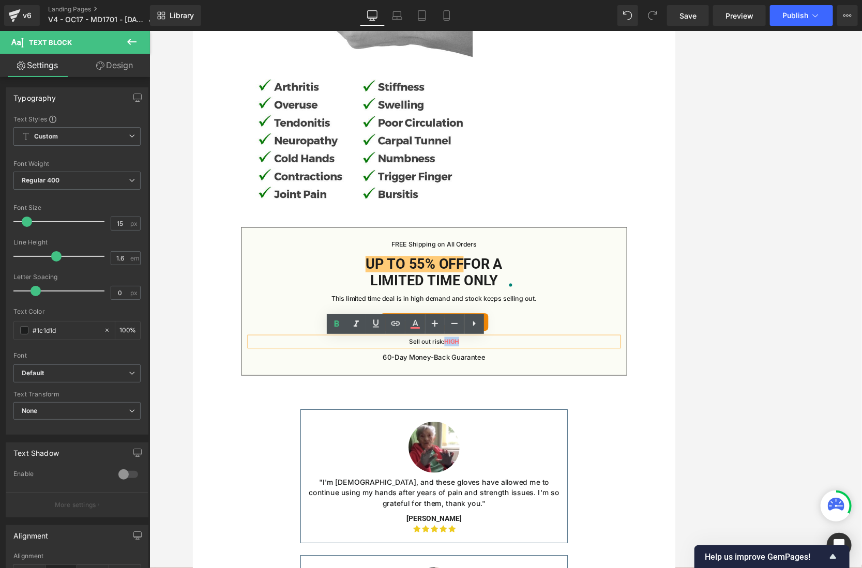
drag, startPoint x: 535, startPoint y: 439, endPoint x: 515, endPoint y: 439, distance: 20.2
click at [515, 439] on p "Sell out risk: HIGH" at bounding box center [505, 434] width 479 height 12
click at [412, 324] on icon at bounding box center [415, 324] width 12 height 12
type input "#fe6d73"
type input "100"
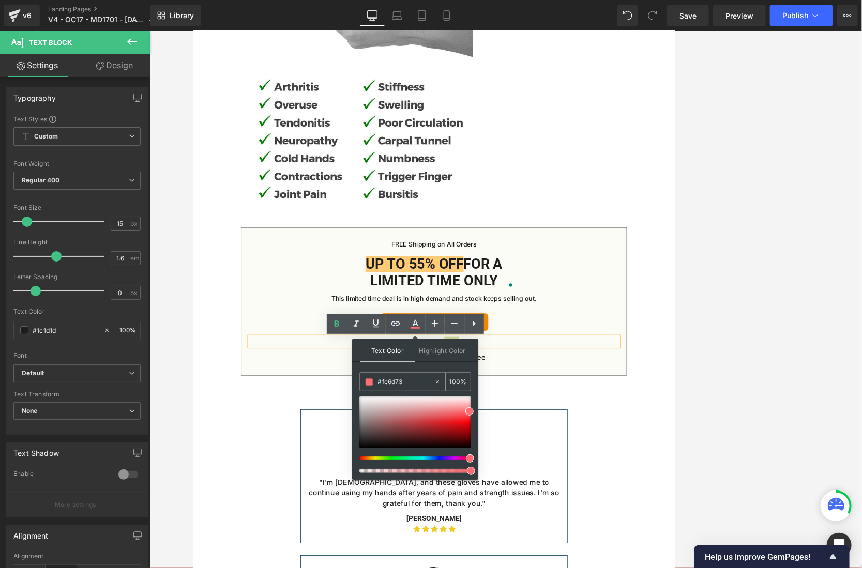
click at [401, 381] on input "#fe6d73" at bounding box center [406, 382] width 56 height 11
drag, startPoint x: 679, startPoint y: 373, endPoint x: 806, endPoint y: 407, distance: 131.5
click at [679, 373] on div "FREE Shipping on All Orders Text Block Up to 55% OFF For a Limited Time Only He…" at bounding box center [505, 382] width 479 height 160
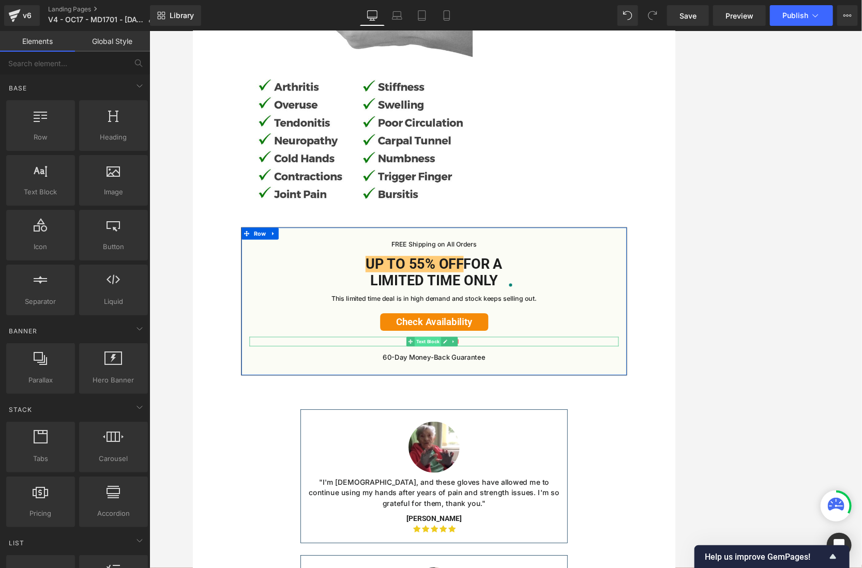
click at [512, 438] on span "Text Block" at bounding box center [497, 434] width 34 height 12
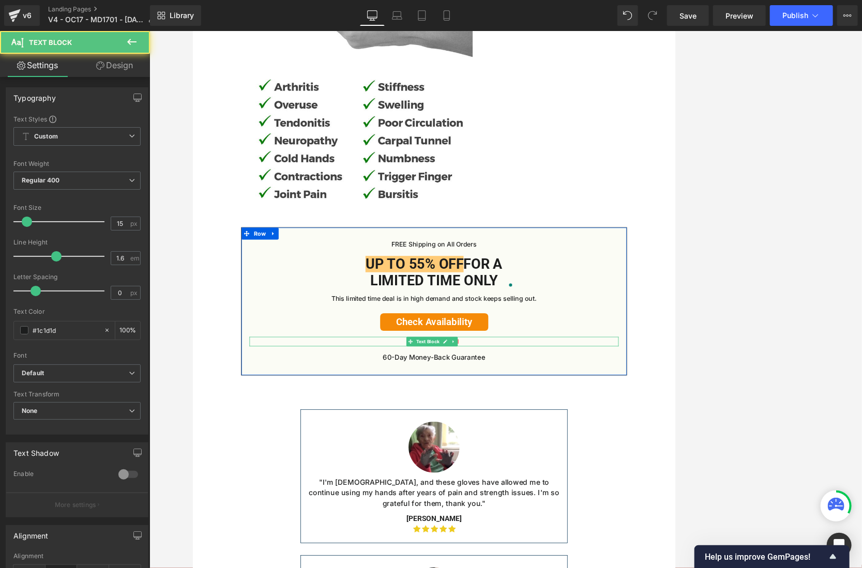
click at [593, 437] on p "Sell out risk: HIGH" at bounding box center [505, 434] width 479 height 12
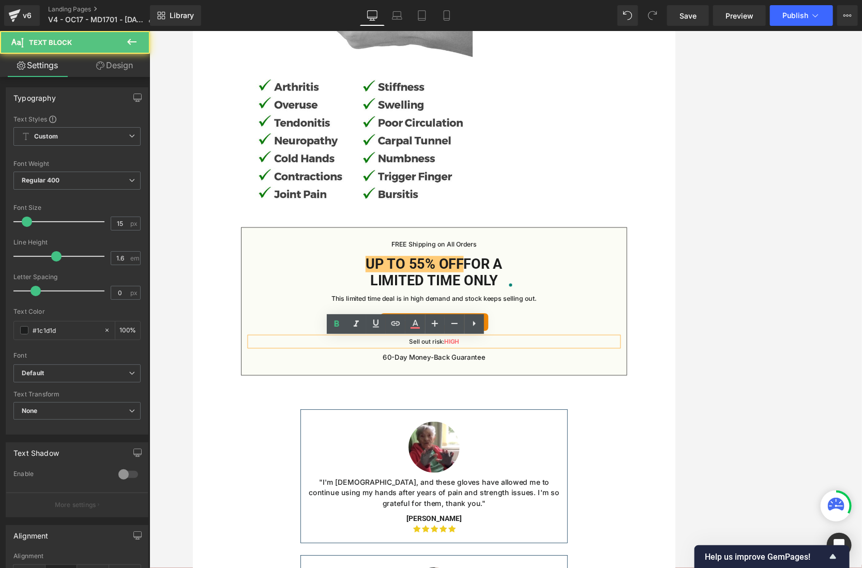
click at [593, 437] on p "Sell out risk: HIGH" at bounding box center [505, 434] width 479 height 12
click at [492, 438] on p "Sell out risk: HIGH" at bounding box center [505, 434] width 479 height 12
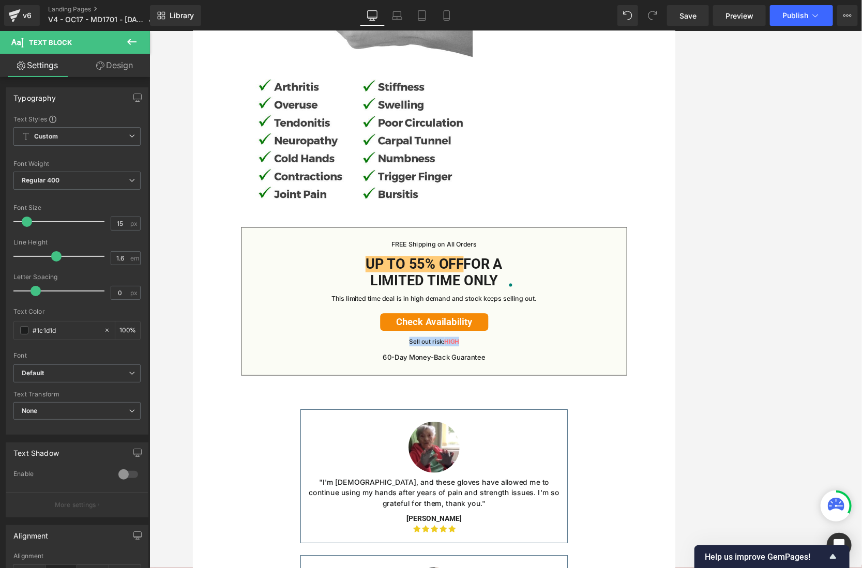
click at [486, 314] on span "Text Block" at bounding box center [481, 308] width 34 height 12
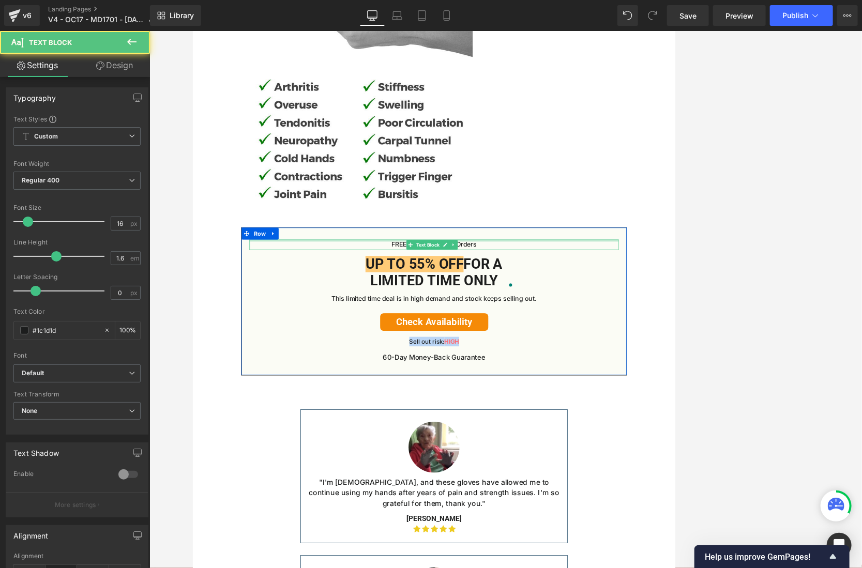
click at [451, 304] on div at bounding box center [505, 303] width 479 height 3
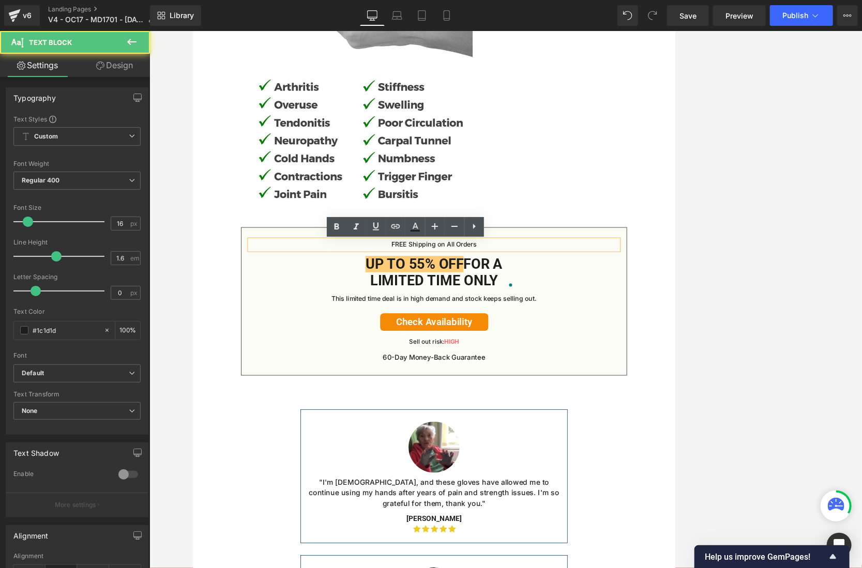
click at [451, 311] on p "FREE Shipping on All Orders" at bounding box center [505, 308] width 479 height 13
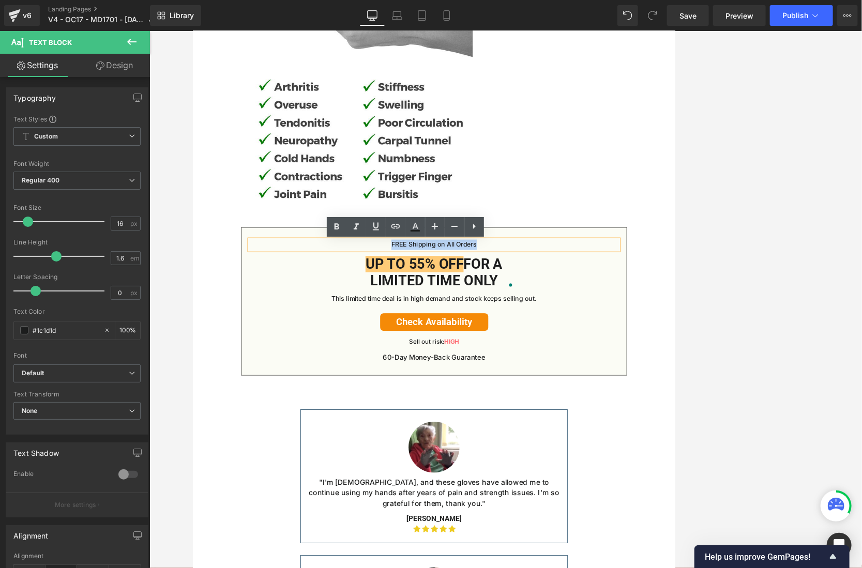
click at [344, 382] on p "This limited time deal is in high demand and stock keeps selling out." at bounding box center [505, 377] width 479 height 13
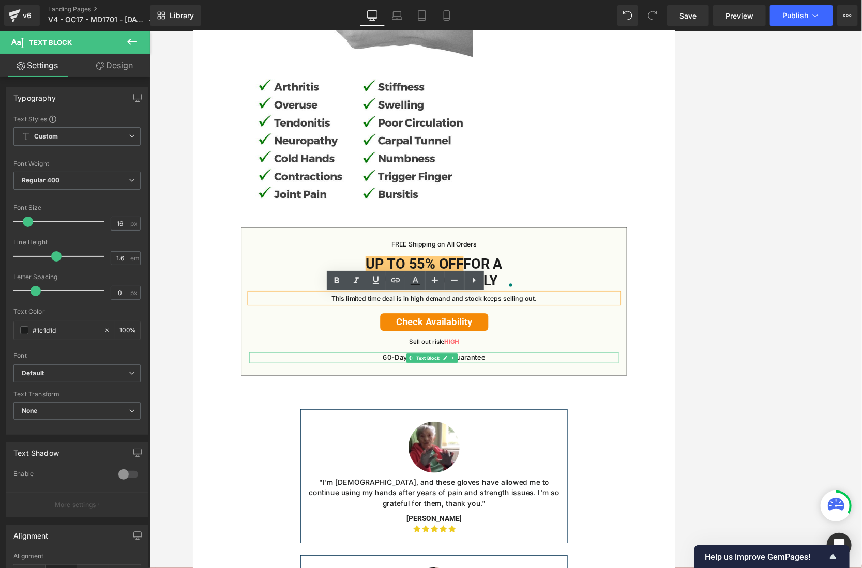
click at [467, 460] on p "60-Day Money-Back Guarantee" at bounding box center [505, 455] width 479 height 14
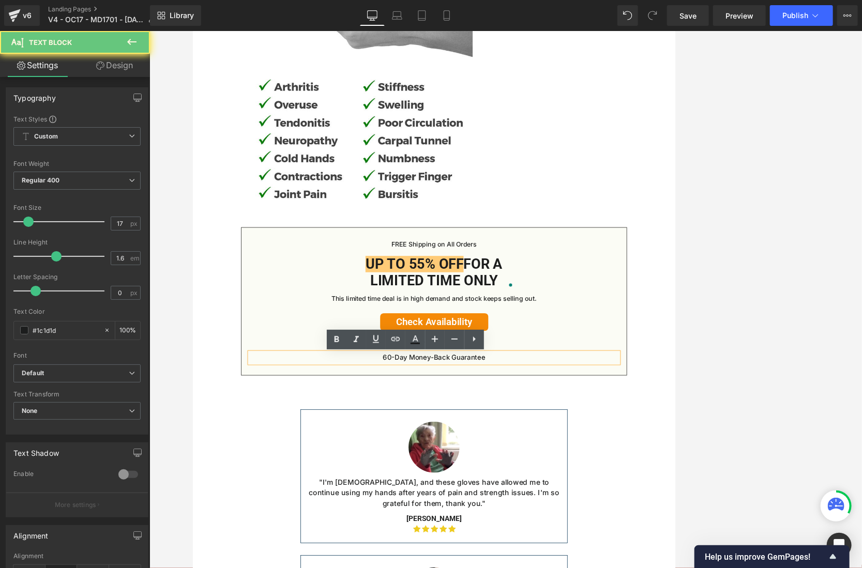
click at [454, 458] on p "60-Day Money-Back Guarantee" at bounding box center [505, 455] width 479 height 14
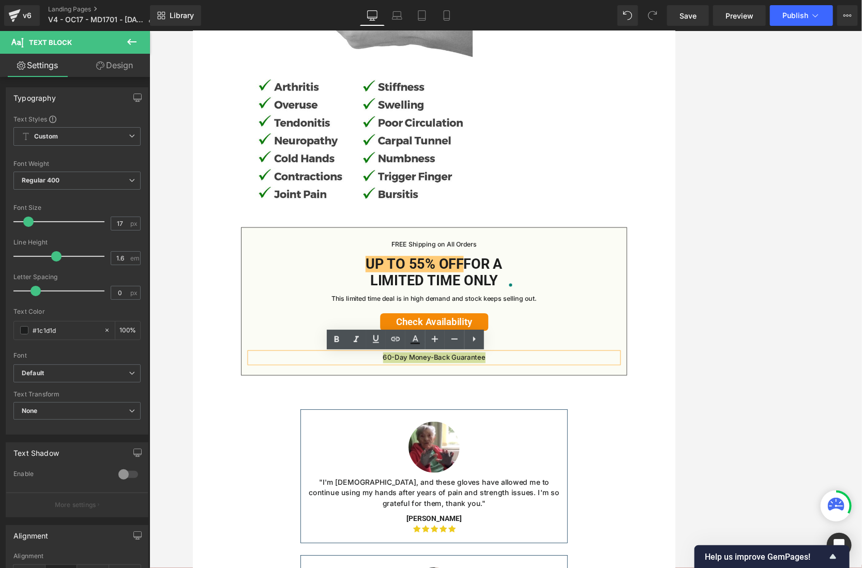
click at [187, 217] on div at bounding box center [505, 299] width 713 height 537
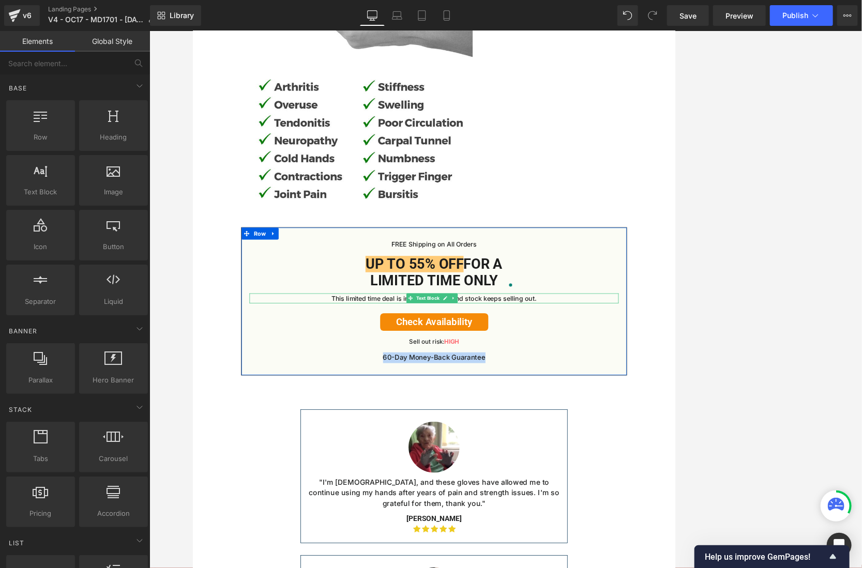
click at [591, 379] on p "This limited time deal is in high demand and stock keeps selling out." at bounding box center [505, 377] width 479 height 13
click at [591, 380] on p "This limited time deal is in high demand and stock keeps selling out." at bounding box center [505, 377] width 479 height 13
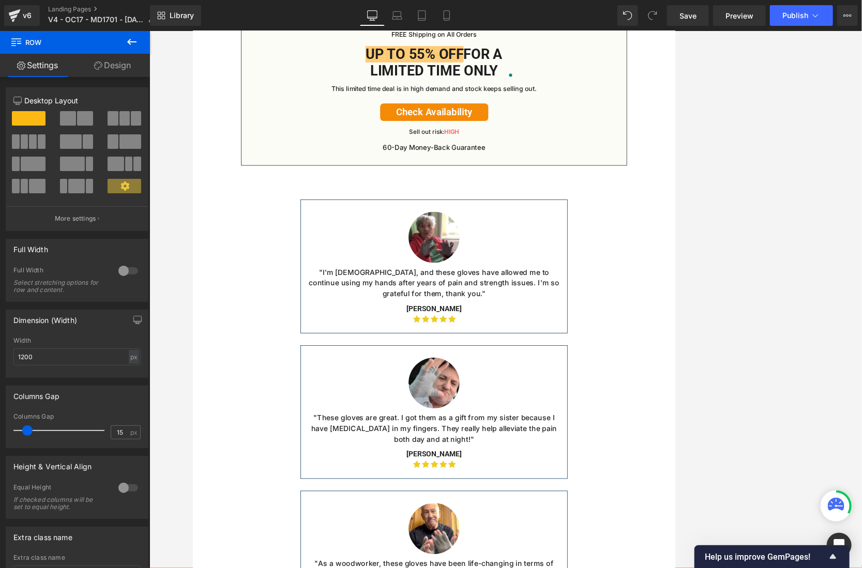
scroll to position [5242, 0]
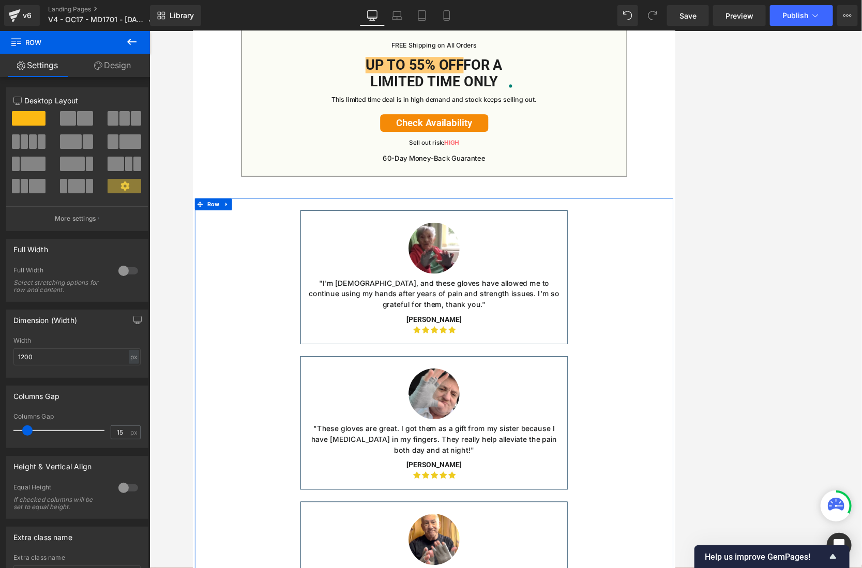
drag, startPoint x: 482, startPoint y: 152, endPoint x: 440, endPoint y: 157, distance: 42.2
click at [482, 152] on icon at bounding box center [485, 150] width 6 height 6
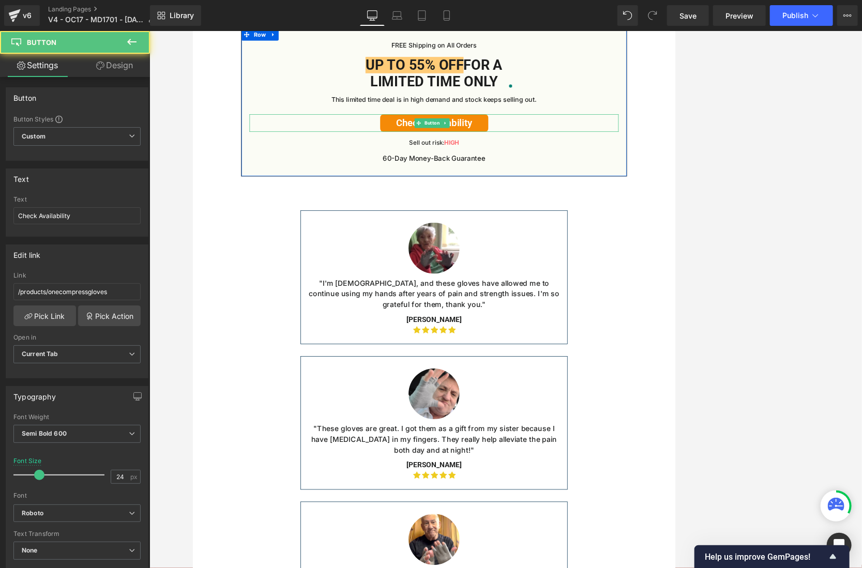
click at [440, 157] on link "Check Availability" at bounding box center [506, 150] width 140 height 23
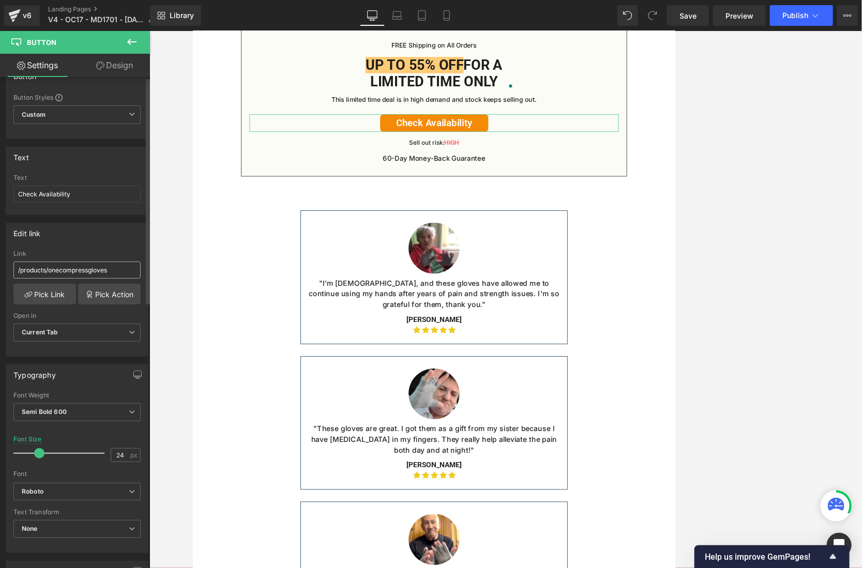
scroll to position [0, 0]
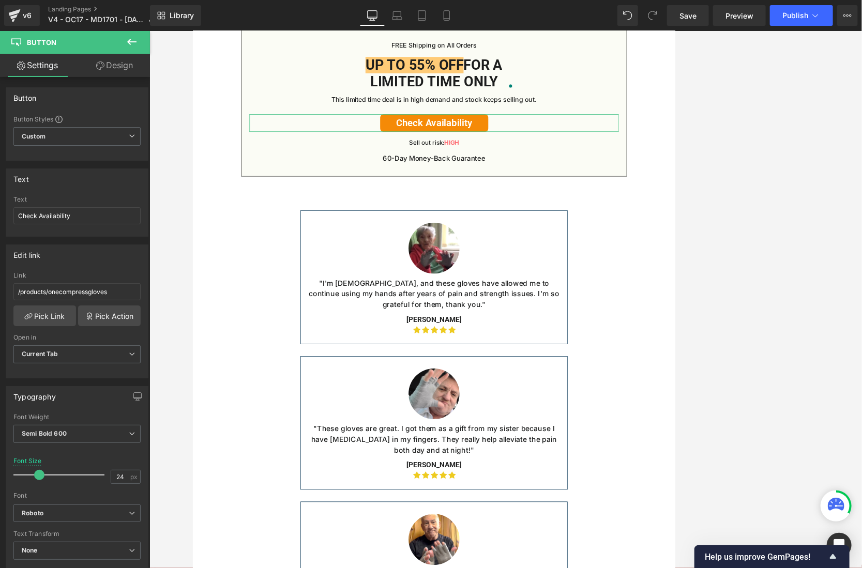
click at [114, 70] on link "Design" at bounding box center [114, 65] width 75 height 23
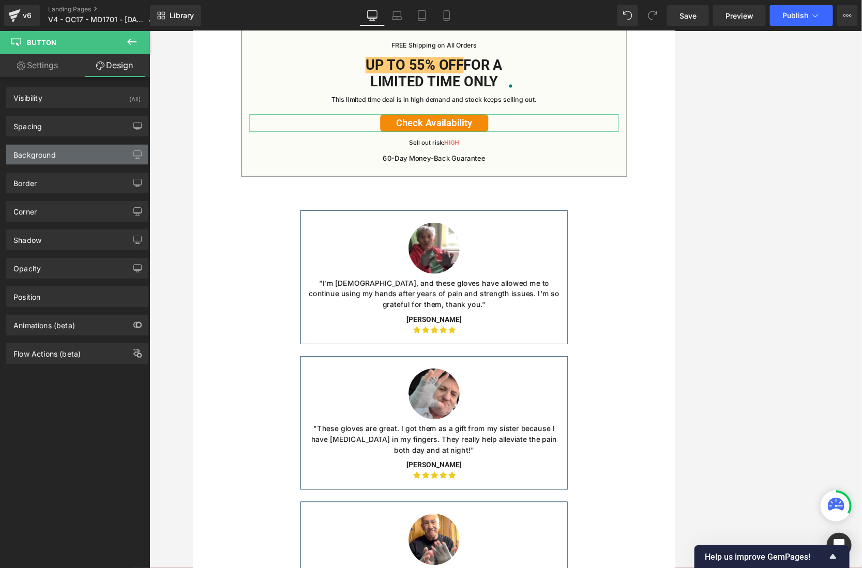
type input "#ffffff"
type input "100"
type input "0"
click at [76, 167] on div "Border Border Style Custom Custom Setup Global Style Custom Setup Global Style …" at bounding box center [77, 179] width 155 height 28
click at [77, 168] on div "Border Border Style Custom Custom Setup Global Style Custom Setup Global Style …" at bounding box center [77, 179] width 155 height 28
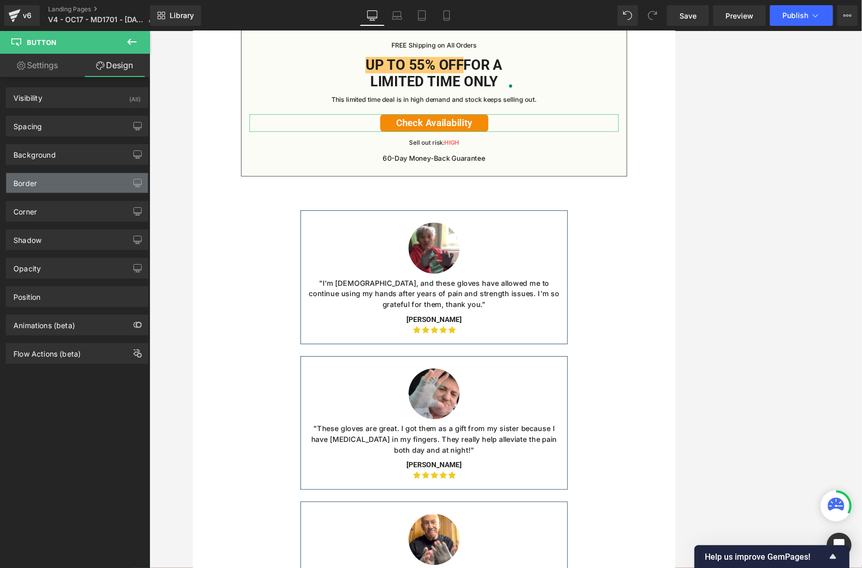
click at [76, 182] on div "Border" at bounding box center [77, 183] width 142 height 20
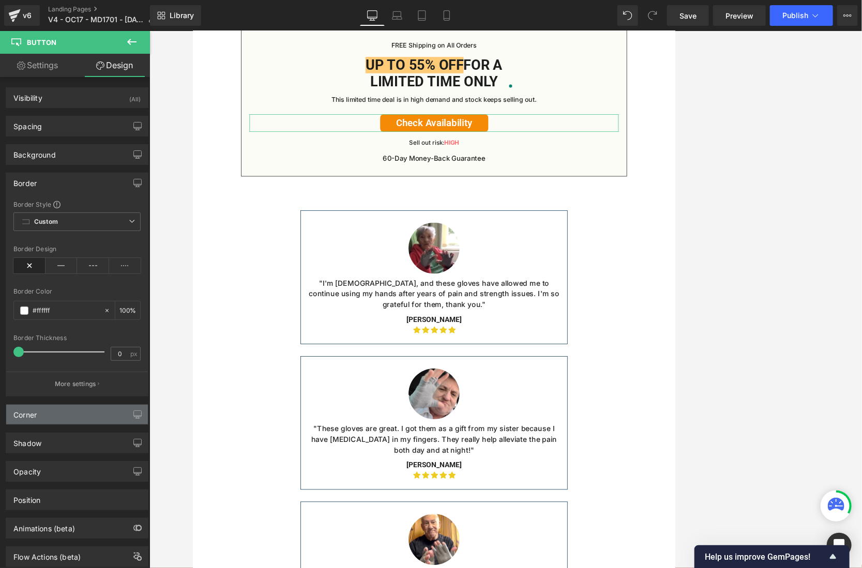
click at [79, 409] on div "Corner" at bounding box center [77, 415] width 142 height 20
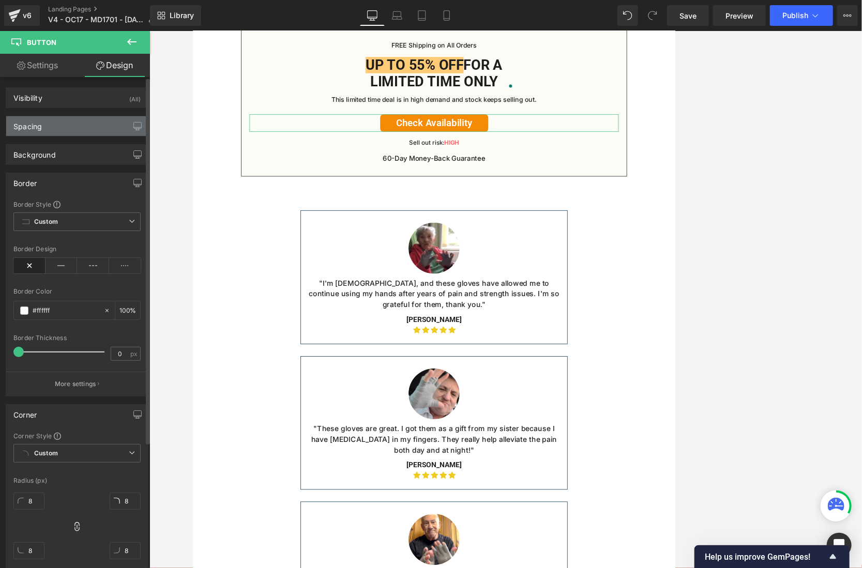
click at [74, 125] on div "Spacing" at bounding box center [77, 126] width 142 height 20
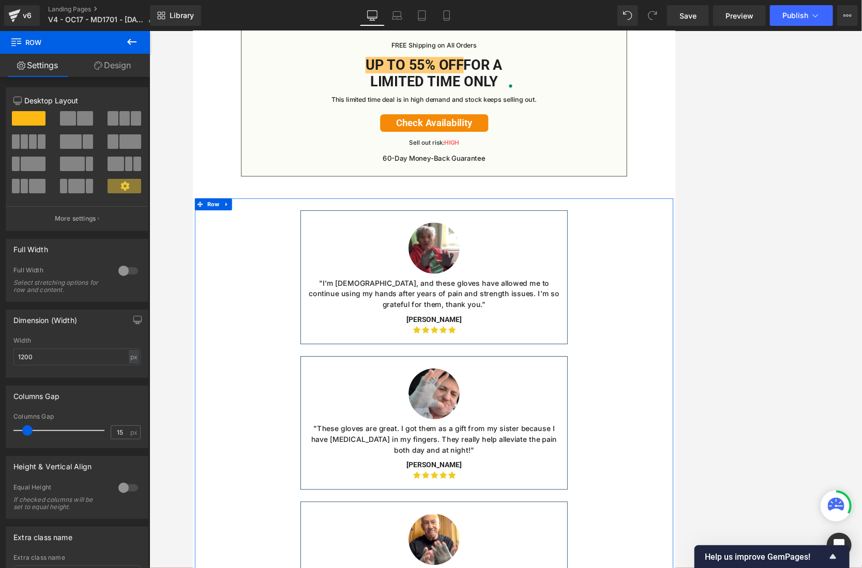
click at [333, 292] on div at bounding box center [334, 350] width 3 height 172
click at [493, 319] on span "Image" at bounding box center [504, 312] width 22 height 12
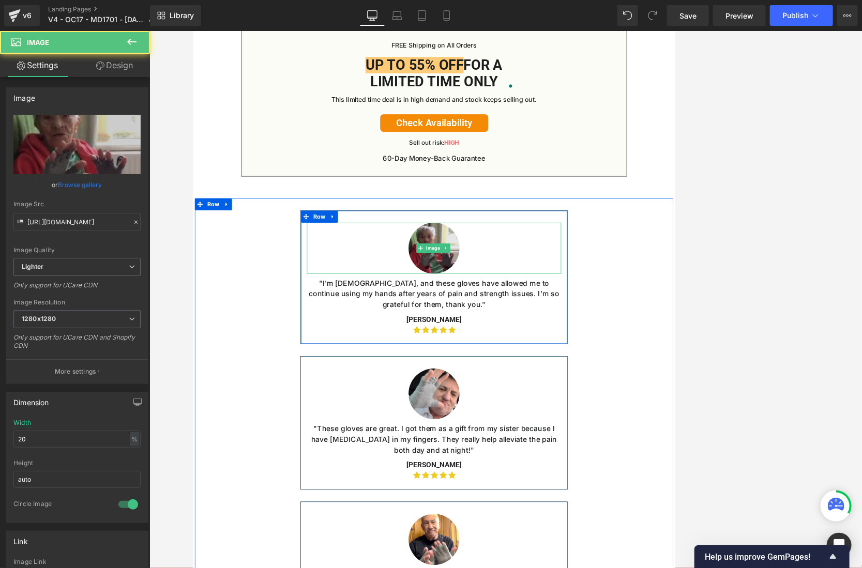
click at [493, 326] on img at bounding box center [505, 312] width 66 height 66
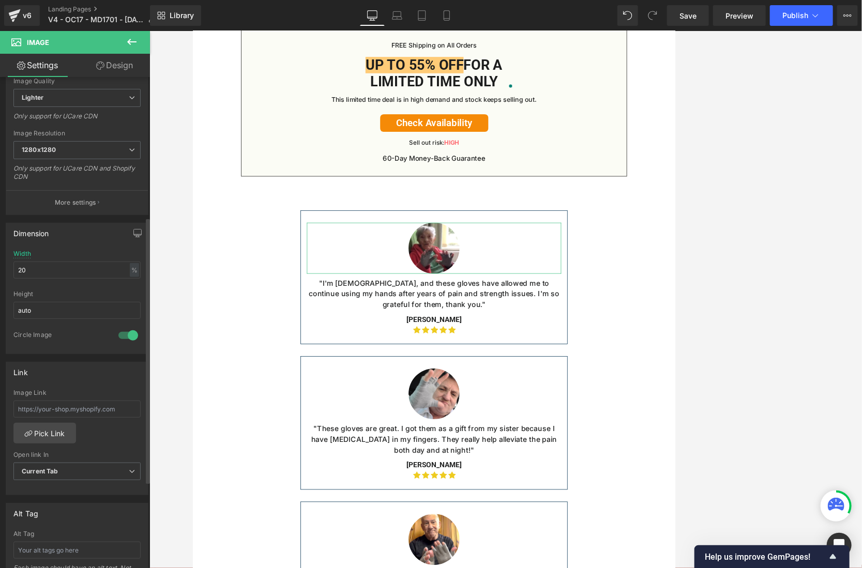
scroll to position [259, 0]
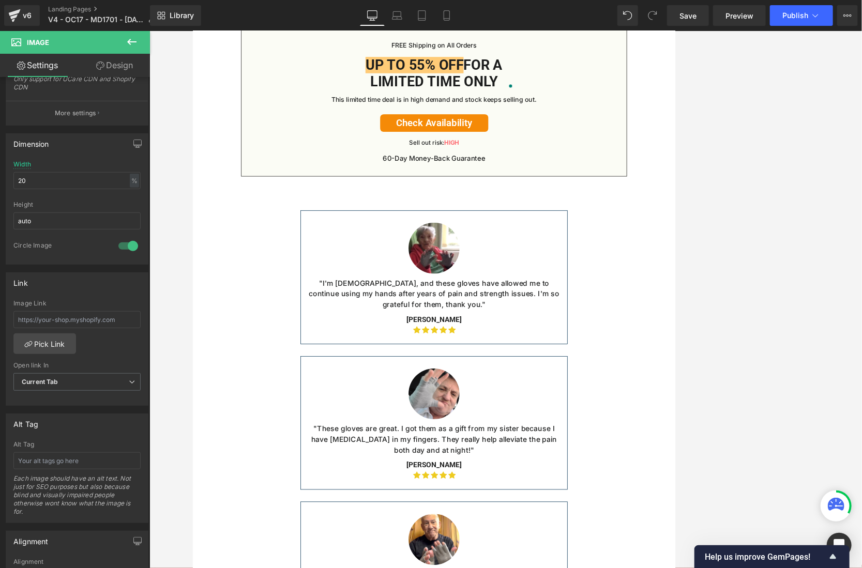
click at [476, 367] on h3 ""I'm [DEMOGRAPHIC_DATA], and these gloves have allowed me to continue using my …" at bounding box center [505, 372] width 330 height 42
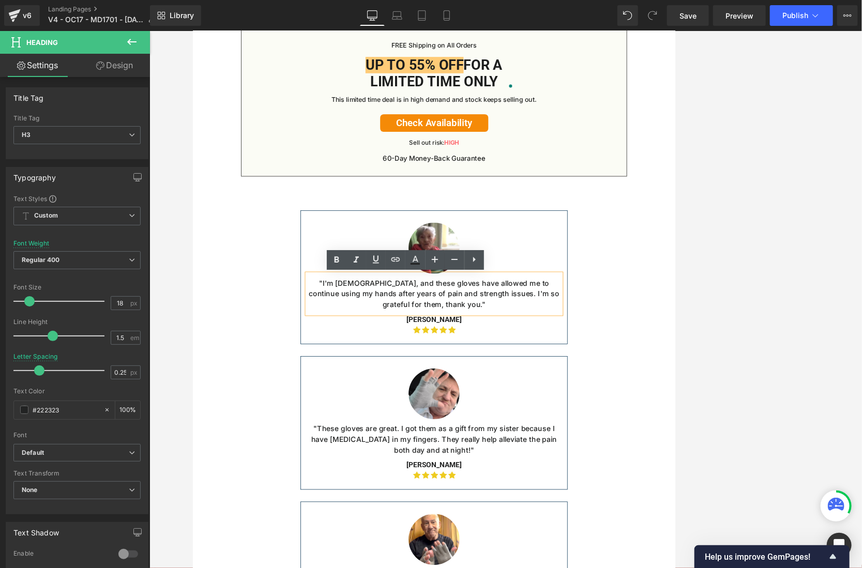
click at [559, 380] on h3 ""I'm [DEMOGRAPHIC_DATA], and these gloves have allowed me to continue using my …" at bounding box center [505, 372] width 330 height 42
click at [572, 410] on p "[PERSON_NAME]" at bounding box center [505, 405] width 330 height 15
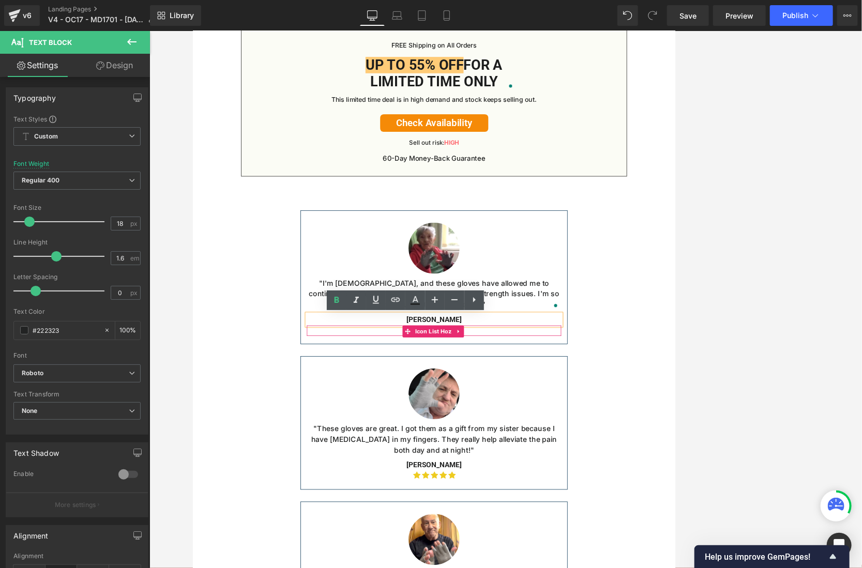
click at [567, 423] on ul "Icon Icon Icon Icon Icon" at bounding box center [505, 419] width 330 height 13
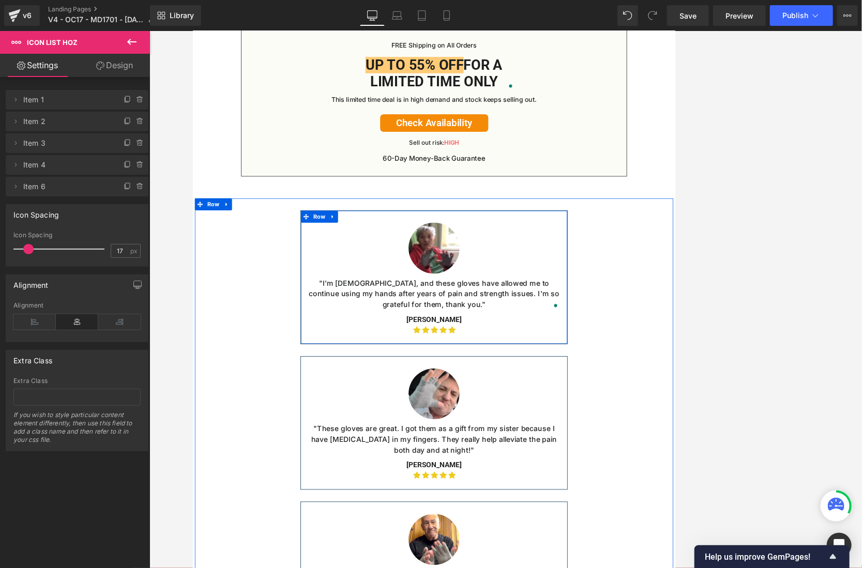
click at [556, 424] on ul "Icon Icon Icon Icon Icon" at bounding box center [505, 419] width 330 height 13
click at [580, 423] on ul "Icon Icon Icon Icon Icon" at bounding box center [505, 419] width 330 height 13
drag, startPoint x: 559, startPoint y: 389, endPoint x: 336, endPoint y: 360, distance: 224.4
click at [336, 360] on div "Image "I'm [DEMOGRAPHIC_DATA], and these gloves have allowed me to continue usi…" at bounding box center [506, 349] width 346 height 141
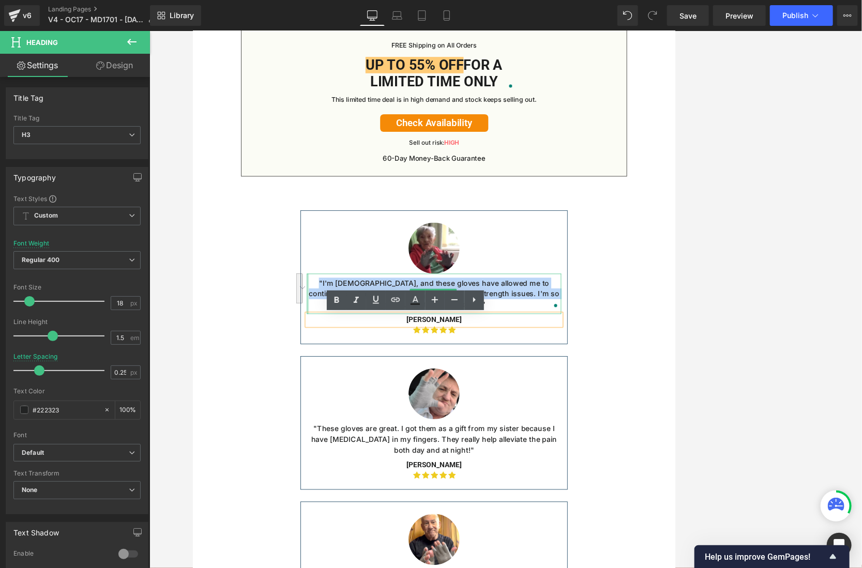
copy span ""I'm [DEMOGRAPHIC_DATA], and these gloves have allowed me to continue using my …"
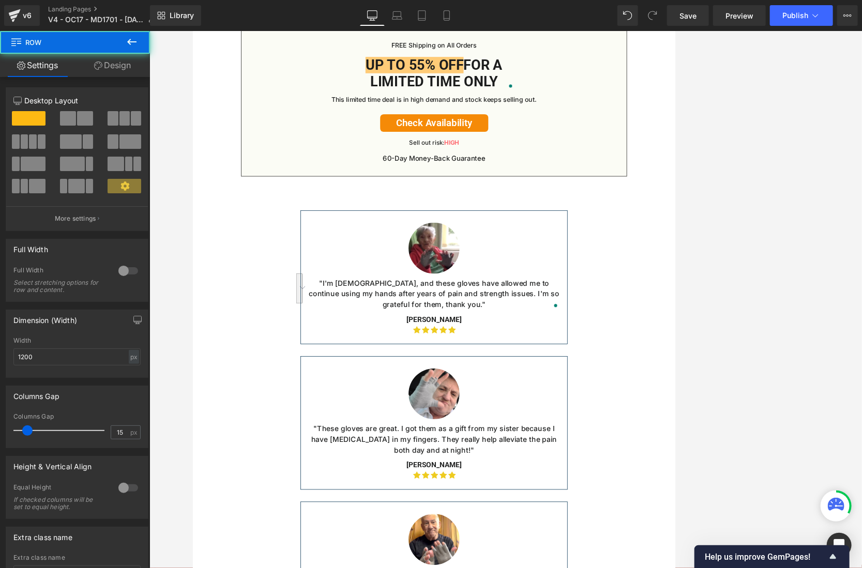
click at [192, 31] on div at bounding box center [192, 31] width 0 height 0
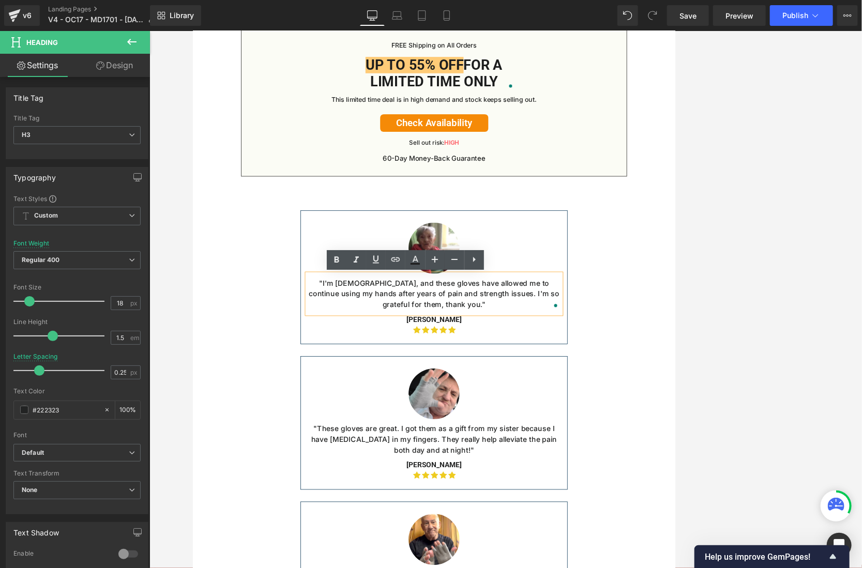
click at [589, 386] on h3 ""I'm [DEMOGRAPHIC_DATA], and these gloves have allowed me to continue using my …" at bounding box center [505, 372] width 330 height 42
click at [103, 77] on link "Design" at bounding box center [114, 65] width 75 height 23
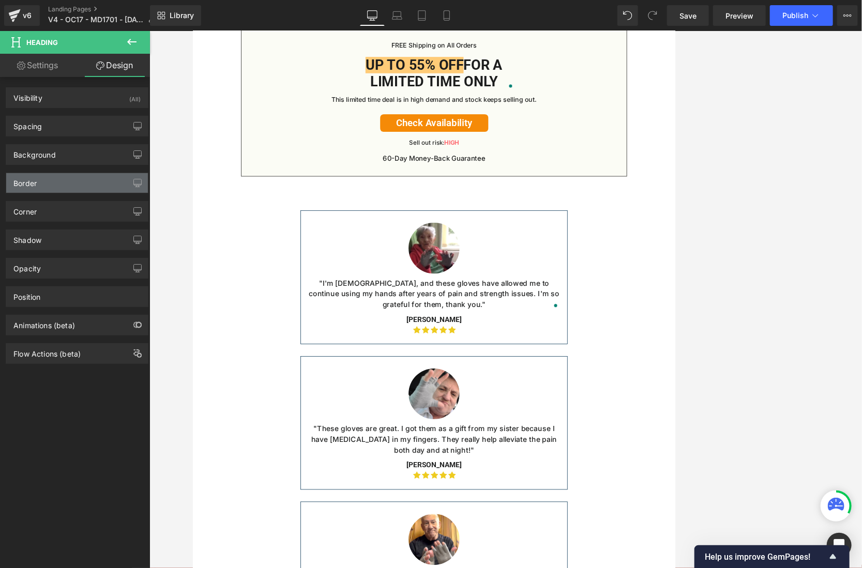
type input "#1d1c1c"
type input "100"
type input "0"
click at [72, 182] on div "Border" at bounding box center [77, 183] width 142 height 20
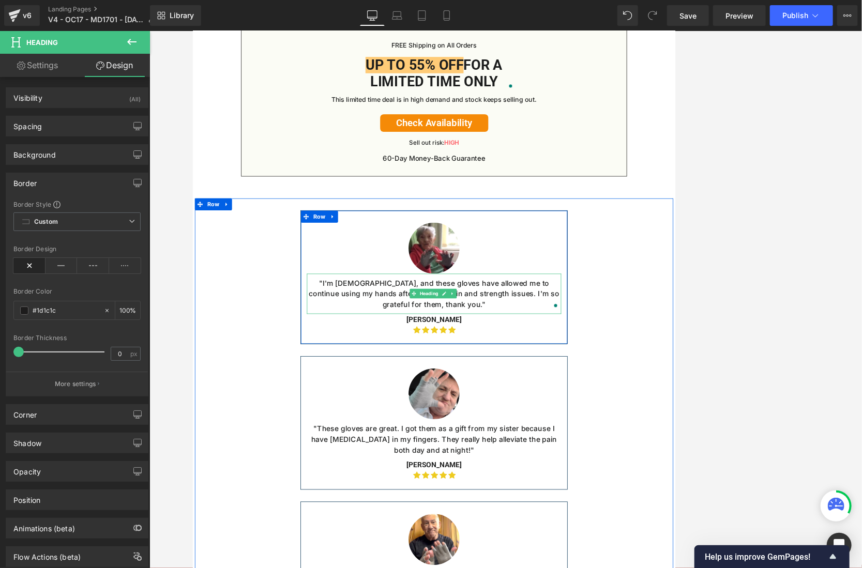
click at [531, 366] on span ""I'm [DEMOGRAPHIC_DATA], and these gloves have allowed me to continue using my …" at bounding box center [505, 371] width 325 height 39
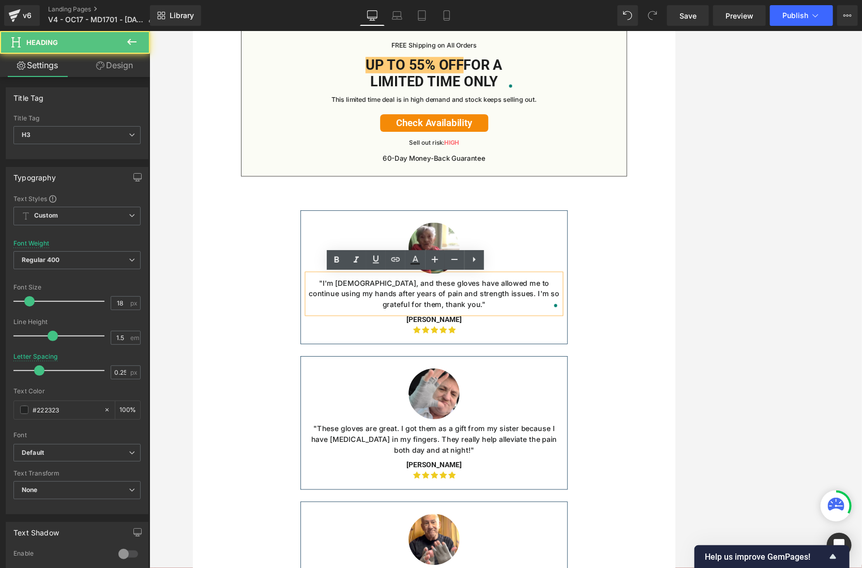
click at [599, 391] on h3 ""I'm [DEMOGRAPHIC_DATA], and these gloves have allowed me to continue using my …" at bounding box center [505, 372] width 330 height 42
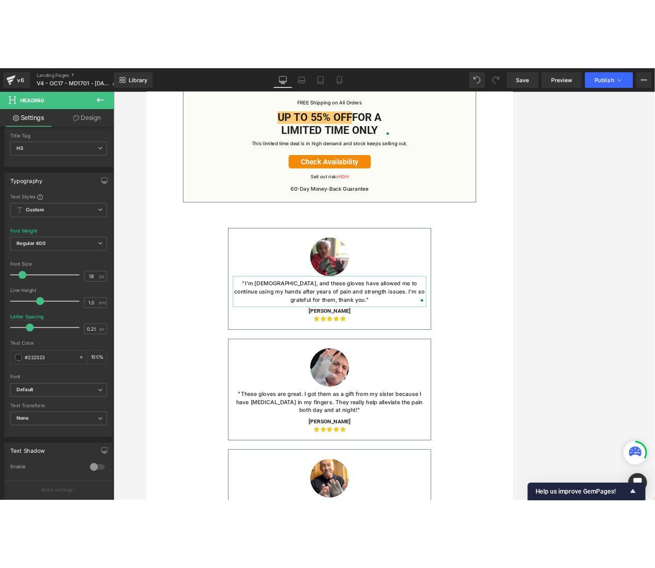
scroll to position [0, 0]
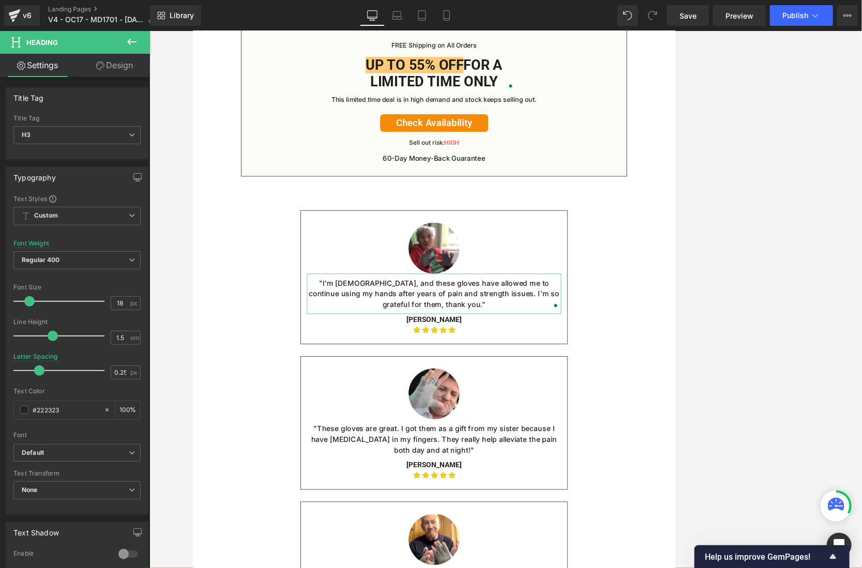
click at [113, 63] on link "Design" at bounding box center [114, 65] width 75 height 23
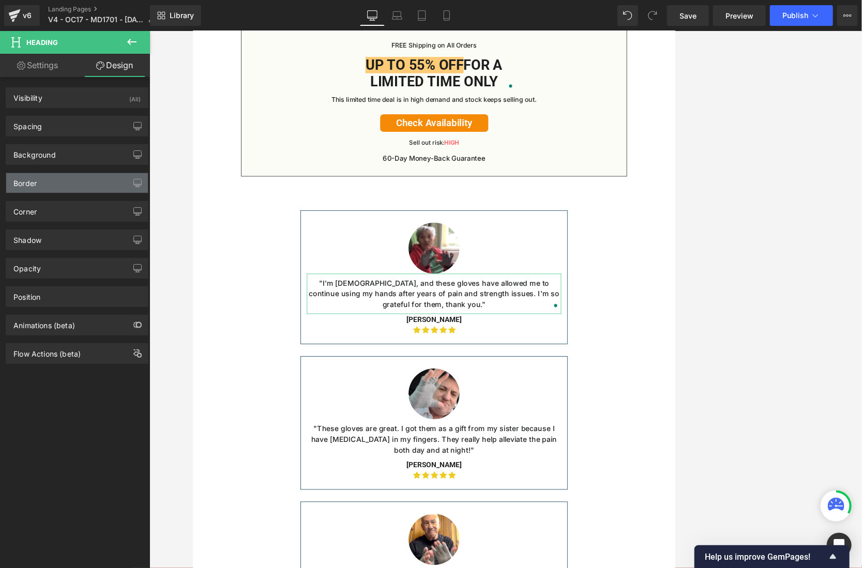
click at [48, 182] on div "Border" at bounding box center [77, 183] width 142 height 20
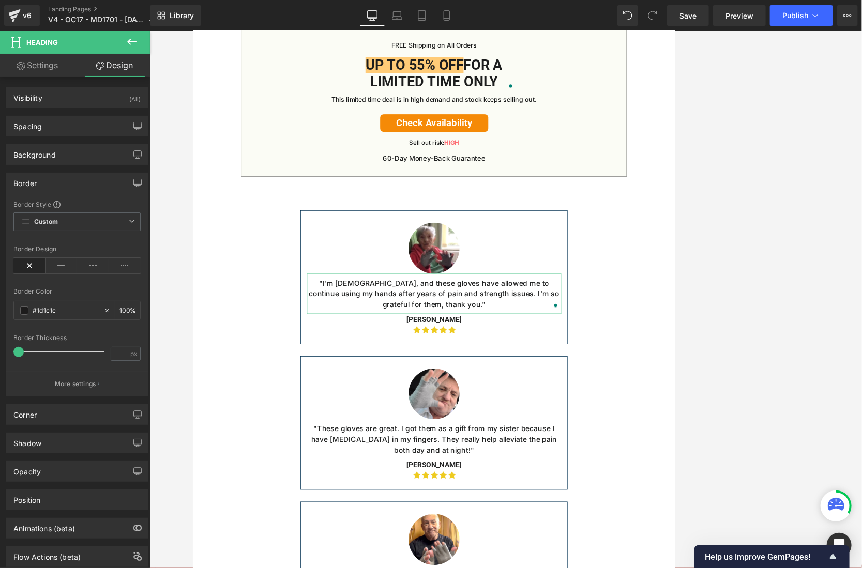
type input "#1d1c1c"
type input "100"
type input "0"
click at [89, 137] on div "Background Color & Image color transparent Color transparent 0 % Image Replace …" at bounding box center [77, 151] width 155 height 28
click at [89, 132] on div "Spacing" at bounding box center [77, 126] width 142 height 20
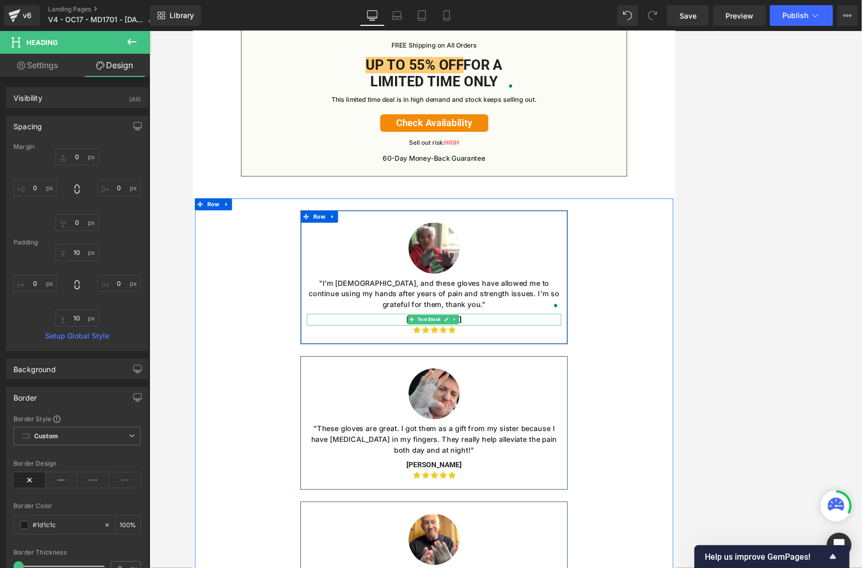
click at [572, 410] on p "[PERSON_NAME]" at bounding box center [505, 405] width 330 height 15
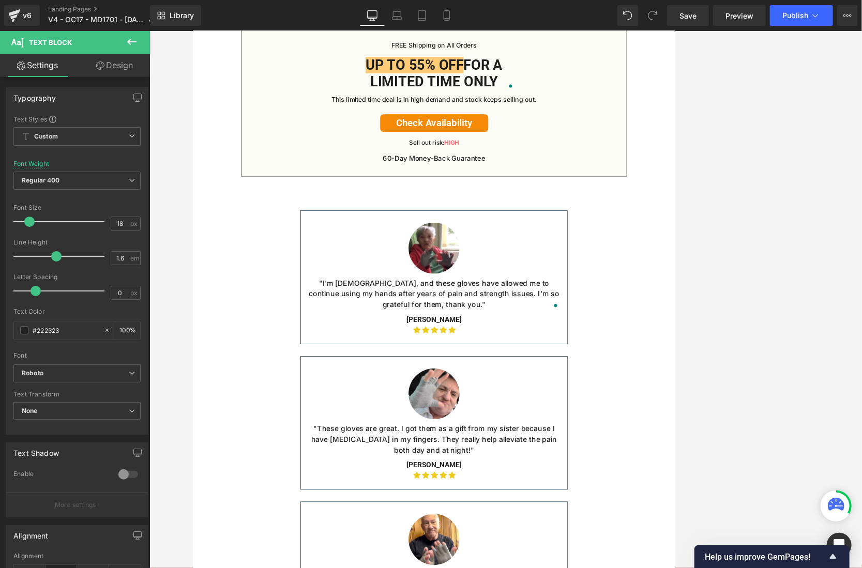
click at [104, 66] on link "Design" at bounding box center [114, 65] width 75 height 23
click at [0, 0] on div "Spacing" at bounding box center [0, 0] width 0 height 0
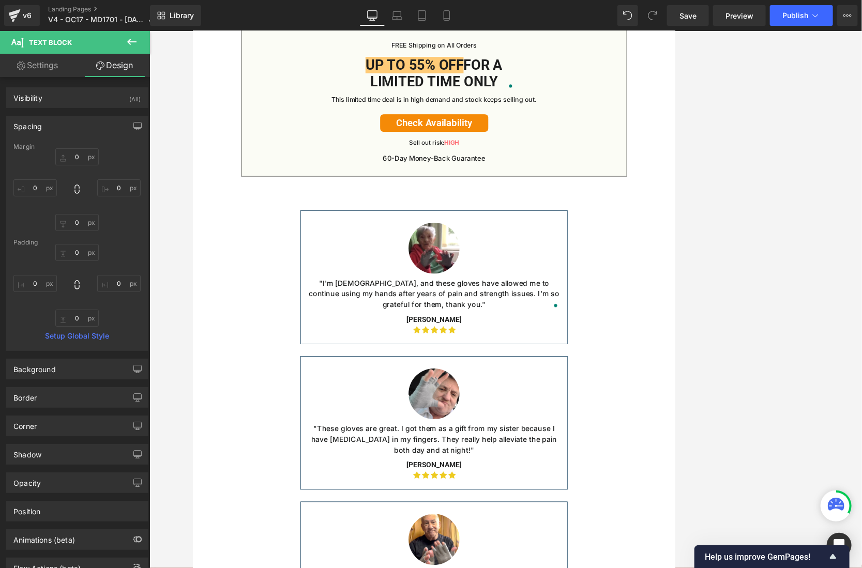
type input "0"
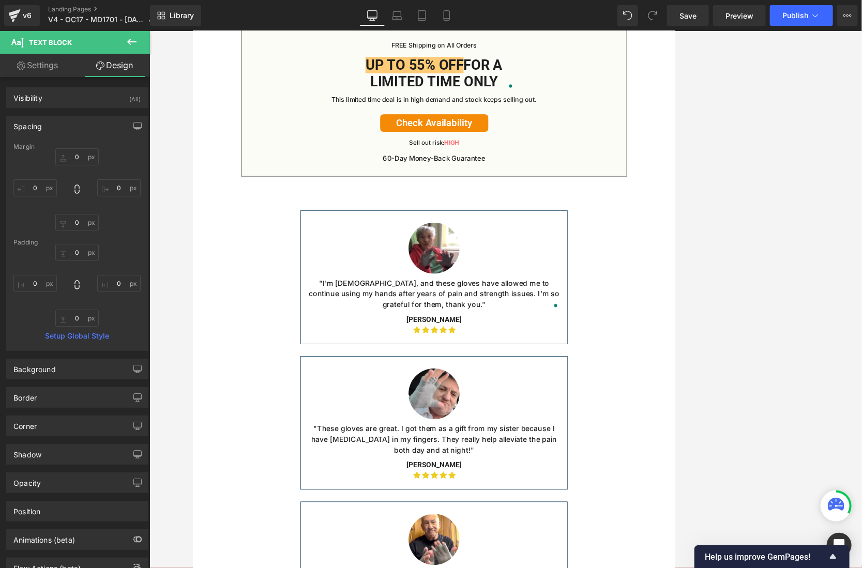
type input "0"
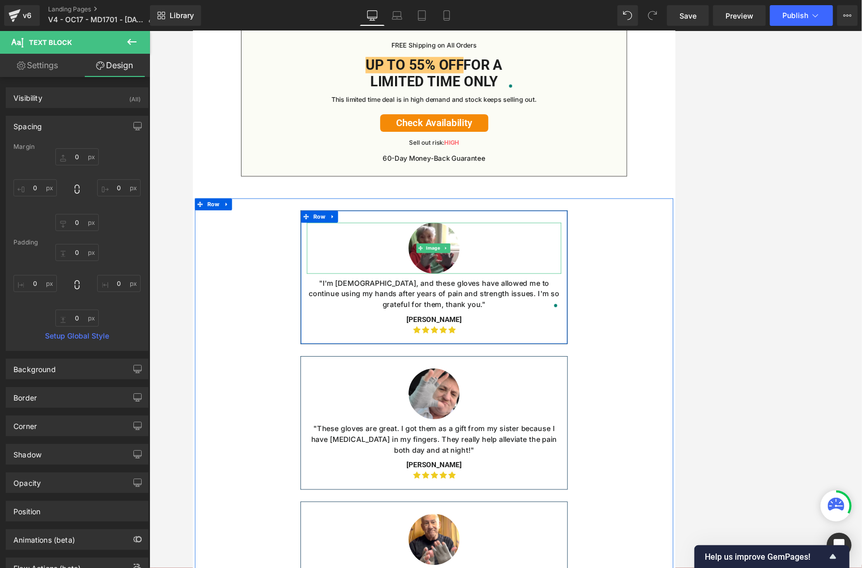
click at [574, 318] on div at bounding box center [505, 312] width 330 height 66
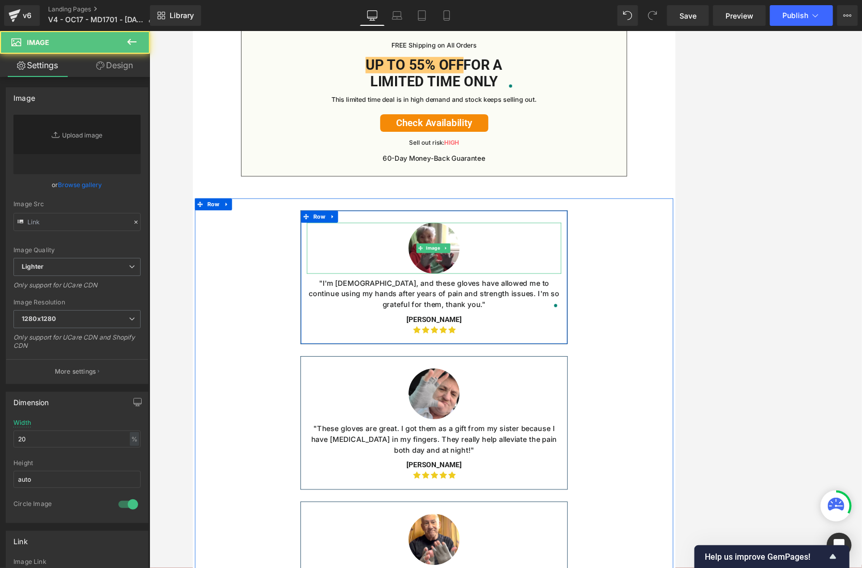
type input "[URL][DOMAIN_NAME]"
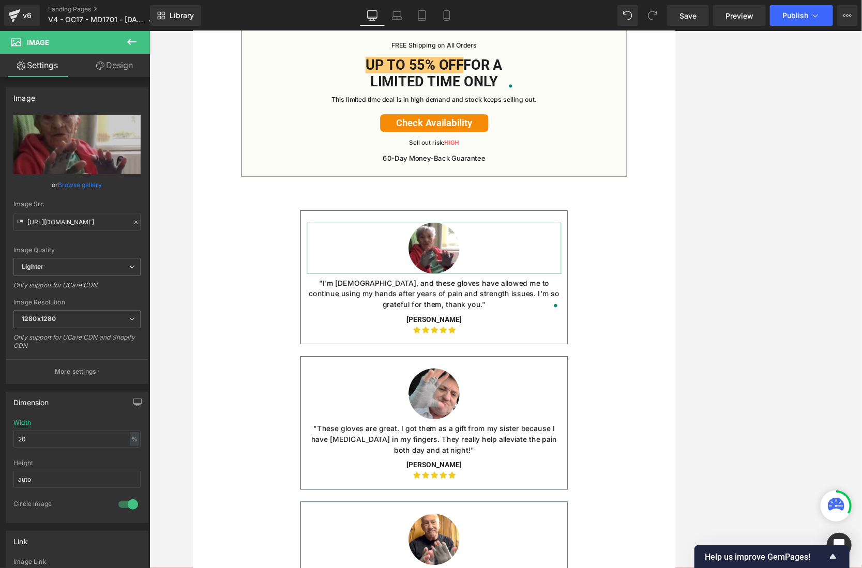
click at [118, 71] on link "Design" at bounding box center [114, 65] width 75 height 23
click at [0, 0] on div "Spacing" at bounding box center [0, 0] width 0 height 0
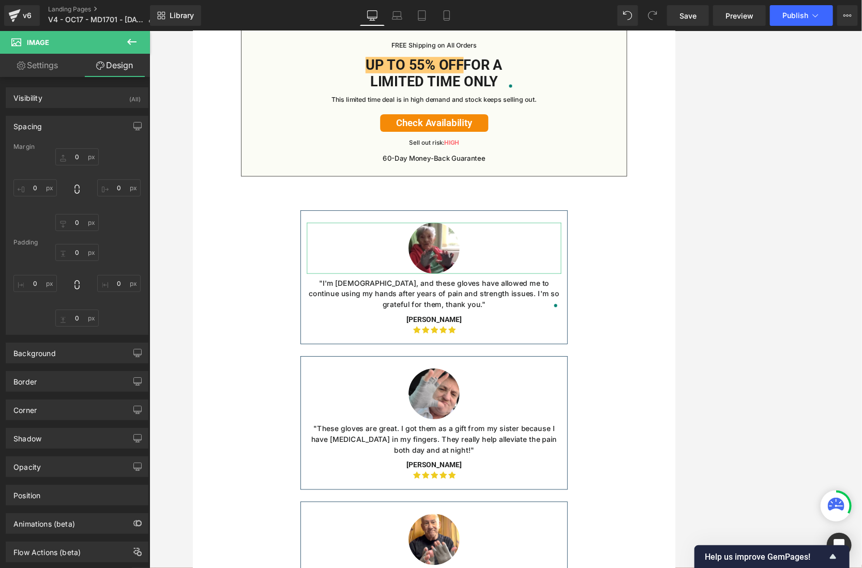
type input "0"
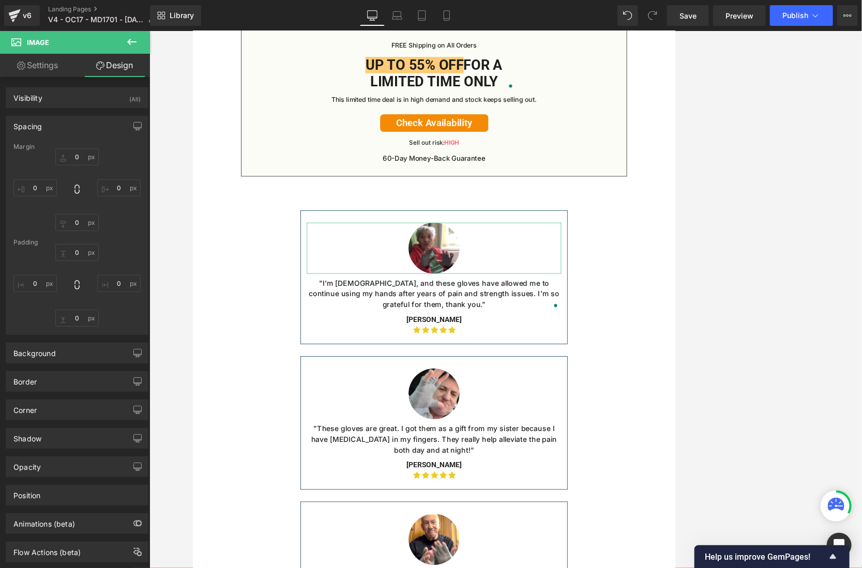
type input "0"
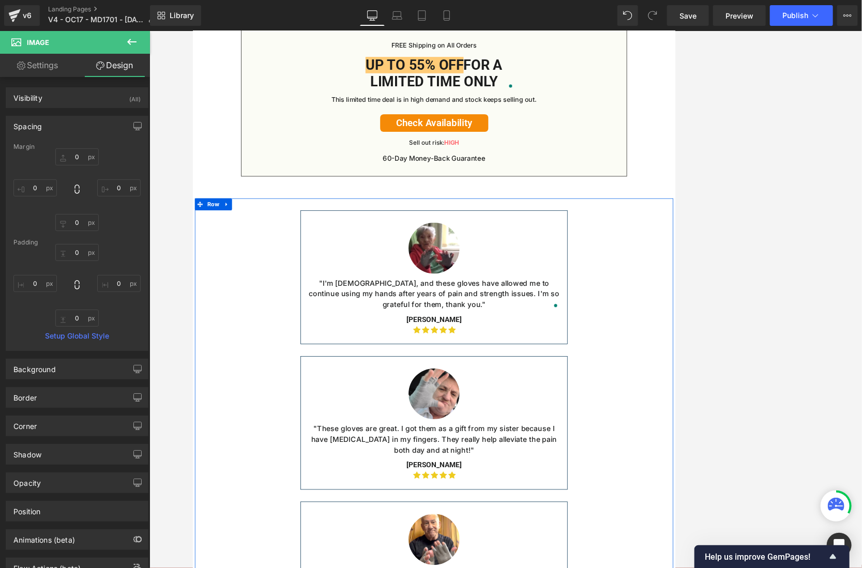
click at [192, 31] on div at bounding box center [192, 31] width 0 height 0
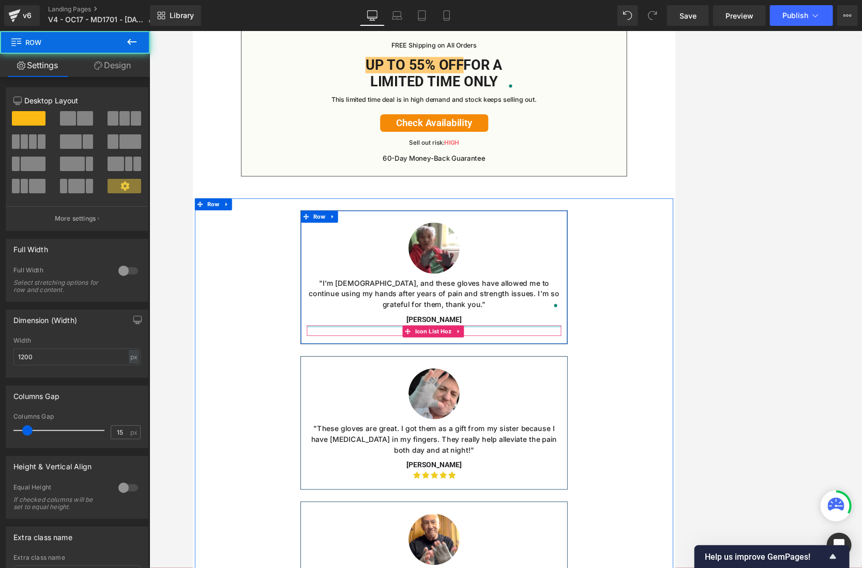
click at [545, 415] on div at bounding box center [505, 414] width 330 height 3
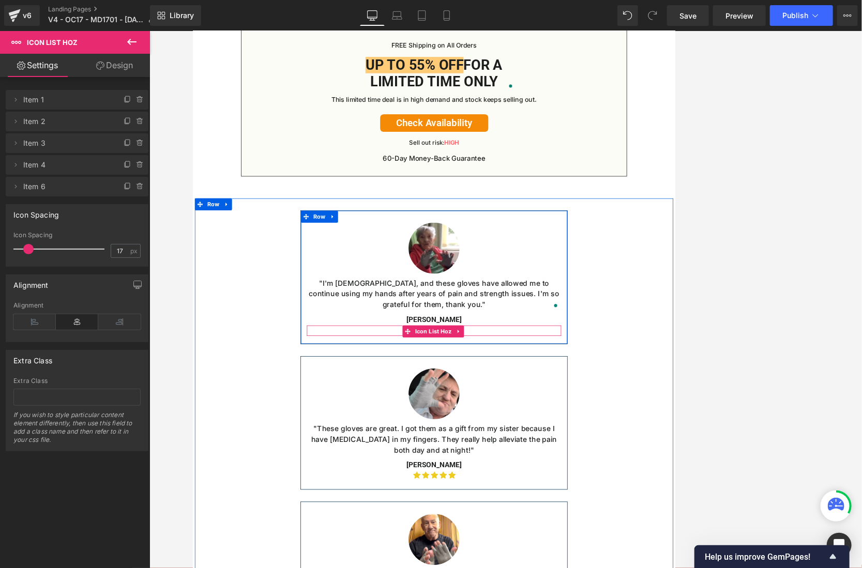
click at [567, 421] on ul "Icon Icon Icon Icon Icon" at bounding box center [505, 419] width 330 height 13
click at [18, 101] on icon at bounding box center [15, 100] width 8 height 8
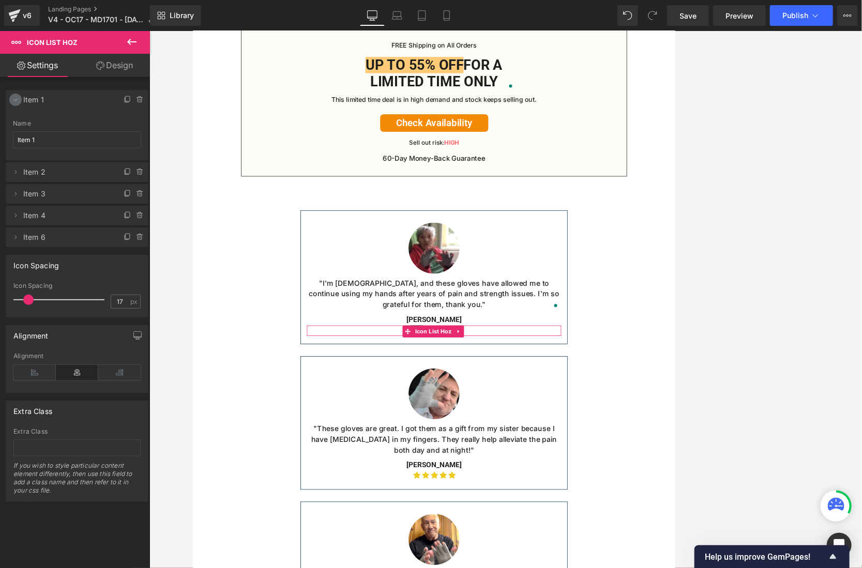
click at [18, 101] on icon at bounding box center [15, 100] width 8 height 8
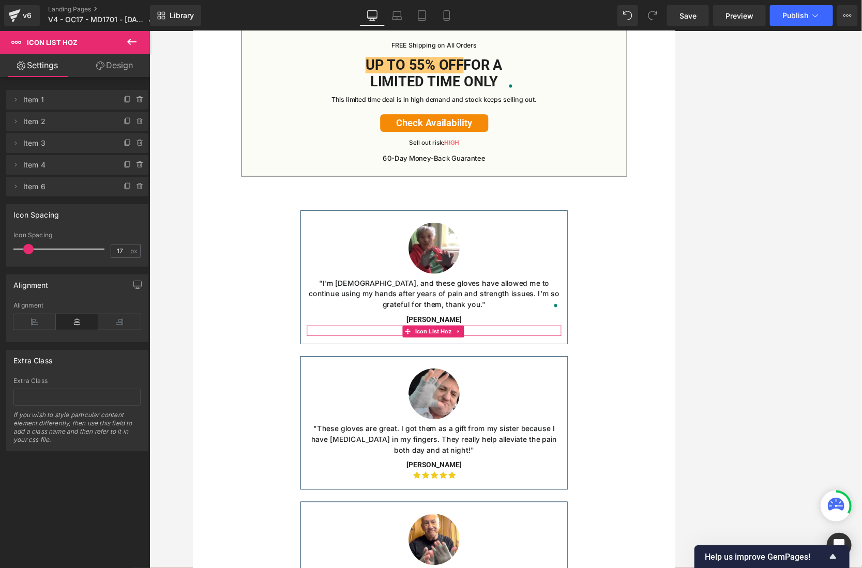
click at [121, 69] on link "Design" at bounding box center [114, 65] width 75 height 23
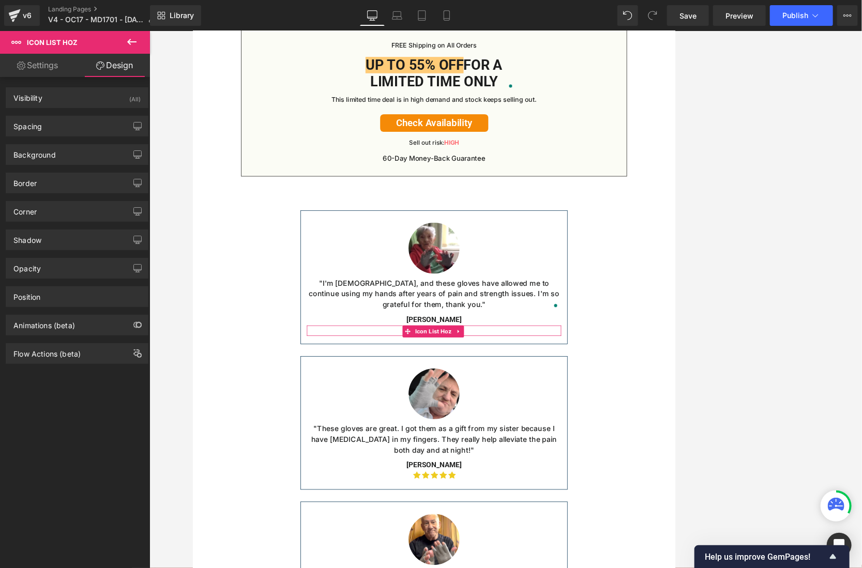
drag, startPoint x: 54, startPoint y: 434, endPoint x: 70, endPoint y: 427, distance: 16.9
click at [55, 434] on div "Visibility (All) 0|0|0|0 1 Show on Desktop 1 Show on Laptop 1 Show on Tablet 1 …" at bounding box center [77, 325] width 155 height 496
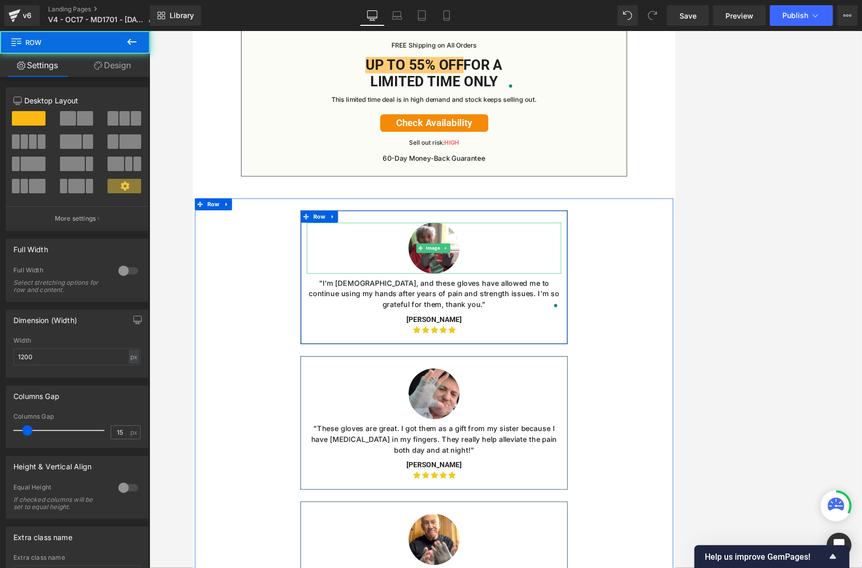
click at [367, 318] on div at bounding box center [505, 312] width 330 height 66
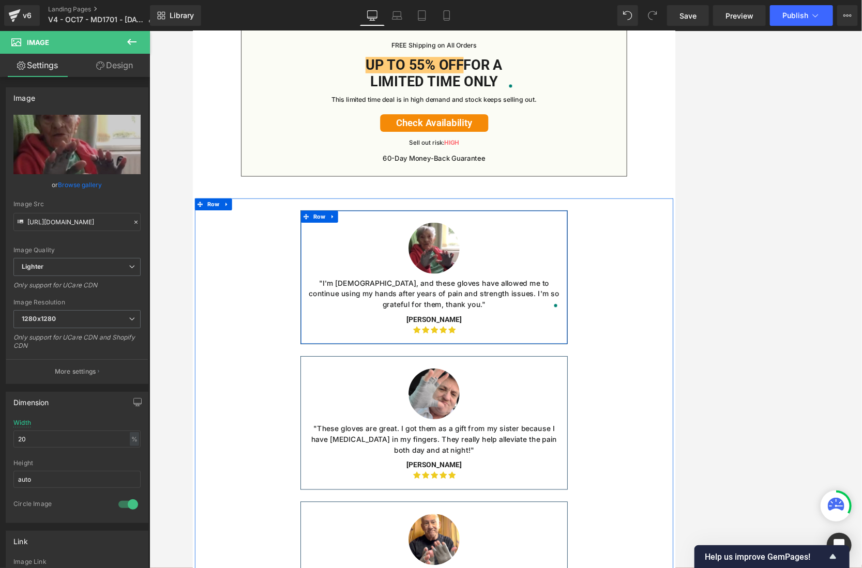
click at [336, 368] on div "Image "I'm [DEMOGRAPHIC_DATA], and these gloves have allowed me to continue usi…" at bounding box center [506, 349] width 346 height 141
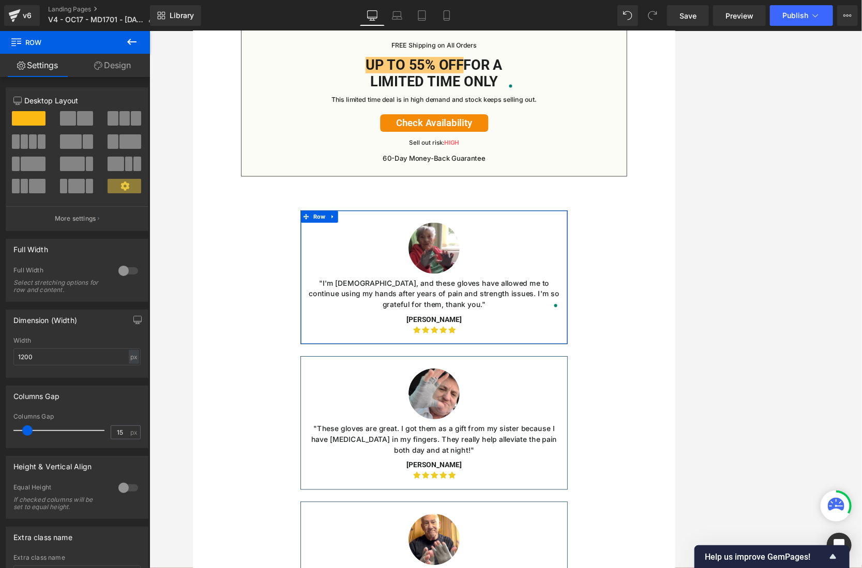
click at [125, 73] on link "Design" at bounding box center [112, 65] width 75 height 23
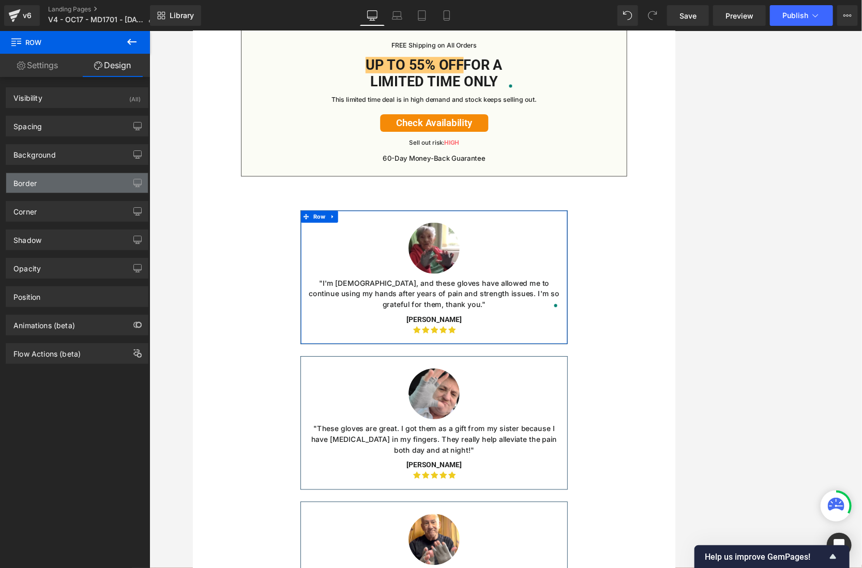
type input "#002f50"
type input "100"
type input "0.57"
click at [65, 177] on div "Border" at bounding box center [77, 183] width 142 height 20
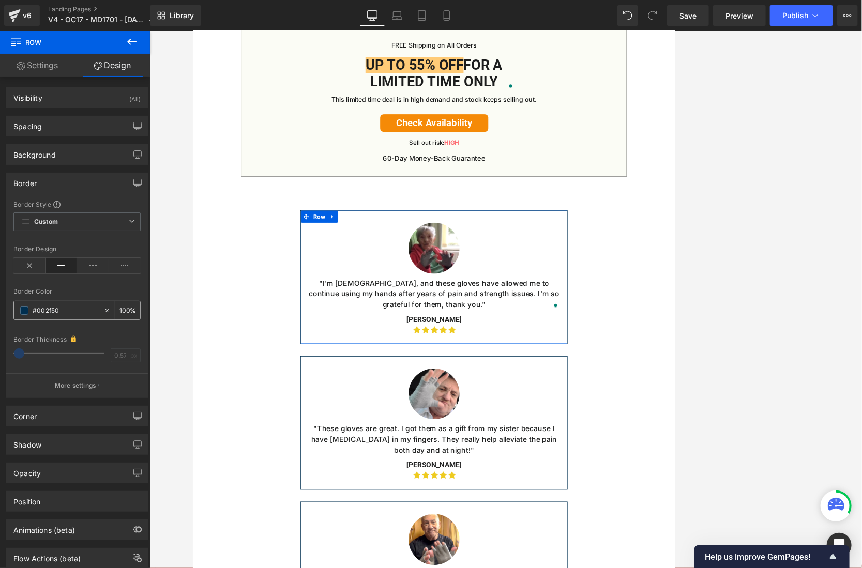
click at [63, 309] on input "#002f50" at bounding box center [66, 310] width 66 height 11
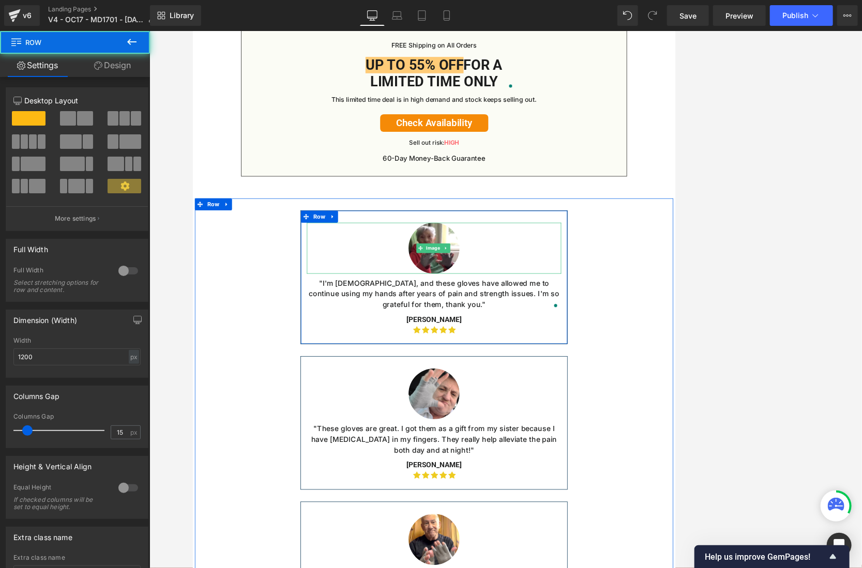
click at [341, 340] on div at bounding box center [505, 312] width 330 height 66
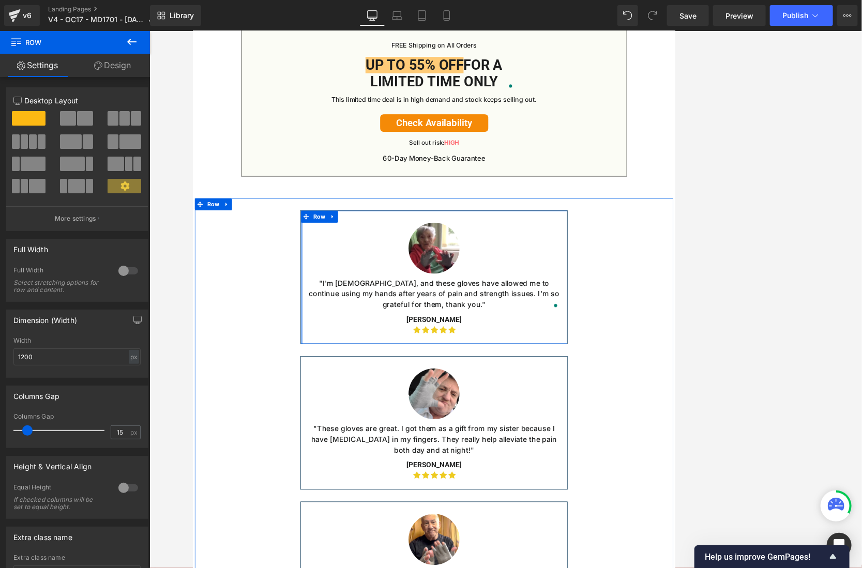
click at [333, 360] on div "Image "I'm [DEMOGRAPHIC_DATA], and these gloves have allowed me to continue usi…" at bounding box center [506, 349] width 346 height 141
click at [192, 31] on div at bounding box center [192, 31] width 0 height 0
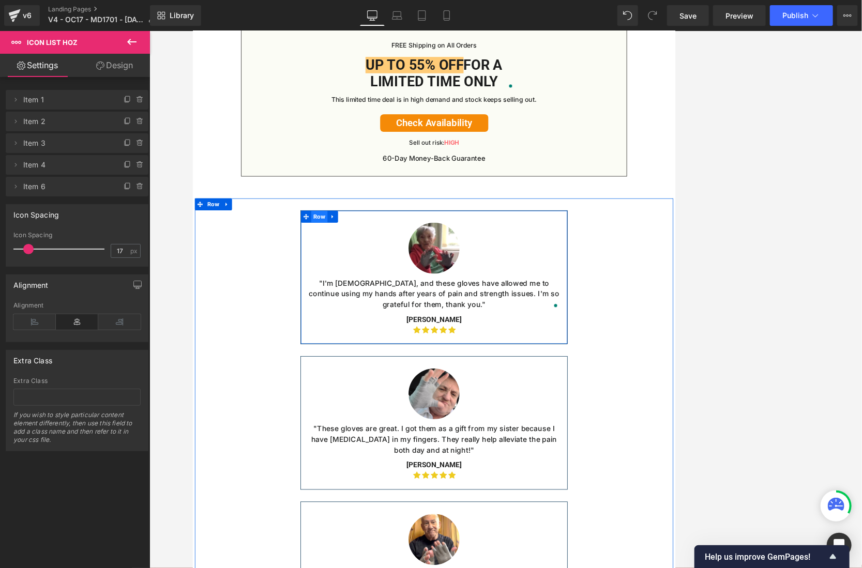
click at [346, 279] on span "Row" at bounding box center [356, 272] width 21 height 16
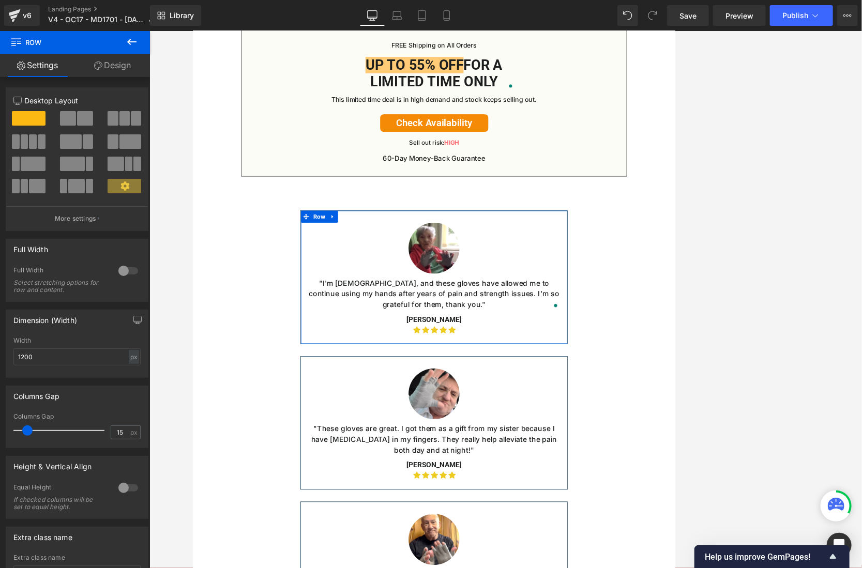
click at [112, 63] on link "Design" at bounding box center [112, 65] width 75 height 23
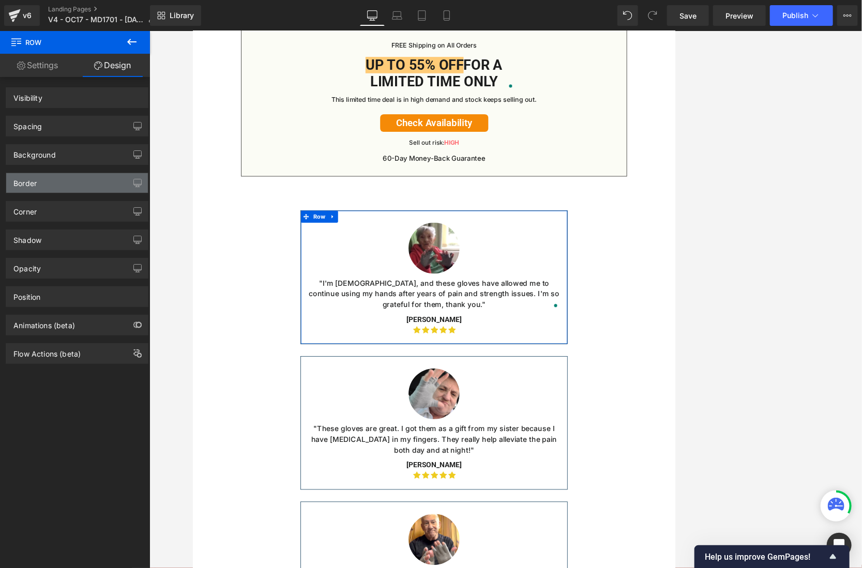
click at [70, 175] on div "Border" at bounding box center [77, 183] width 142 height 20
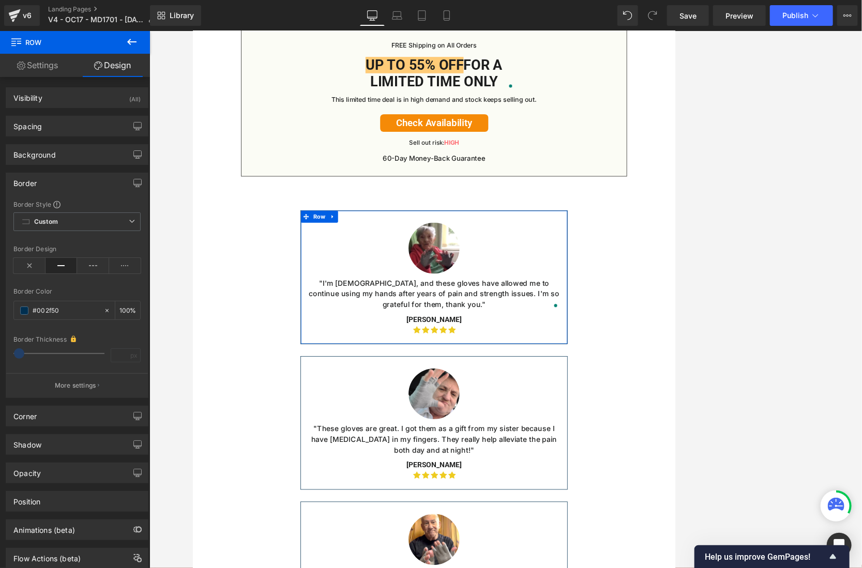
type input "#002f50"
type input "100"
type input "0.57"
click at [58, 309] on input "#002f50" at bounding box center [66, 310] width 66 height 11
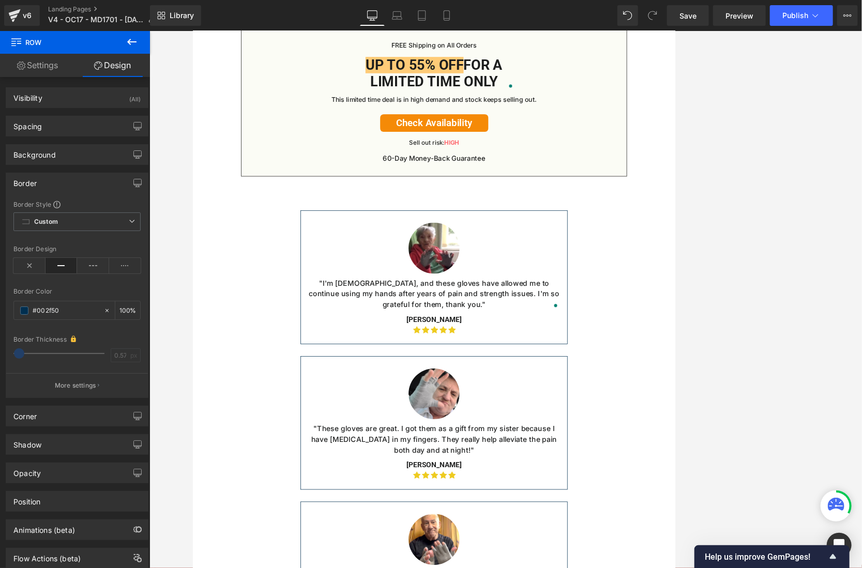
click at [192, 31] on div at bounding box center [192, 31] width 0 height 0
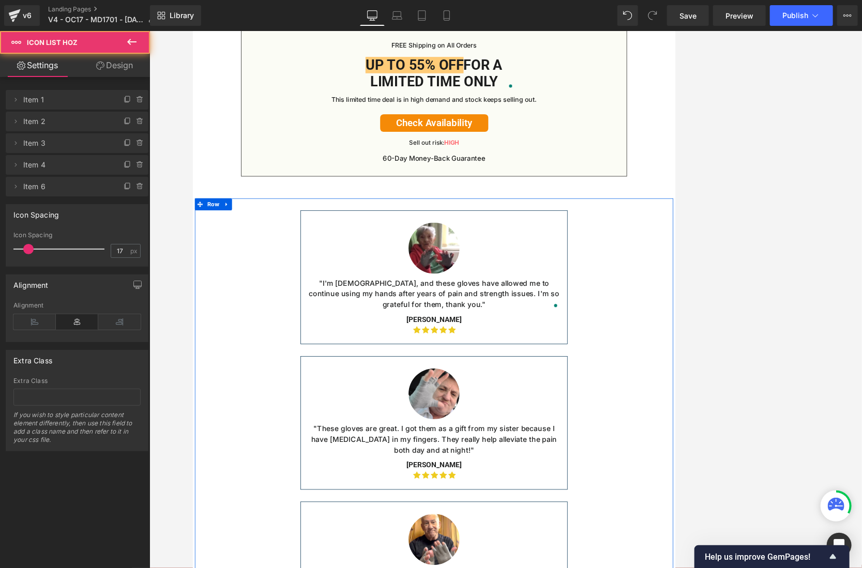
click at [673, 428] on div "Image "I'm [DEMOGRAPHIC_DATA], and these gloves have allowed me to continue usi…" at bounding box center [505, 349] width 347 height 173
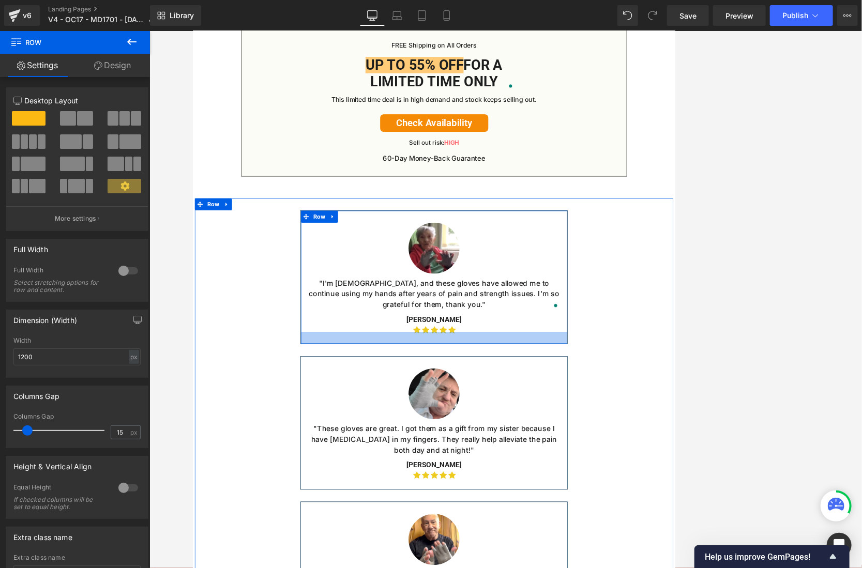
click at [670, 437] on div at bounding box center [506, 429] width 346 height 16
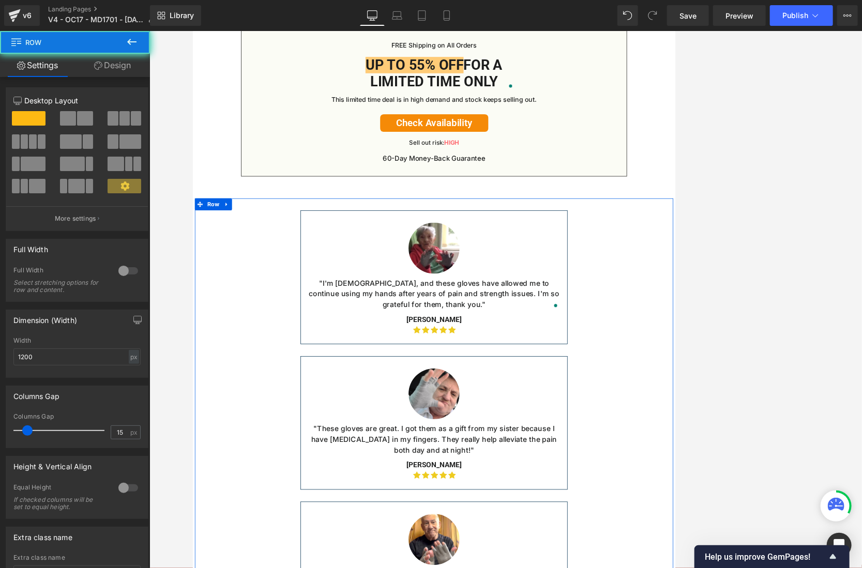
click at [192, 31] on div at bounding box center [192, 31] width 0 height 0
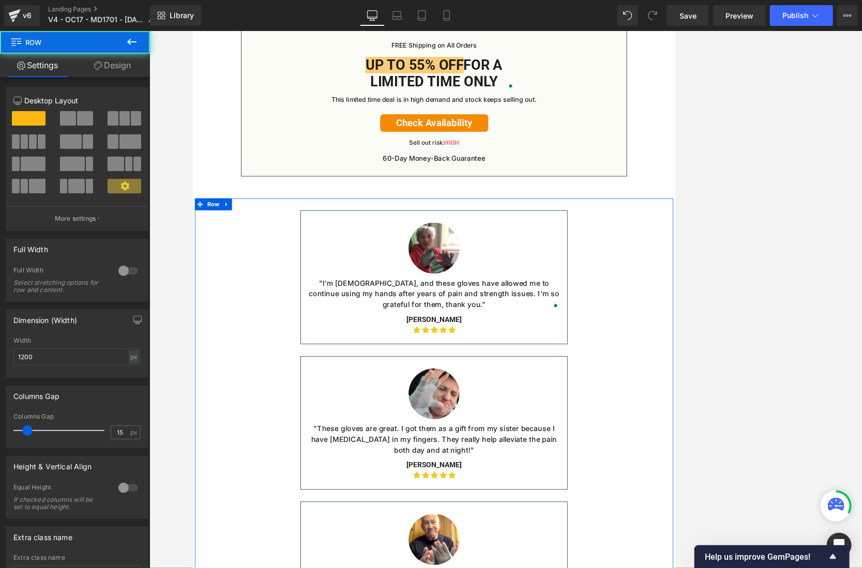
click at [662, 303] on div at bounding box center [505, 312] width 330 height 66
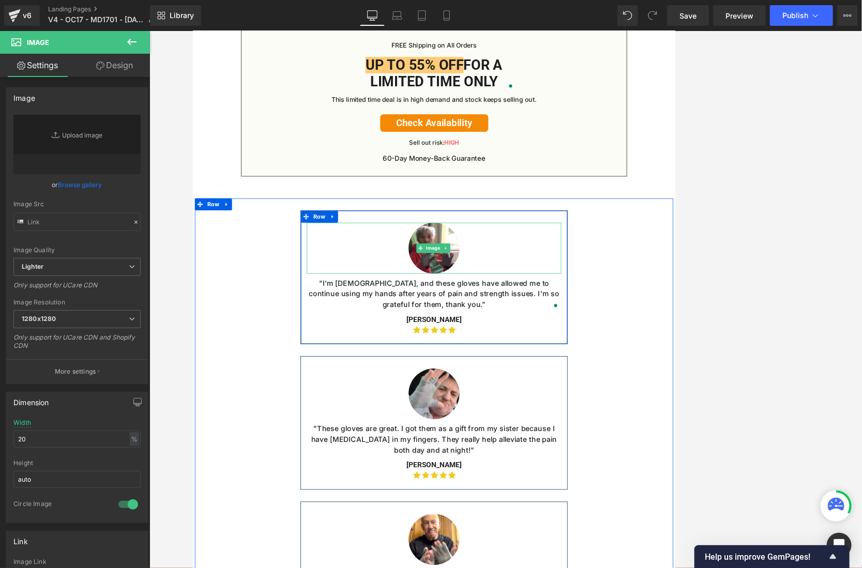
type input "[URL][DOMAIN_NAME]"
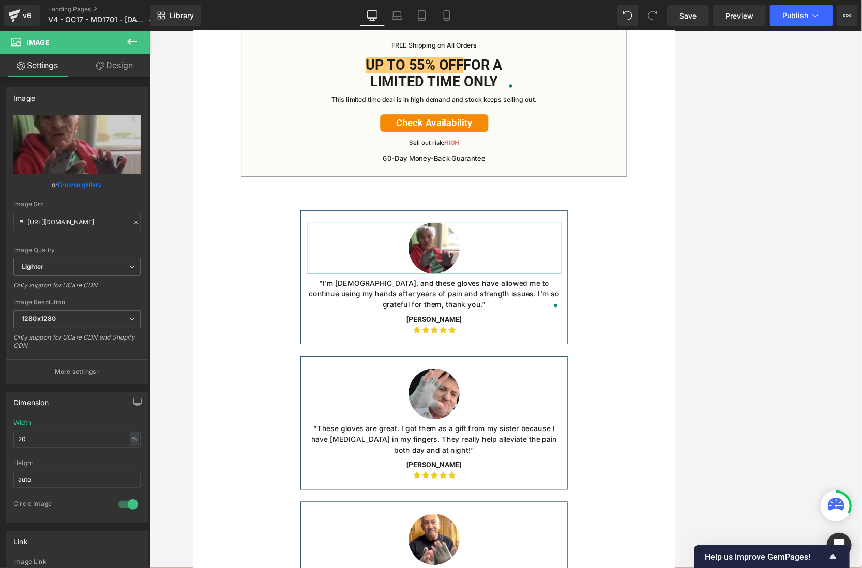
click at [114, 68] on link "Design" at bounding box center [114, 65] width 75 height 23
click at [341, 423] on ul "Icon Icon Icon Icon Icon" at bounding box center [505, 419] width 330 height 13
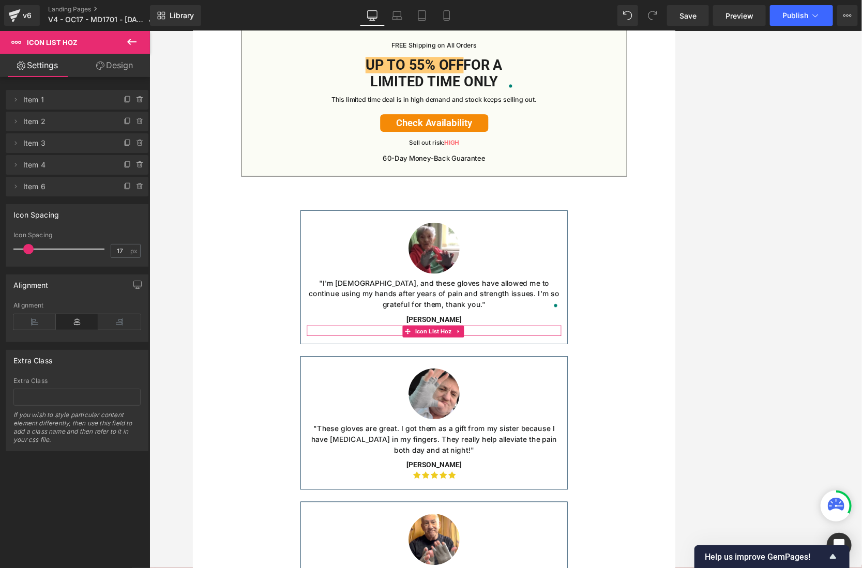
click at [117, 65] on link "Design" at bounding box center [114, 65] width 75 height 23
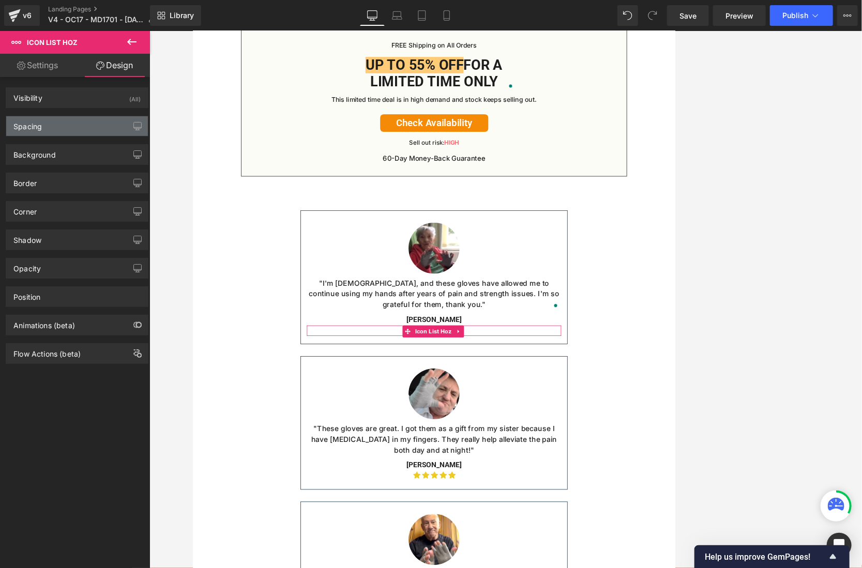
type input "0"
type input "-10"
type input "0"
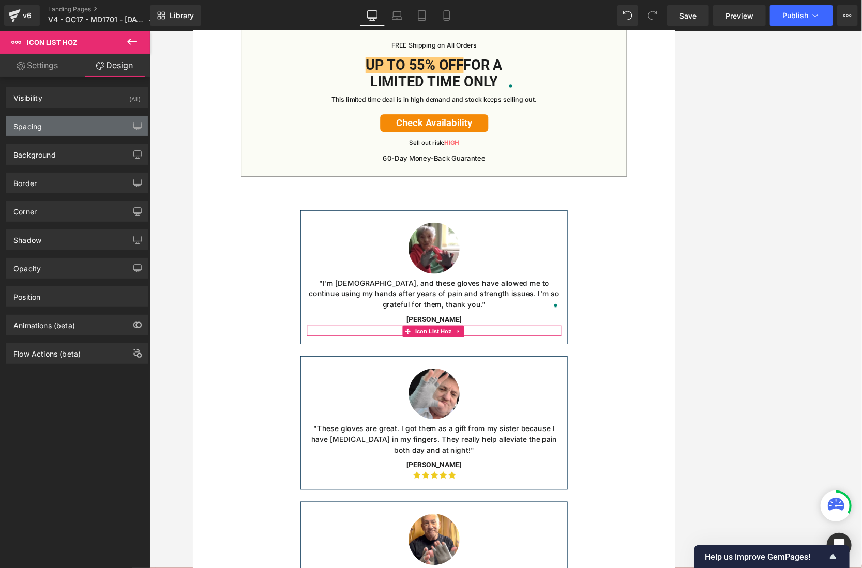
type input "0"
click at [74, 125] on div "Spacing" at bounding box center [77, 126] width 142 height 20
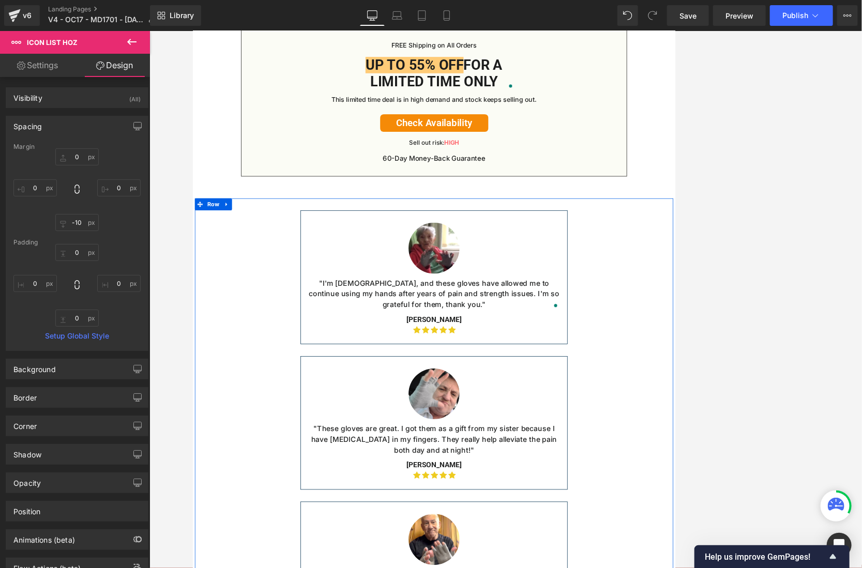
click at [192, 31] on div at bounding box center [192, 31] width 0 height 0
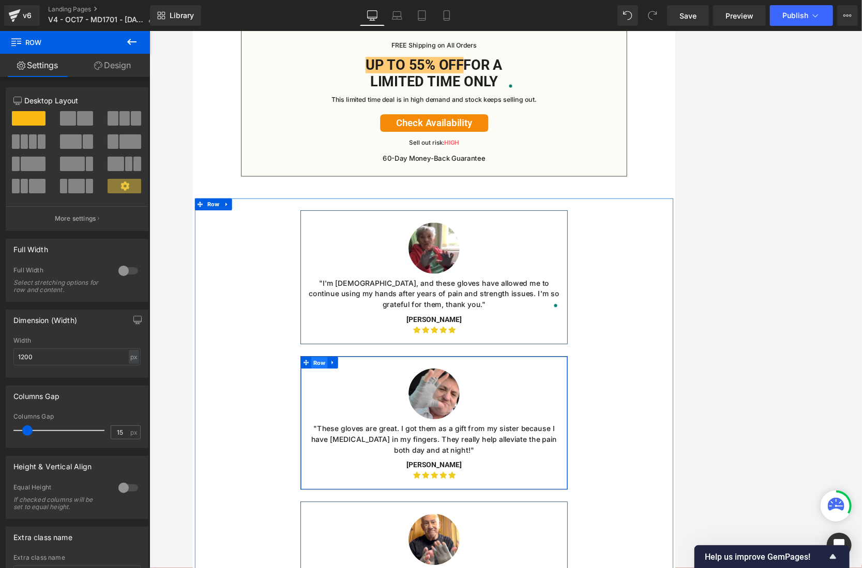
click at [349, 463] on span "Row" at bounding box center [356, 462] width 21 height 16
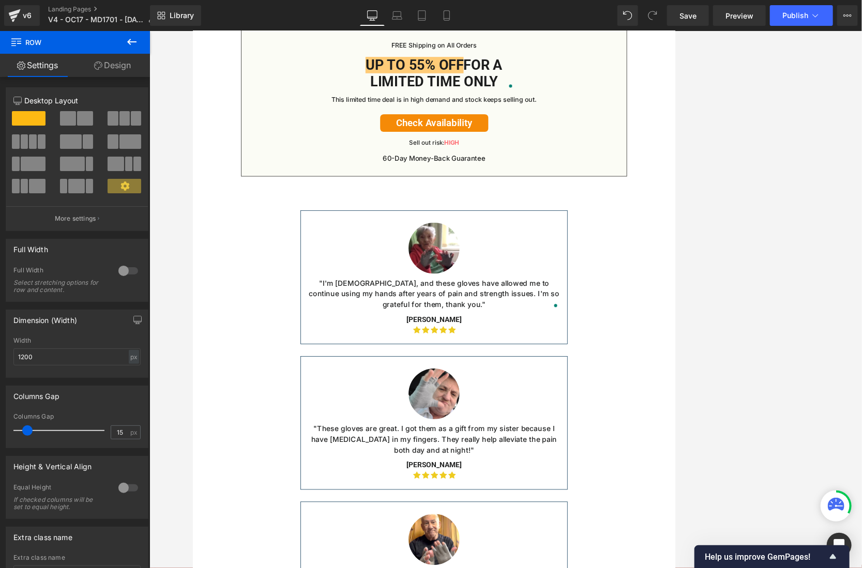
click at [354, 324] on div at bounding box center [505, 312] width 330 height 66
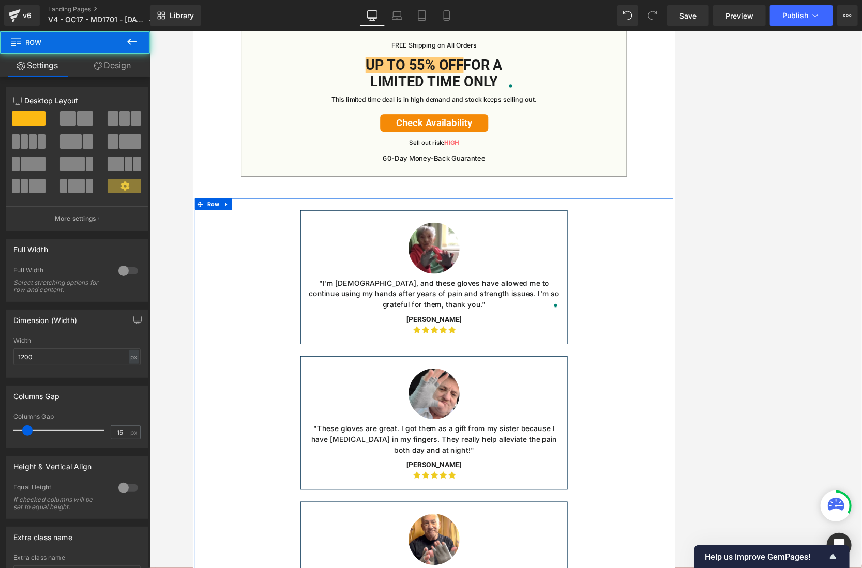
click at [333, 372] on div "Image "I'm [DEMOGRAPHIC_DATA], and these gloves have allowed me to continue usi…" at bounding box center [506, 349] width 346 height 141
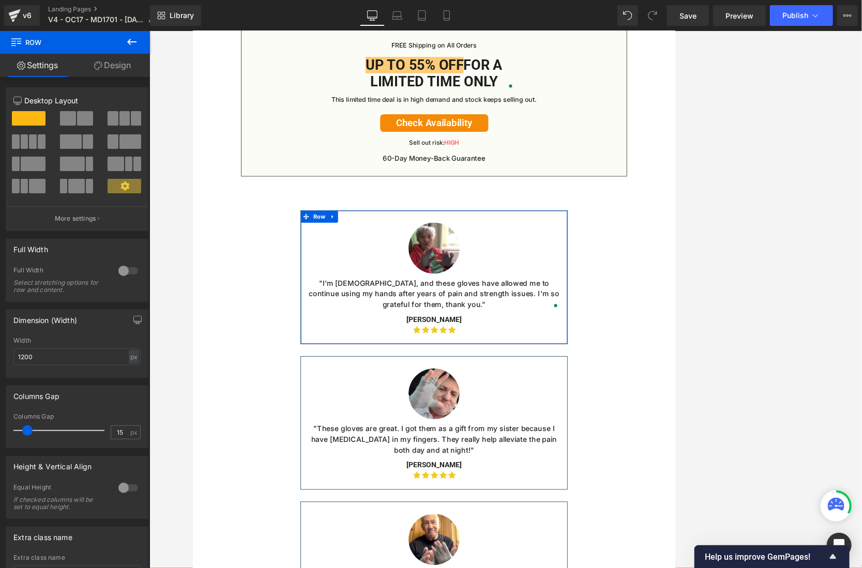
click at [118, 70] on link "Design" at bounding box center [112, 65] width 75 height 23
click at [0, 0] on div "Background" at bounding box center [0, 0] width 0 height 0
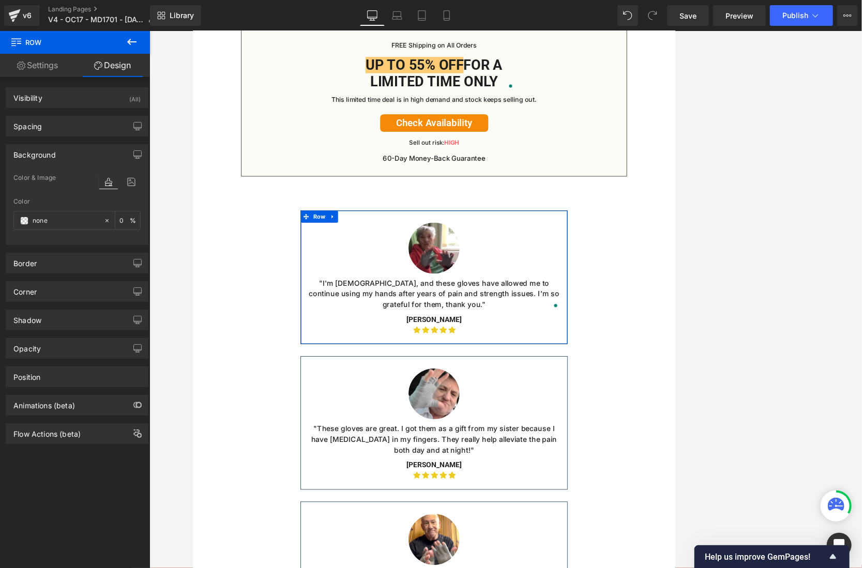
click at [72, 149] on div "Background" at bounding box center [77, 155] width 142 height 20
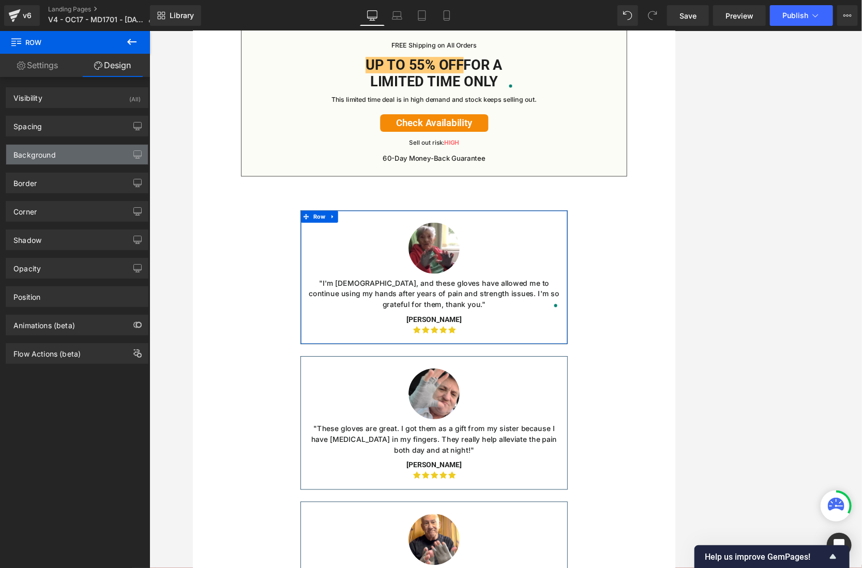
click at [72, 149] on div "Background" at bounding box center [77, 155] width 142 height 20
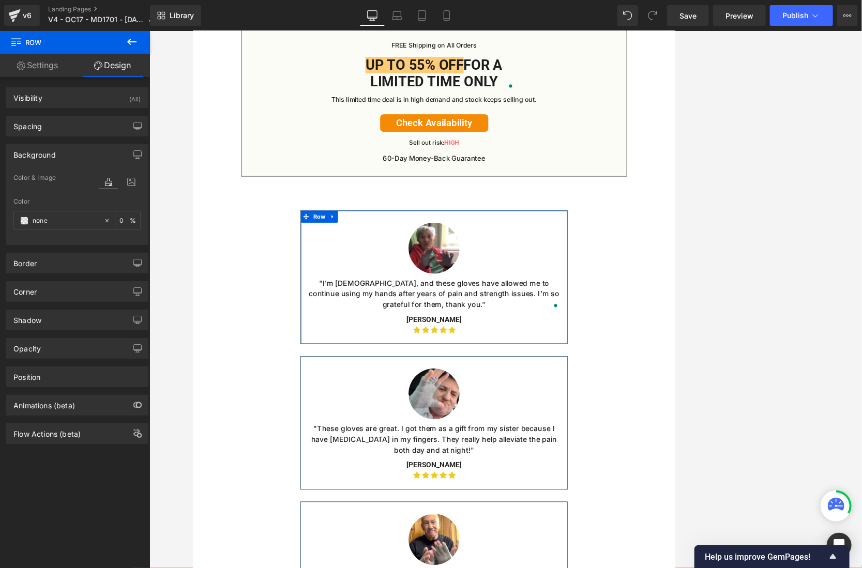
click at [72, 149] on div "Background" at bounding box center [77, 155] width 142 height 20
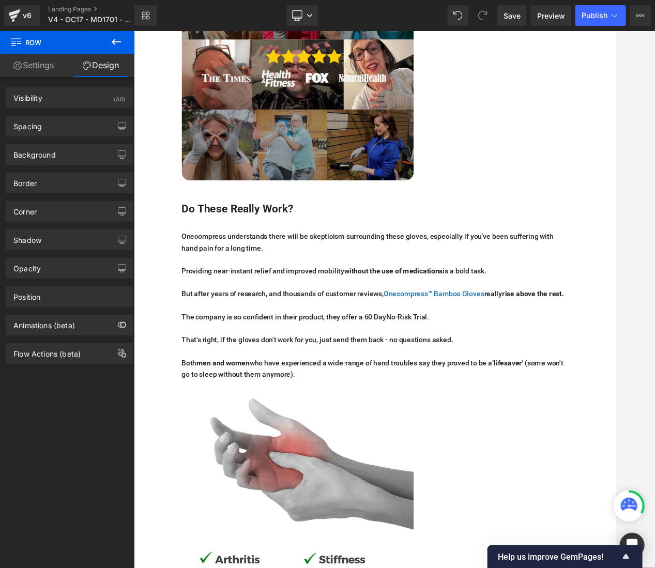
scroll to position [4414, 0]
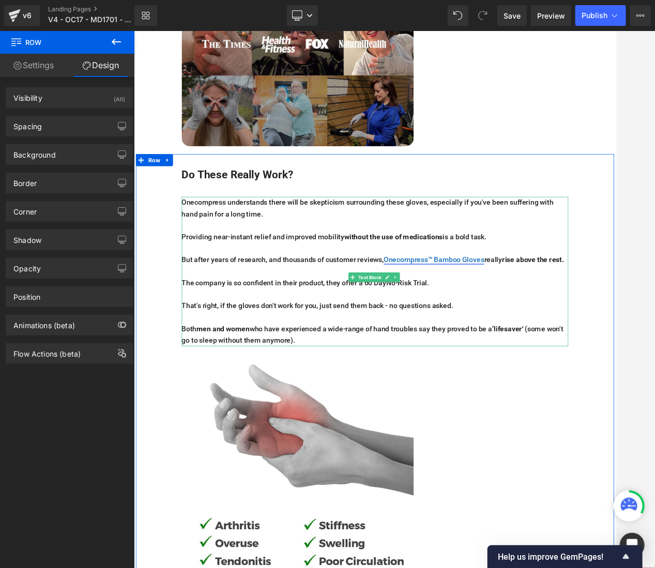
click at [552, 322] on font "Onecompress™ Bamboo Gloves" at bounding box center [523, 327] width 130 height 11
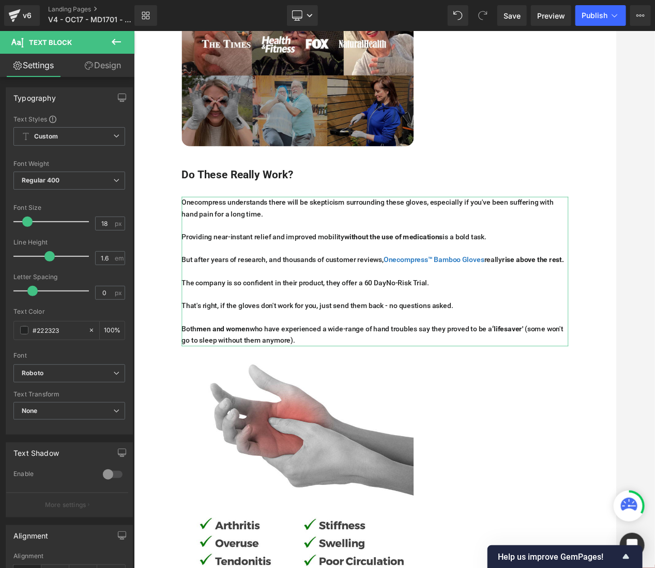
click at [108, 69] on link "Design" at bounding box center [102, 65] width 67 height 23
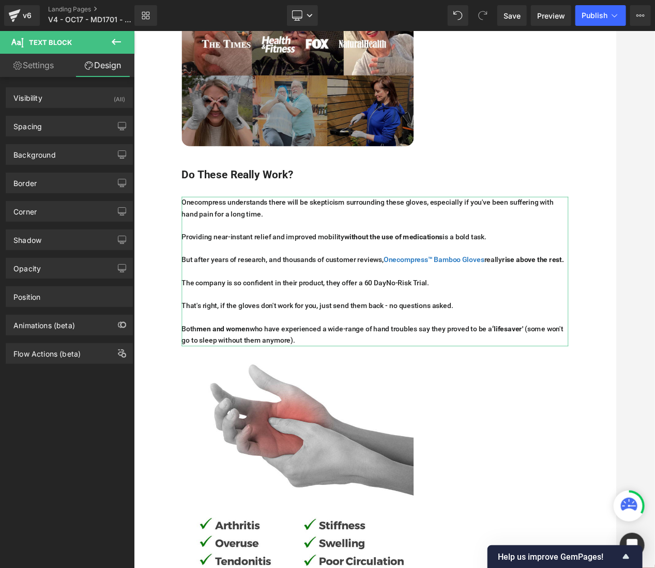
click at [36, 69] on link "Settings" at bounding box center [33, 65] width 67 height 23
type input "100"
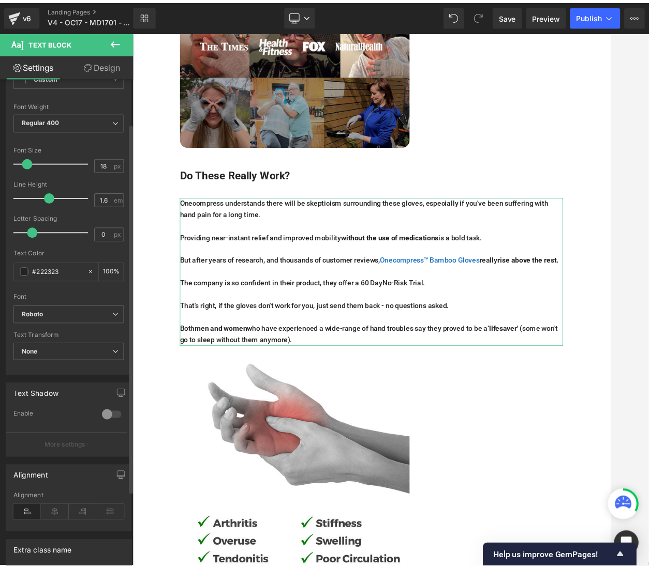
scroll to position [54, 0]
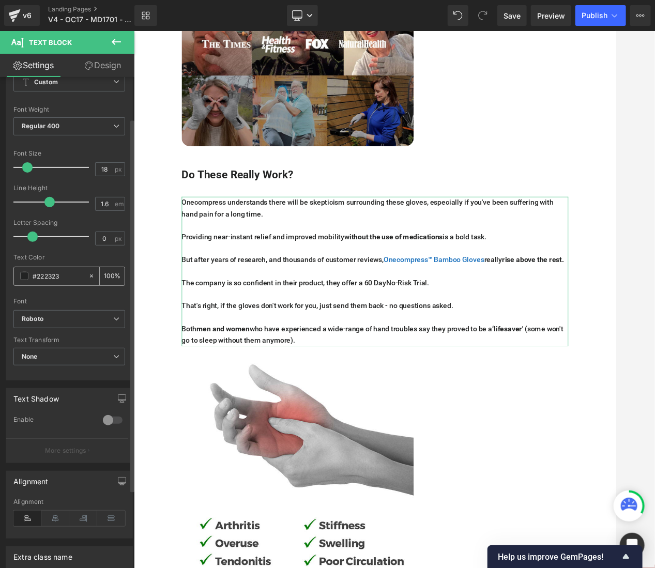
click at [55, 274] on input "#222323" at bounding box center [58, 276] width 51 height 11
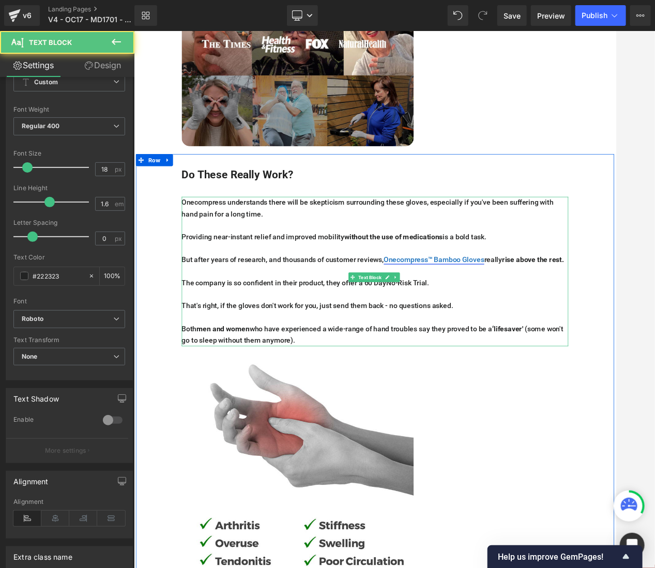
click at [498, 322] on font "Onecompress™ Bamboo Gloves" at bounding box center [523, 327] width 130 height 11
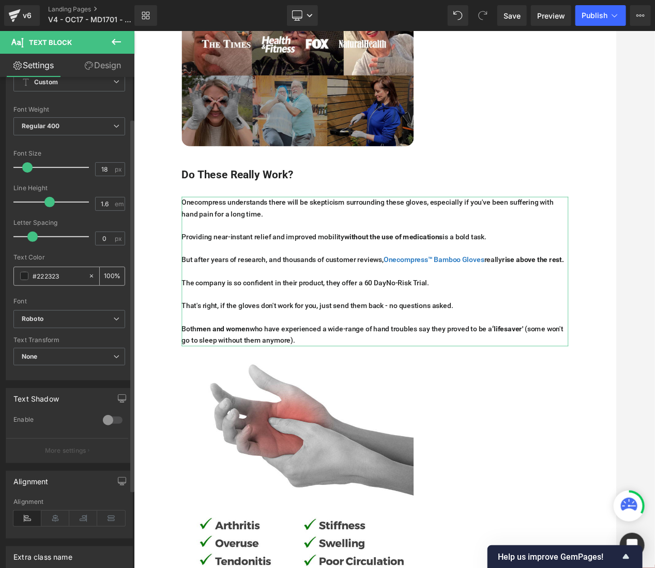
click at [58, 271] on input "#222323" at bounding box center [58, 276] width 51 height 11
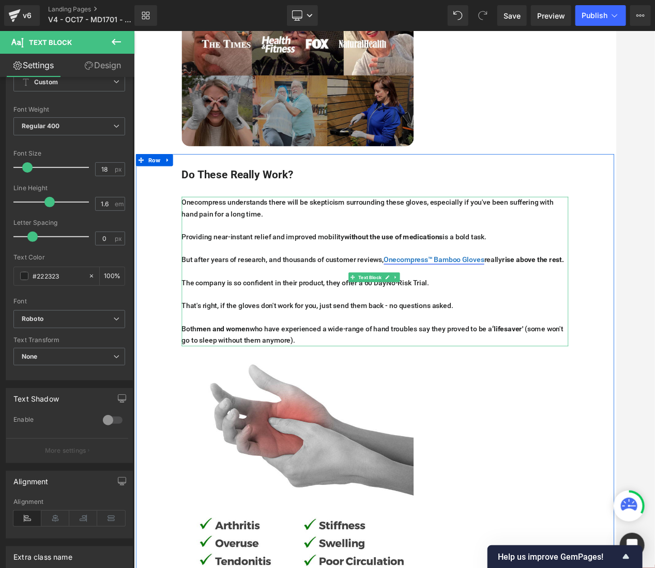
click at [554, 322] on font "Onecompress™ Bamboo Gloves" at bounding box center [523, 327] width 130 height 11
drag, startPoint x: 592, startPoint y: 320, endPoint x: 462, endPoint y: 319, distance: 130.4
click at [462, 320] on p "But after years of research, and thousands of customer reviews, Onecompress™ Ba…" at bounding box center [447, 327] width 502 height 15
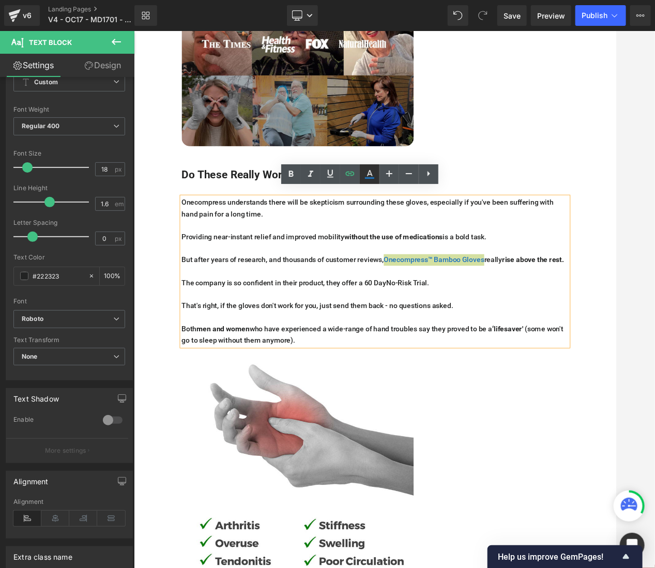
click at [369, 171] on icon at bounding box center [370, 173] width 6 height 6
type input "#1e73be"
type input "100"
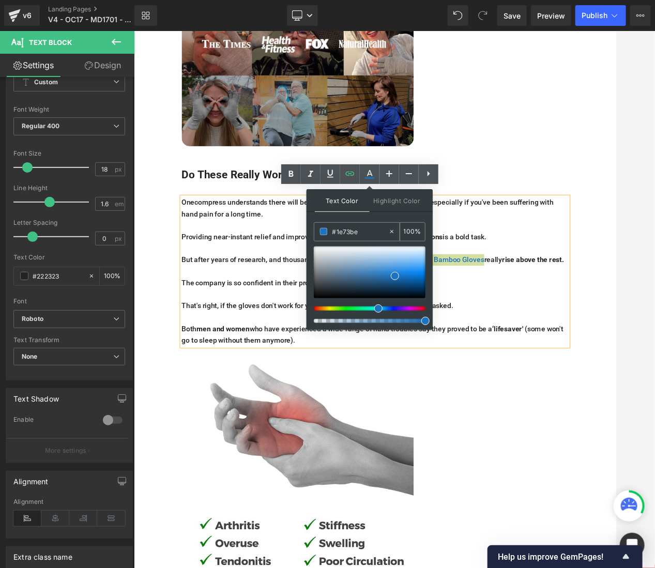
click at [344, 229] on input "#1e73be" at bounding box center [361, 231] width 56 height 11
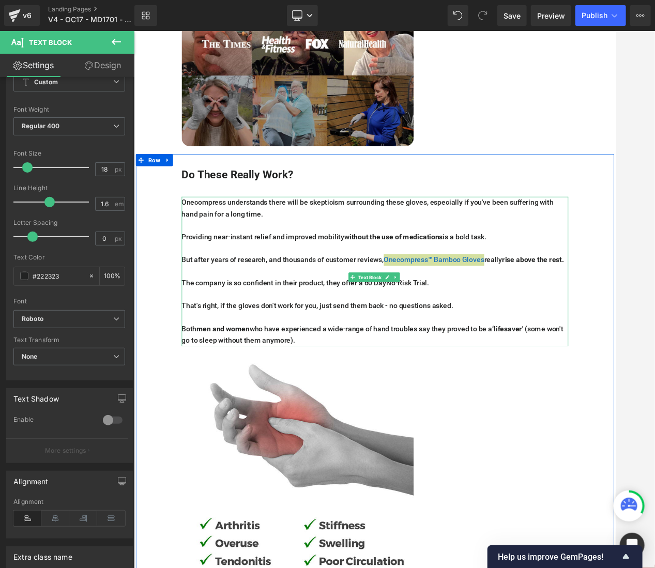
click at [280, 246] on div at bounding box center [447, 247] width 502 height 3
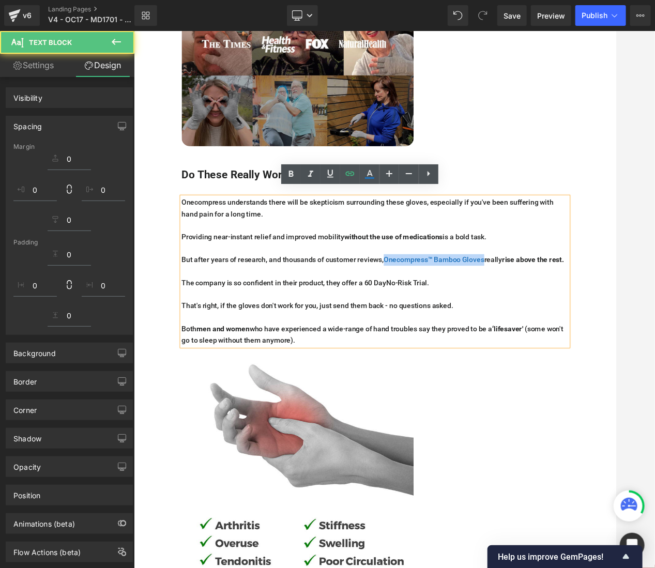
click at [355, 365] on p "The company is so confident in their product, they offer a 60 Day No-Risk Trial." at bounding box center [447, 357] width 502 height 15
click at [377, 359] on p "The company is so confident in their product, they offer a 60 Day No-Risk Trial." at bounding box center [447, 357] width 502 height 15
click at [525, 348] on p at bounding box center [447, 342] width 502 height 15
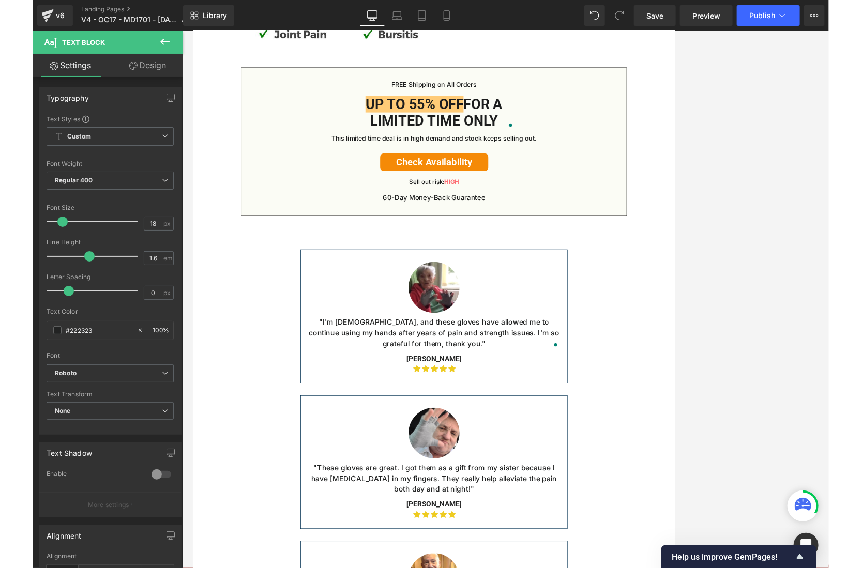
scroll to position [5190, 0]
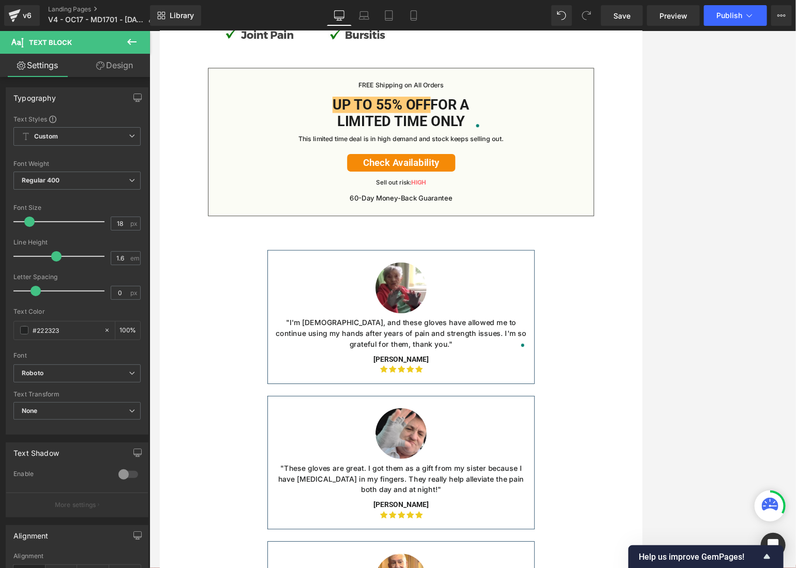
click at [527, 213] on link "Check Availability" at bounding box center [472, 201] width 140 height 23
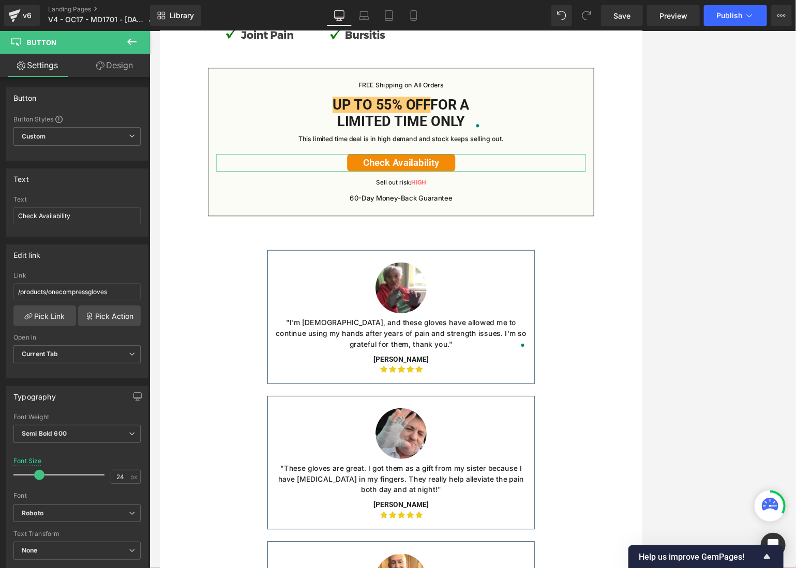
click at [119, 68] on link "Design" at bounding box center [114, 65] width 75 height 23
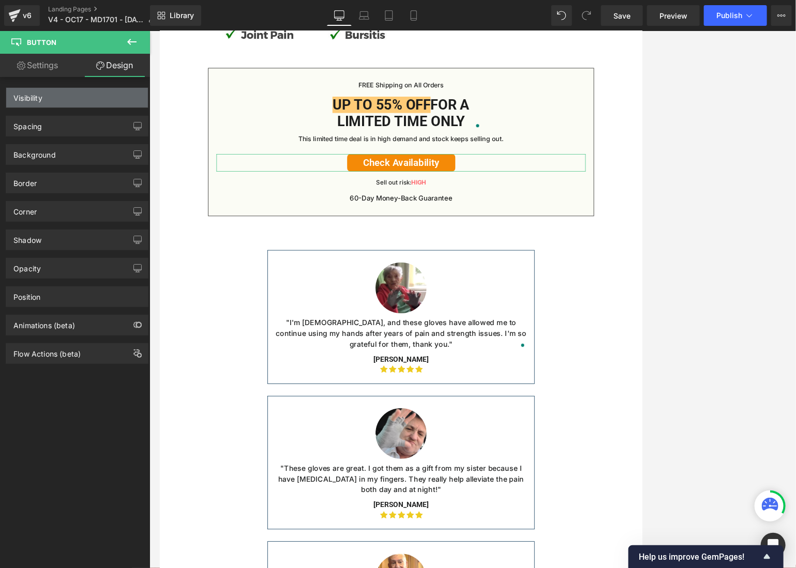
click at [86, 101] on div "Visibility" at bounding box center [77, 98] width 142 height 20
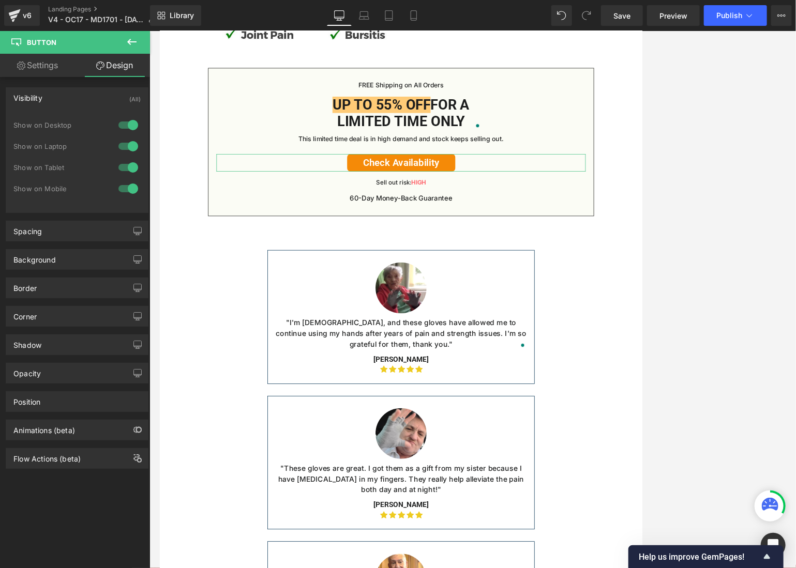
click at [69, 102] on div "Visibility (All)" at bounding box center [77, 98] width 142 height 20
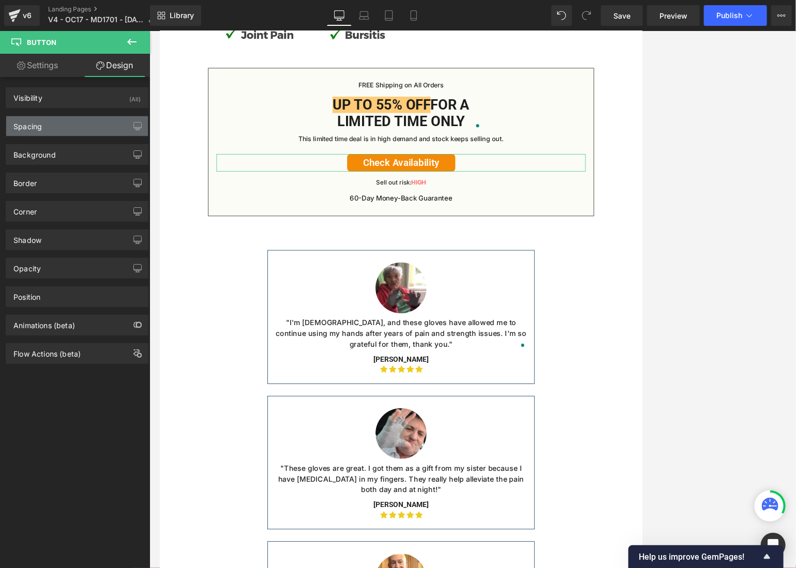
click at [69, 131] on div "Spacing" at bounding box center [77, 126] width 142 height 20
